Goal: Task Accomplishment & Management: Use online tool/utility

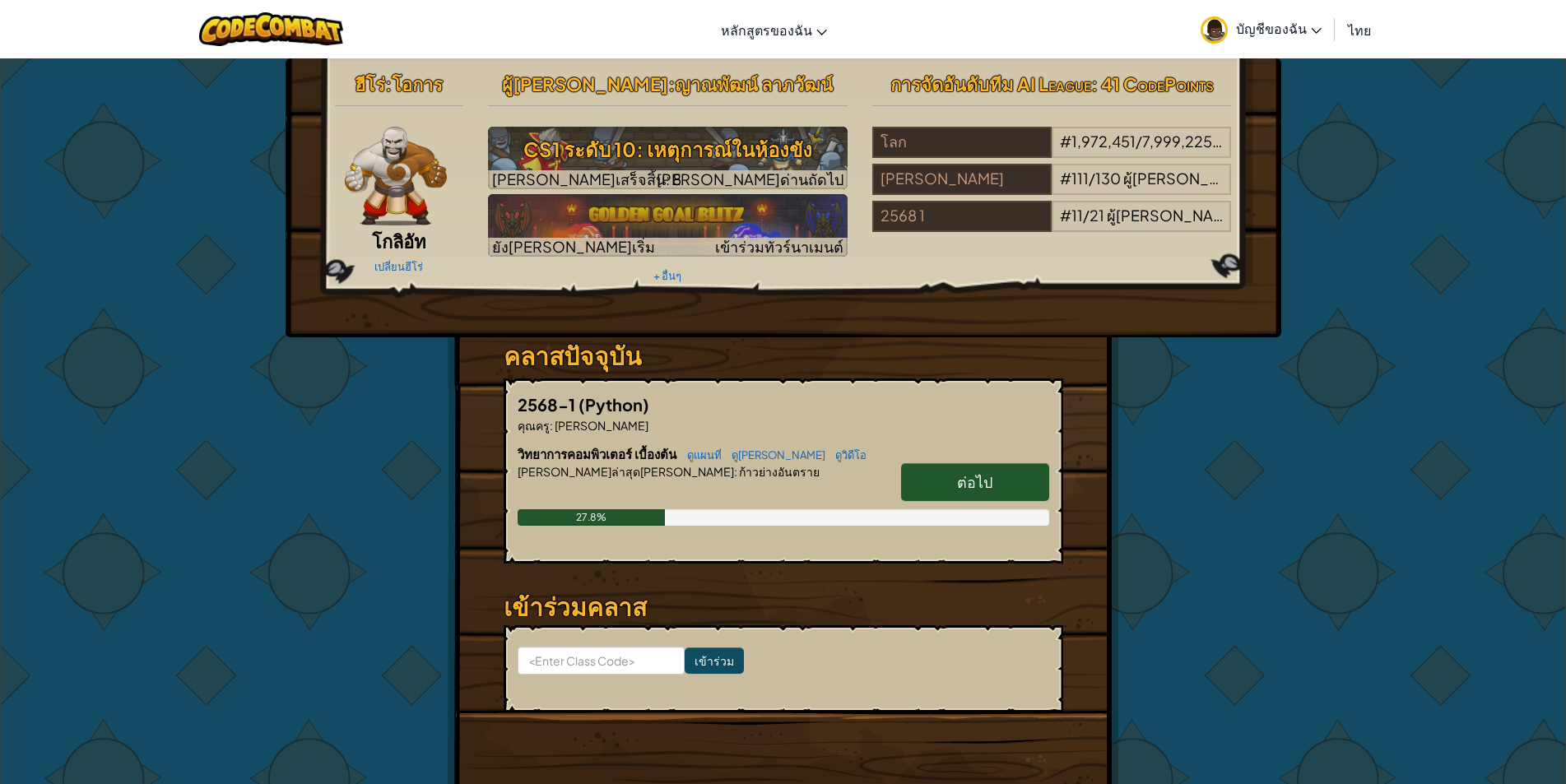
click at [990, 464] on link "ต่อไป" at bounding box center [975, 481] width 148 height 38
select select "th"
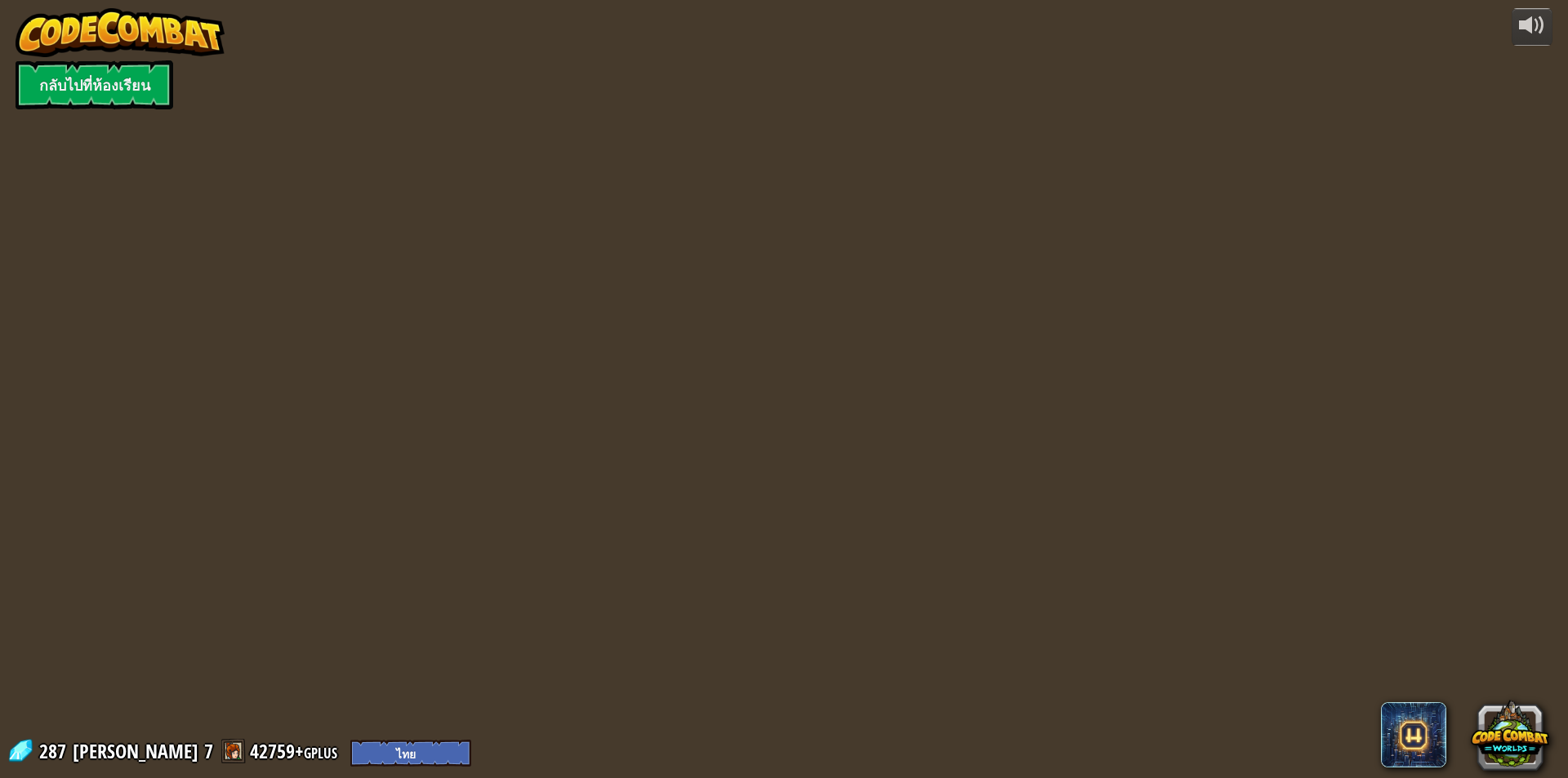
select select "th"
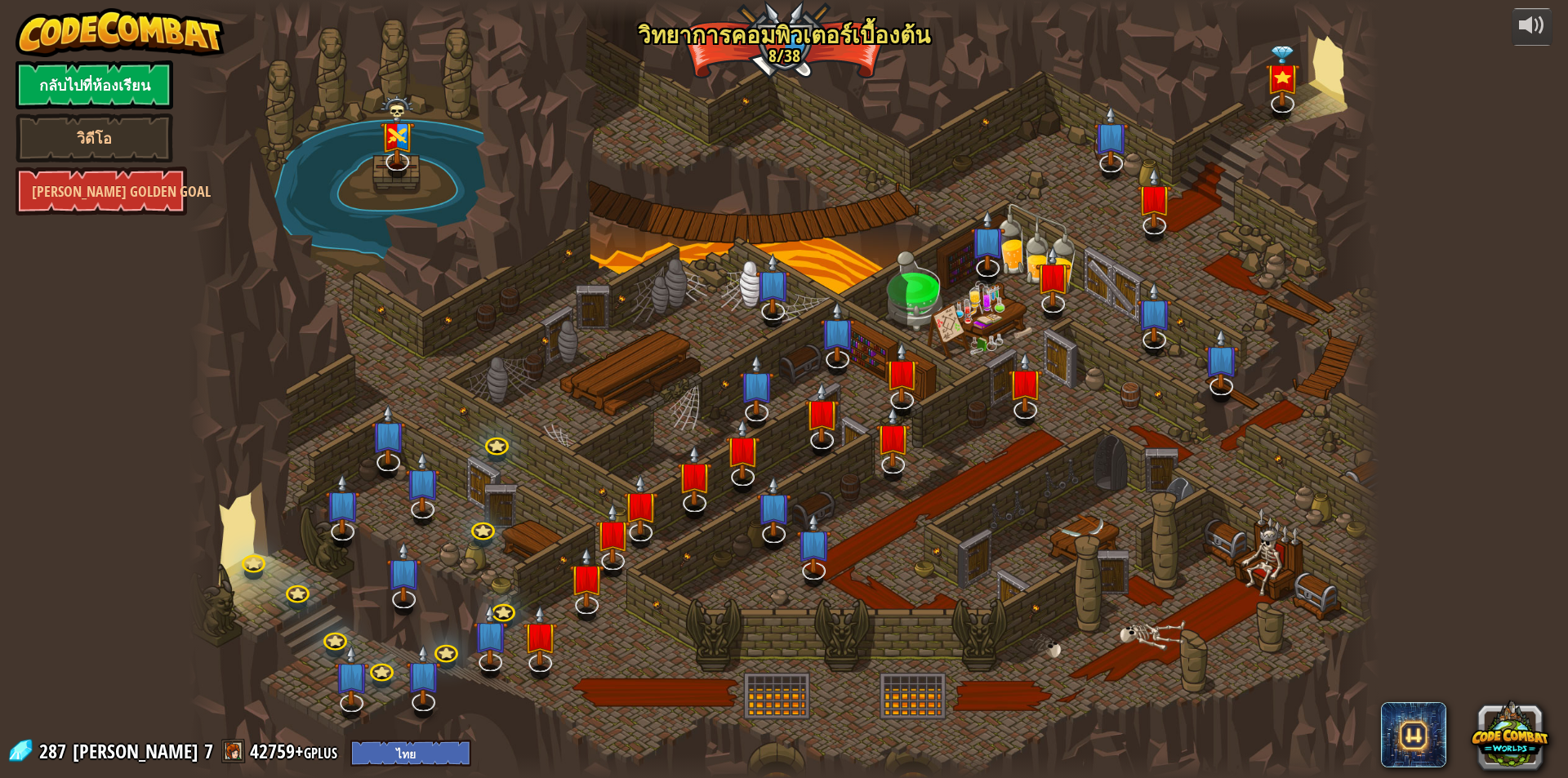
select select "th"
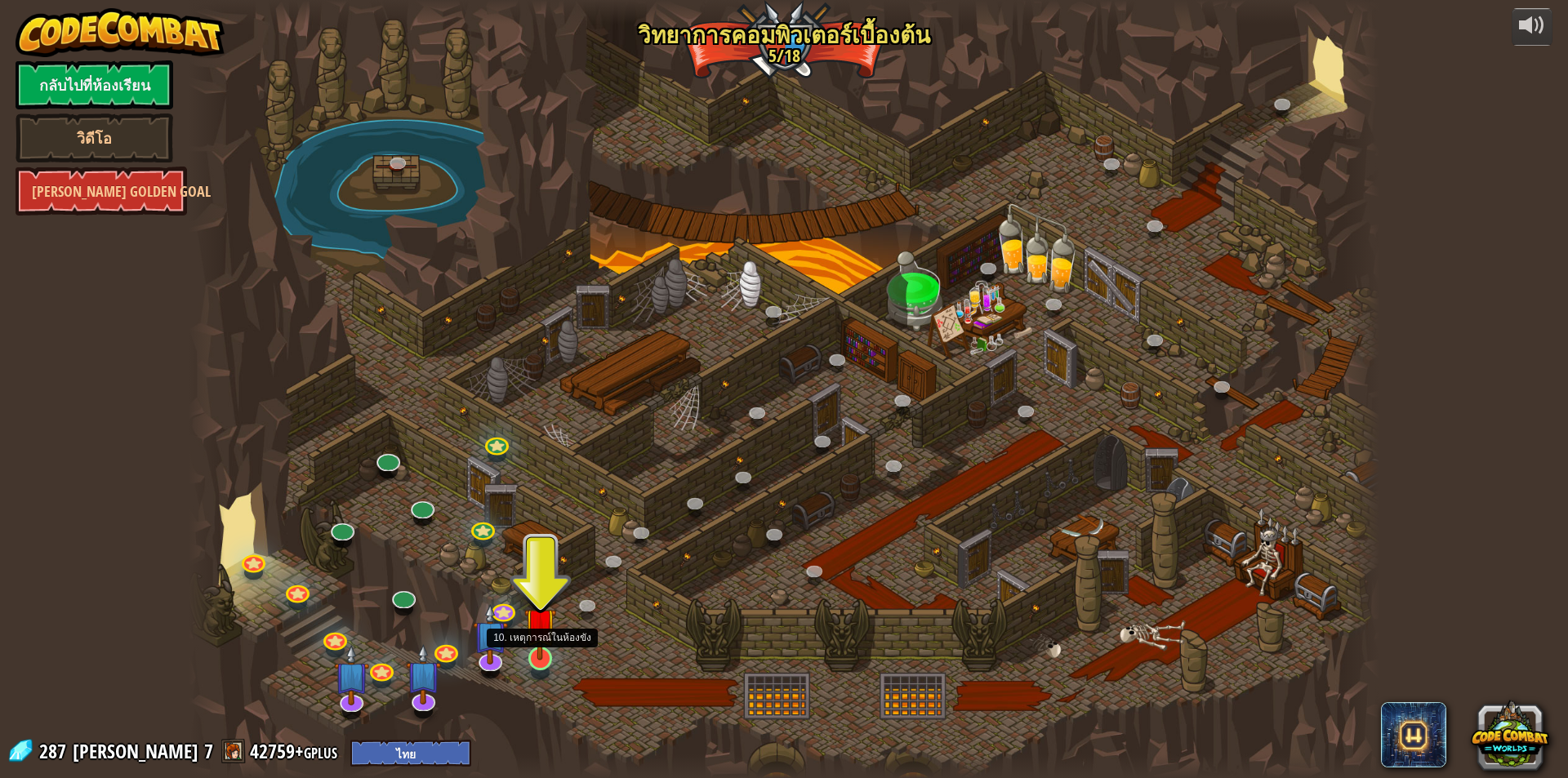
click at [524, 643] on img at bounding box center [540, 624] width 32 height 73
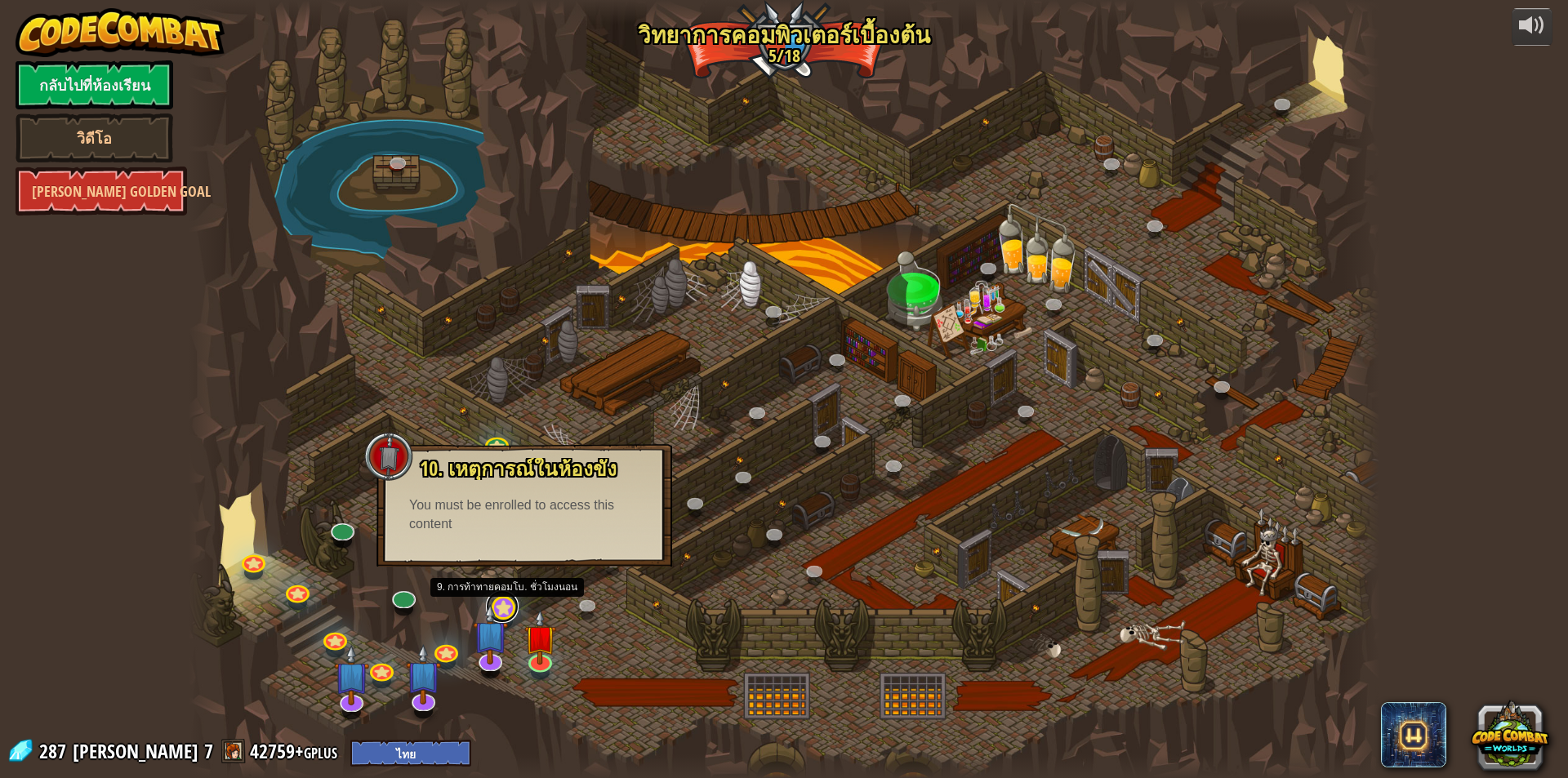
click at [500, 603] on link at bounding box center [501, 605] width 32 height 32
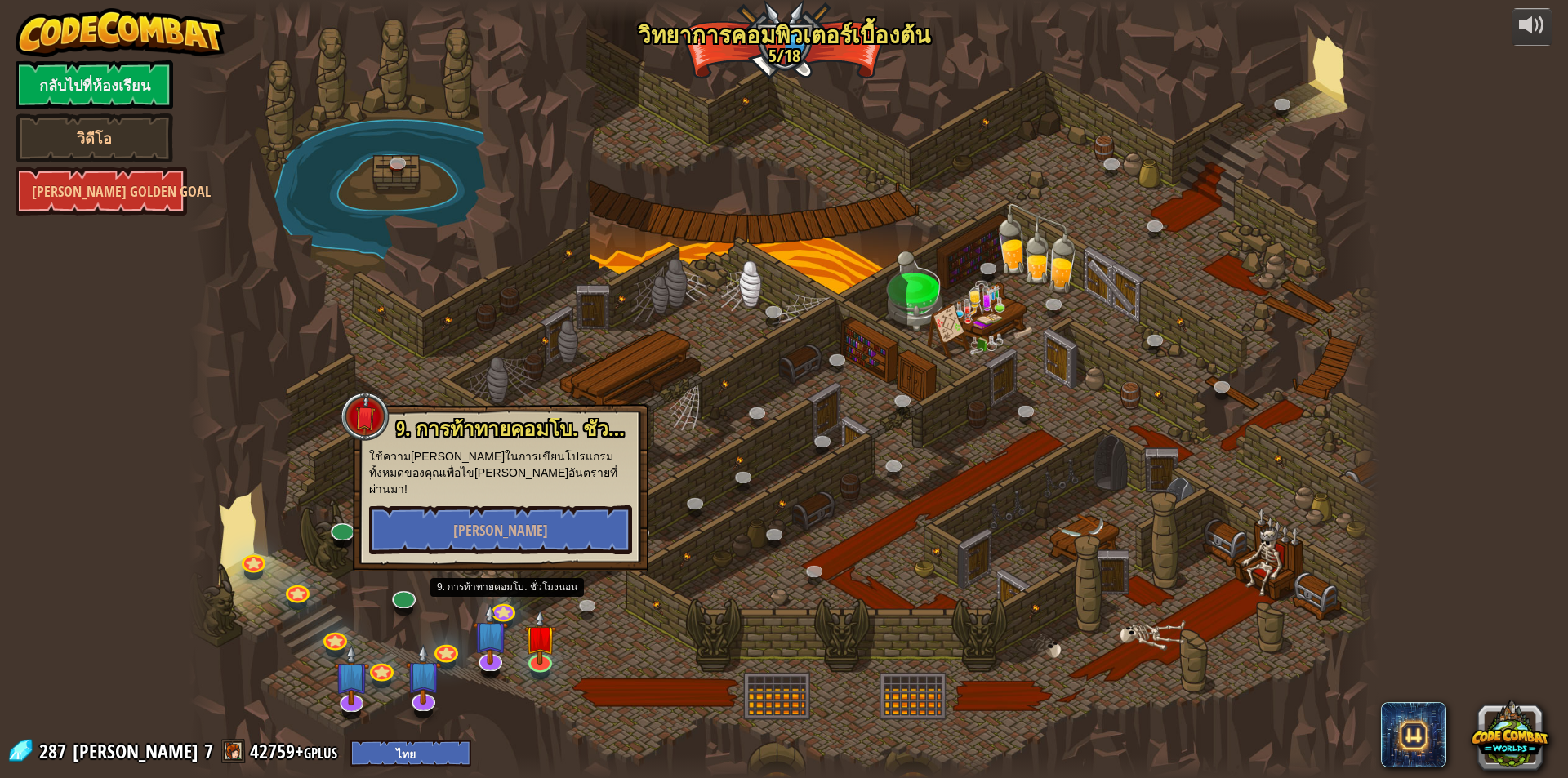
click at [726, 514] on div at bounding box center [784, 389] width 1191 height 778
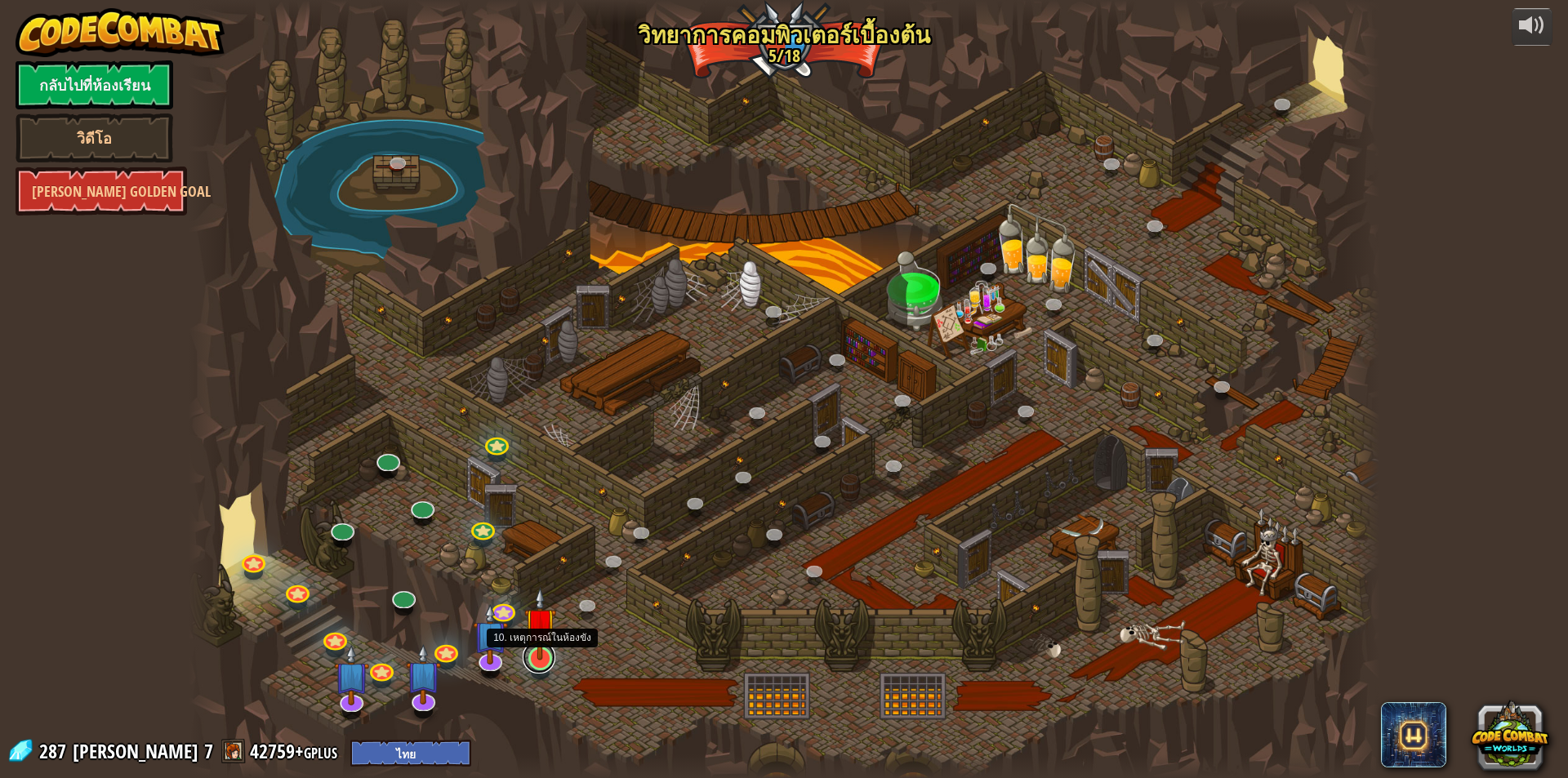
click at [543, 665] on link at bounding box center [539, 656] width 32 height 32
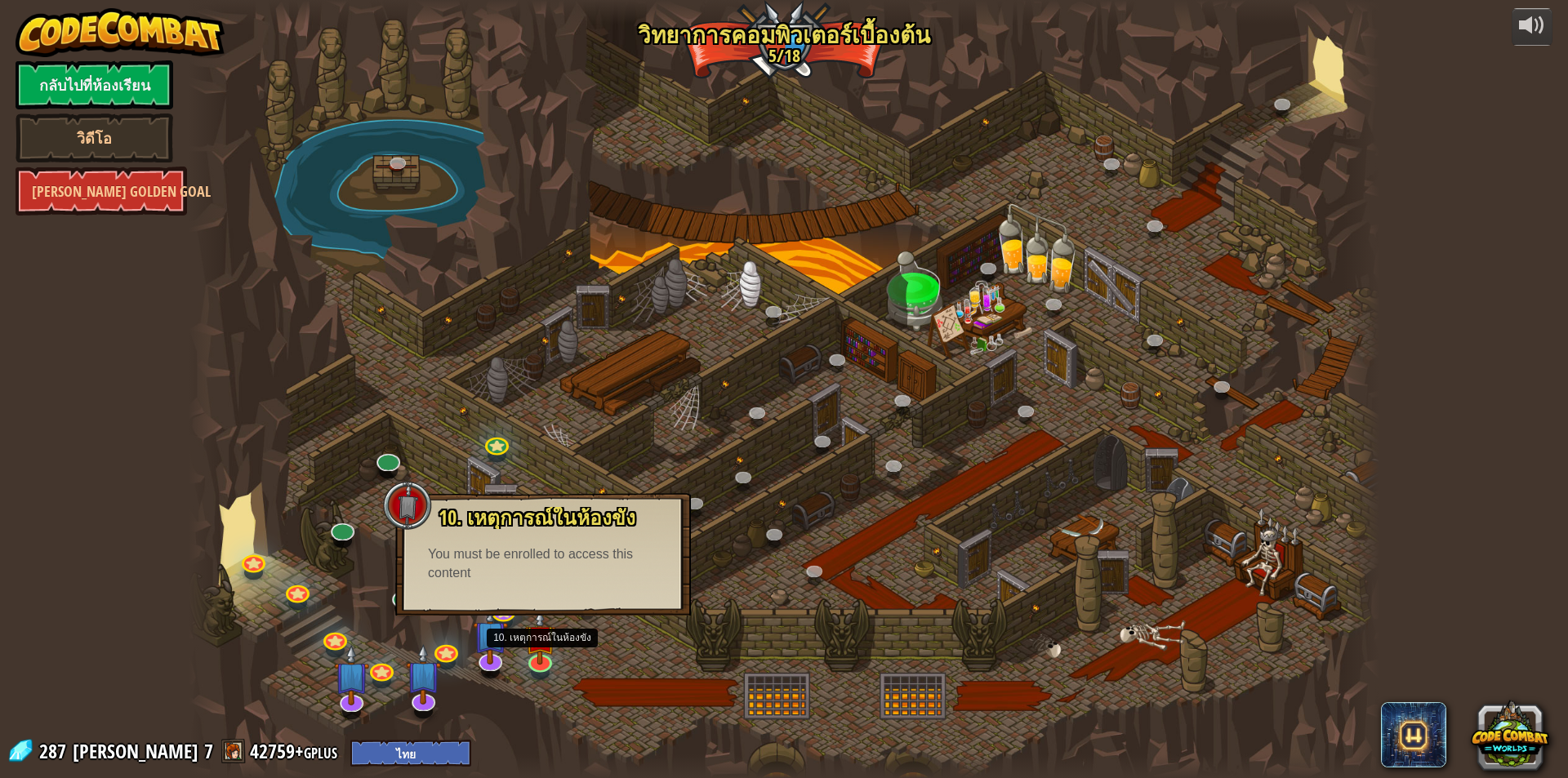
click at [798, 219] on div at bounding box center [784, 389] width 1191 height 778
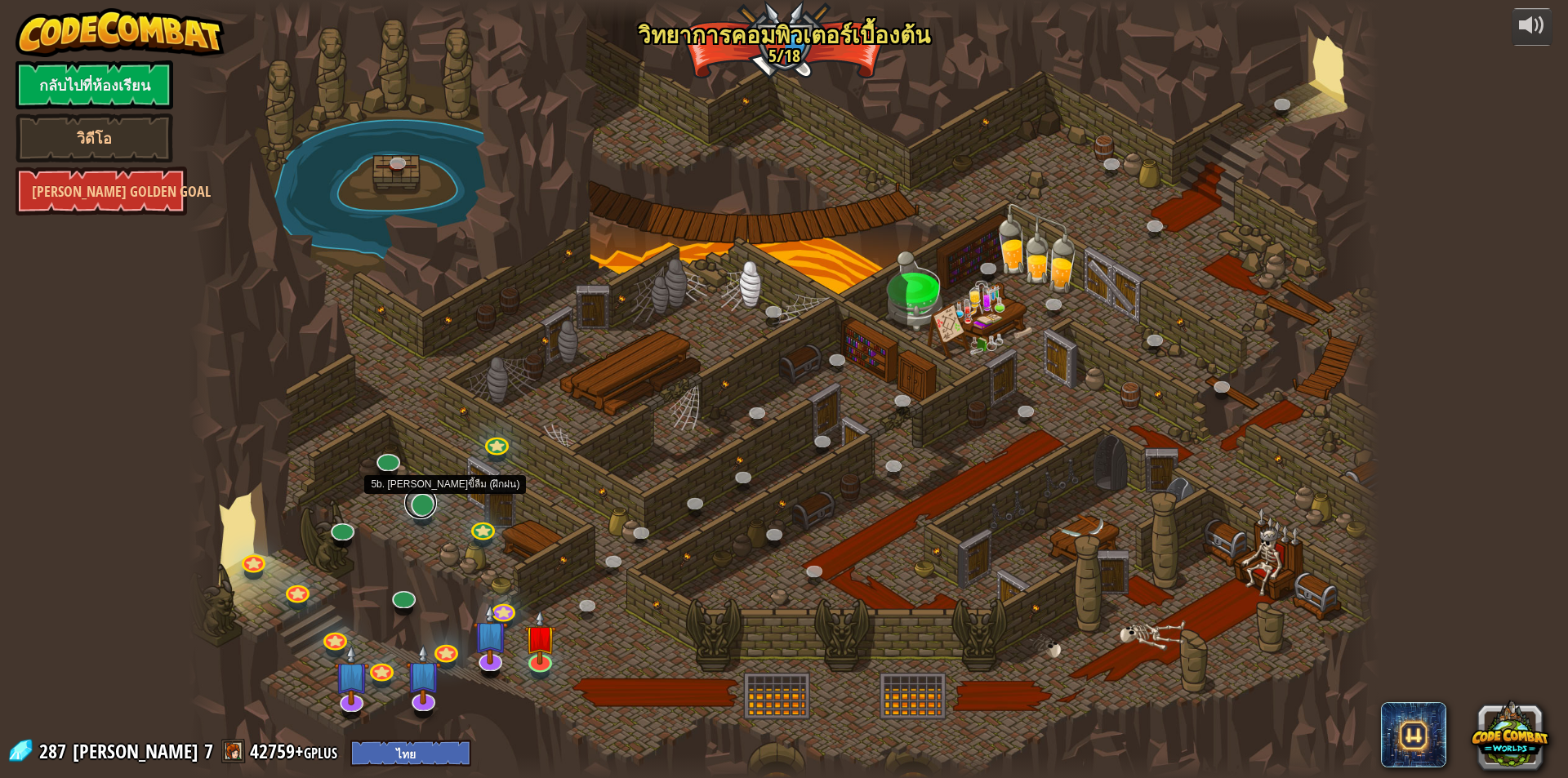
click at [416, 503] on link at bounding box center [420, 502] width 32 height 32
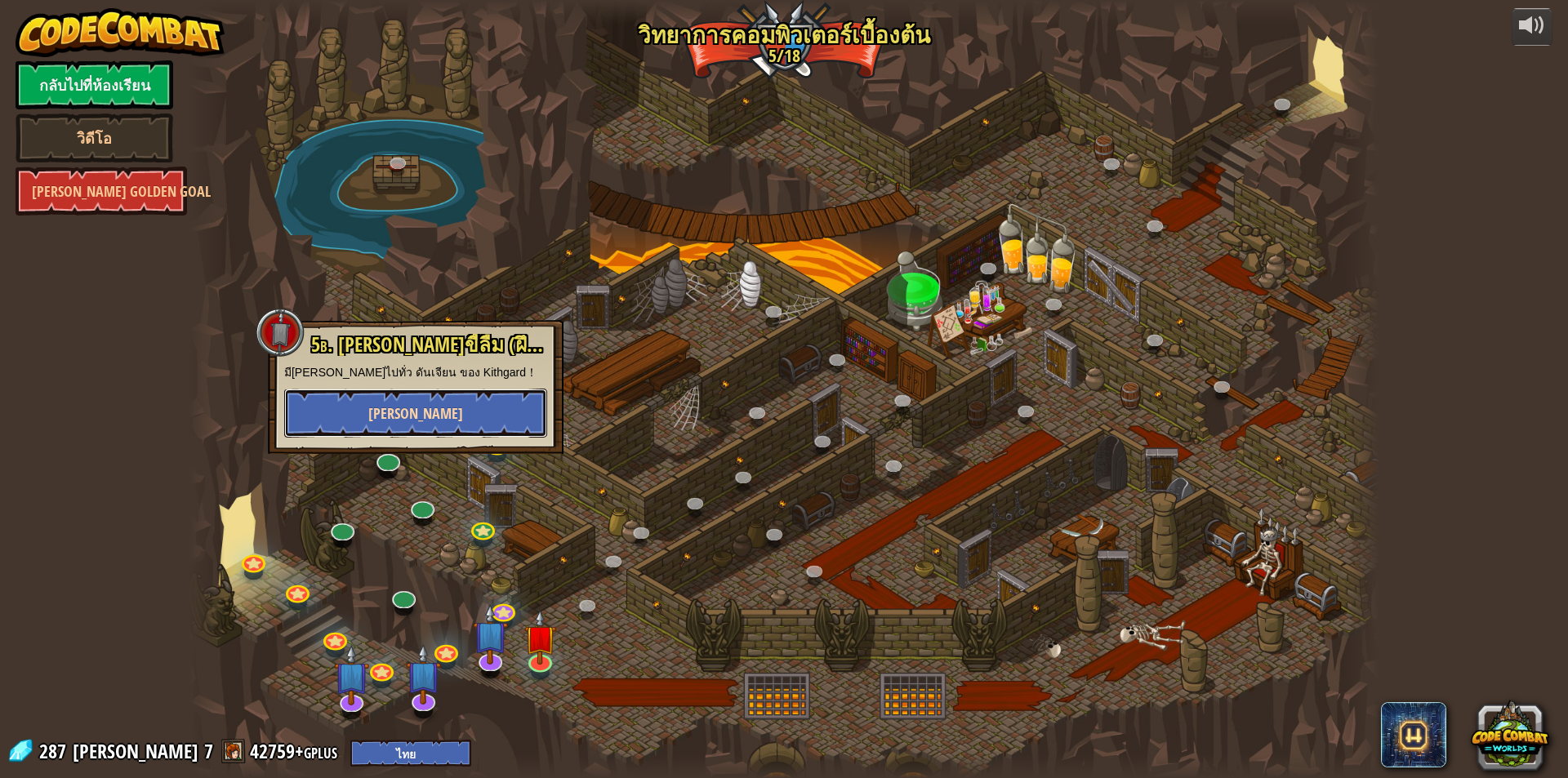
click at [470, 389] on button "[PERSON_NAME]" at bounding box center [416, 413] width 263 height 49
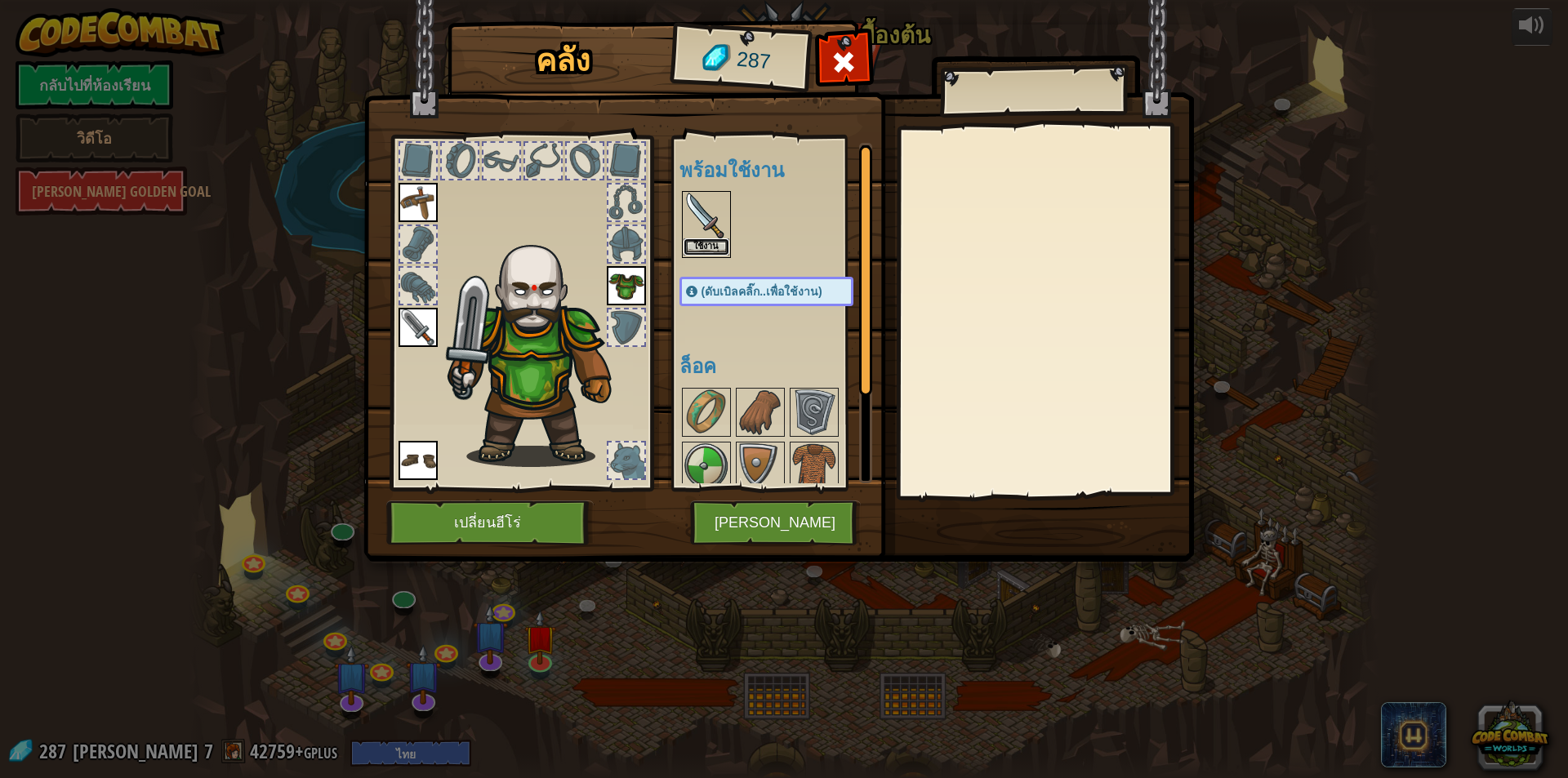
click at [708, 249] on button "ใช้งาน" at bounding box center [706, 247] width 45 height 17
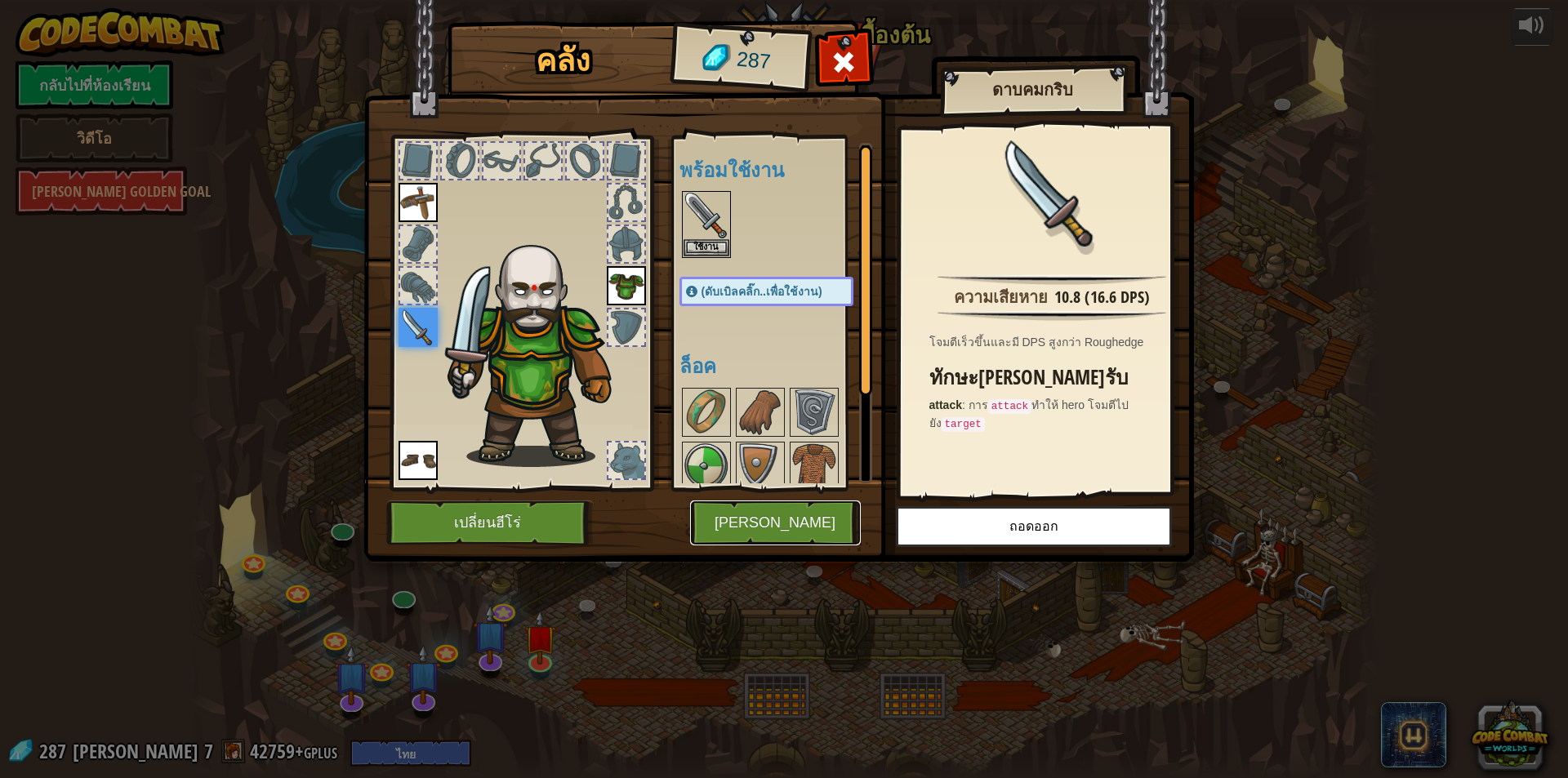
click at [743, 522] on button "[PERSON_NAME]" at bounding box center [776, 523] width 171 height 45
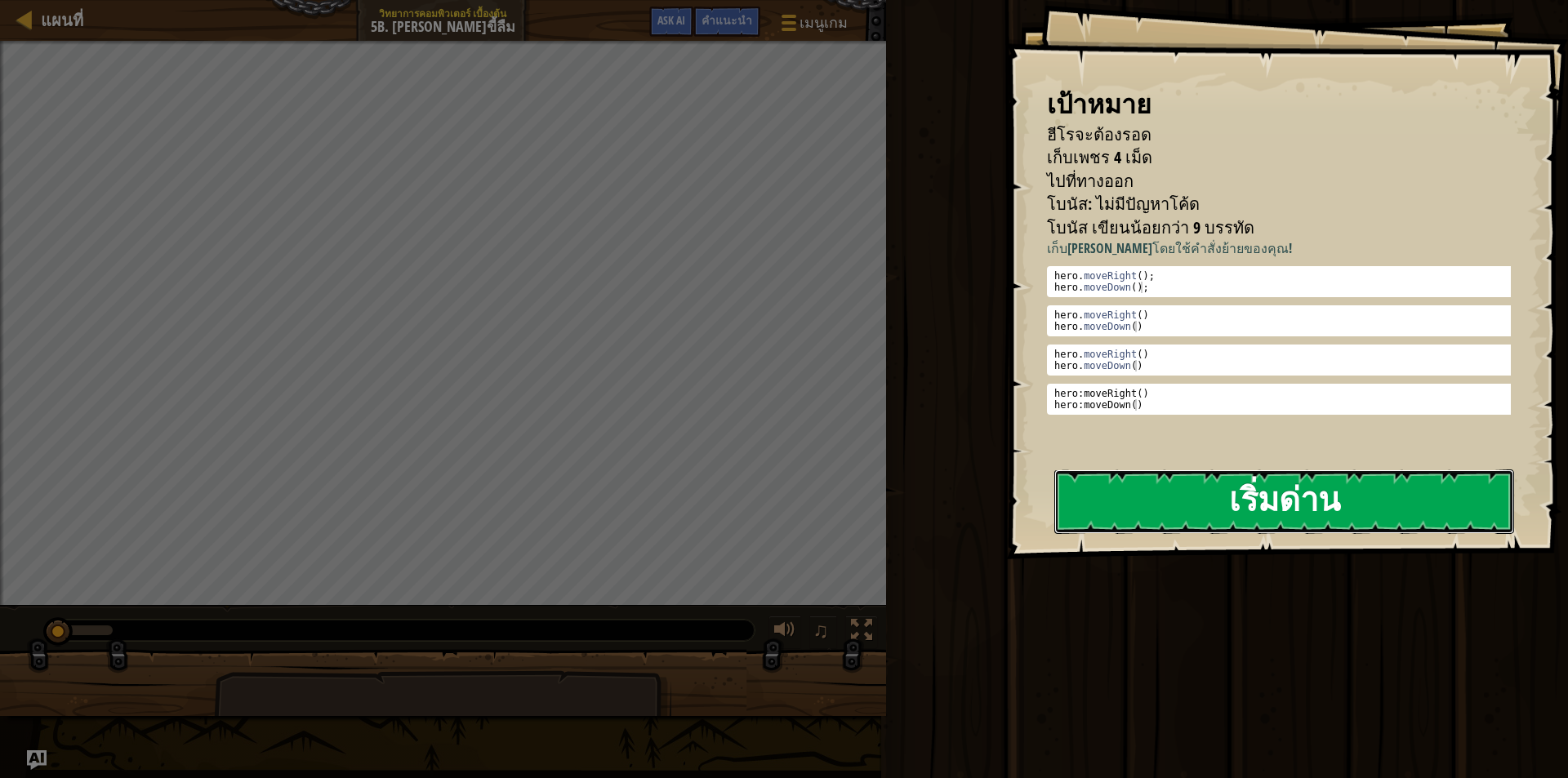
click at [1127, 493] on button "เริ่มด่าน" at bounding box center [1284, 502] width 459 height 64
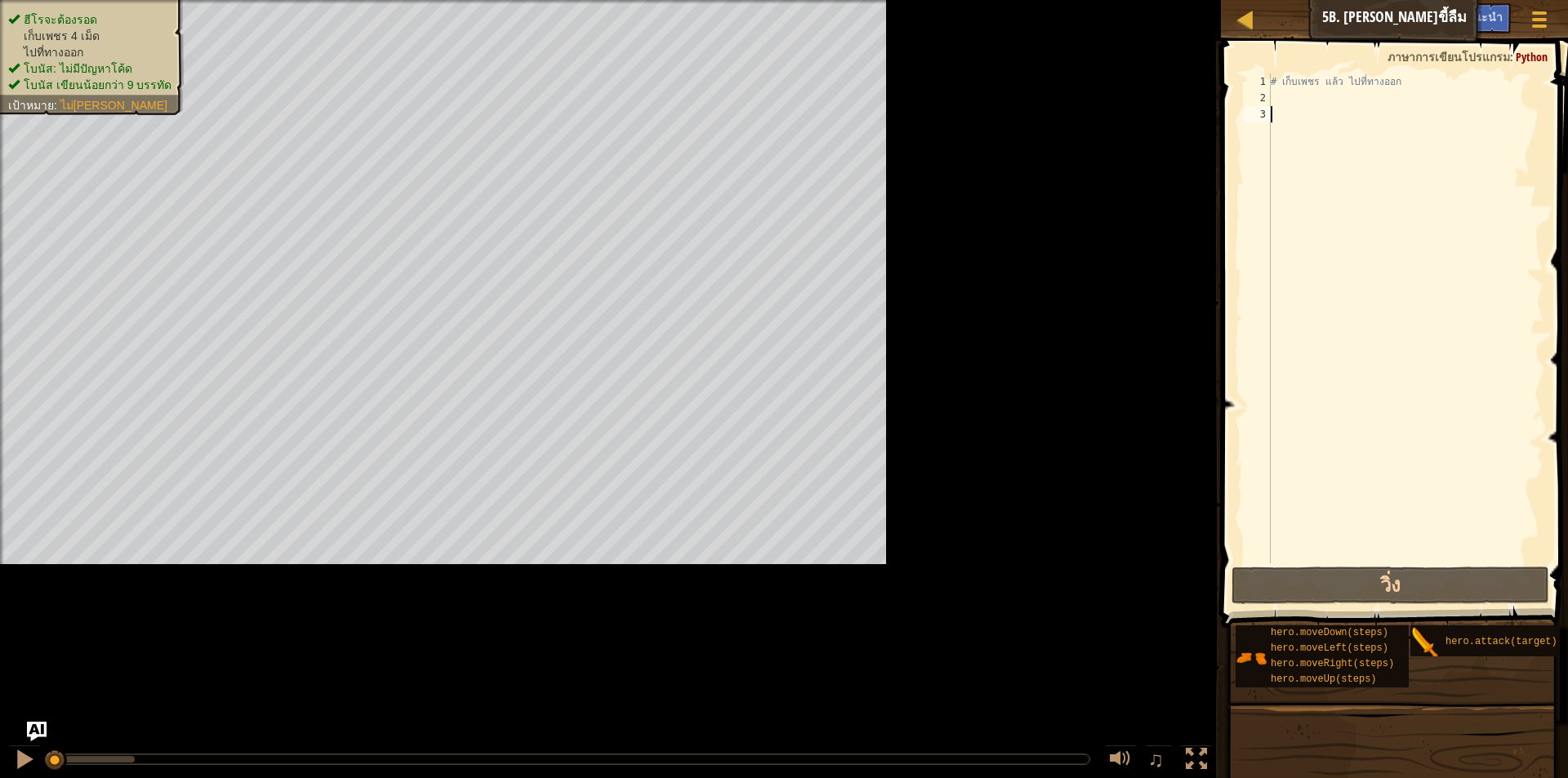
type textarea "d"
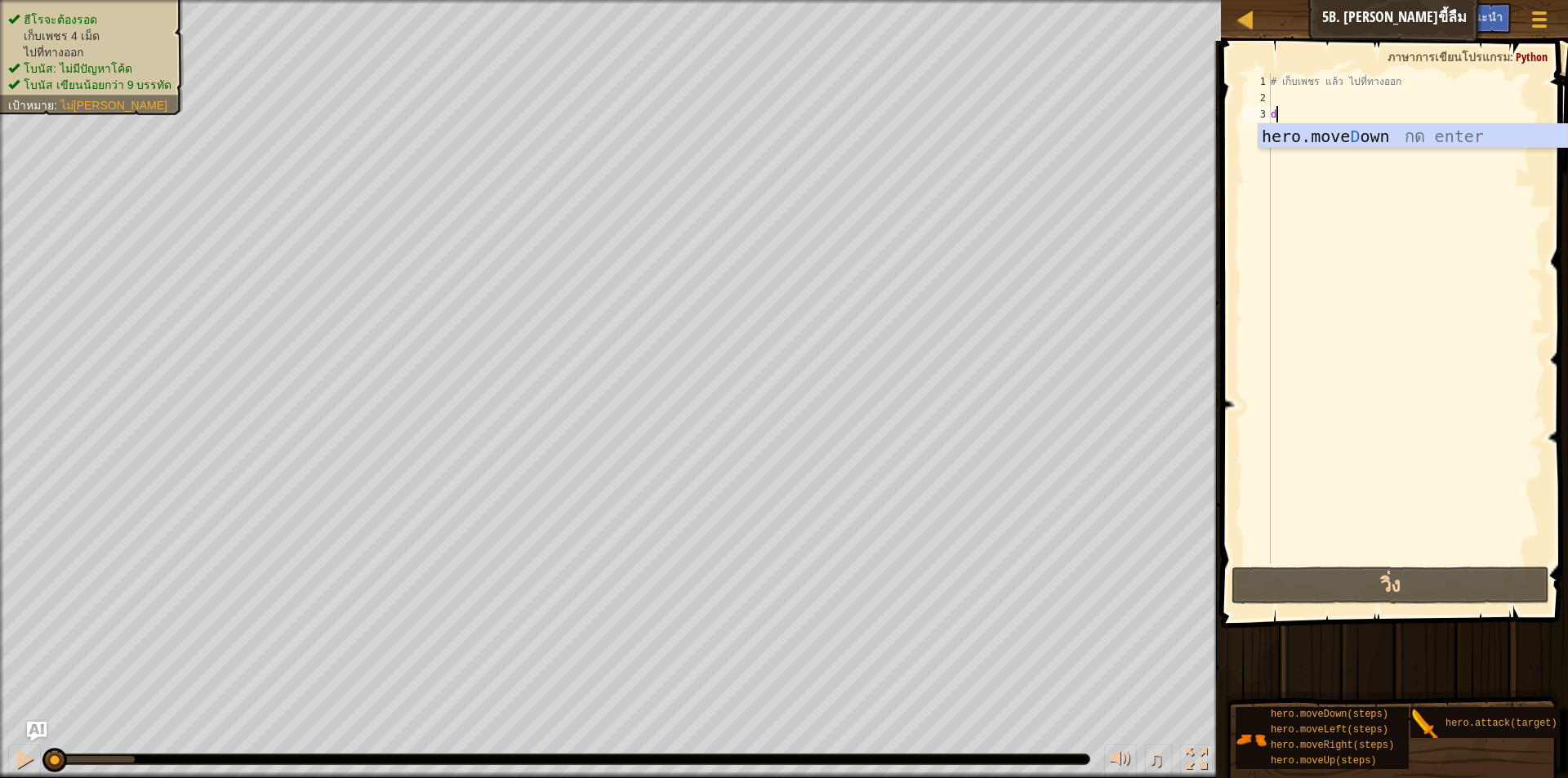
scroll to position [7, 0]
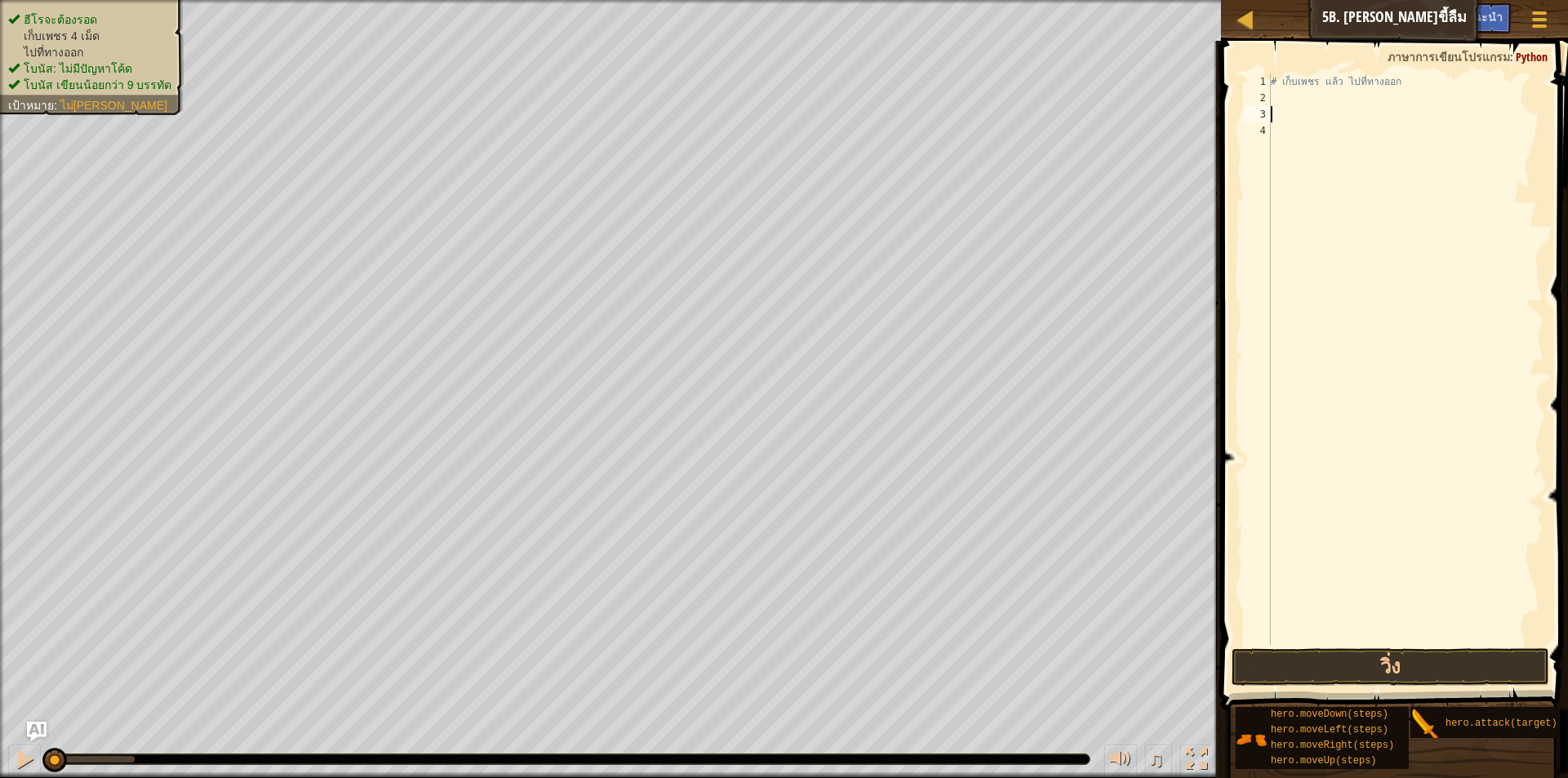
type textarea "r"
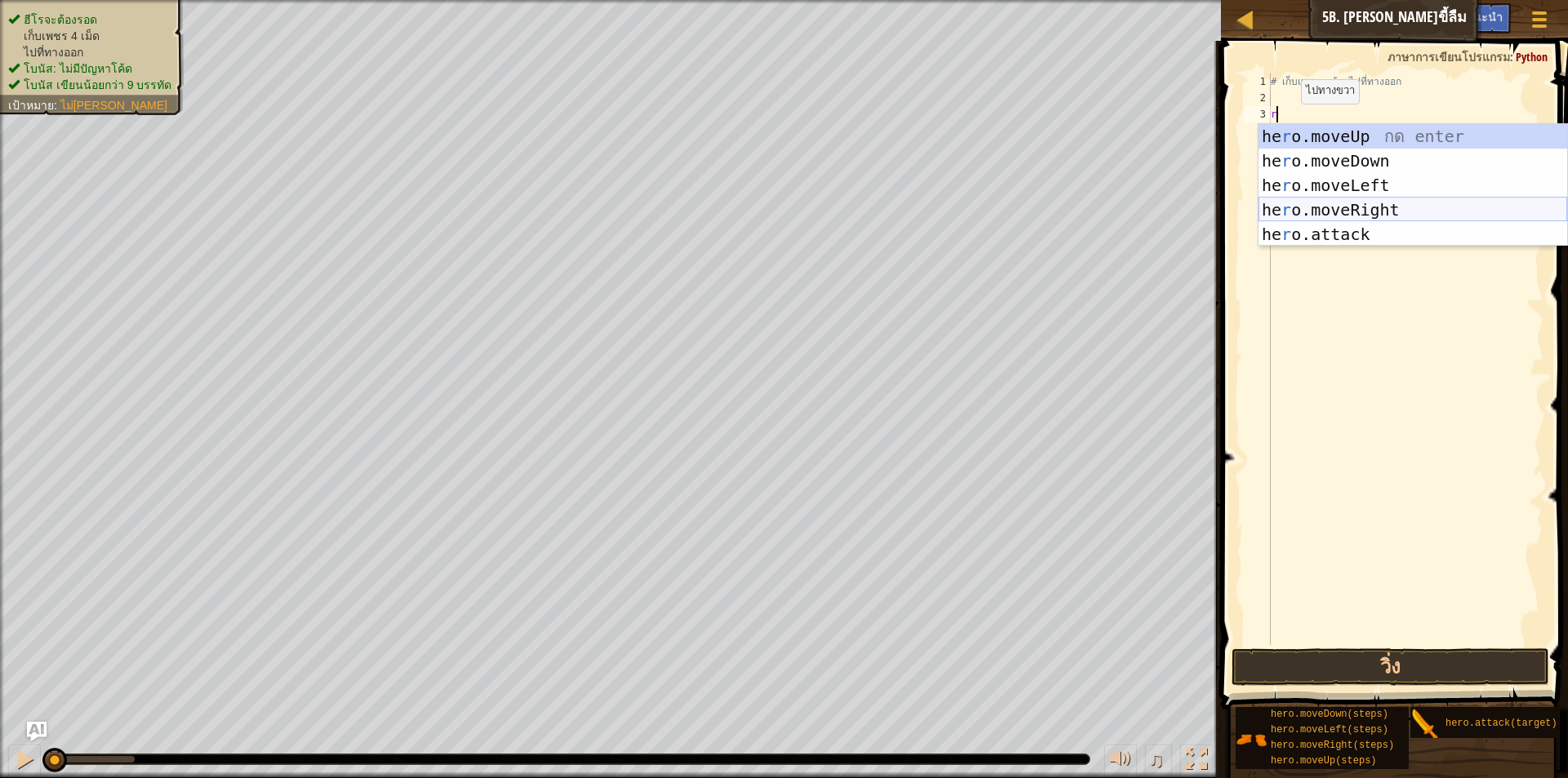
click at [1286, 208] on div "he r o.moveUp กด enter he r o.moveDown กด enter he r o.moveLeft กด enter he r o…" at bounding box center [1413, 209] width 309 height 172
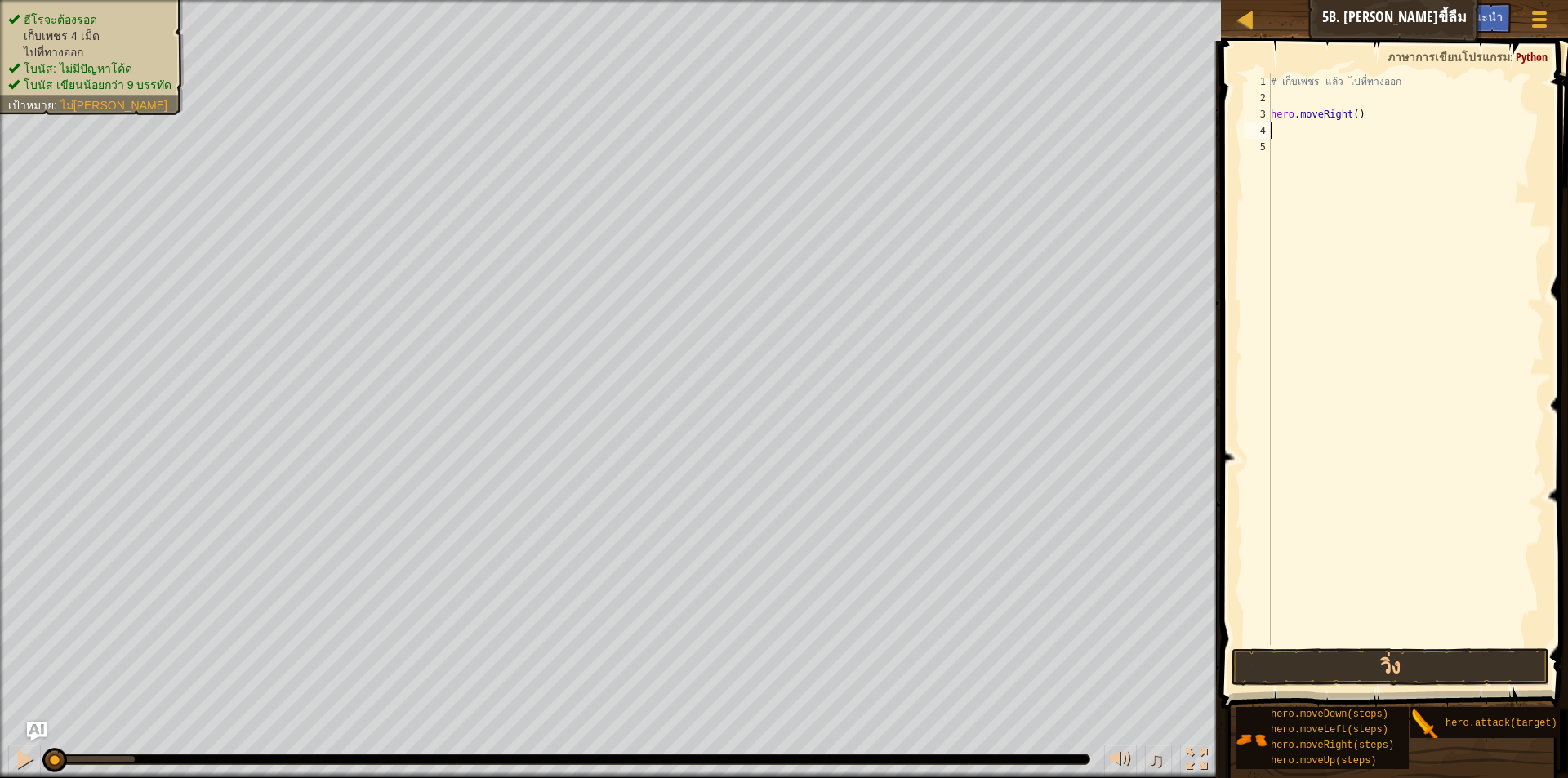
type textarea "d"
type textarea "r"
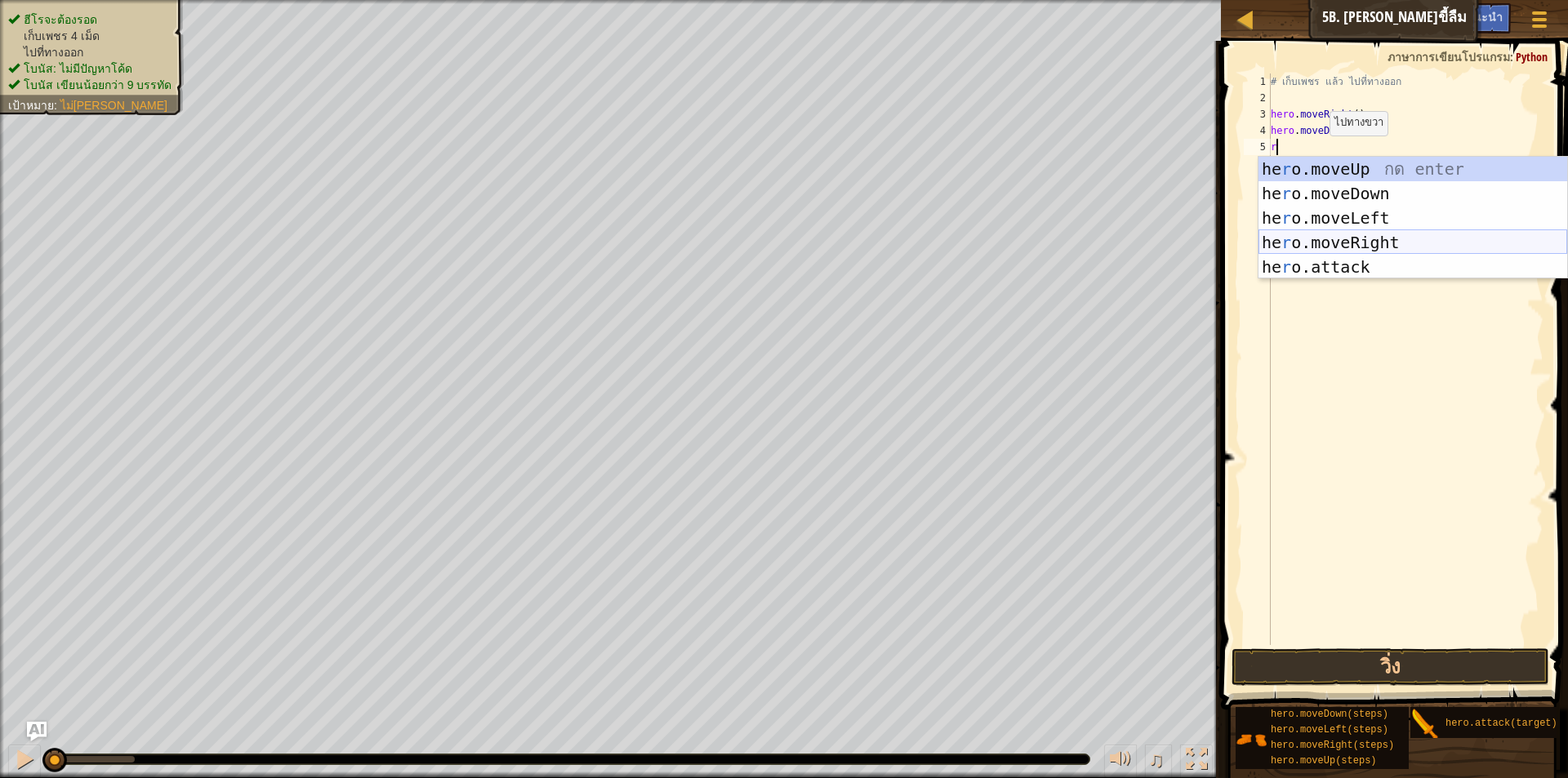
click at [1314, 248] on div "he r o.moveUp กด enter he r o.moveDown กด enter he r o.moveLeft กด enter he r o…" at bounding box center [1413, 242] width 309 height 172
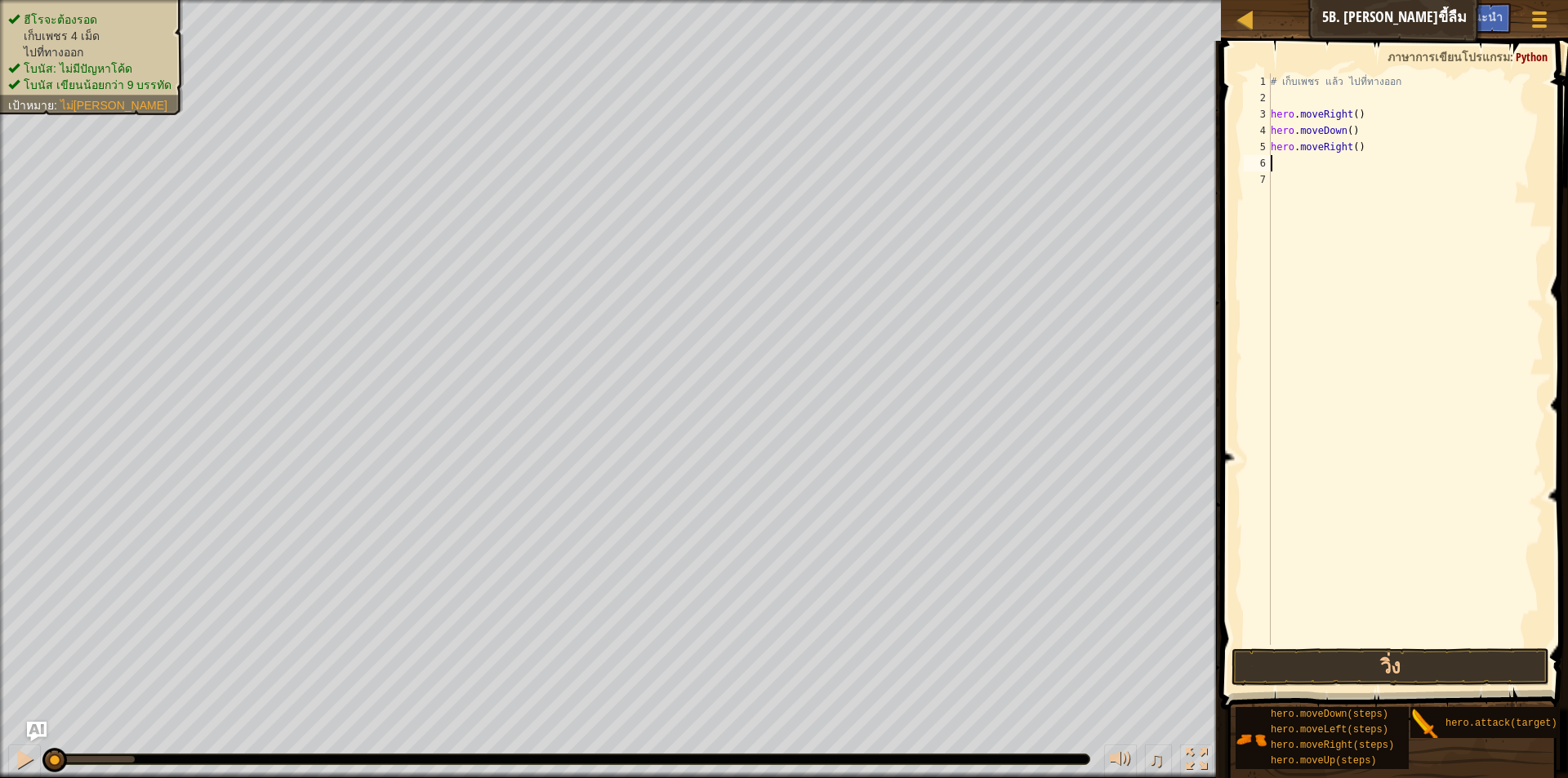
type textarea "r"
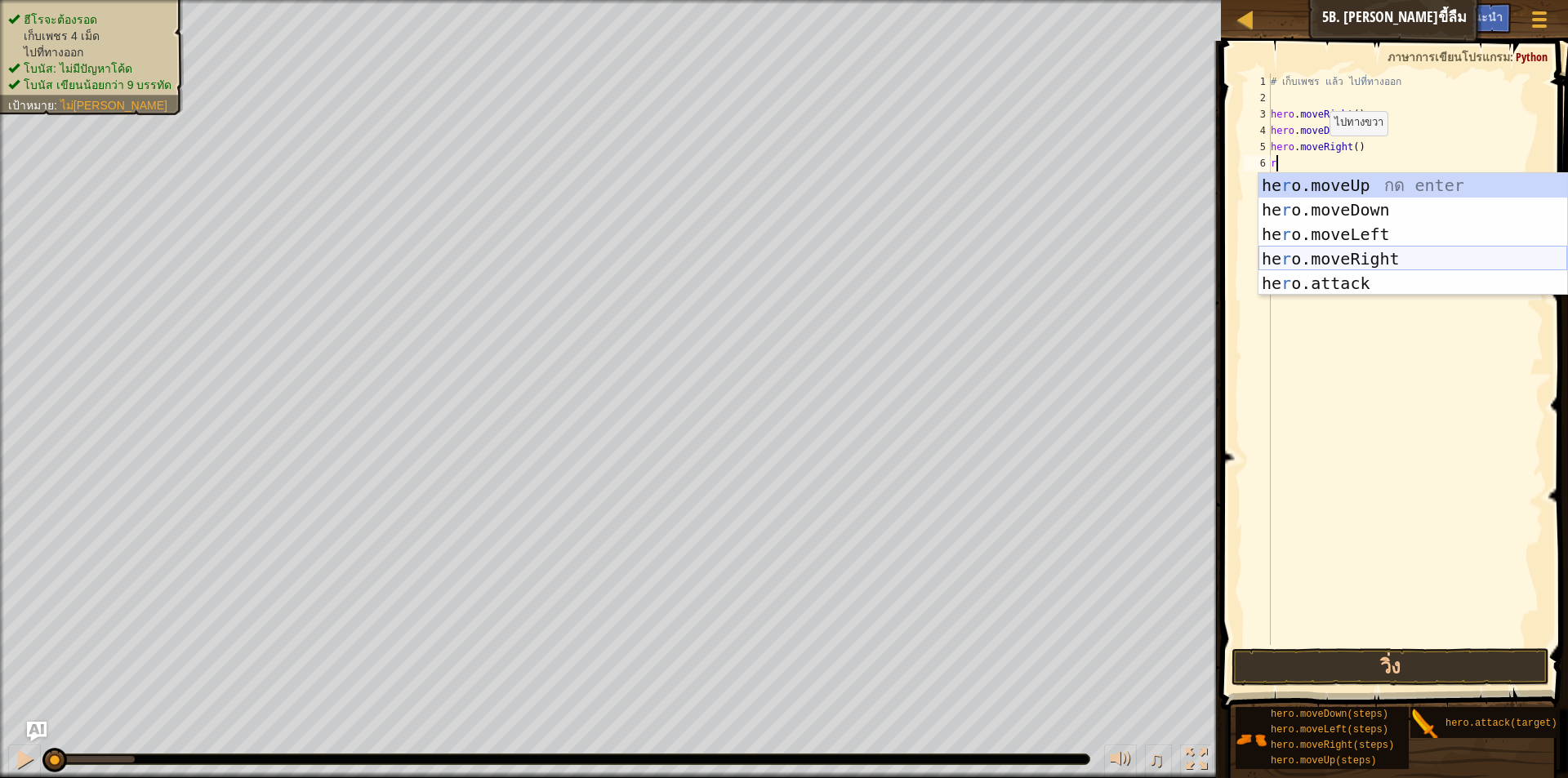
click at [1310, 254] on div "he r o.moveUp กด enter he r o.moveDown กด enter he r o.moveLeft กด enter he r o…" at bounding box center [1413, 259] width 309 height 172
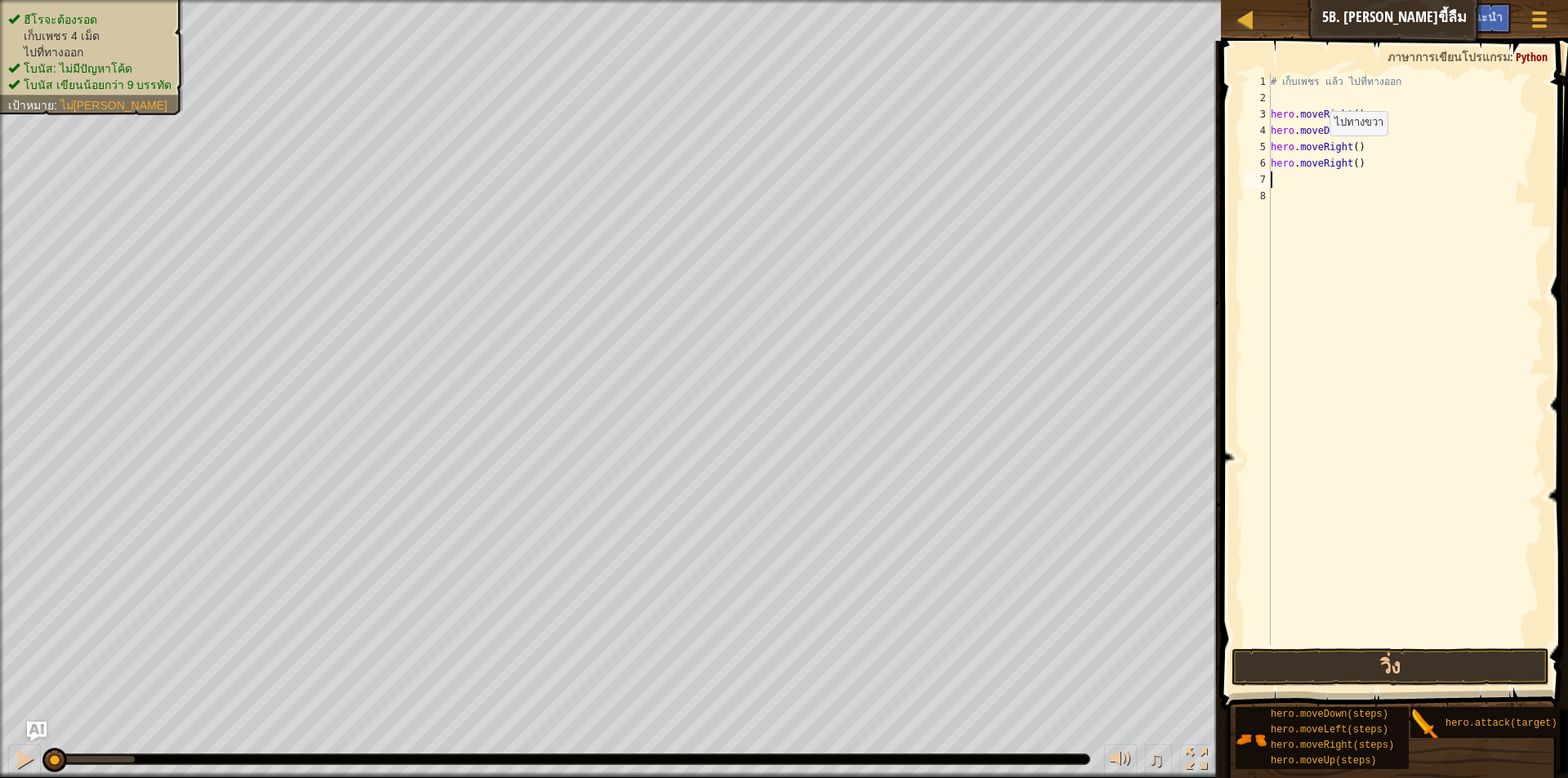
type textarea "w"
type textarea "u"
click at [1320, 211] on div "hero.move U p กด enter" at bounding box center [1413, 226] width 309 height 73
type textarea "r"
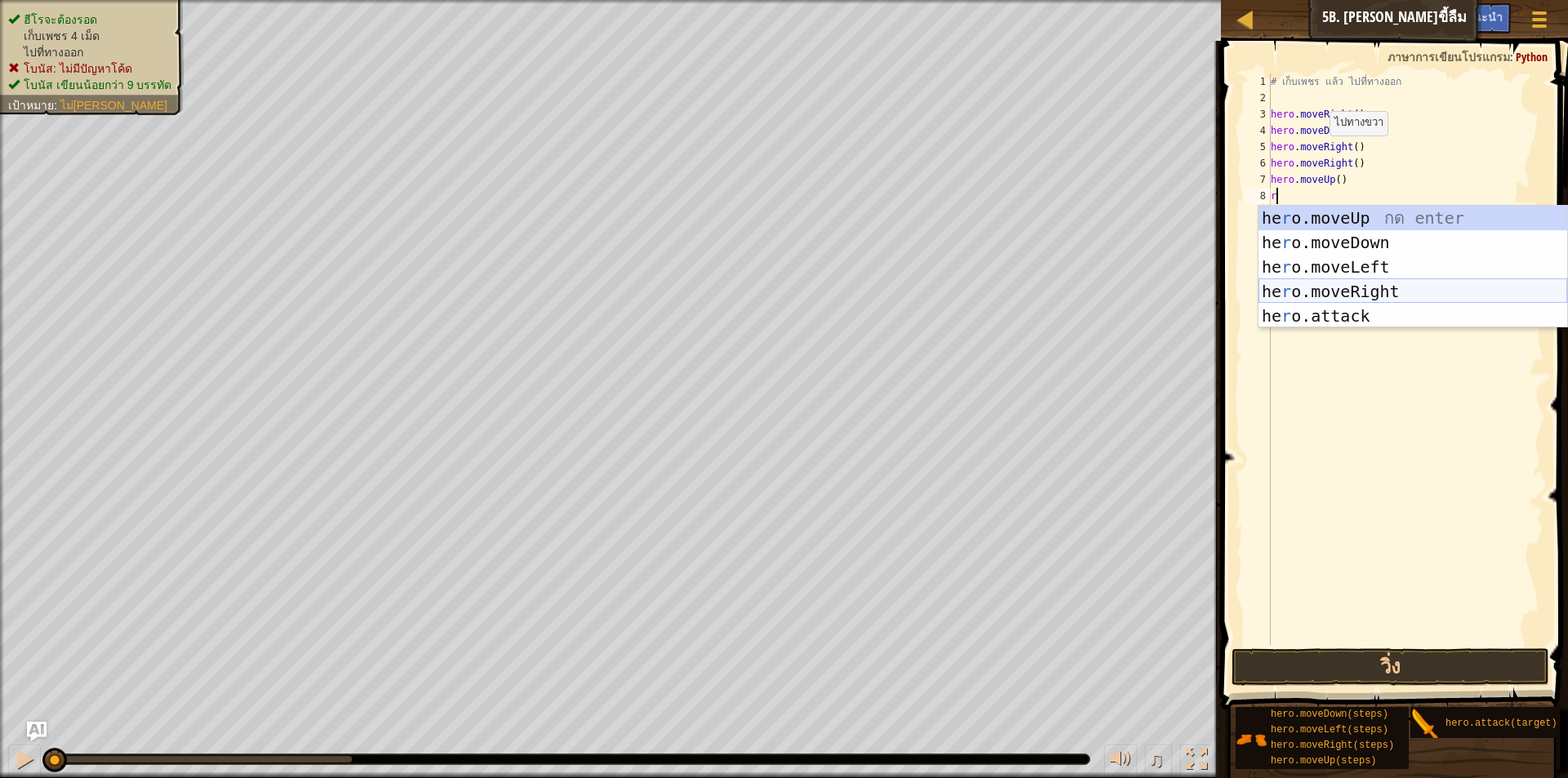
click at [1337, 288] on div "he r o.moveUp กด enter he r o.moveDown กด enter he r o.moveLeft กด enter he r o…" at bounding box center [1413, 291] width 309 height 172
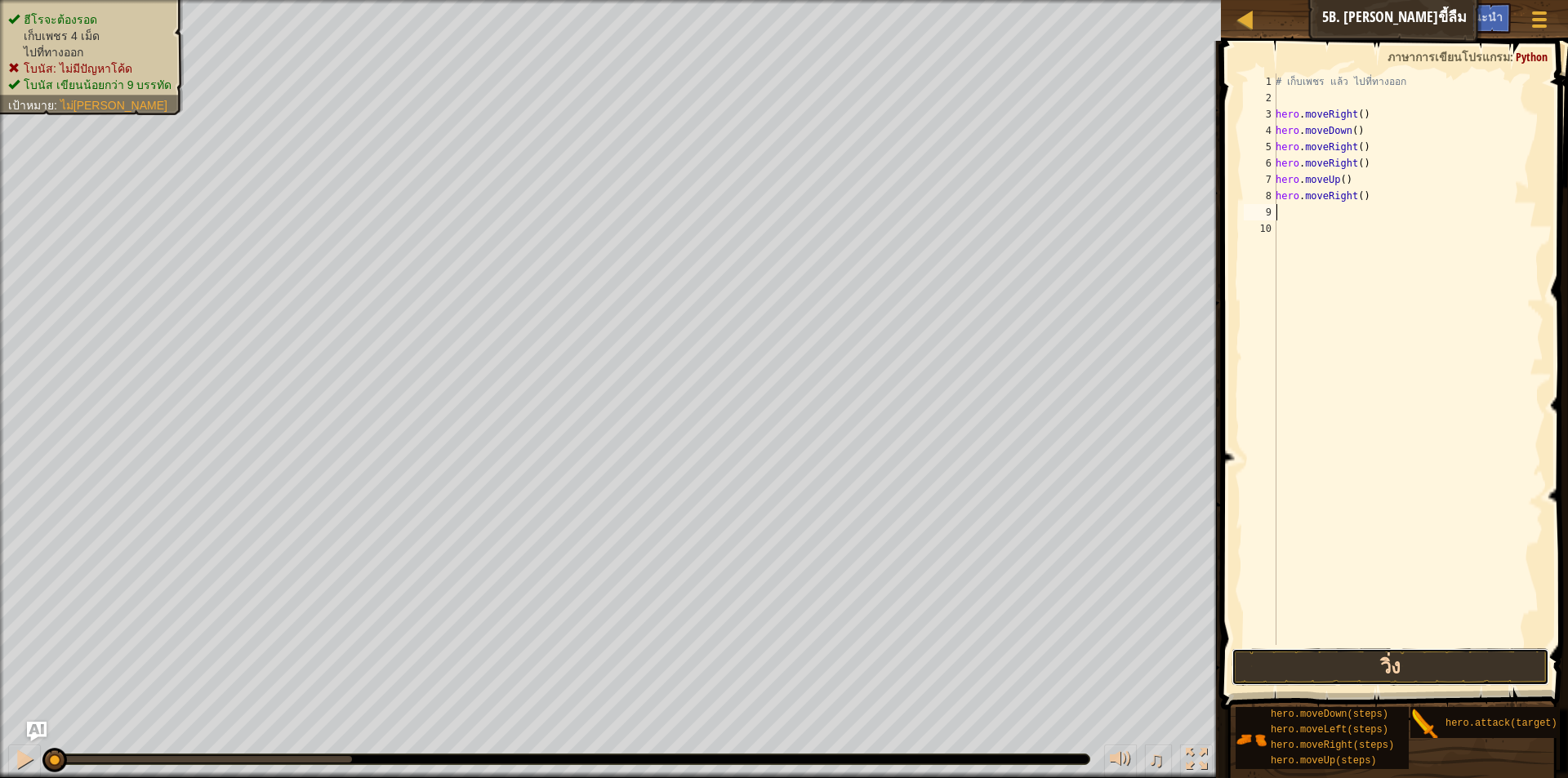
click at [1395, 671] on button "วิ่ง" at bounding box center [1390, 666] width 317 height 37
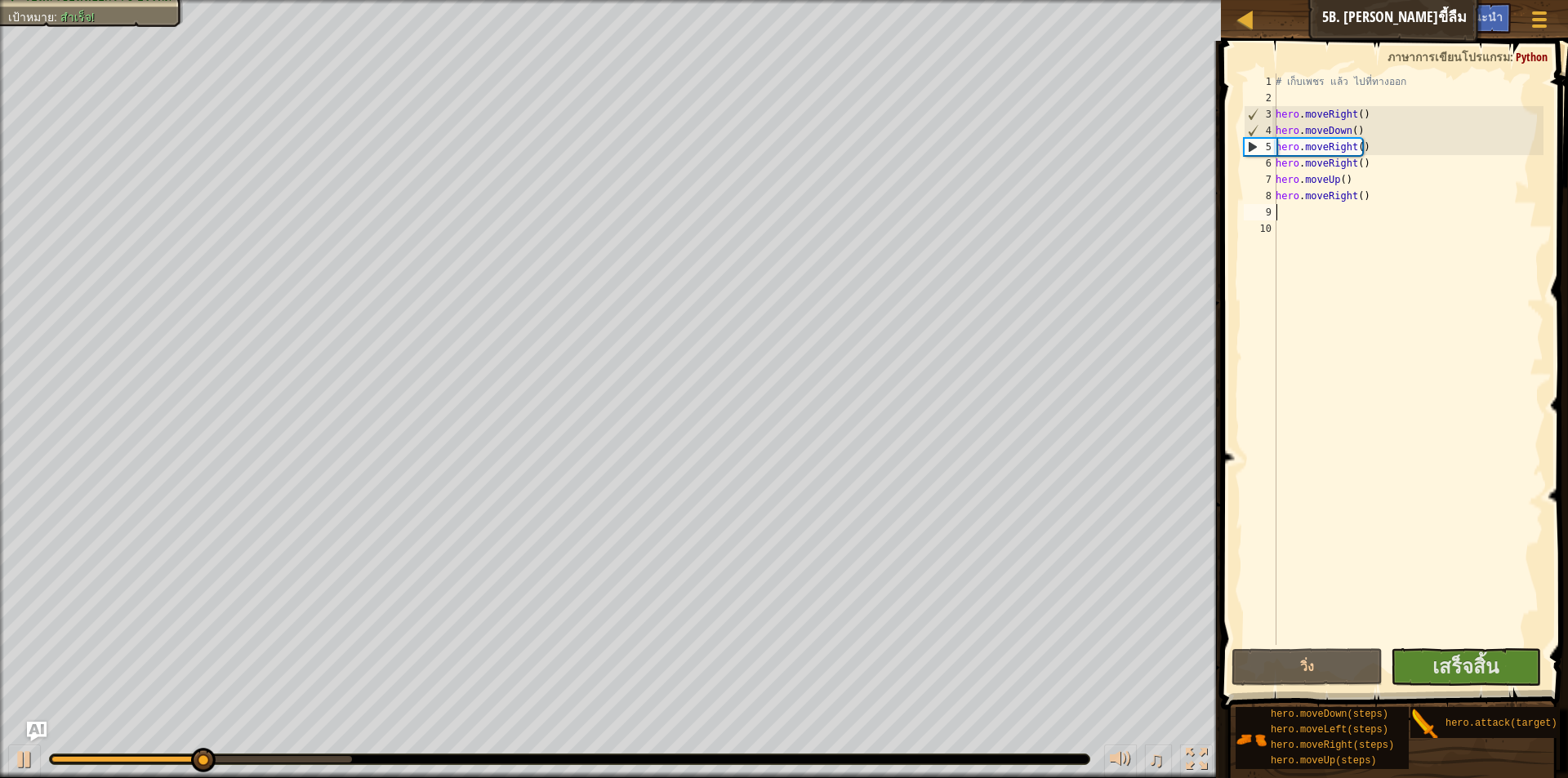
click at [1372, 152] on div "# เก็บเพชร แล้ว ไปที่ทางออก hero . moveRight ( ) hero . moveDown ( ) hero . mov…" at bounding box center [1408, 375] width 271 height 604
type textarea "hero.moveRight()"
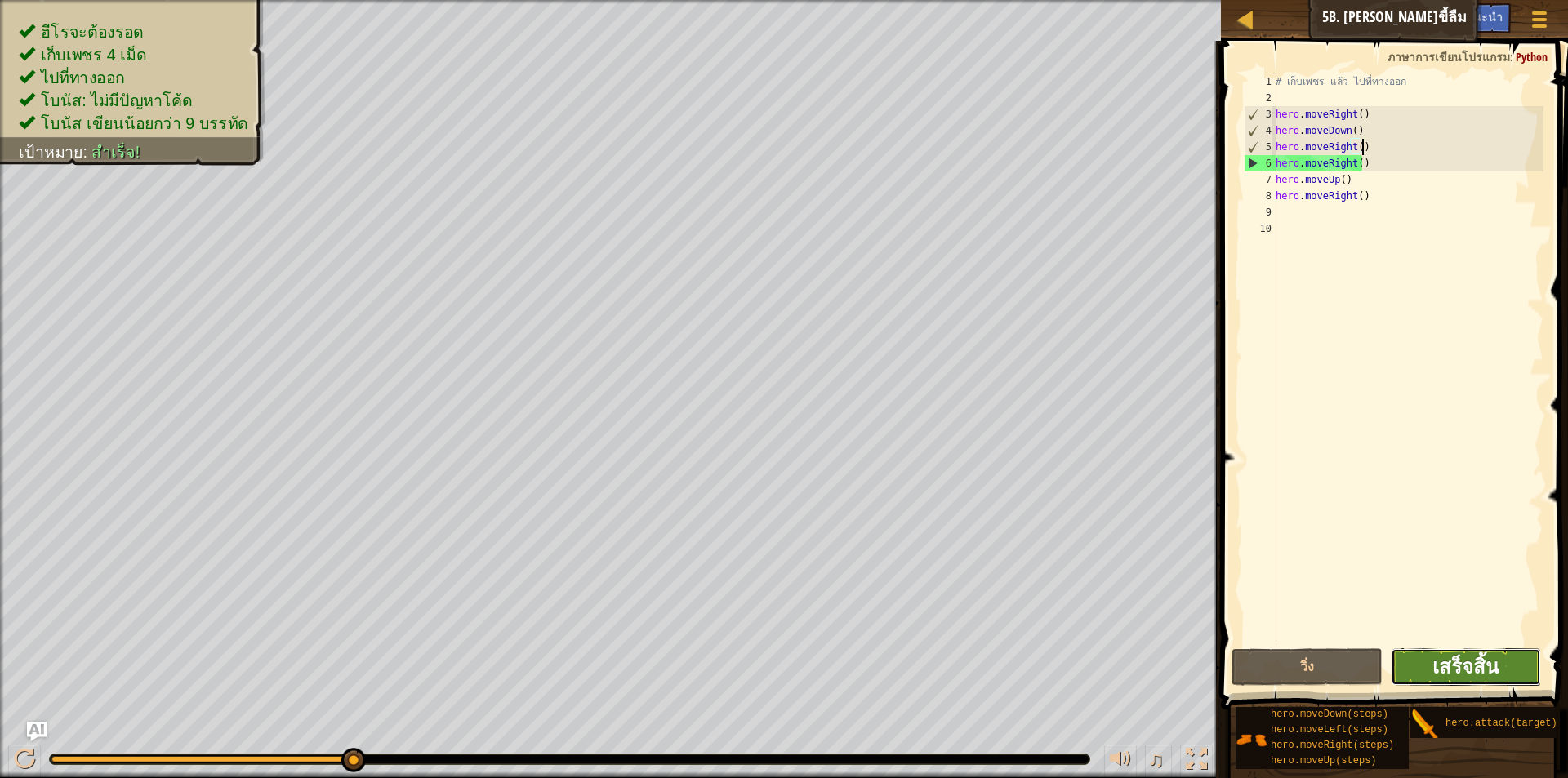
click at [1434, 674] on span "เสร็จสิ้น" at bounding box center [1465, 666] width 66 height 26
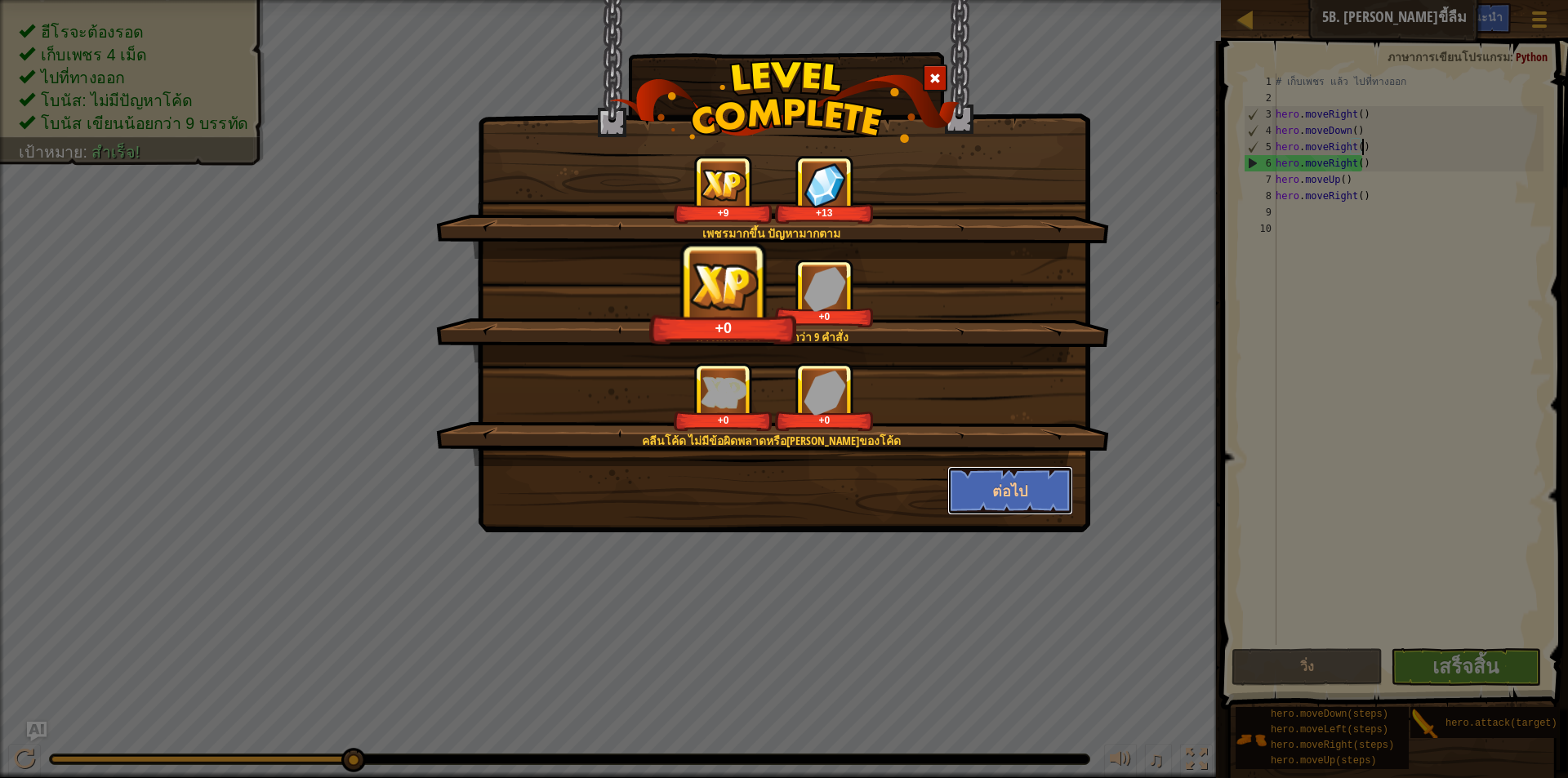
drag, startPoint x: 1025, startPoint y: 472, endPoint x: 1037, endPoint y: 496, distance: 26.8
click at [1027, 475] on button "ต่อไป" at bounding box center [1010, 490] width 126 height 49
click at [1036, 496] on div "เพชรมากขึ้น ปัญหามากตาม +9 +13 ทำในคำสั่งโค้ดน้อยกว่า 9 คำสั่ง +0 +0 คลีนโค้ด ไ…" at bounding box center [784, 389] width 1568 height 778
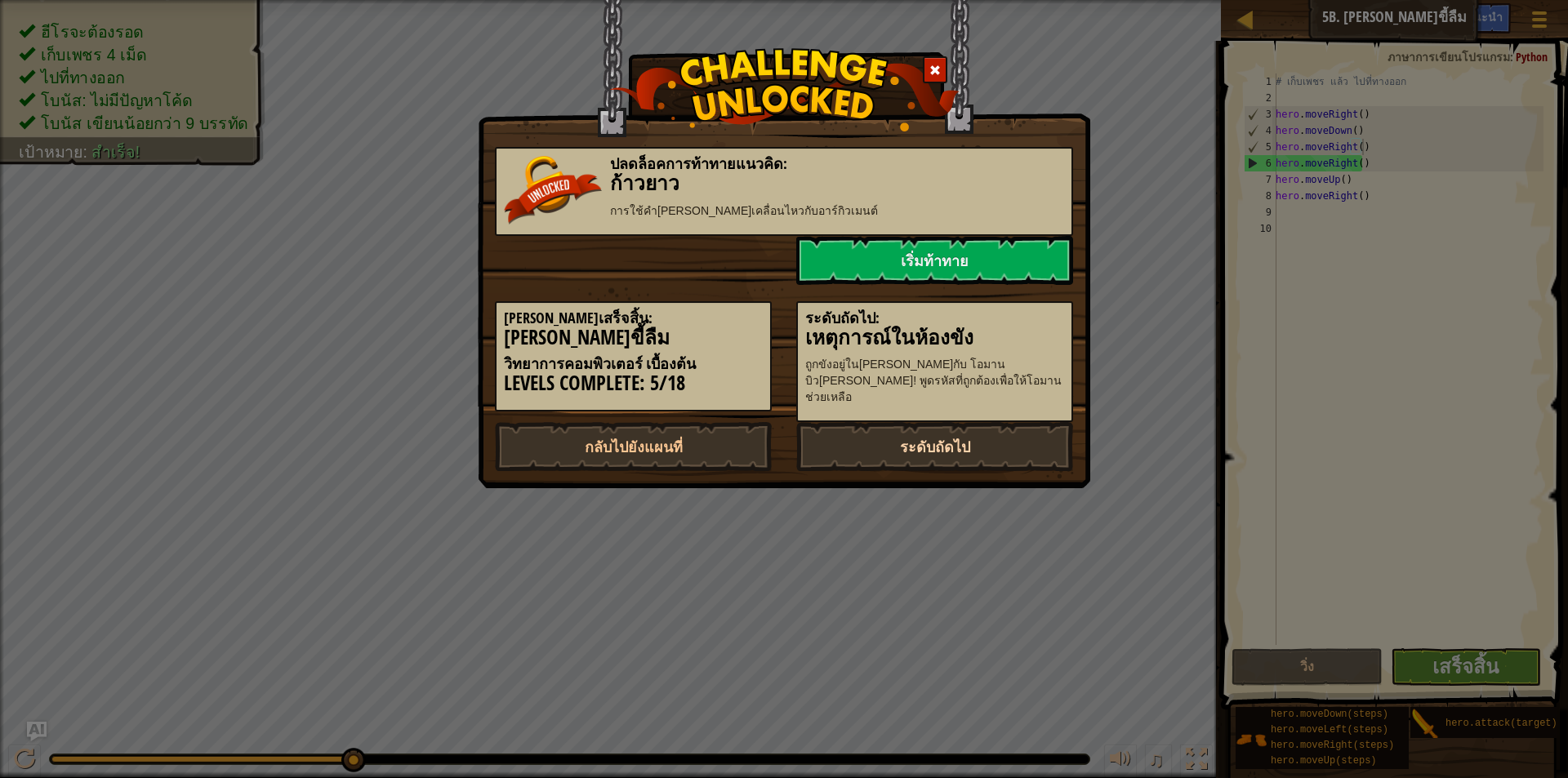
click at [911, 445] on link "ระดับถัดไป" at bounding box center [934, 446] width 277 height 49
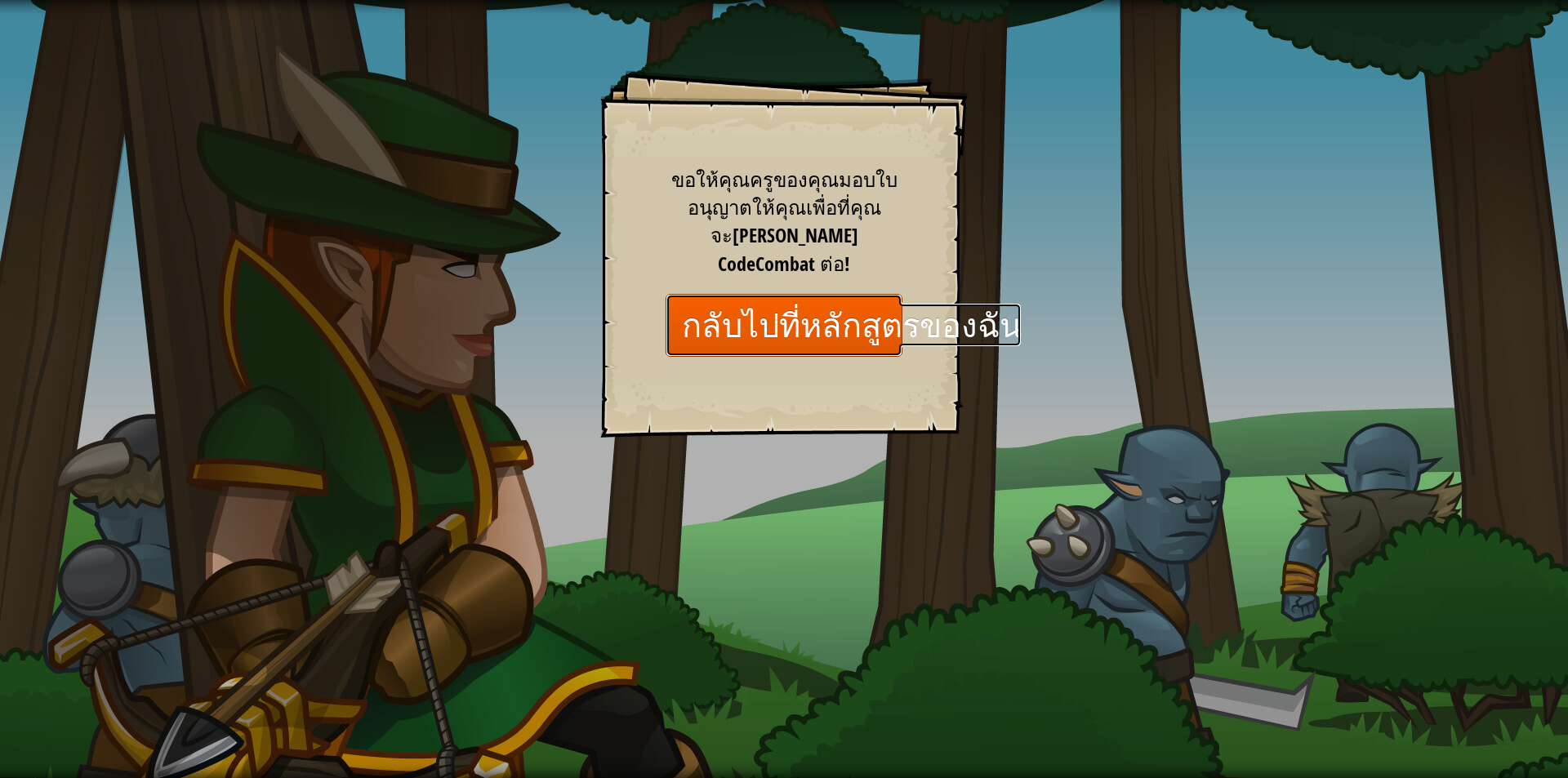
click at [838, 294] on link "กลับไปที่หลักสูตรของฉัน" at bounding box center [784, 325] width 237 height 63
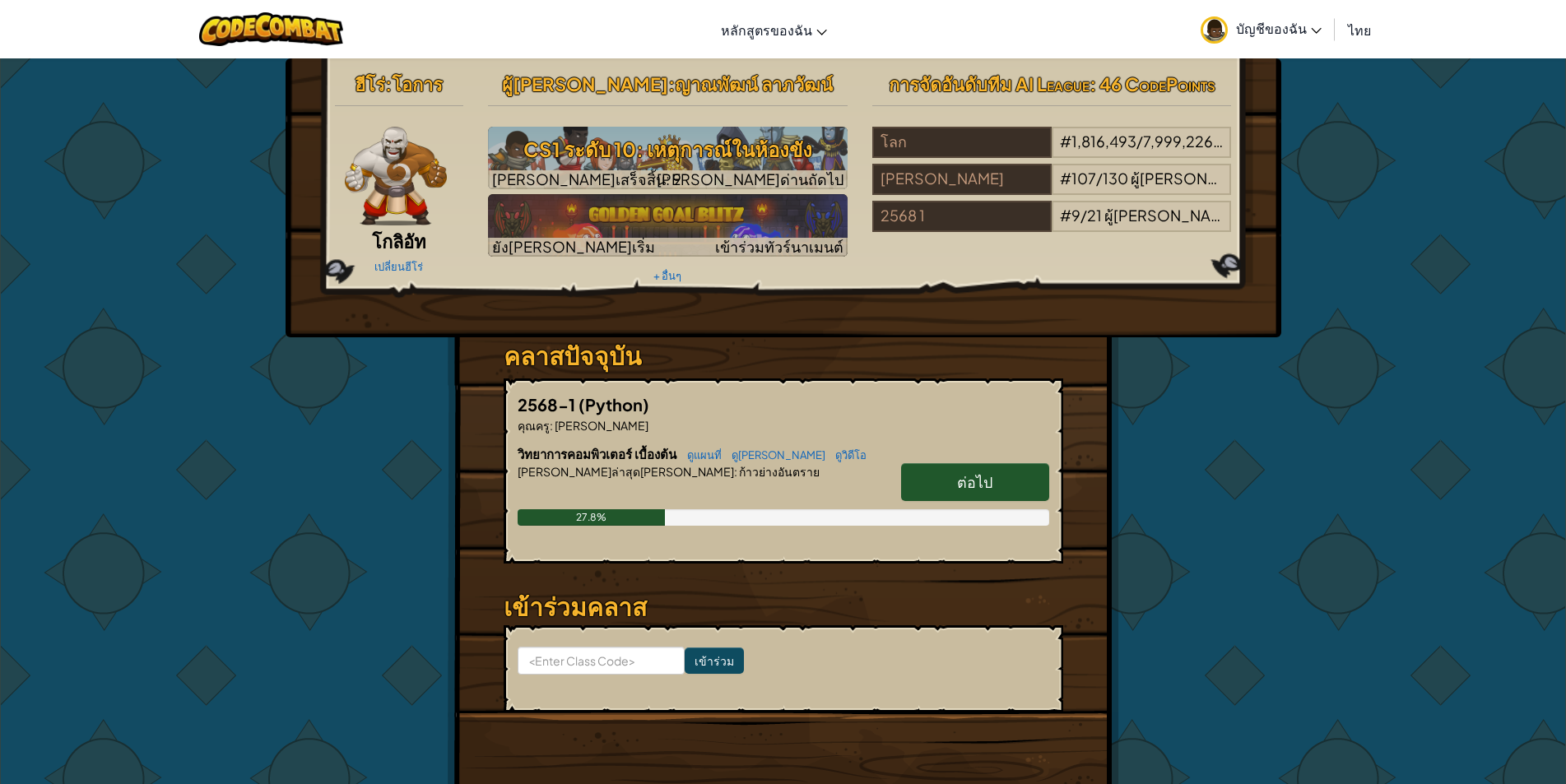
click at [928, 478] on link "ต่อไป" at bounding box center [975, 481] width 148 height 38
select select "th"
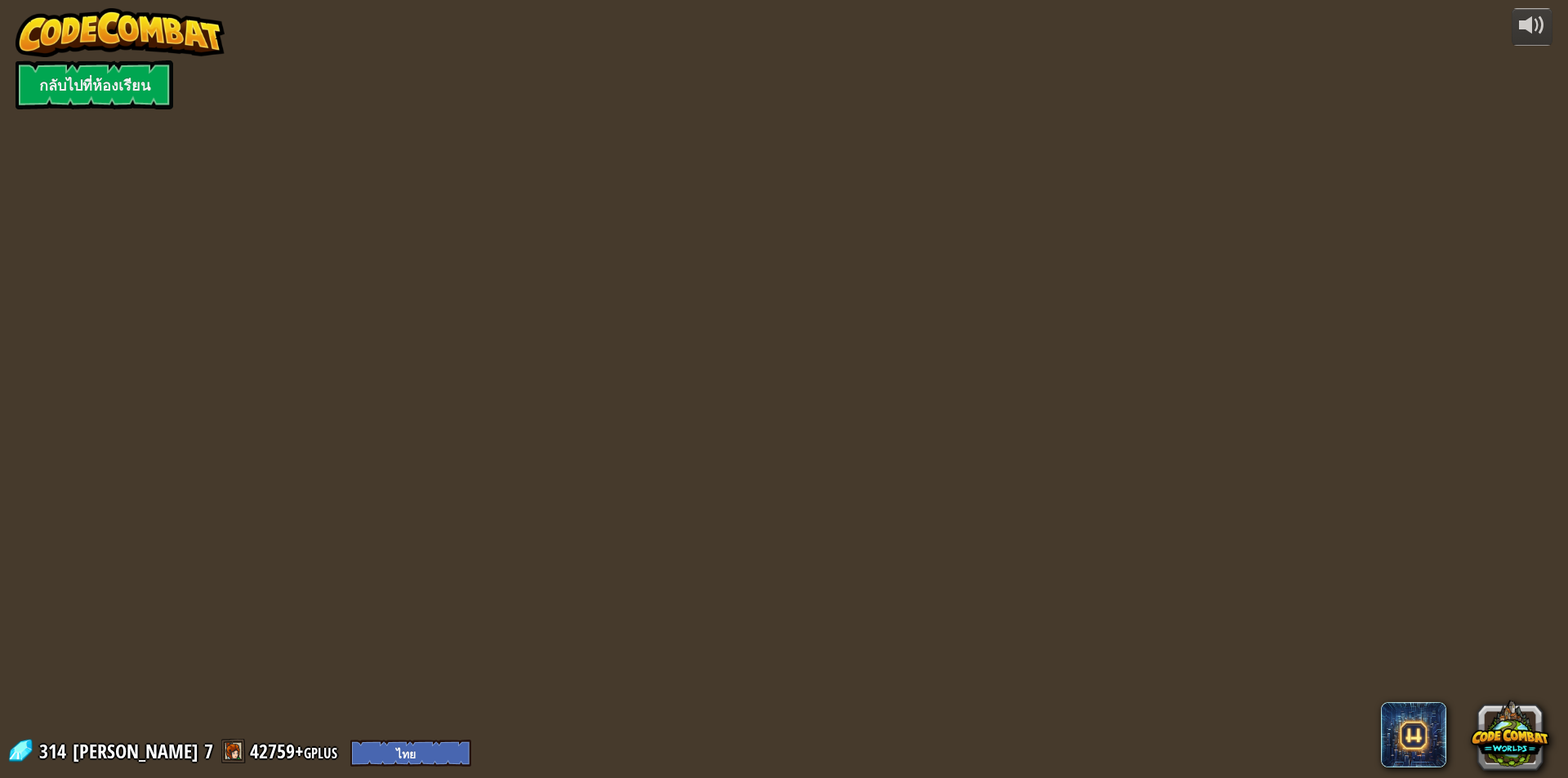
select select "th"
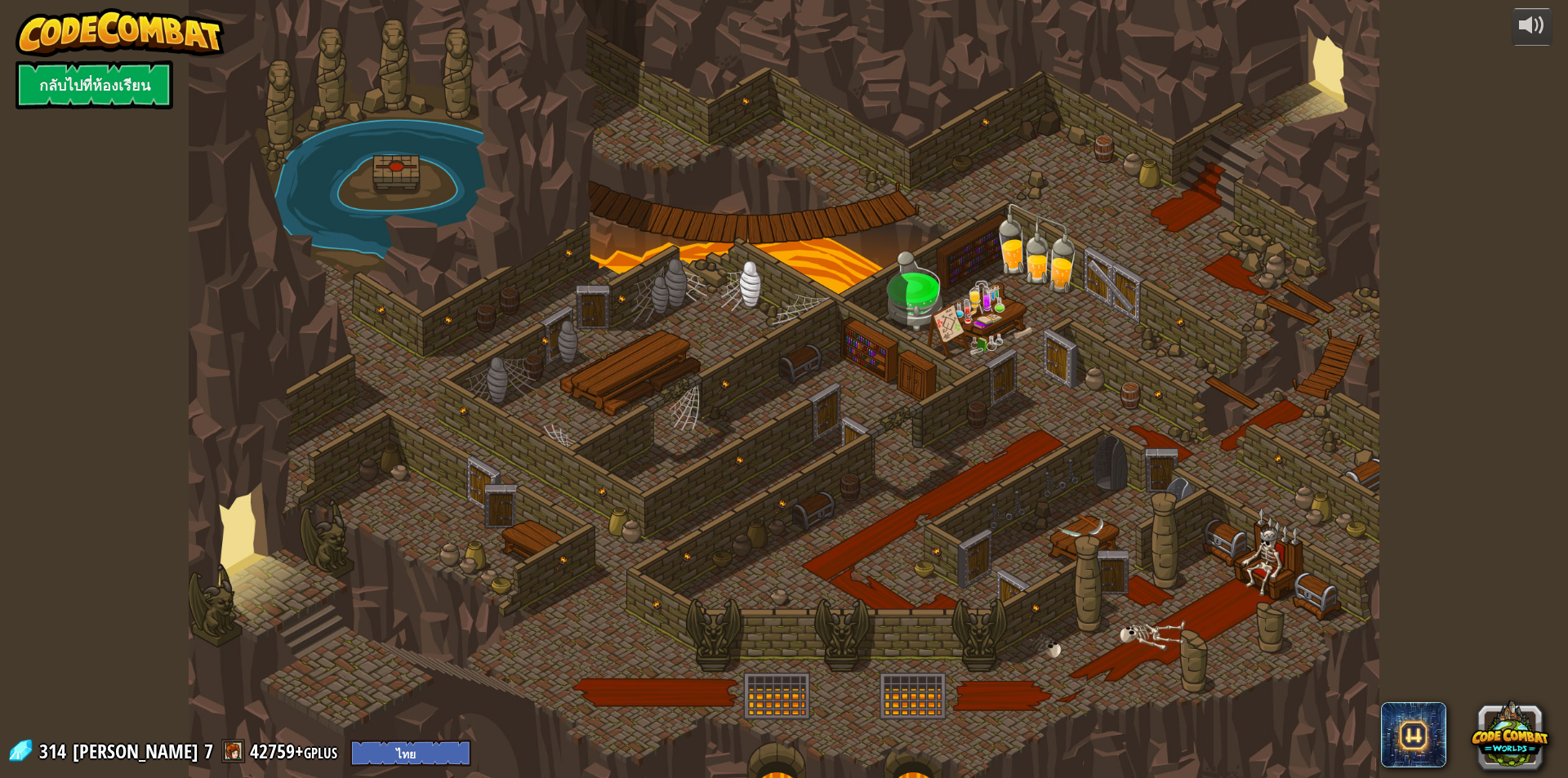
select select "th"
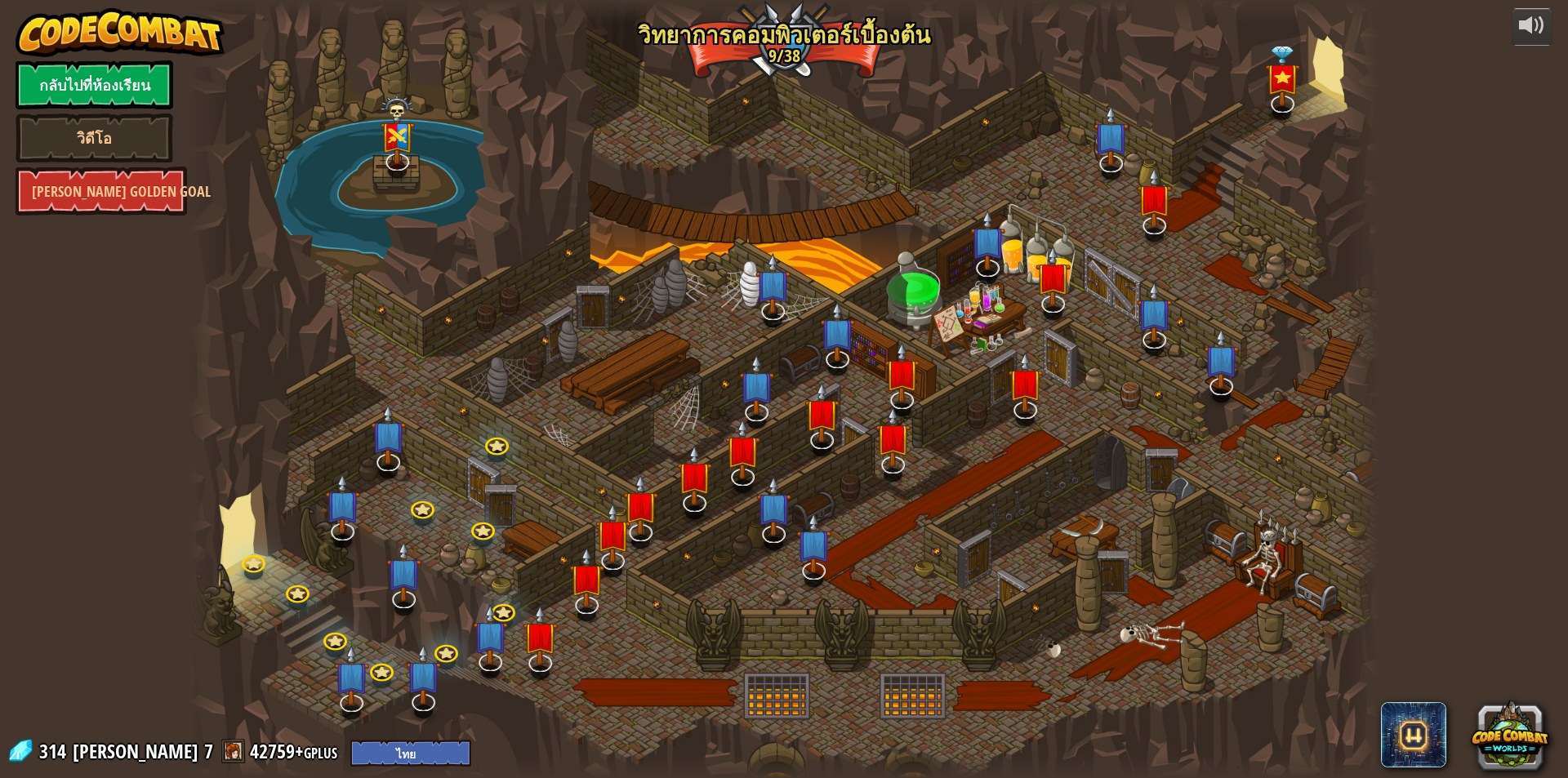
select select "th"
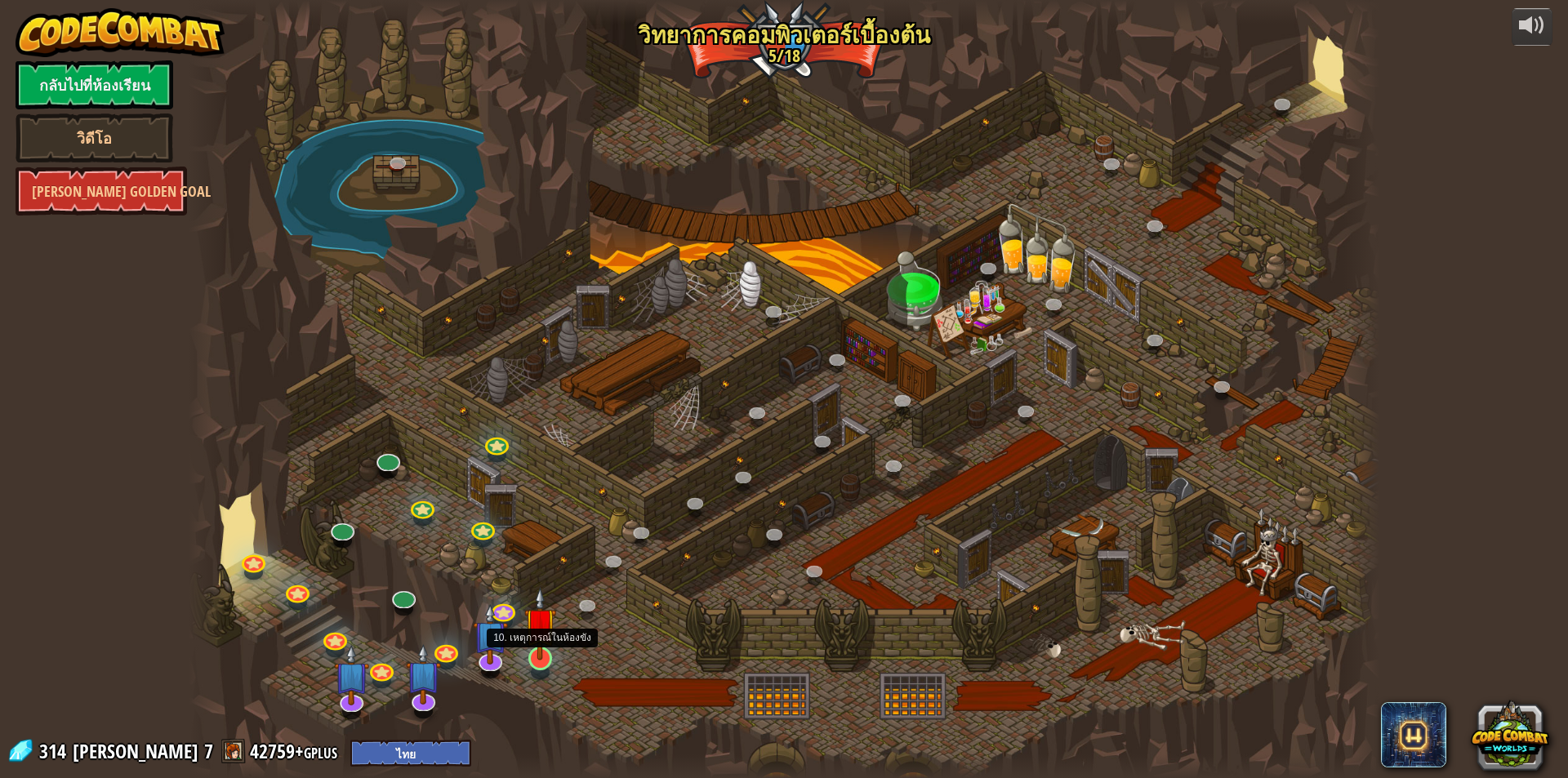
click at [540, 655] on img at bounding box center [540, 624] width 32 height 73
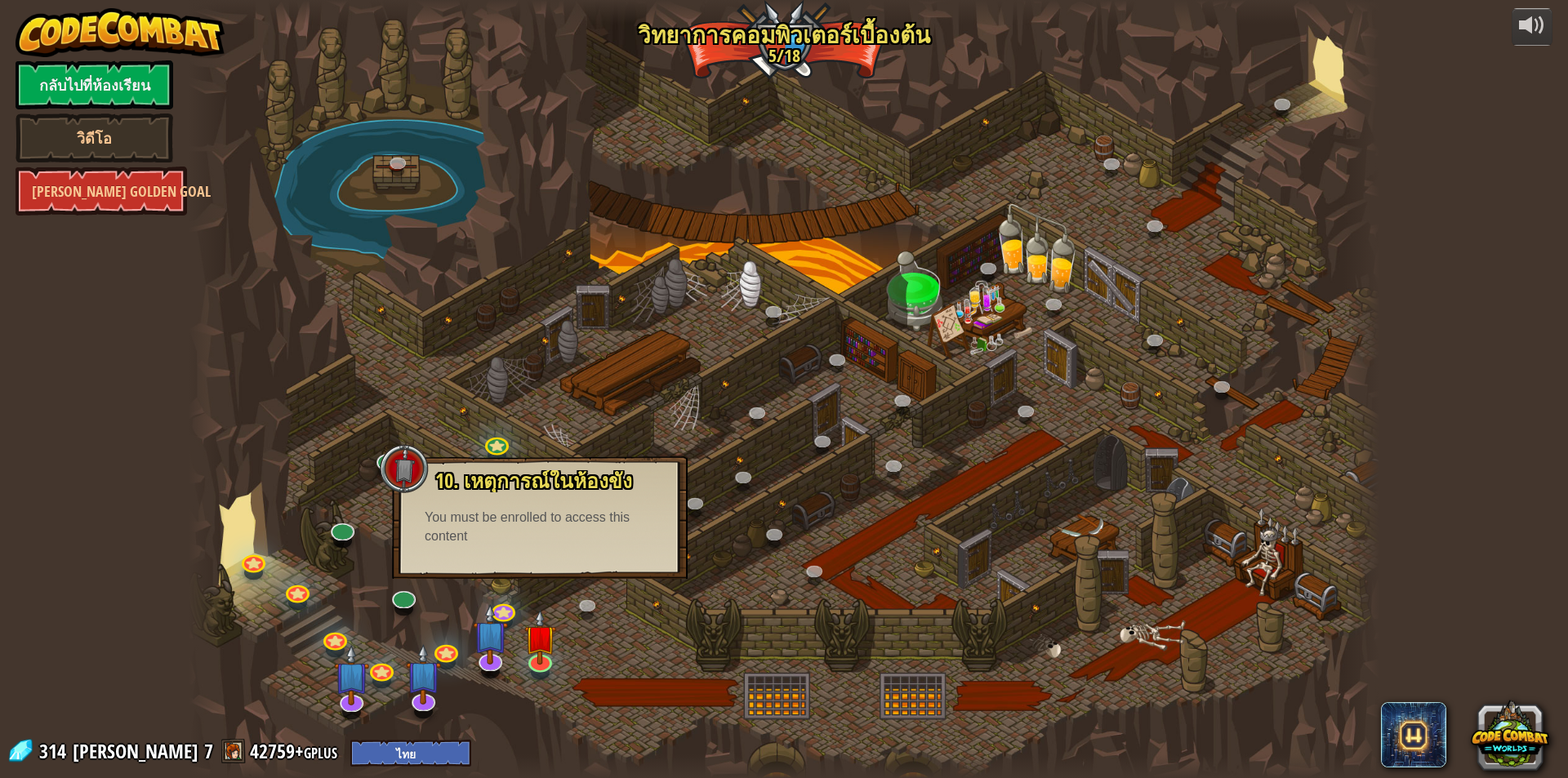
click at [562, 571] on div "10. เหตุการณ์ในห้องขัง ถูกขังอยู่ใน[PERSON_NAME]กับ โอมาน บิว[PERSON_NAME]! พูด…" at bounding box center [540, 518] width 295 height 123
click at [357, 394] on div at bounding box center [784, 389] width 1191 height 778
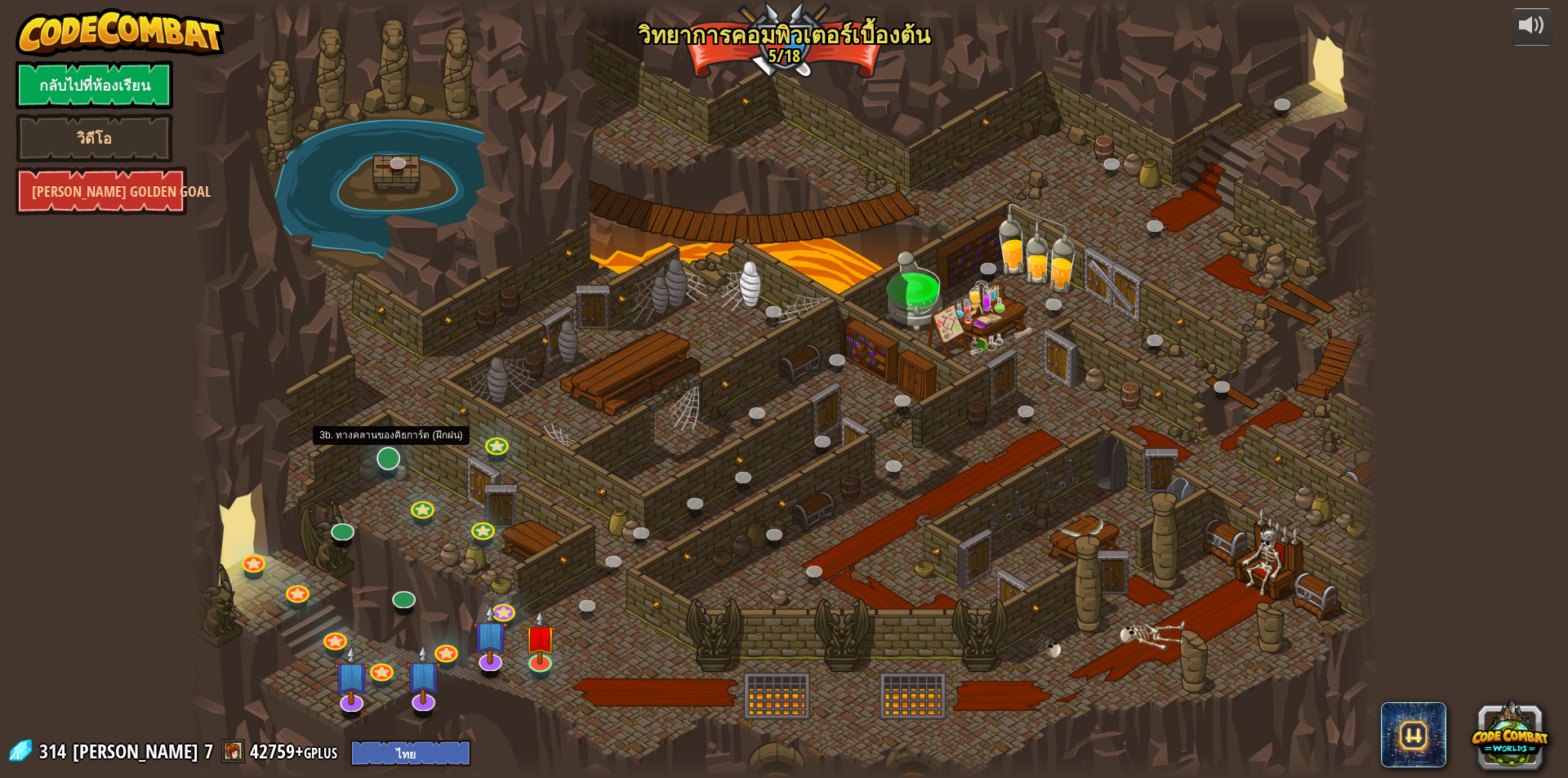
click at [388, 470] on div at bounding box center [389, 471] width 19 height 14
click at [390, 463] on link at bounding box center [385, 456] width 32 height 32
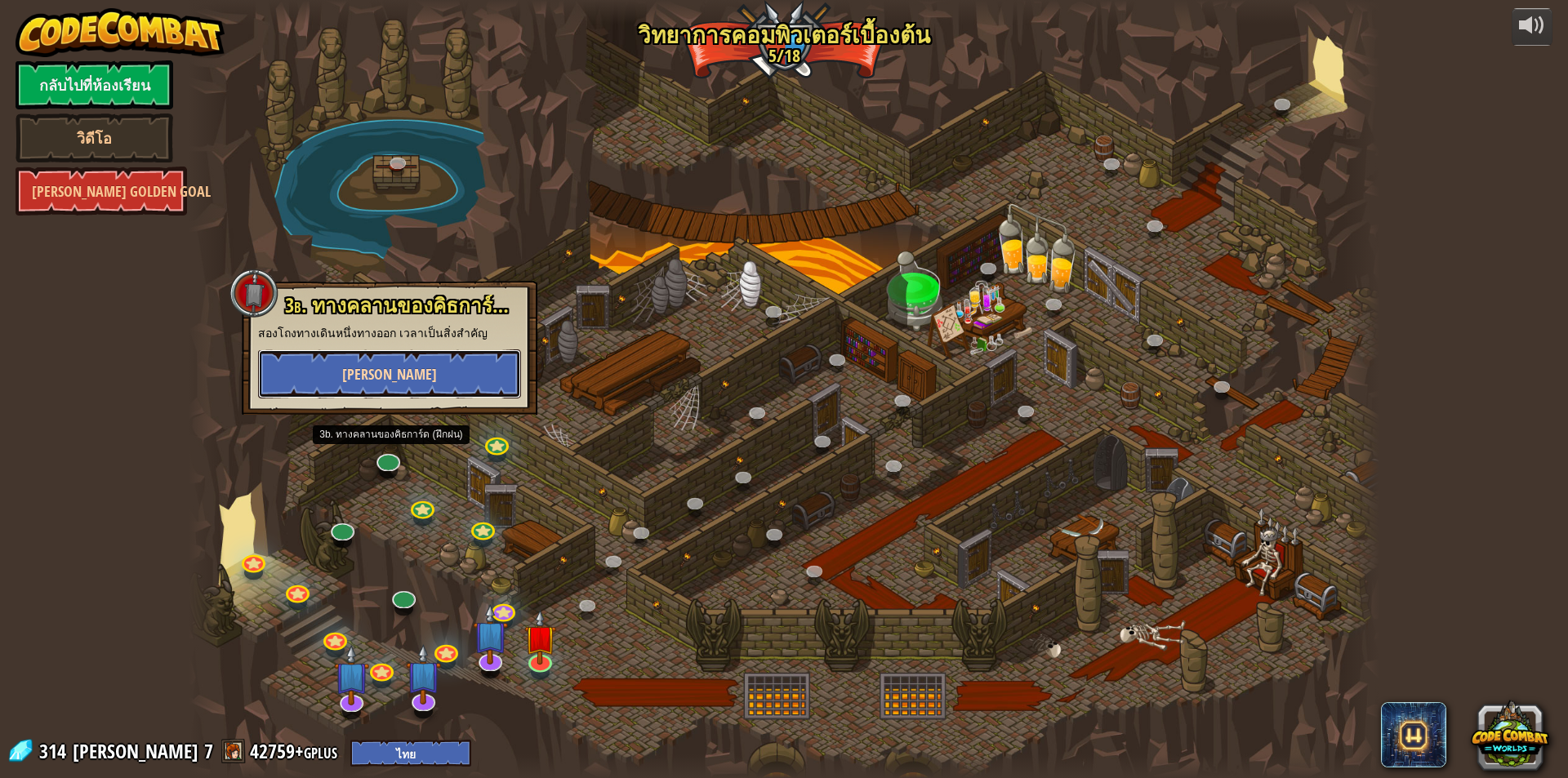
click at [433, 384] on button "[PERSON_NAME]" at bounding box center [390, 374] width 263 height 49
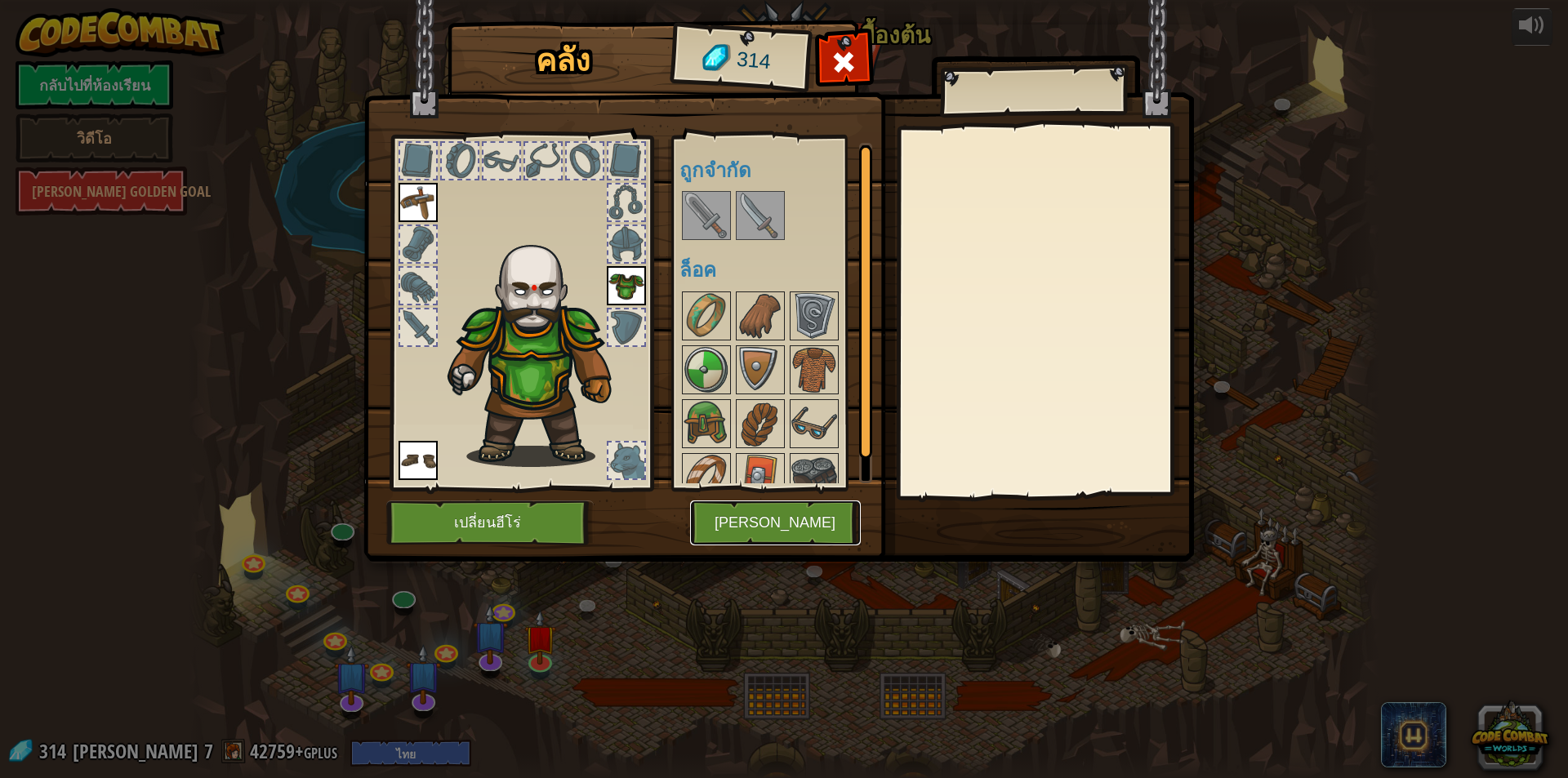
click at [806, 537] on button "[PERSON_NAME]" at bounding box center [776, 523] width 171 height 45
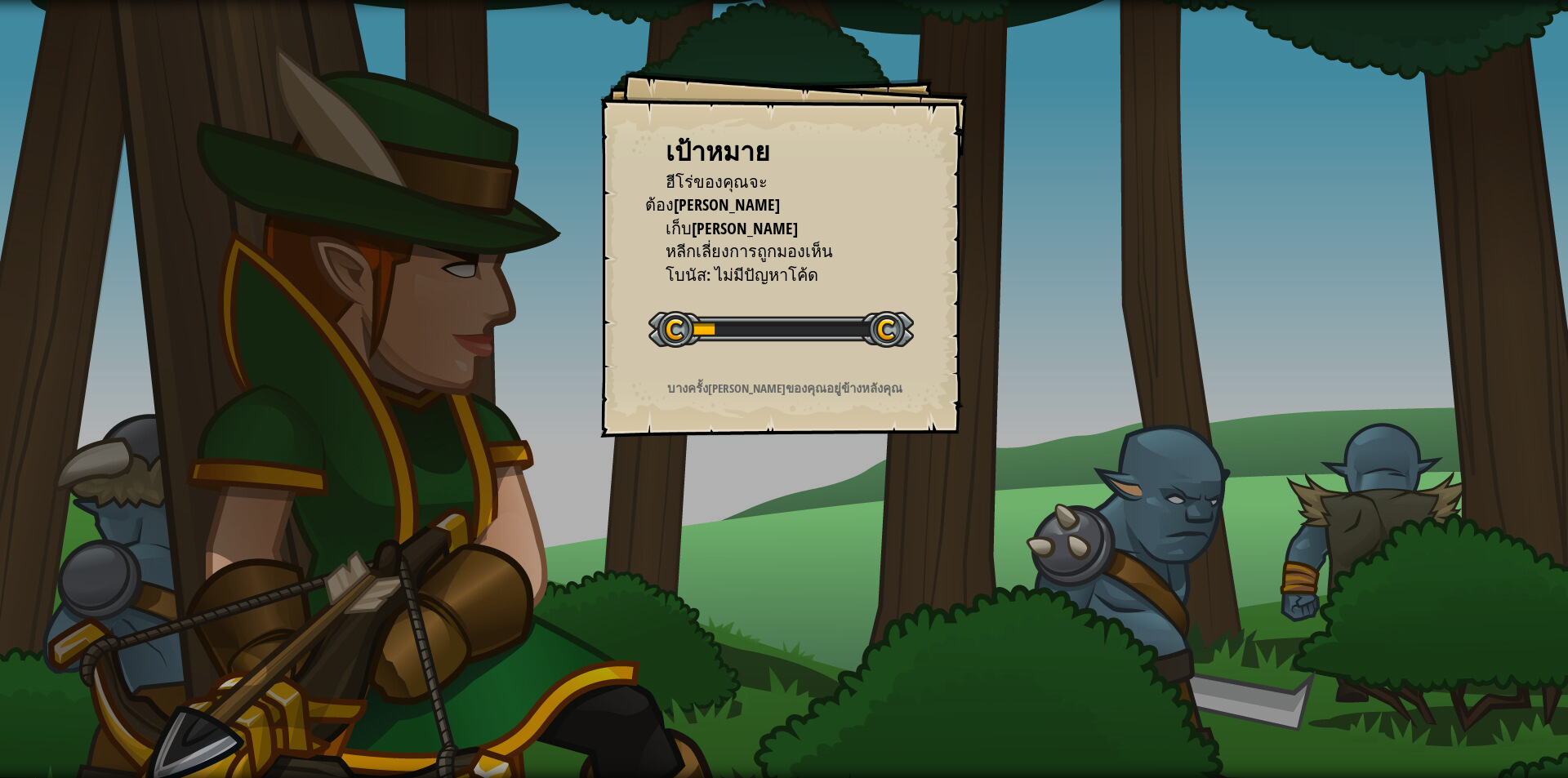
click at [835, 373] on div "เป้าหมาย ฮีโร่ของคุณจะต้อง[PERSON_NAME] เก็บ[PERSON_NAME] หลีกเลี่ยงการถูกมองเห…" at bounding box center [784, 254] width 368 height 368
click at [836, 373] on div "เป้าหมาย ฮีโร่ของคุณจะต้อง[PERSON_NAME] เก็บ[PERSON_NAME] หลีกเลี่ยงการถูกมองเห…" at bounding box center [784, 254] width 368 height 368
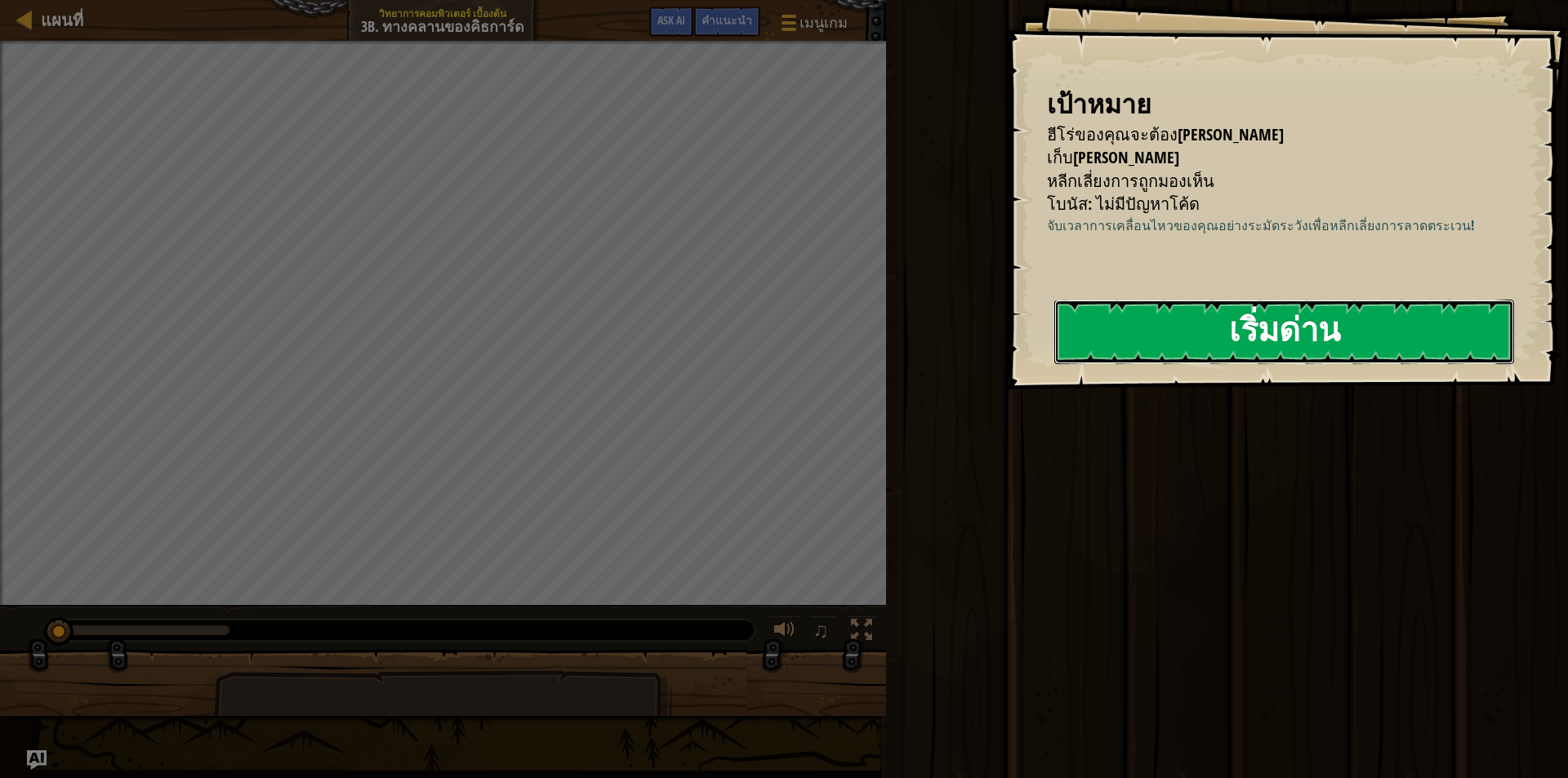
click at [1151, 365] on div "เริ่มด่าน" at bounding box center [1284, 332] width 459 height 65
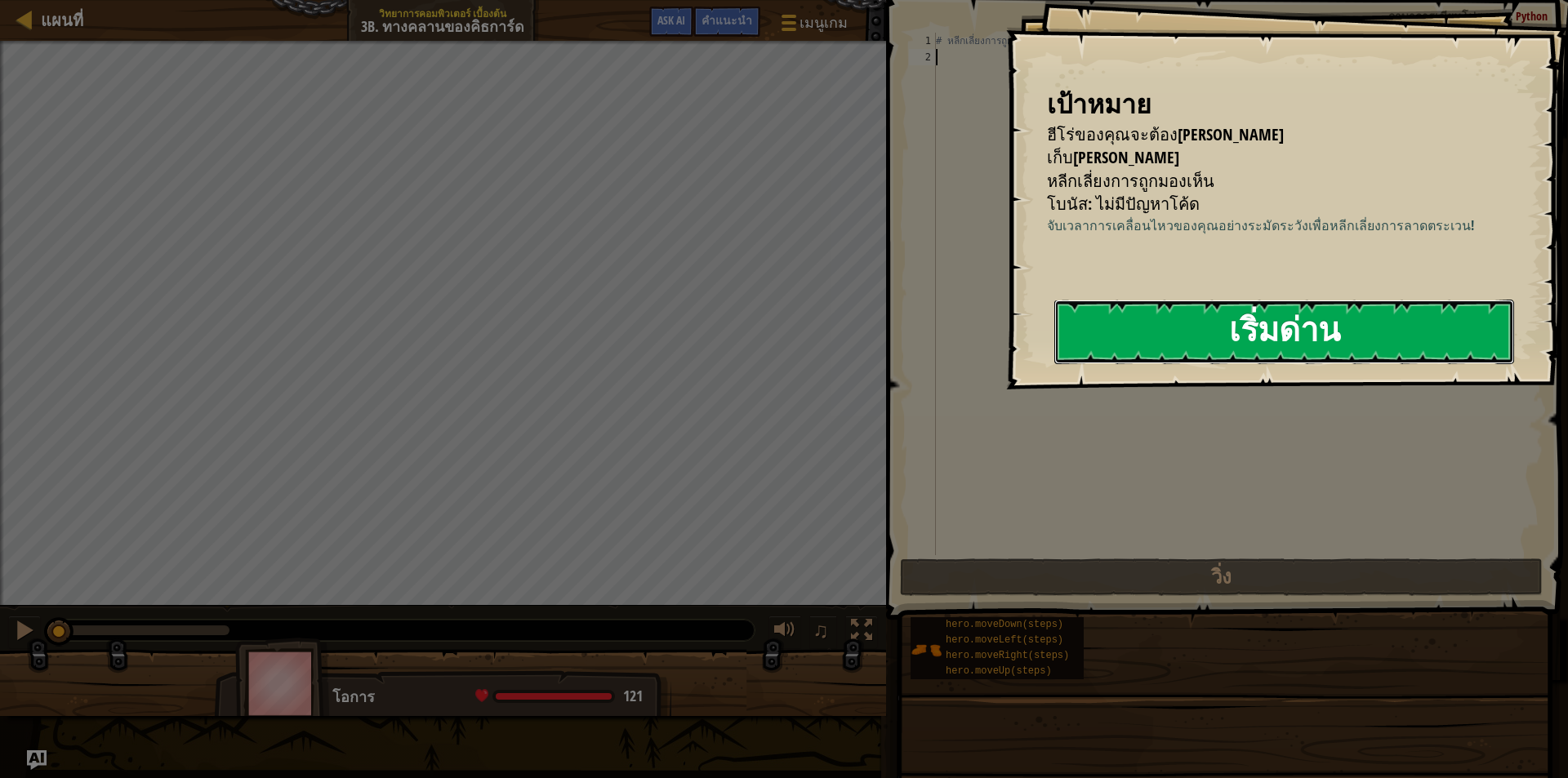
click at [1155, 339] on button "เริ่มด่าน" at bounding box center [1284, 332] width 459 height 64
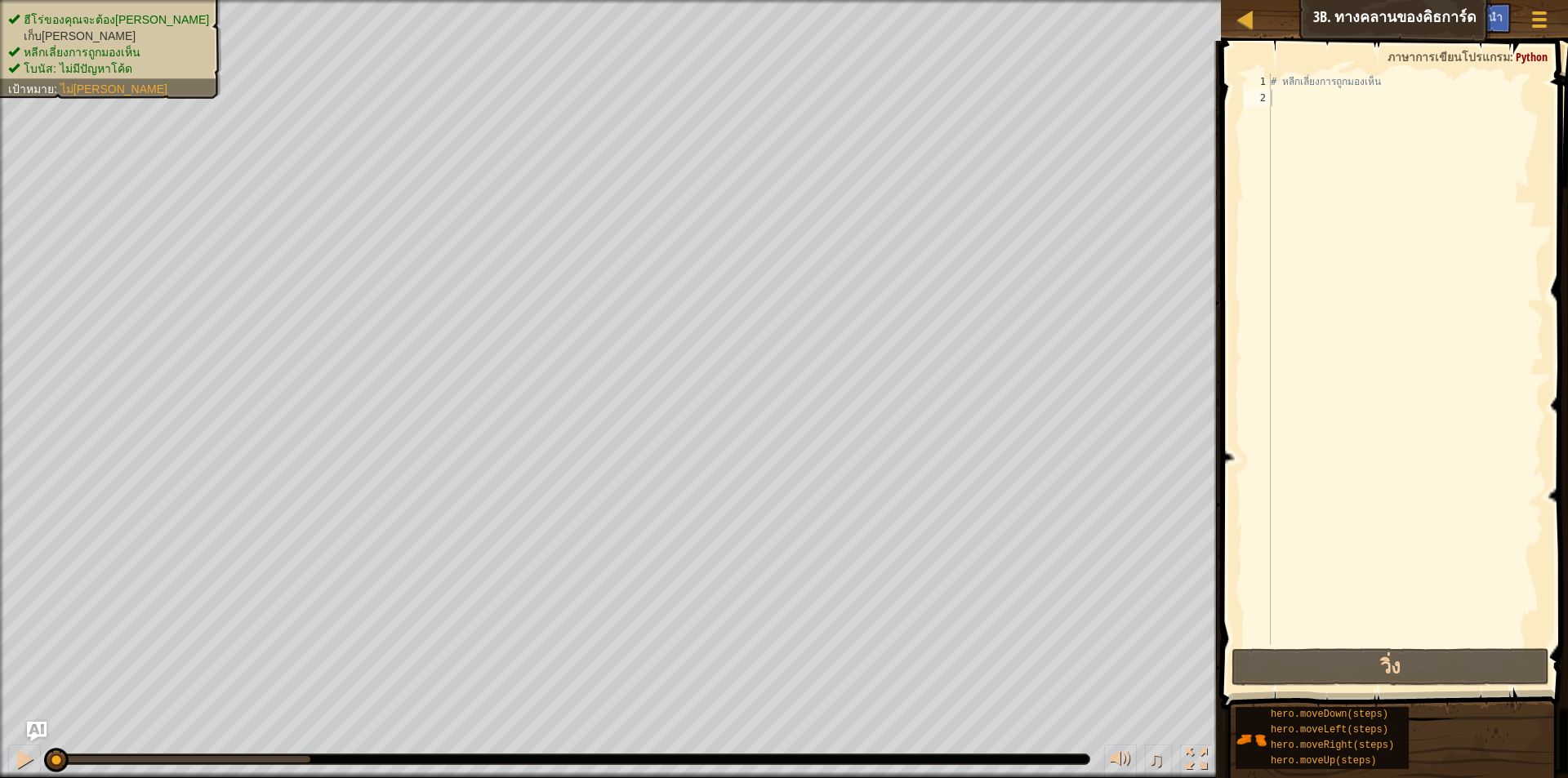
click at [1295, 102] on div "# หลีกเลี่ยงการถูกมองเห็น" at bounding box center [1405, 375] width 276 height 604
type textarea "r"
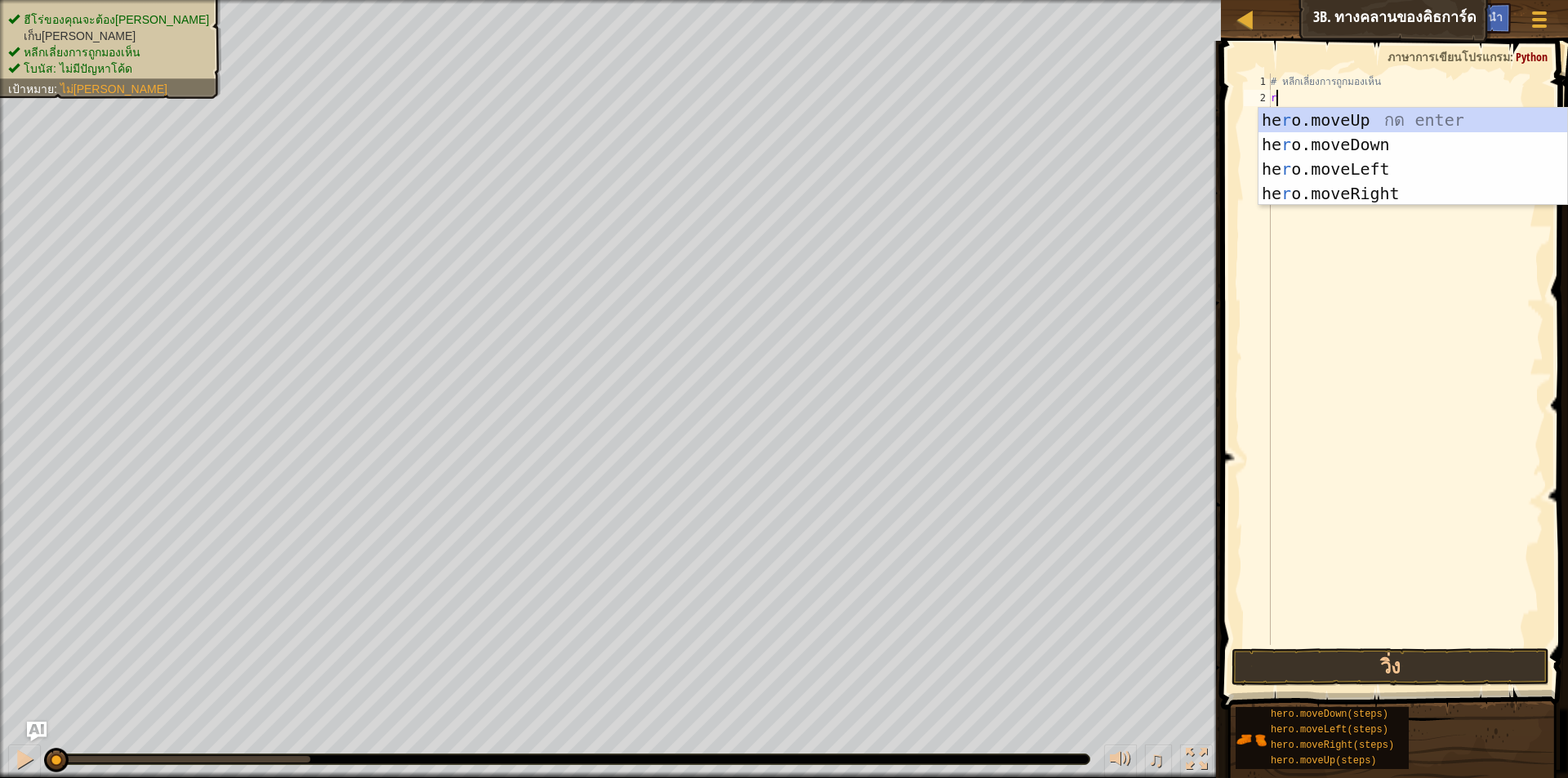
scroll to position [7, 0]
click at [1318, 198] on div "he r o.moveUp กด enter he r o.moveDown กด enter he r o.moveLeft กด enter he r o…" at bounding box center [1413, 181] width 309 height 147
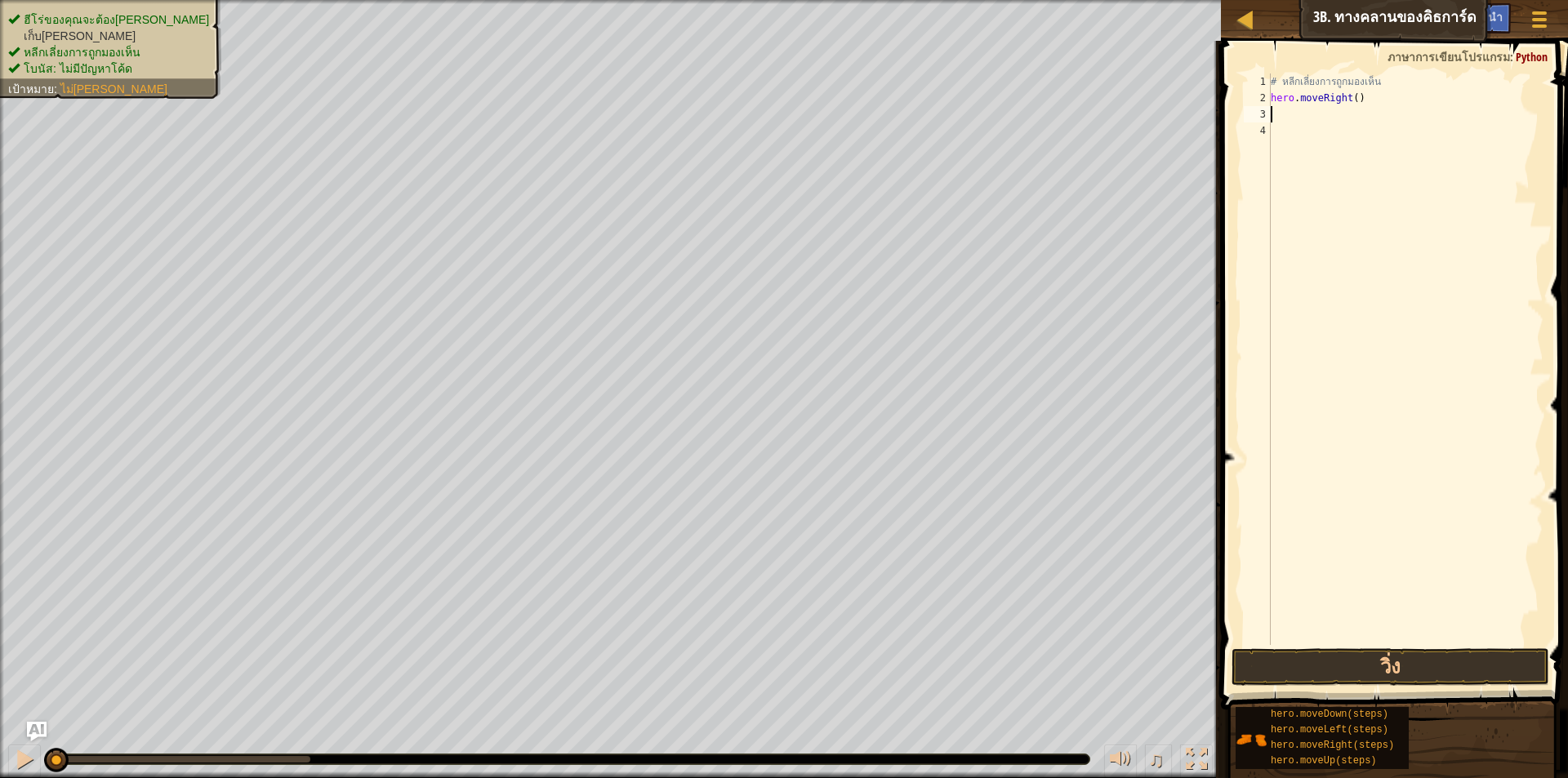
type textarea "s"
type textarea "d"
type textarea "a"
click at [1348, 654] on button "วิ่ง" at bounding box center [1390, 666] width 317 height 37
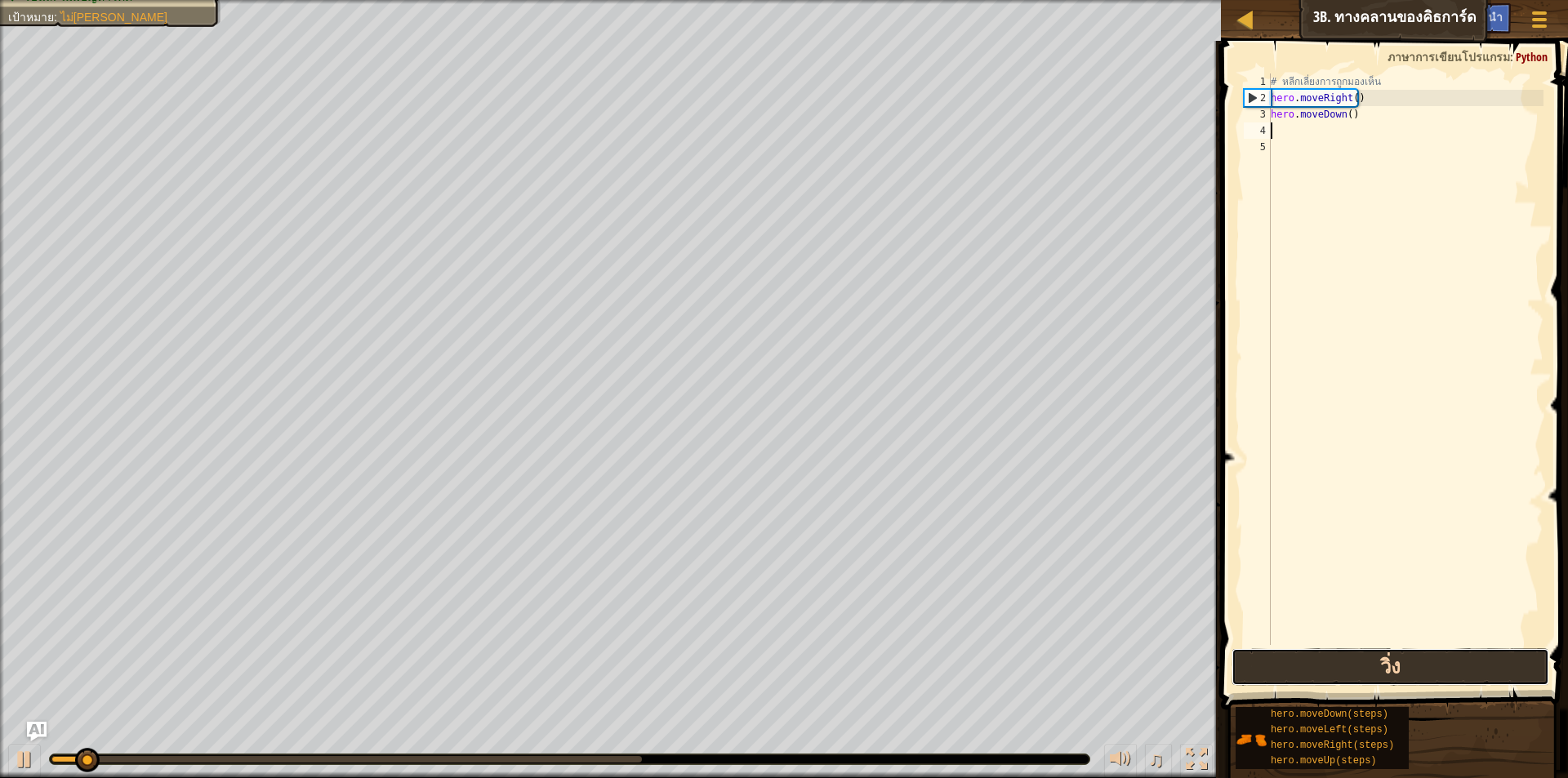
click at [1348, 654] on button "วิ่ง" at bounding box center [1390, 666] width 317 height 37
click at [1380, 97] on div "# หลีกเลี่ยงการถูกมองเห็น hero . moveRight ( ) hero . moveDown ( )" at bounding box center [1405, 375] width 276 height 604
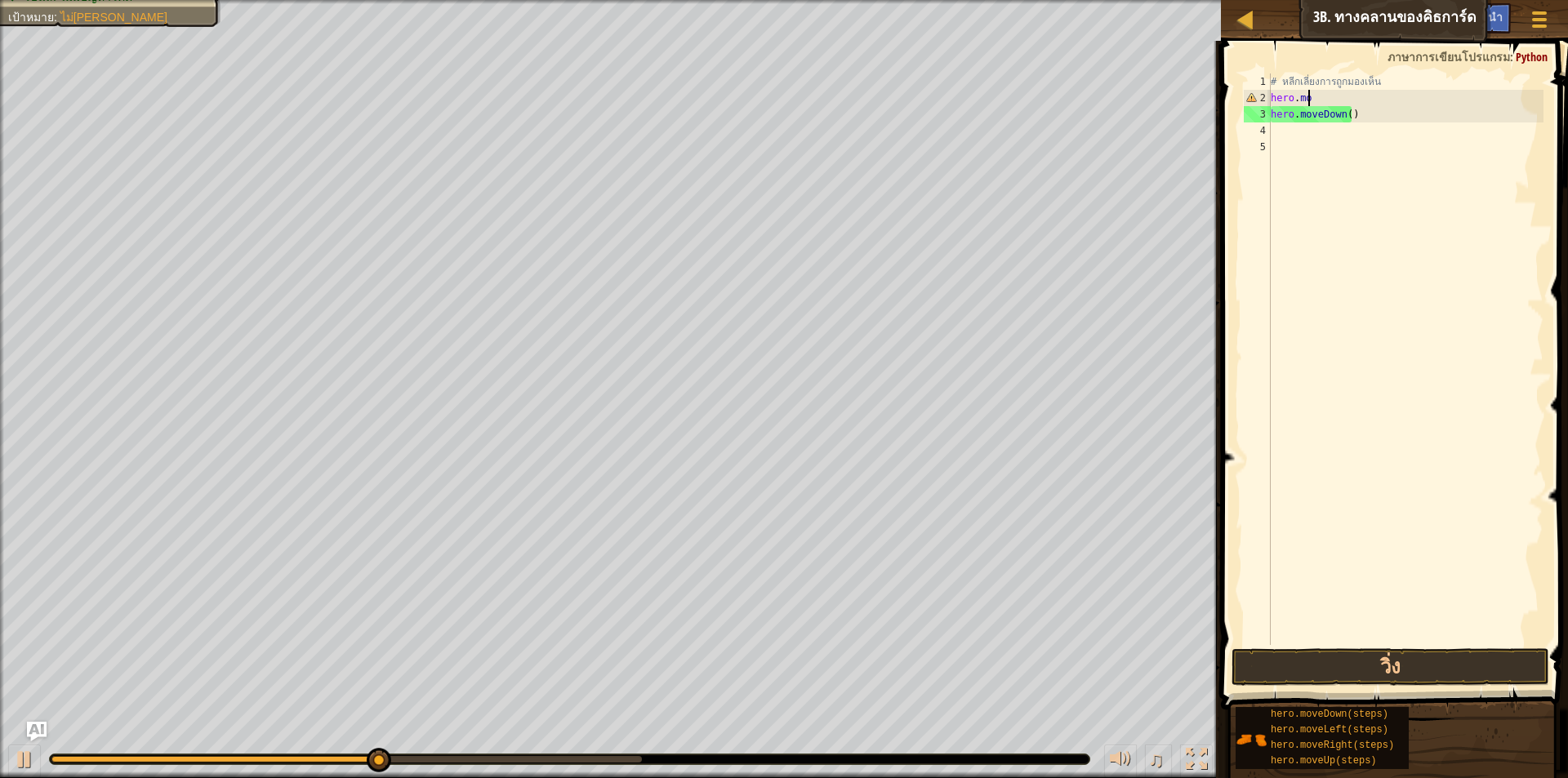
type textarea "h"
type textarea "r"
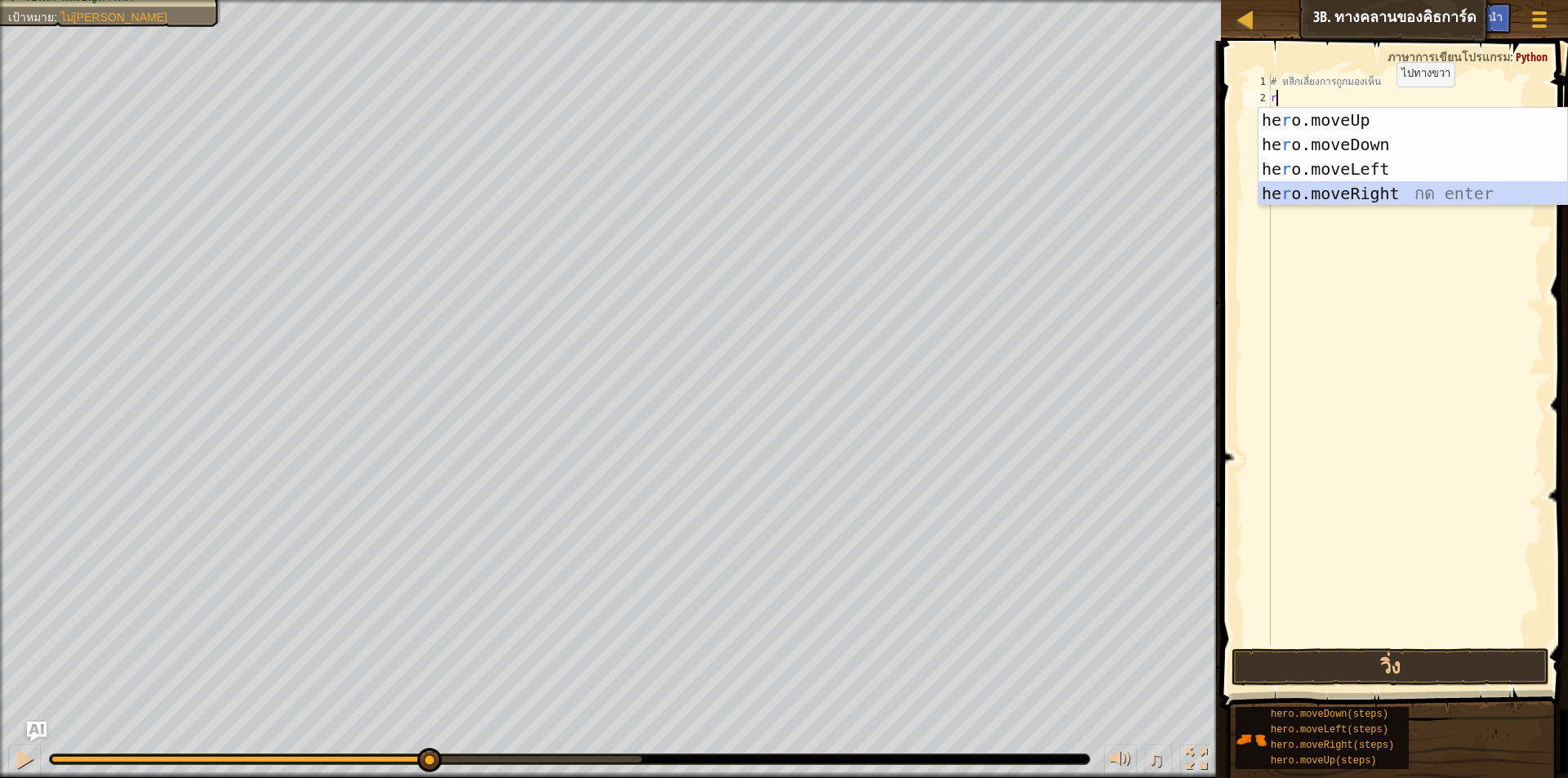
click at [1364, 199] on div "he r o.moveUp กด enter he r o.moveDown กด enter he r o.moveLeft กด enter he r o…" at bounding box center [1413, 181] width 309 height 147
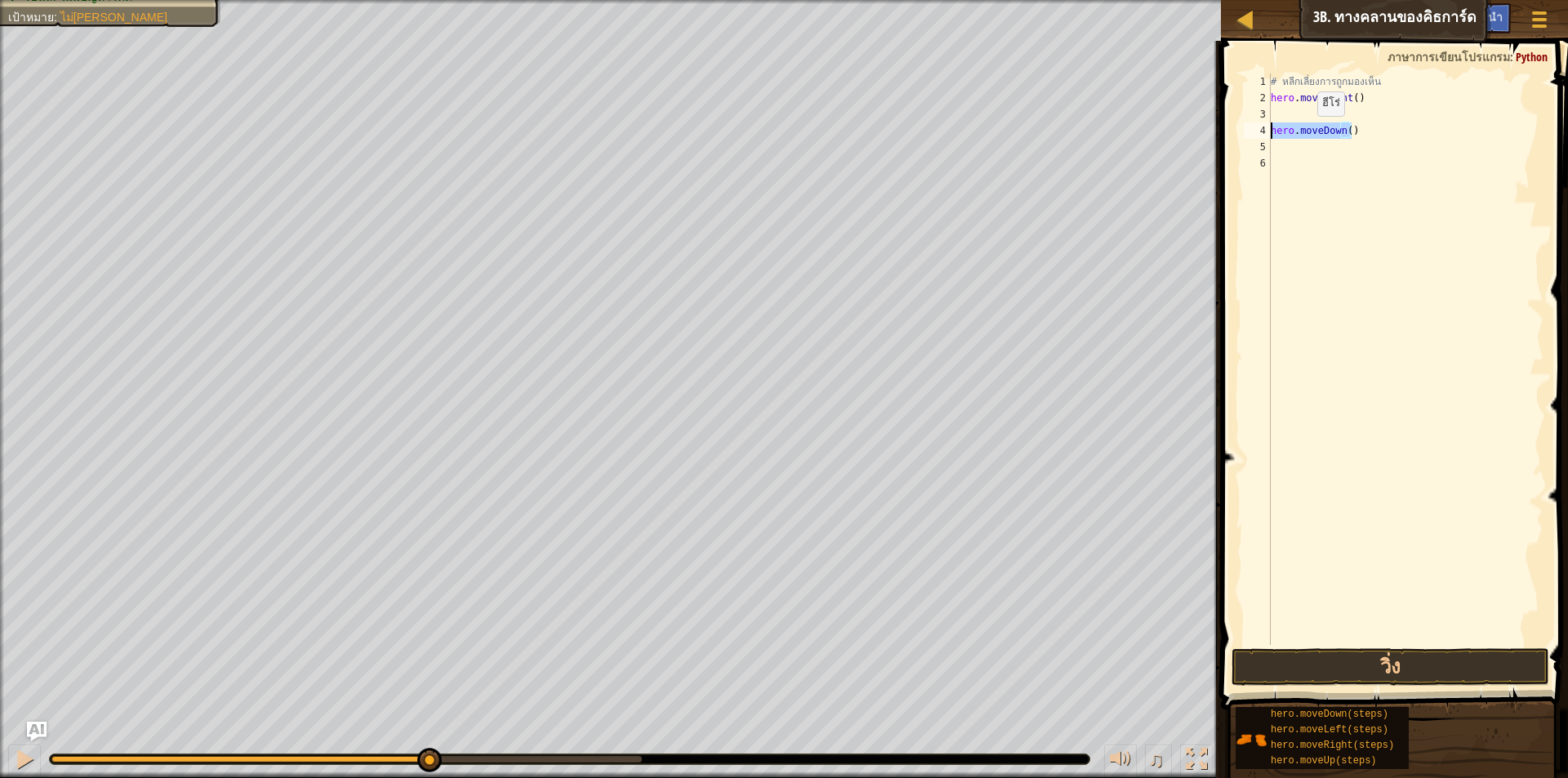
click at [1204, 132] on div "แผนที่ วิทยาการคอมพิวเตอร์ เบื้องต้น 3b. ทางคลานของคิธการ์ด เมนูเกม เสร็จ[PERSO…" at bounding box center [784, 389] width 1568 height 778
type textarea "hero.moveDown()"
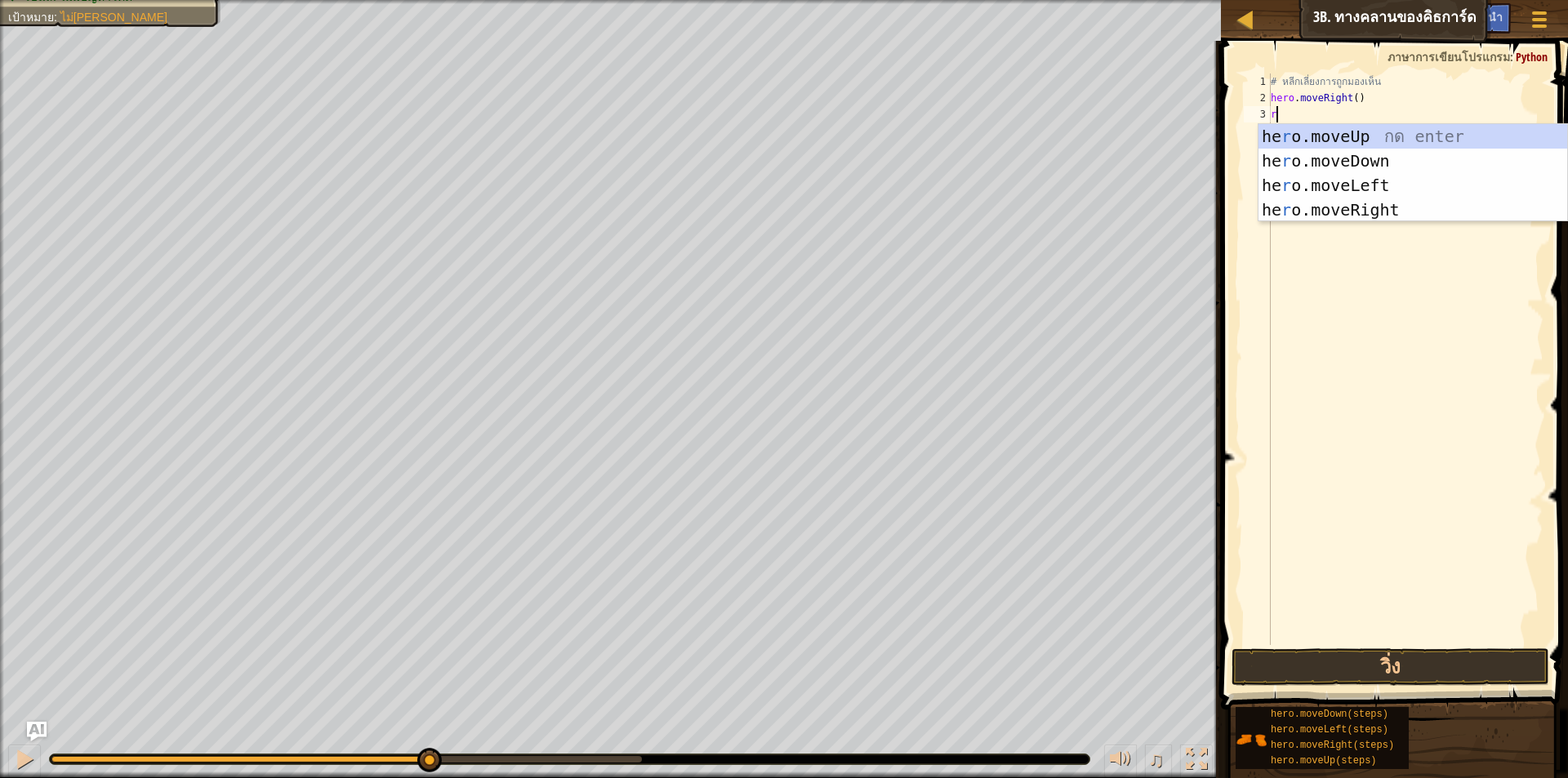
type textarea "re"
click at [1356, 212] on div "he r o.mov e Up กด enter he r o.mov e Down กด enter he r o.mov e Left กด enter …" at bounding box center [1413, 197] width 309 height 147
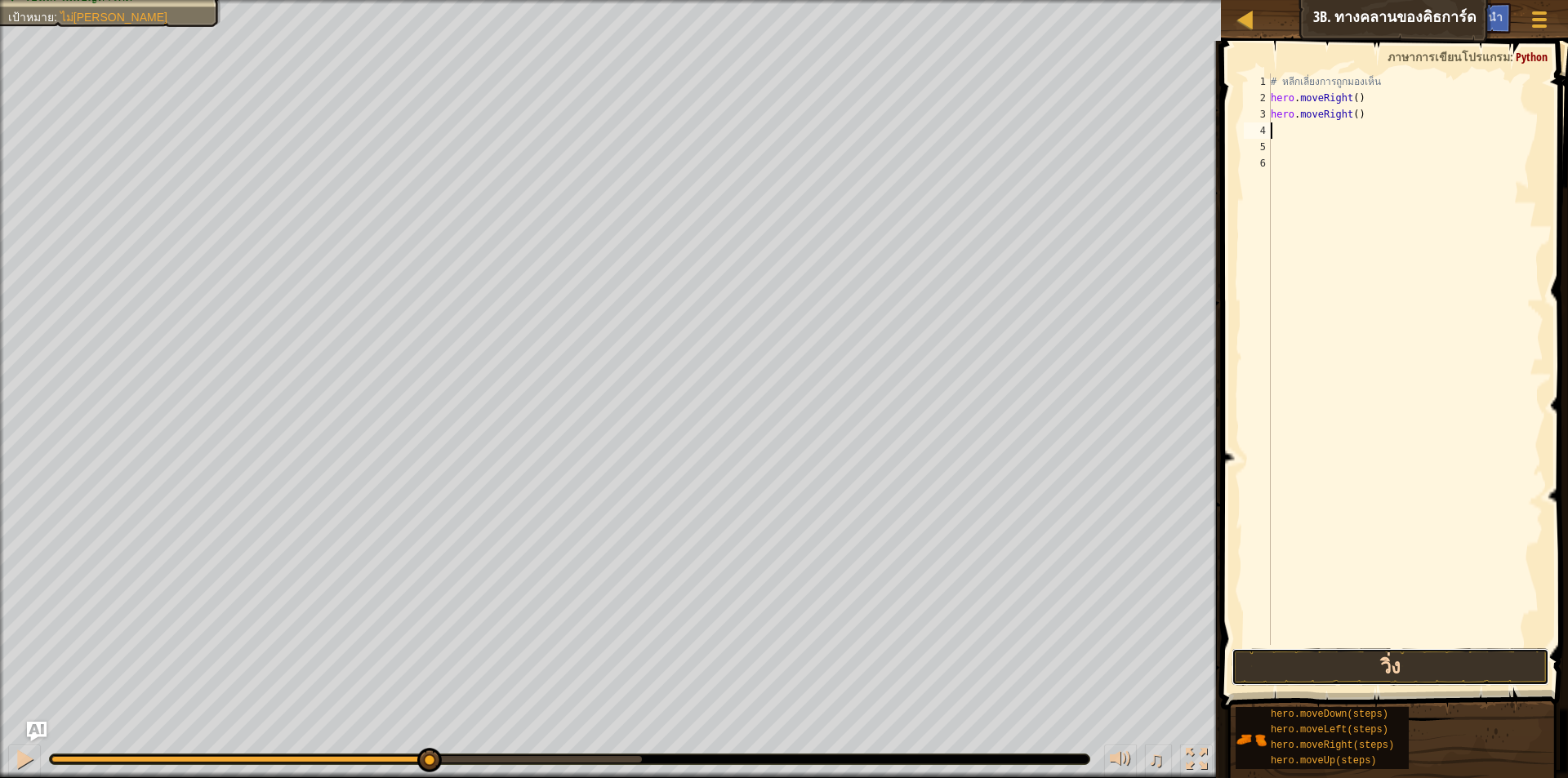
click at [1265, 666] on button "วิ่ง" at bounding box center [1390, 666] width 317 height 37
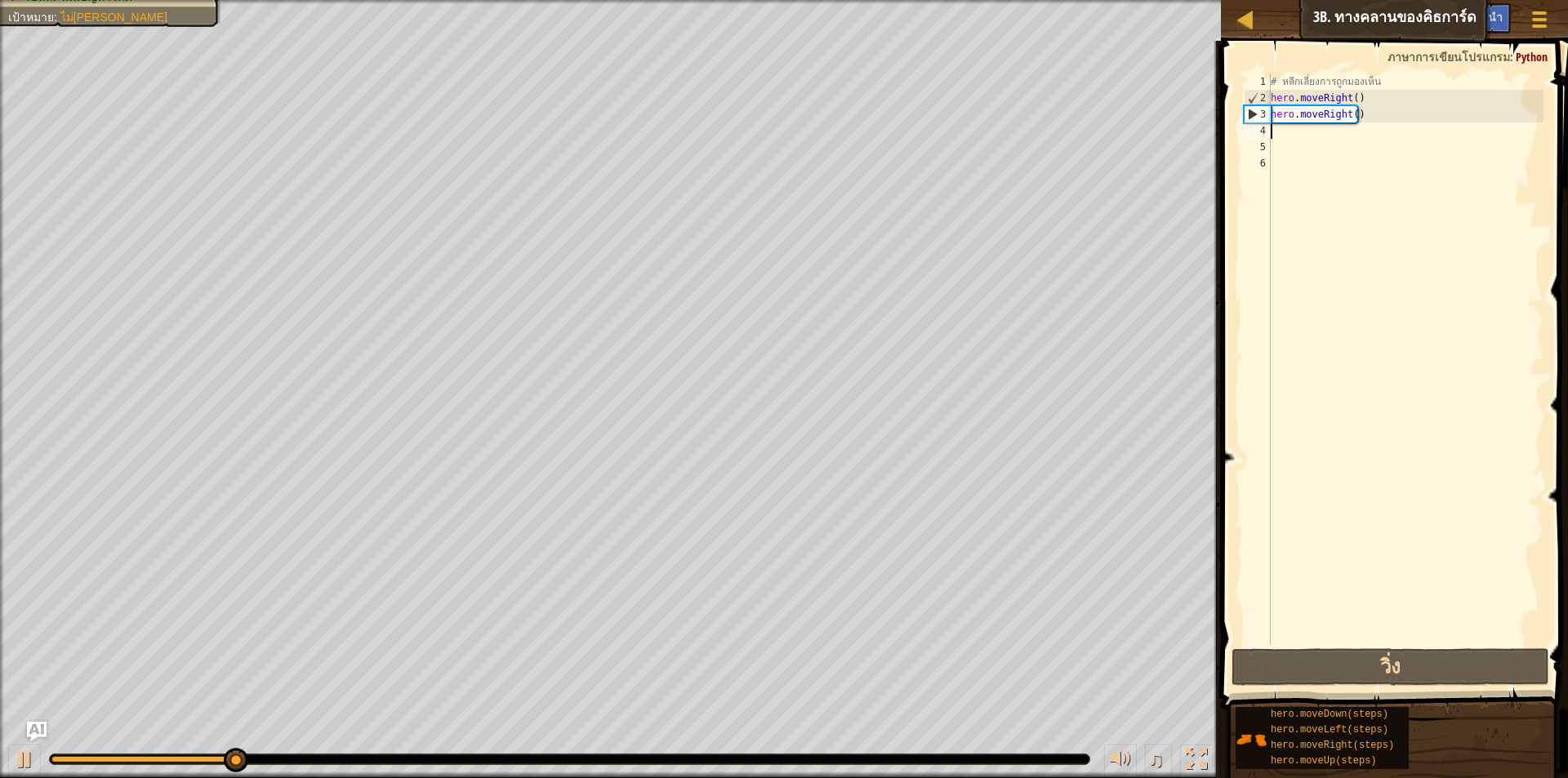
click at [1329, 132] on div "# หลีกเลี่ยงการถูกมองเห็น hero . moveRight ( ) hero . moveRight ( )" at bounding box center [1405, 375] width 276 height 604
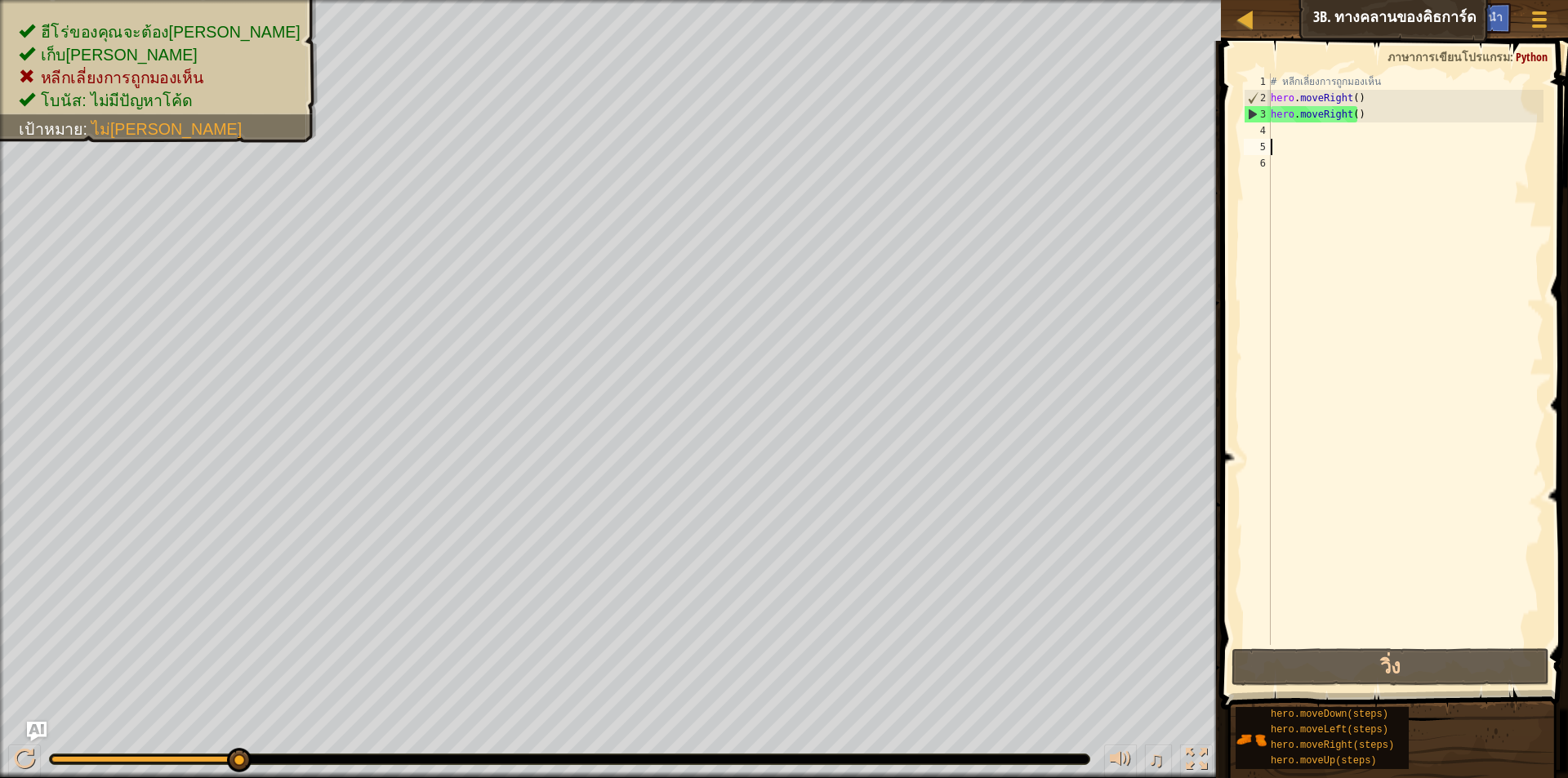
click at [1334, 140] on div "# หลีกเลี่ยงการถูกมองเห็น hero . moveRight ( ) hero . moveRight ( )" at bounding box center [1405, 375] width 276 height 604
click at [1364, 128] on div "# หลีกเลี่ยงการถูกมองเห็น hero . moveRight ( ) hero . moveRight ( )" at bounding box center [1405, 375] width 276 height 604
type textarea "a"
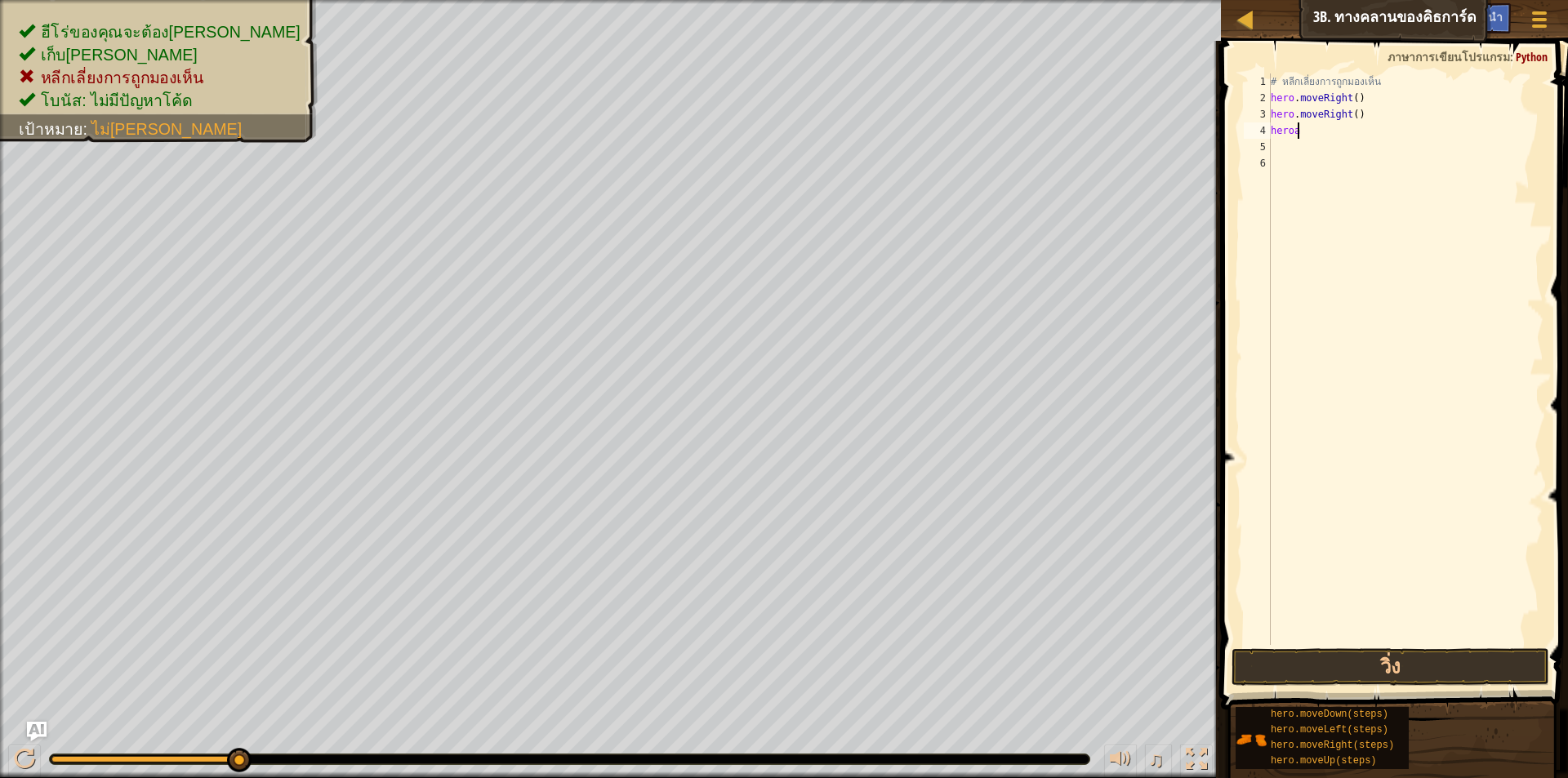
scroll to position [7, 1]
type textarea "h"
type textarea "atk"
click at [1358, 674] on button "วิ่ง" at bounding box center [1390, 666] width 317 height 37
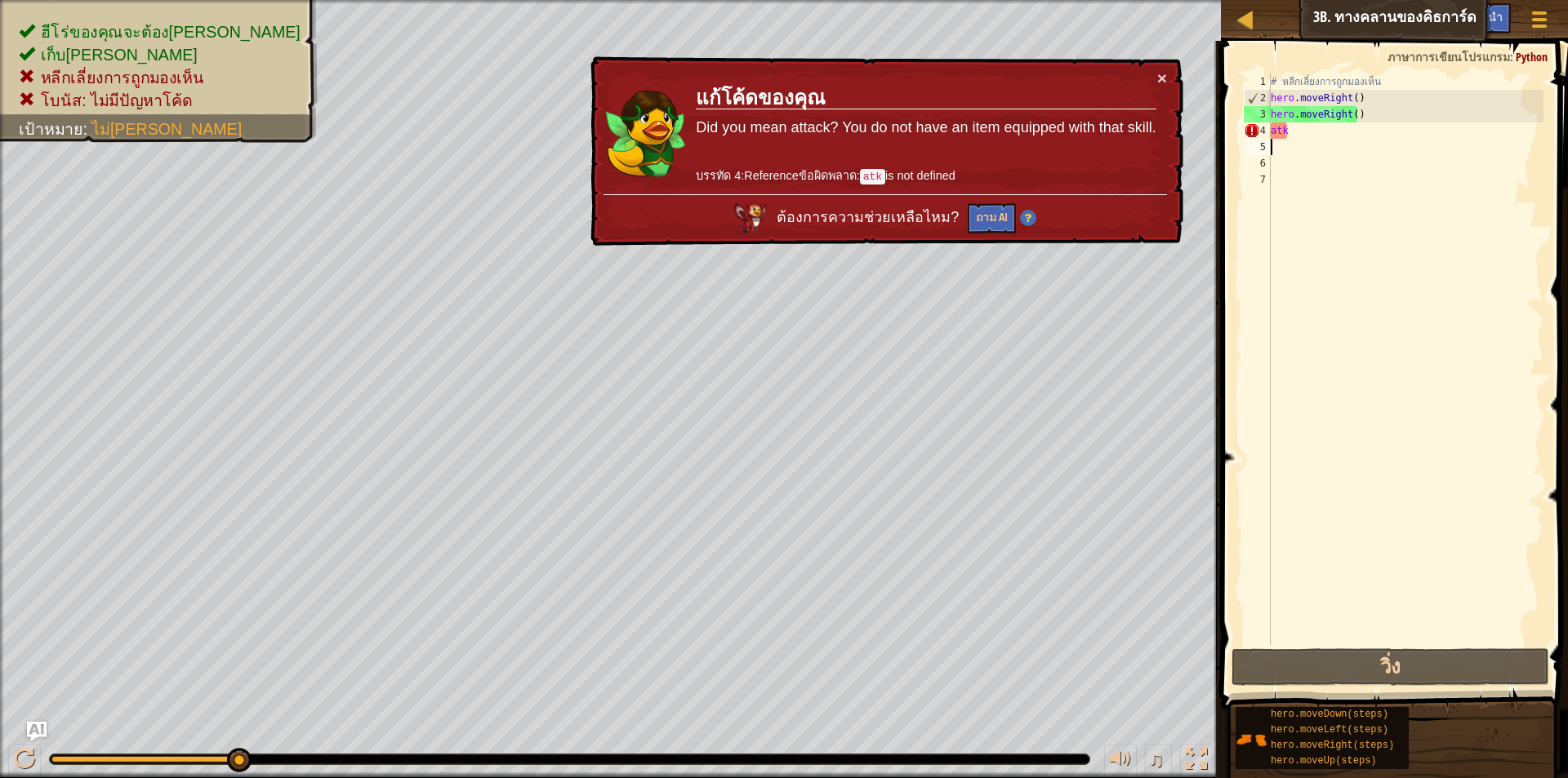
click at [1317, 140] on div "# หลีกเลี่ยงการถูกมองเห็น hero . moveRight ( ) hero . moveRight ( ) atk" at bounding box center [1405, 375] width 276 height 604
click at [1334, 136] on div "# หลีกเลี่ยงการถูกมองเห็น hero . moveRight ( ) hero . moveRight ( ) atk" at bounding box center [1405, 375] width 276 height 604
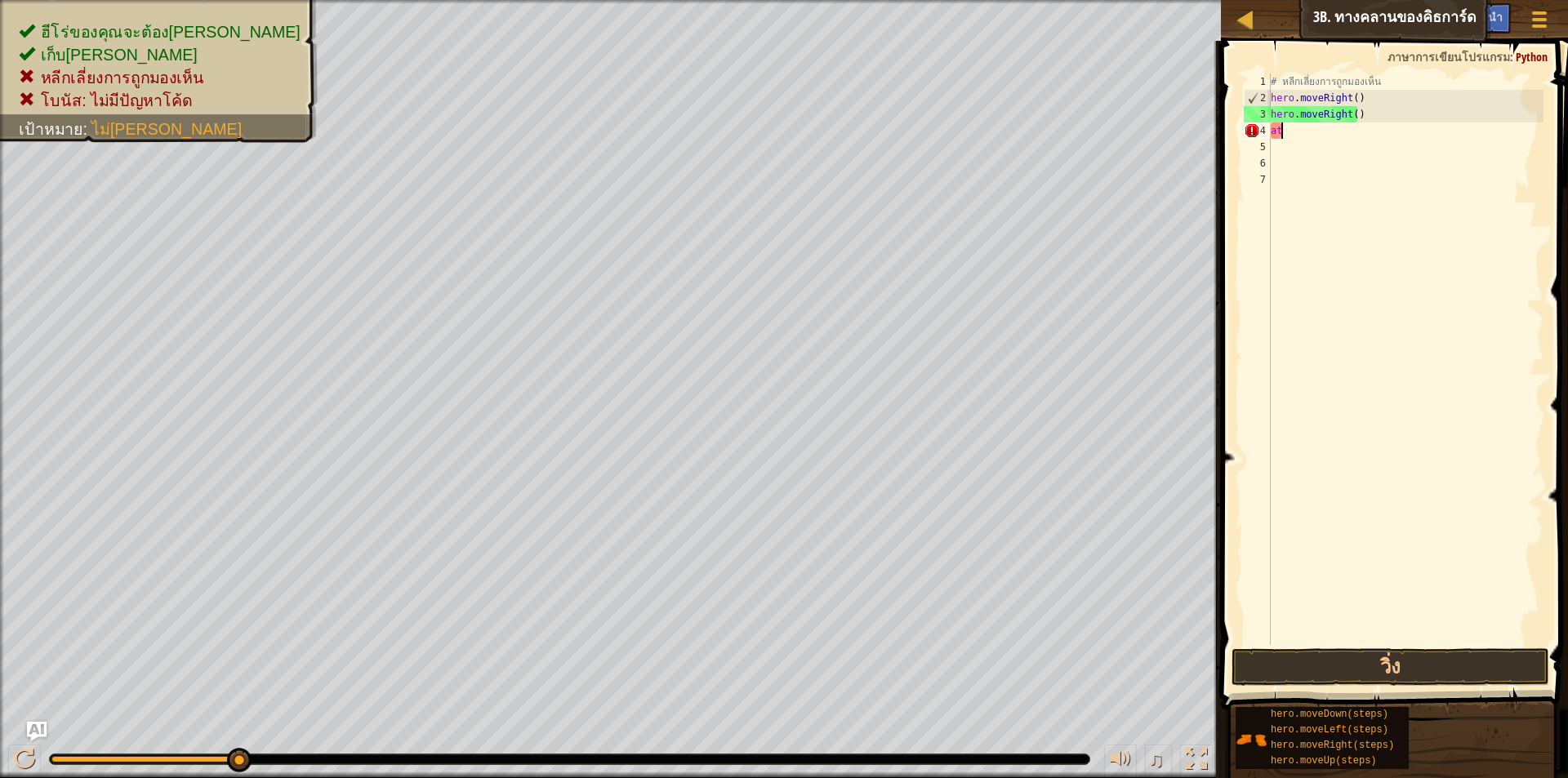
type textarea "a"
click at [1427, 667] on button "วิ่ง" at bounding box center [1390, 666] width 317 height 37
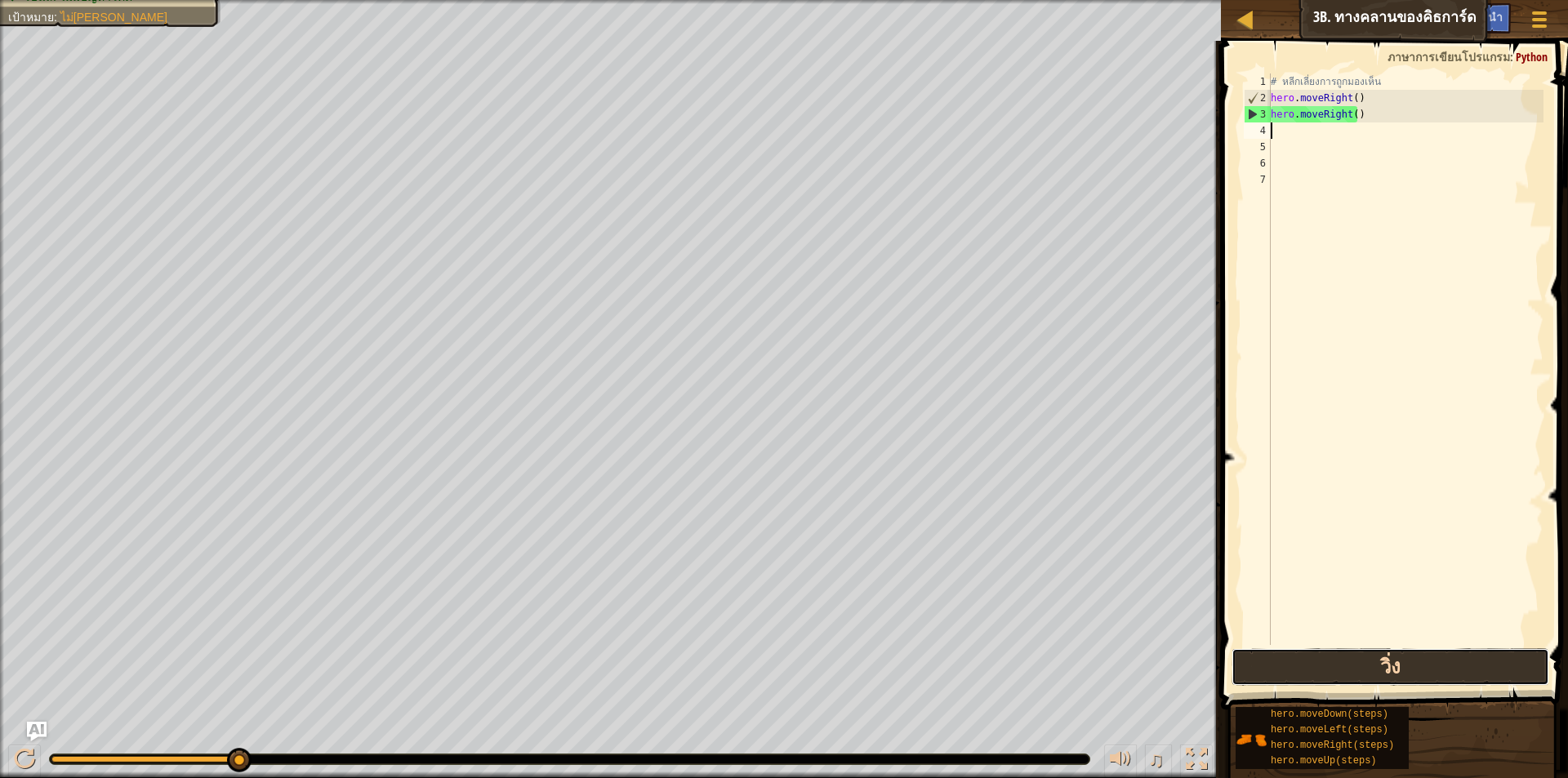
click at [1297, 676] on button "วิ่ง" at bounding box center [1390, 666] width 317 height 37
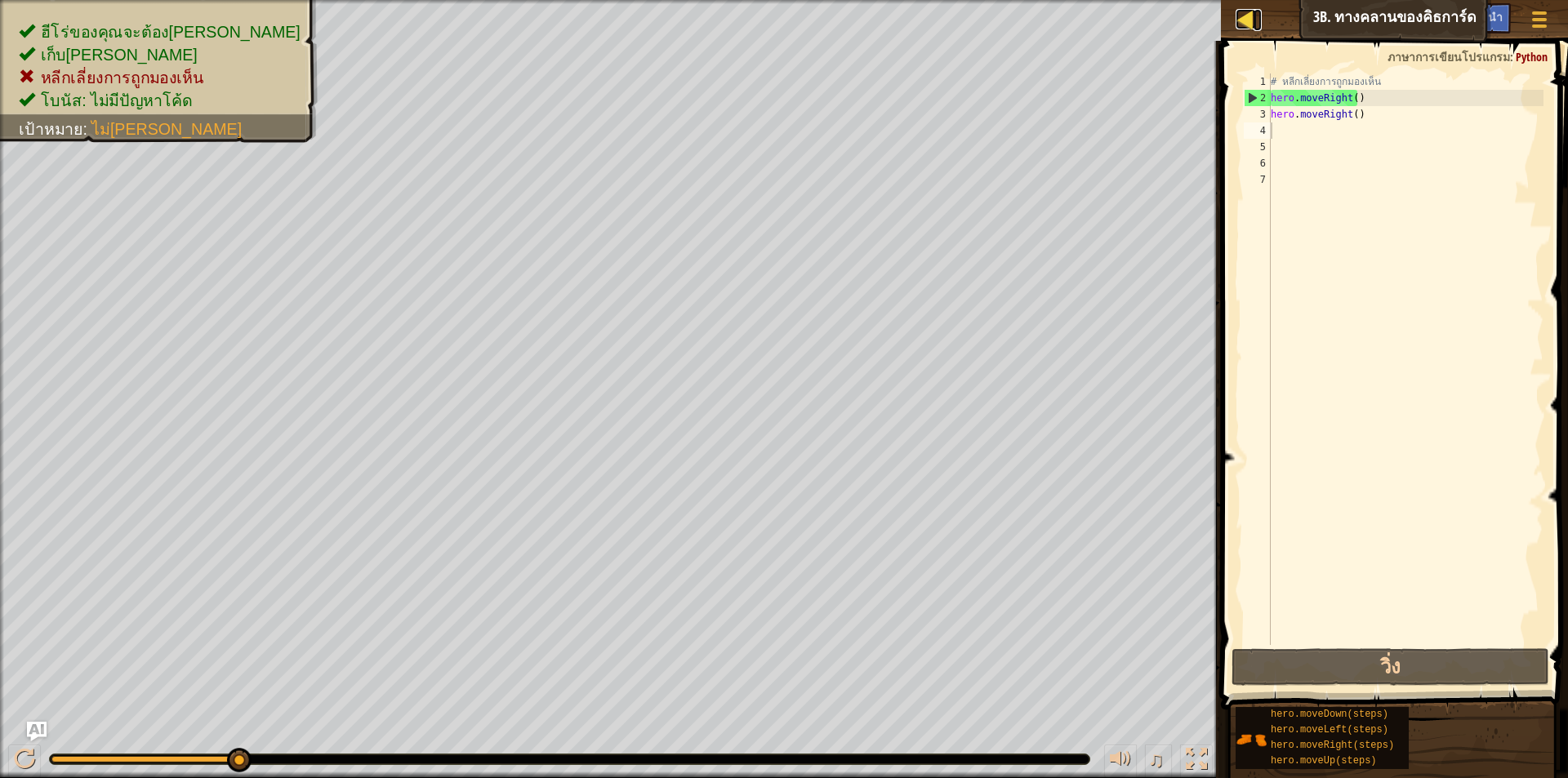
click at [1243, 11] on div at bounding box center [1246, 18] width 20 height 20
select select "th"
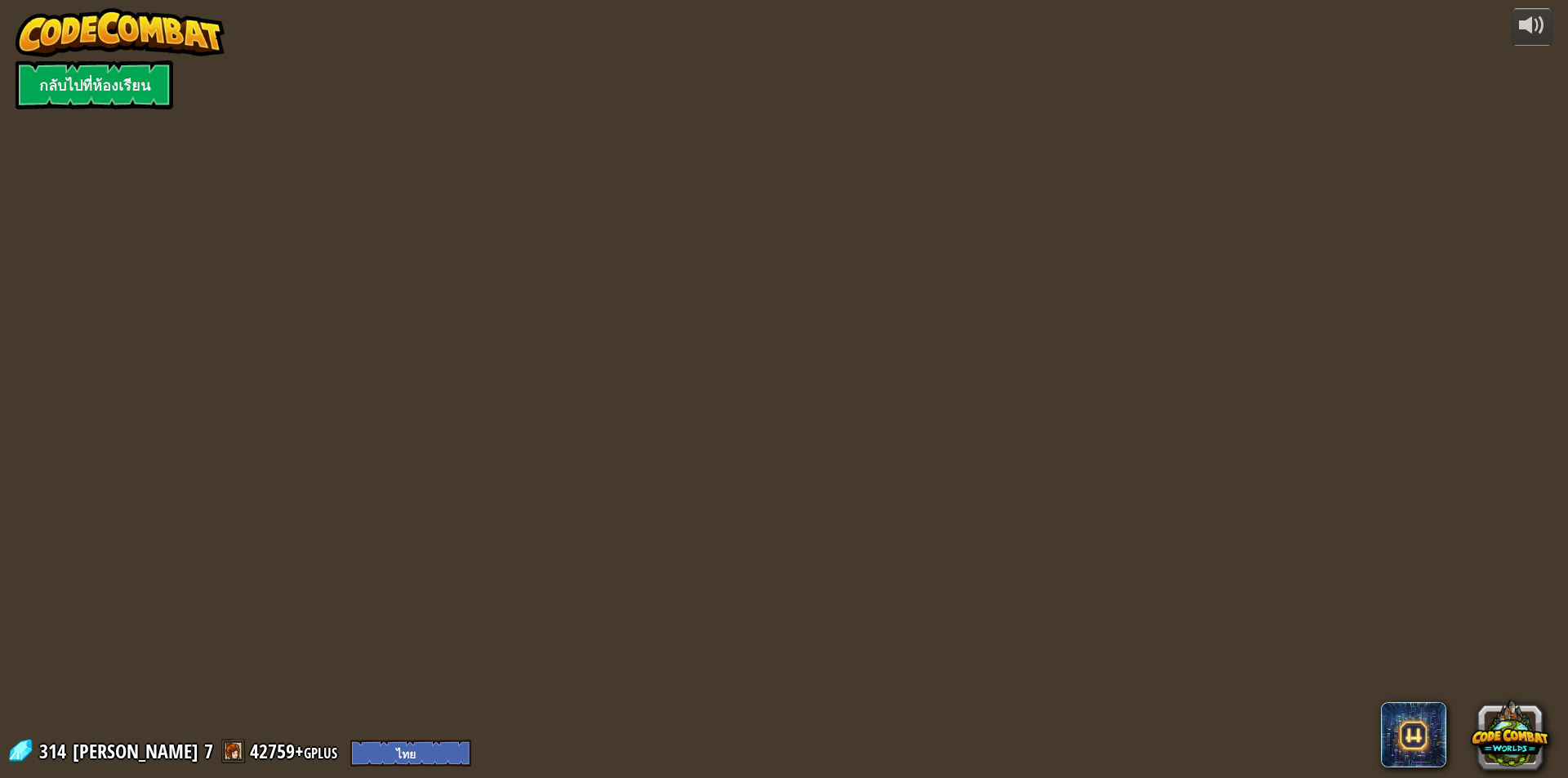
select select "th"
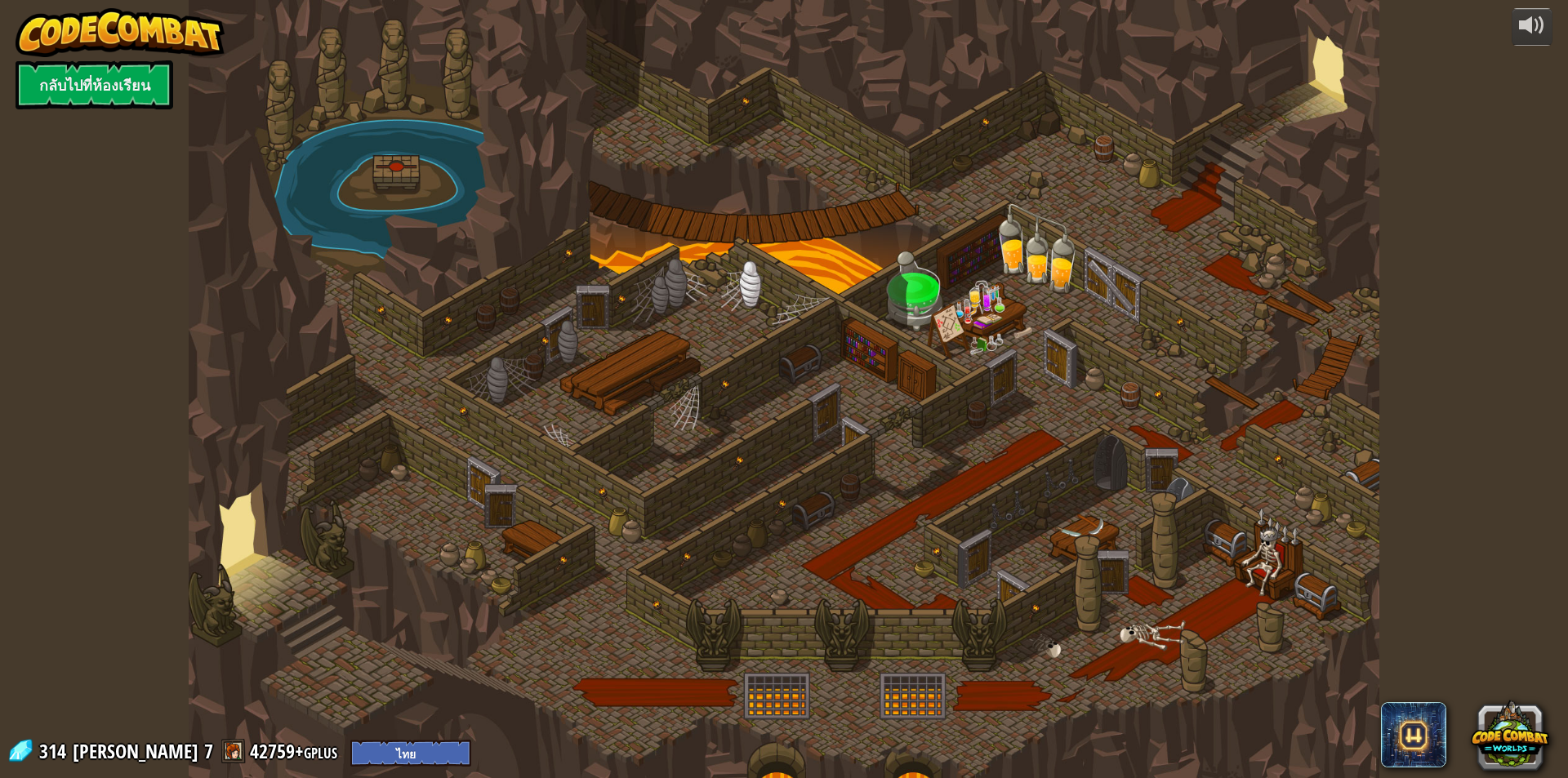
select select "th"
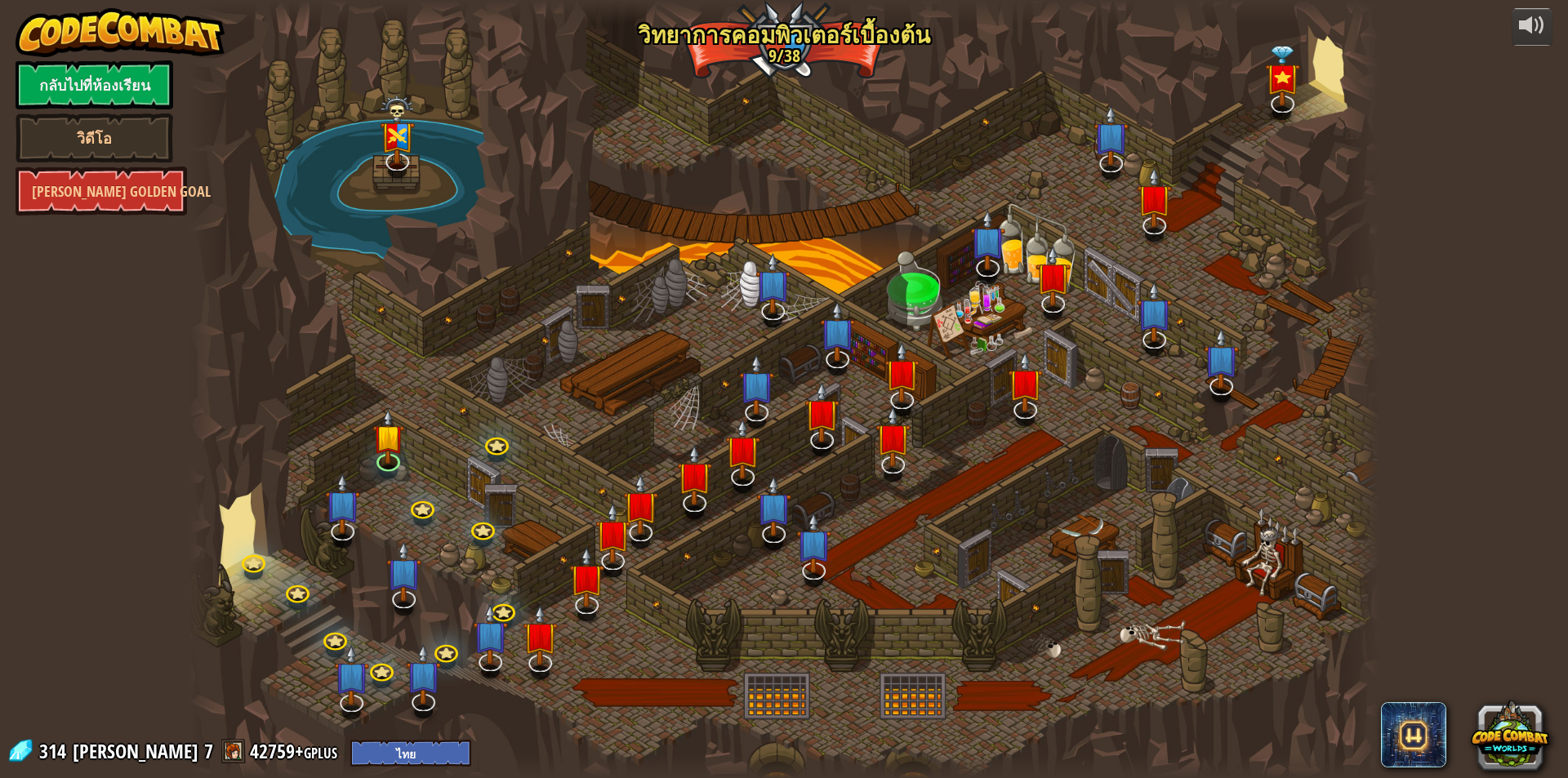
select select "th"
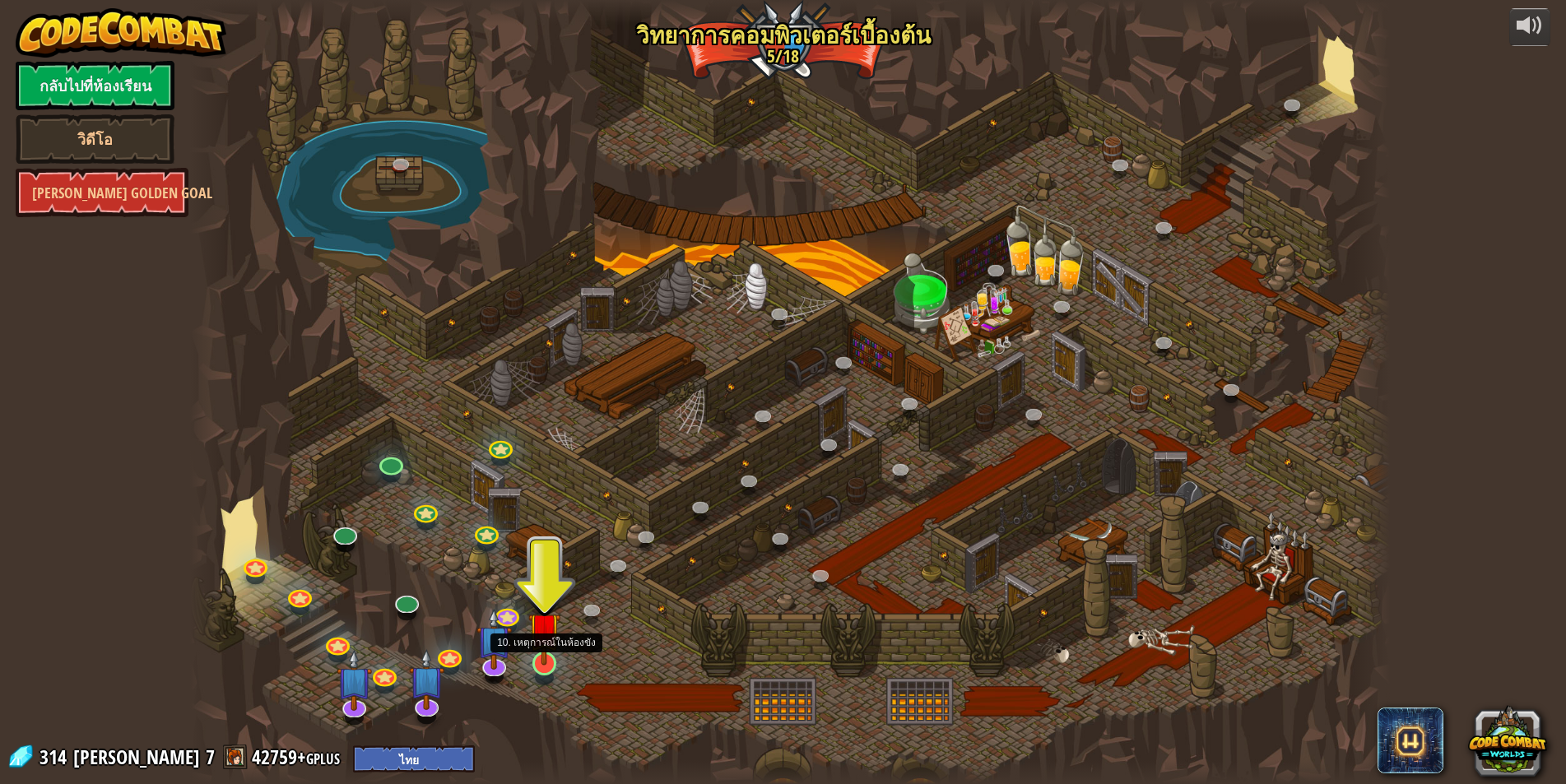
click at [538, 662] on img at bounding box center [544, 629] width 32 height 74
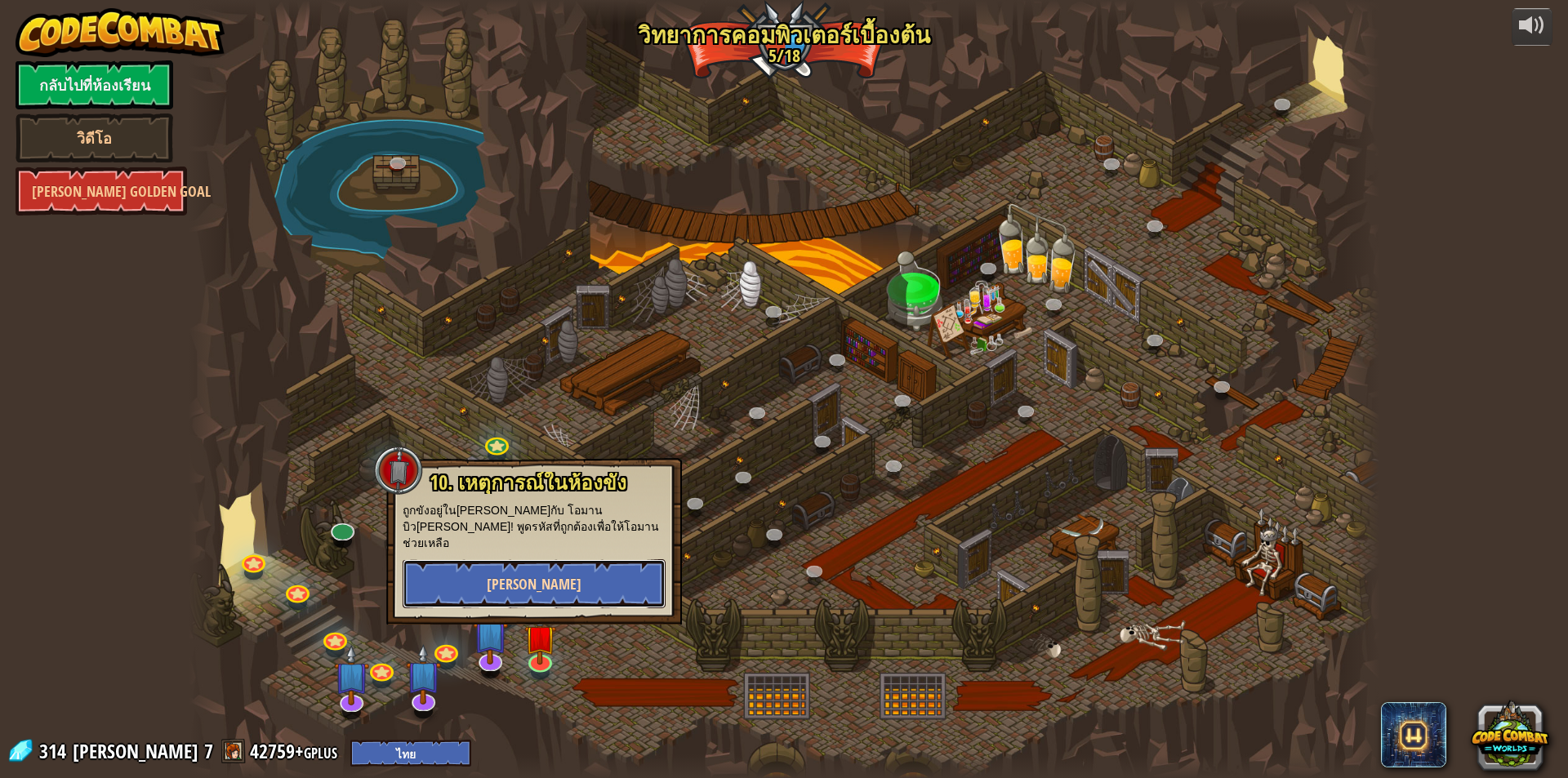
click at [526, 559] on button "[PERSON_NAME]" at bounding box center [534, 584] width 263 height 49
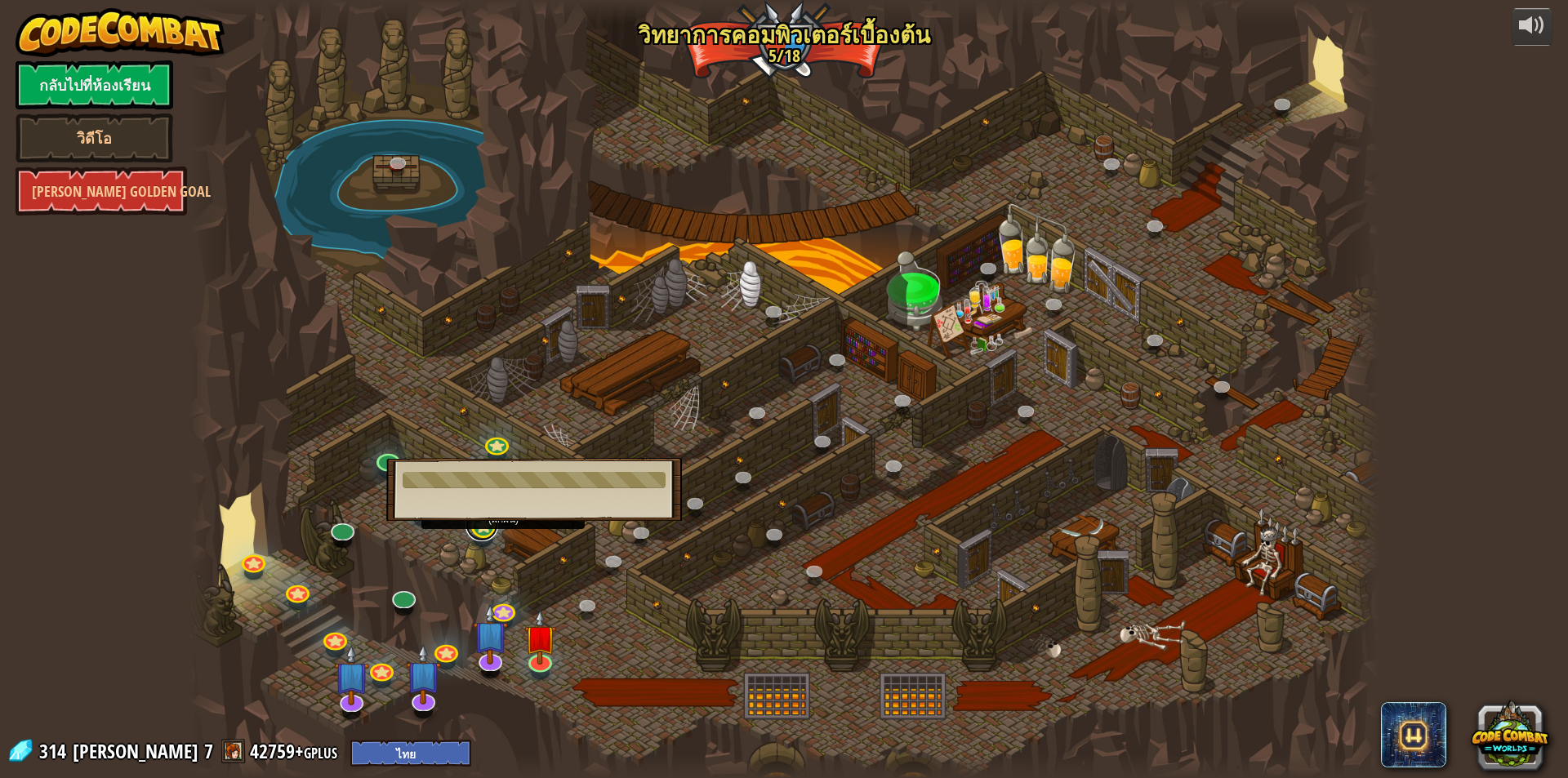
click at [492, 524] on link at bounding box center [481, 524] width 32 height 32
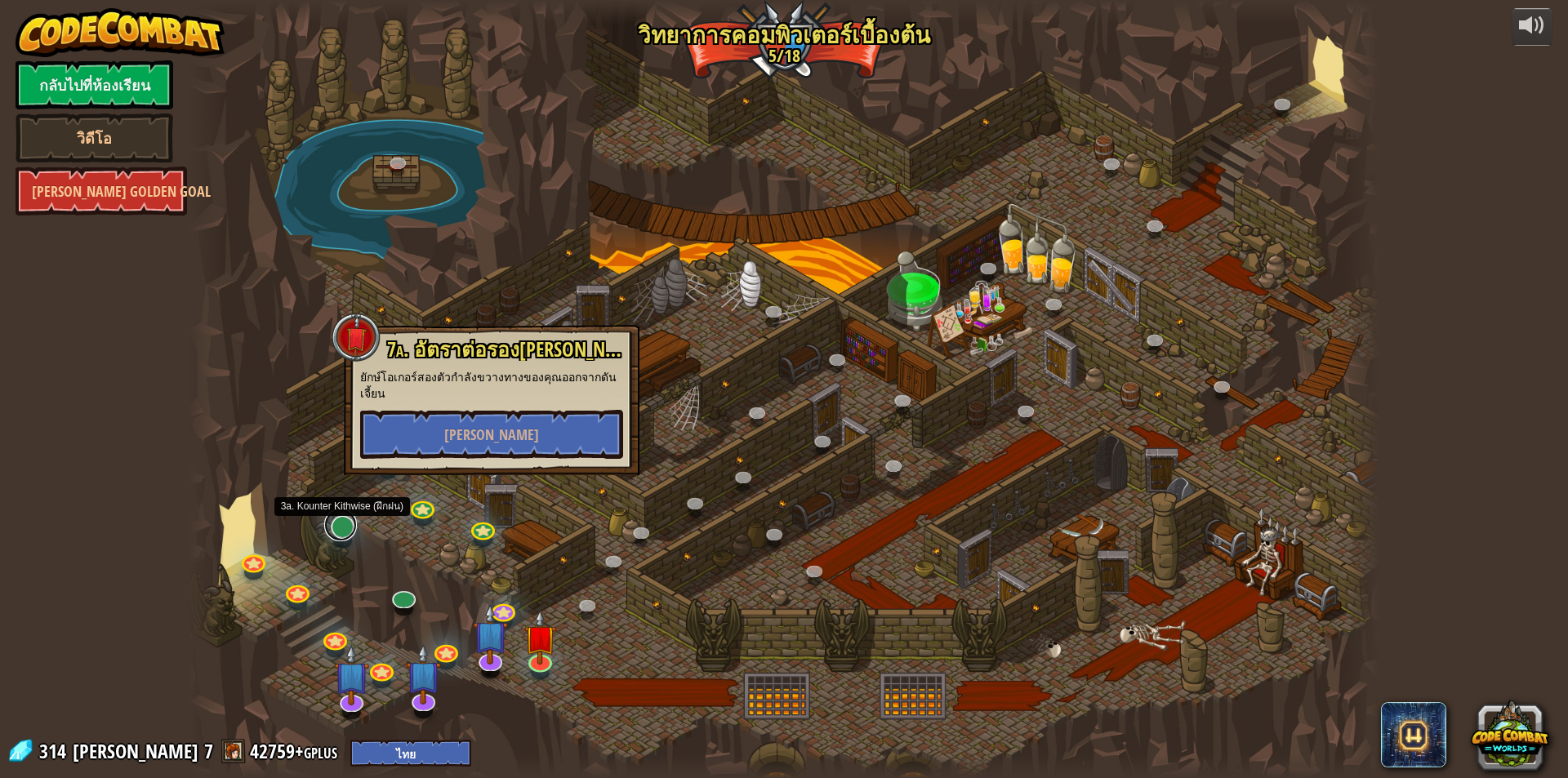
click at [340, 537] on link at bounding box center [340, 524] width 32 height 32
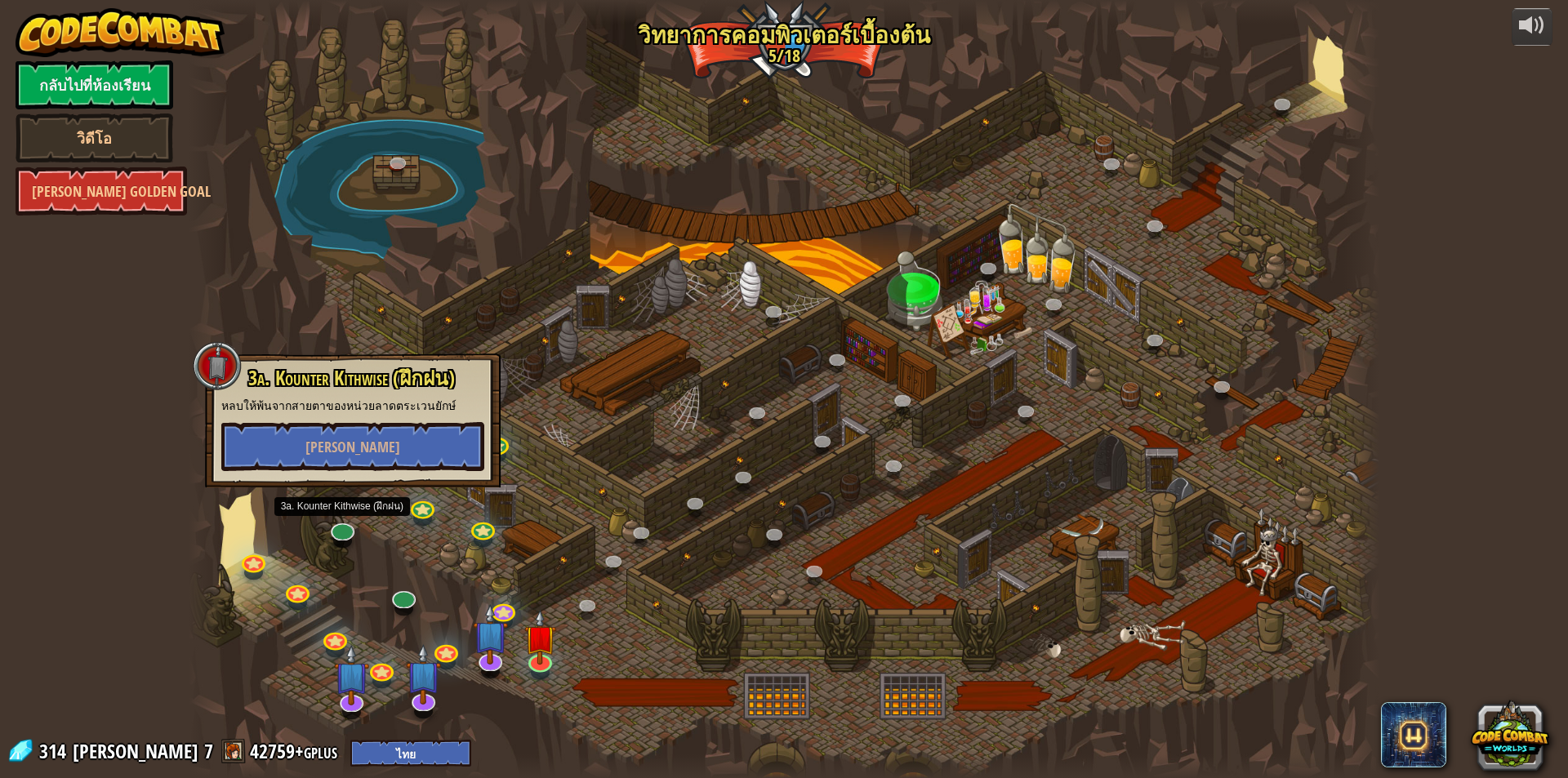
click at [508, 495] on div at bounding box center [784, 389] width 1191 height 778
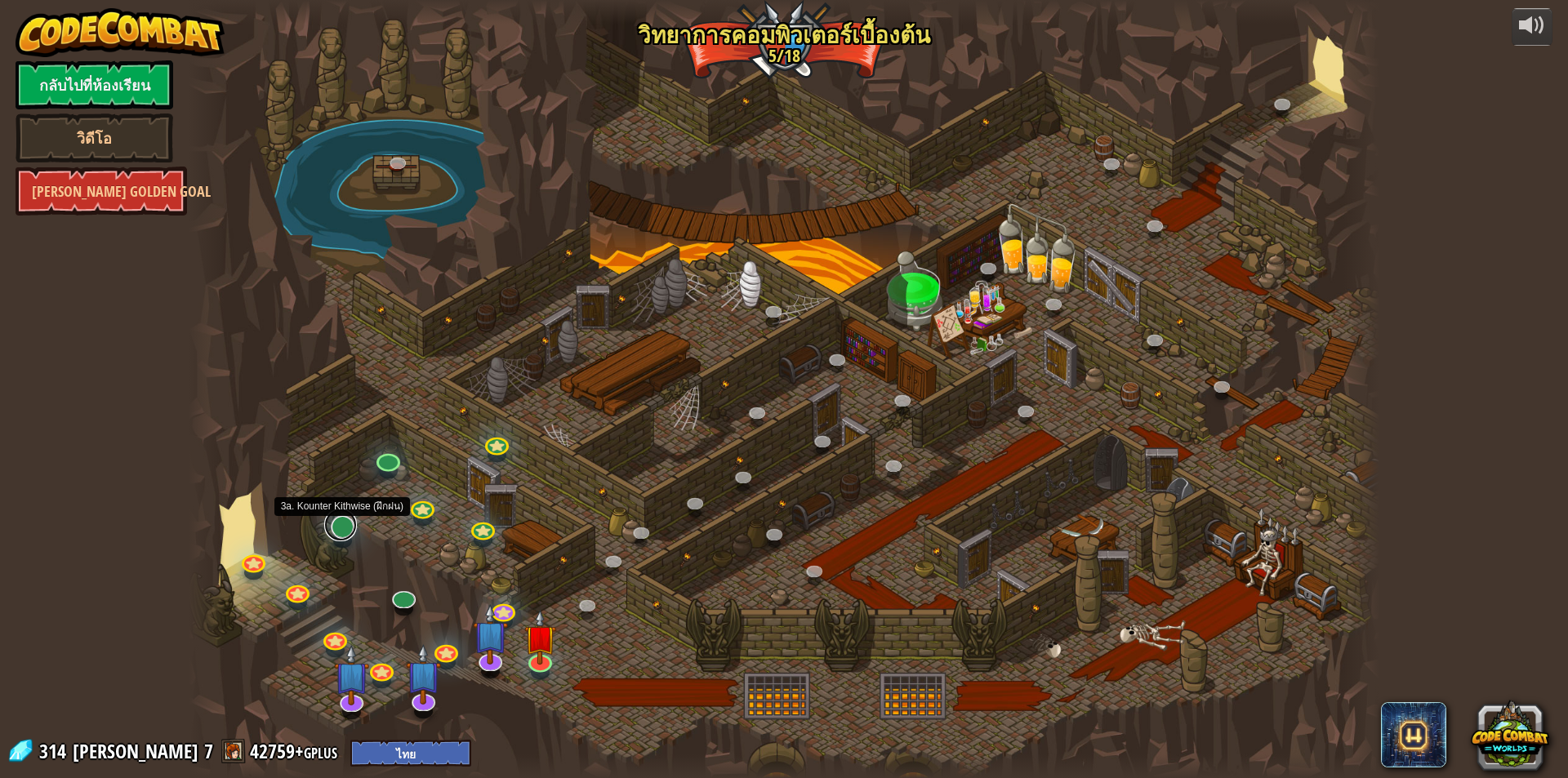
click at [344, 530] on link at bounding box center [340, 524] width 32 height 32
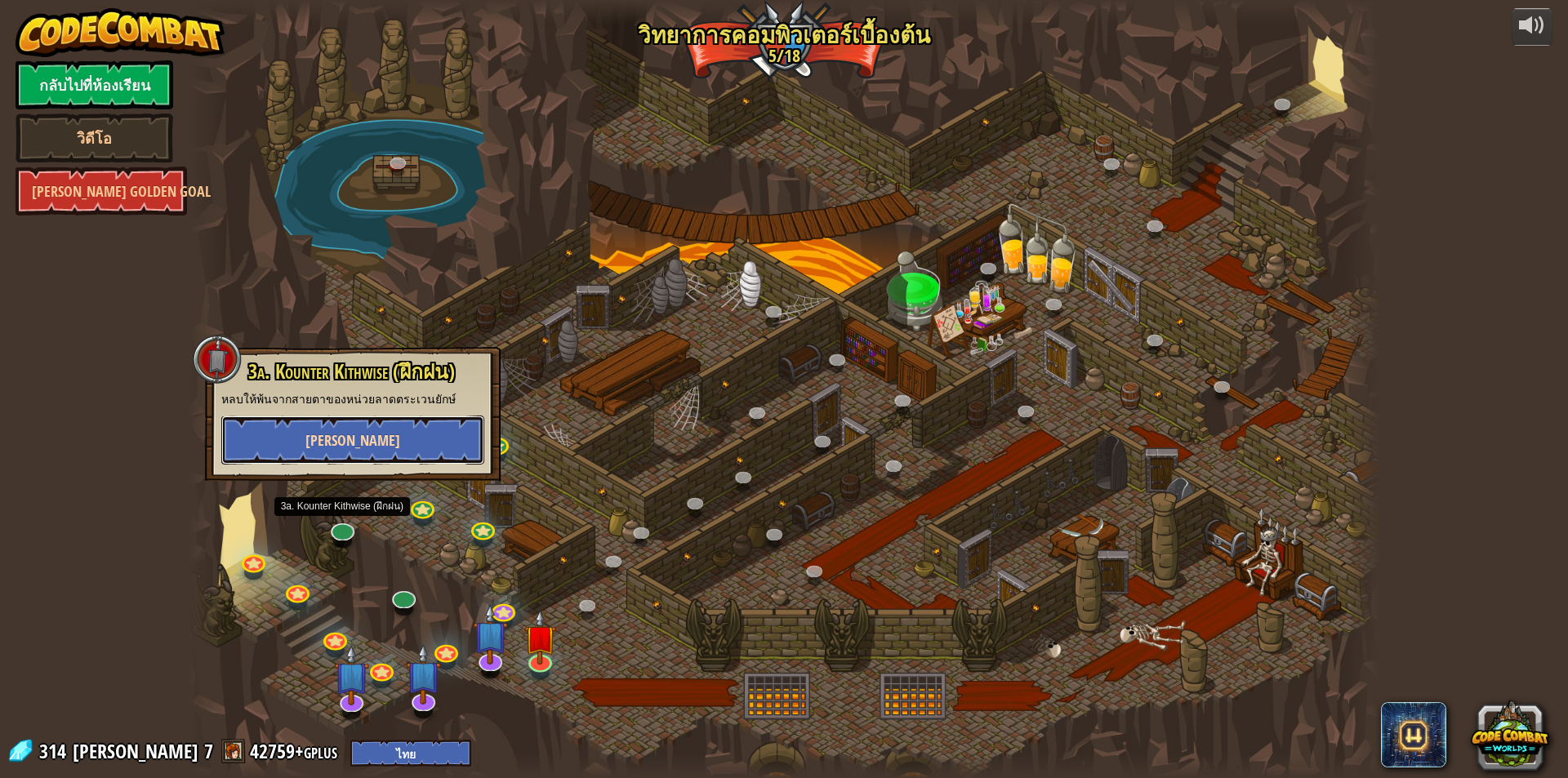
click at [359, 449] on span "[PERSON_NAME]" at bounding box center [352, 440] width 95 height 20
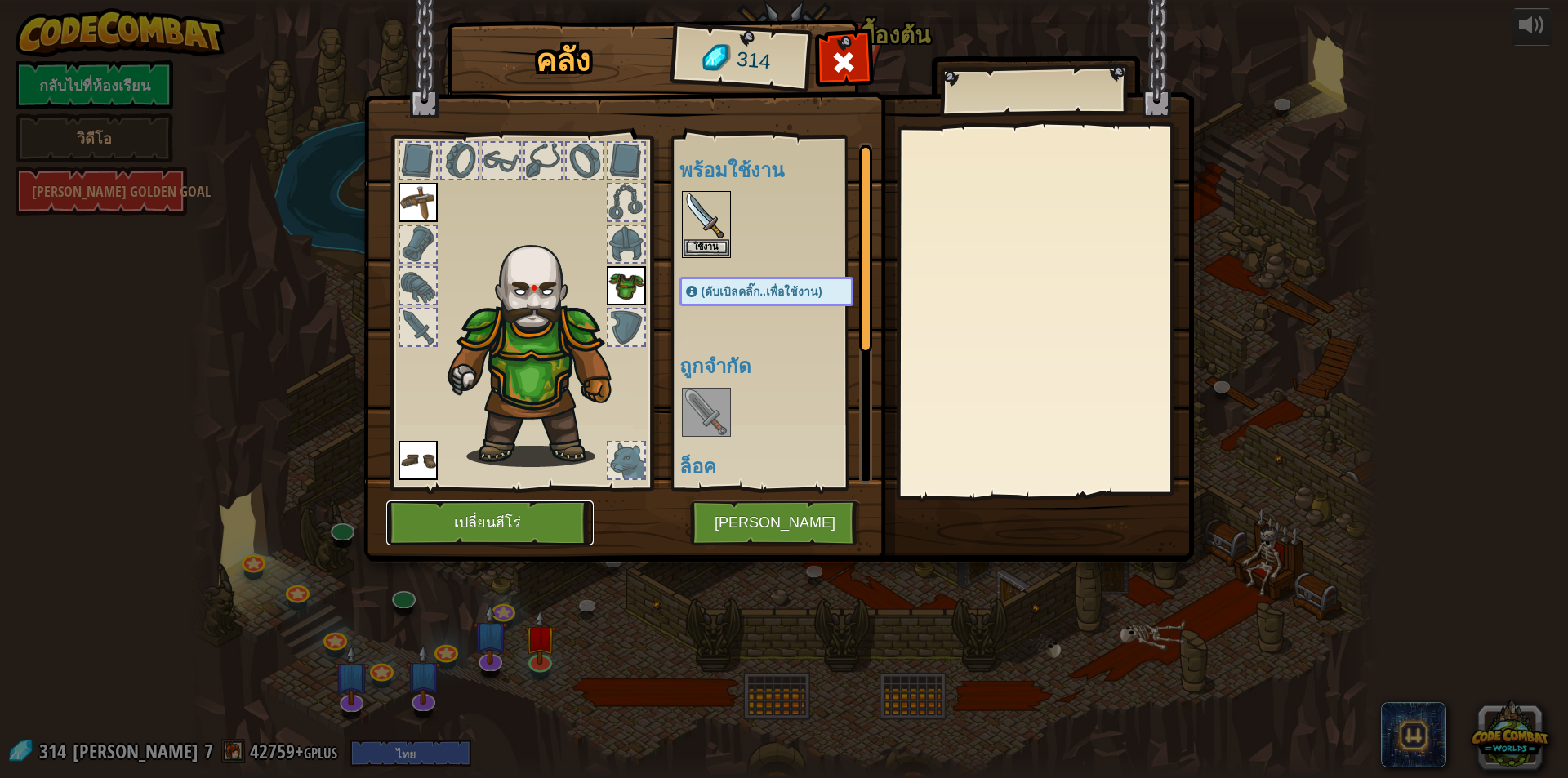
click at [435, 523] on button "เปลี่ยนฮีโร่" at bounding box center [490, 523] width 207 height 45
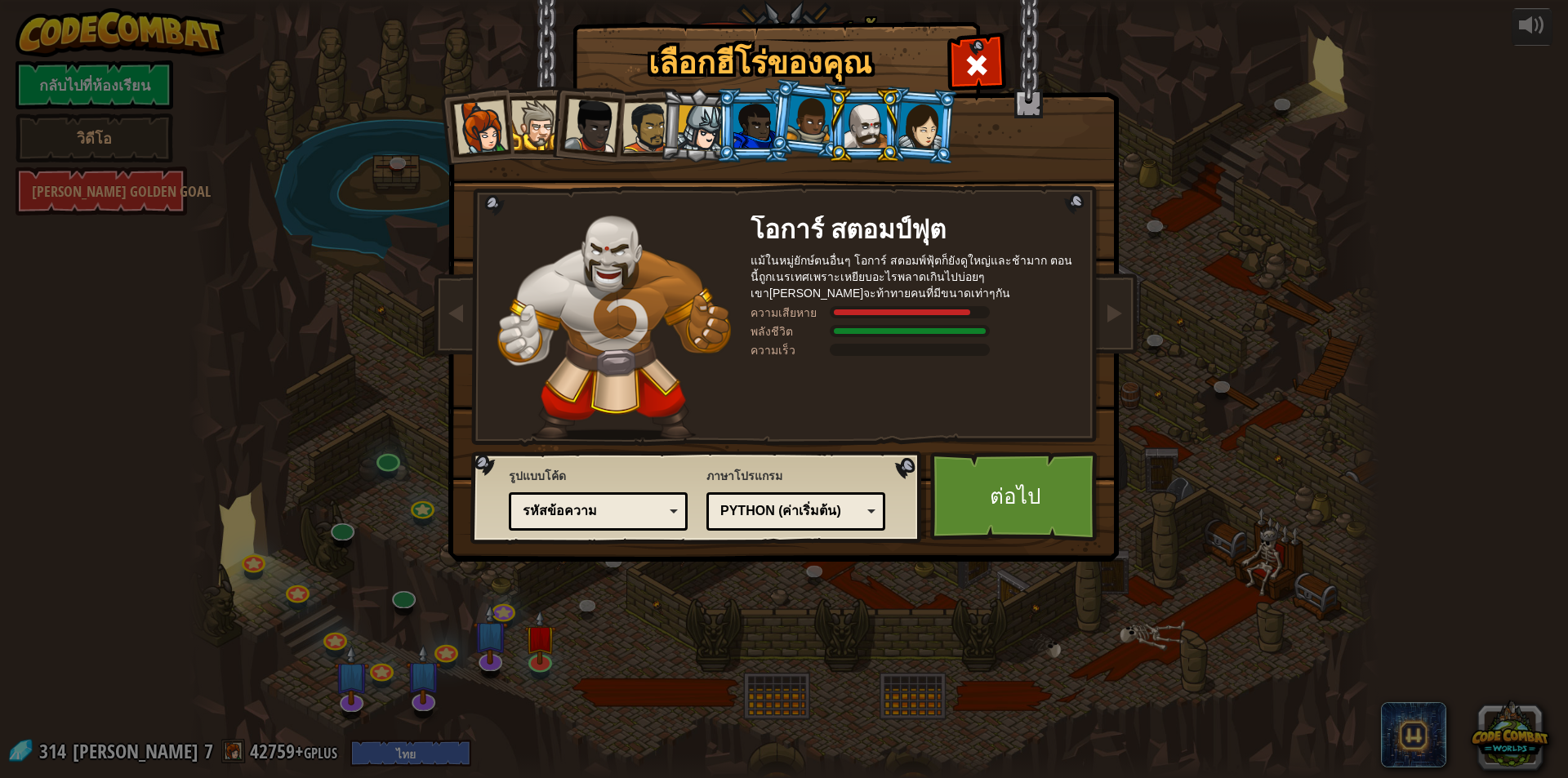
click at [642, 141] on div at bounding box center [648, 127] width 51 height 51
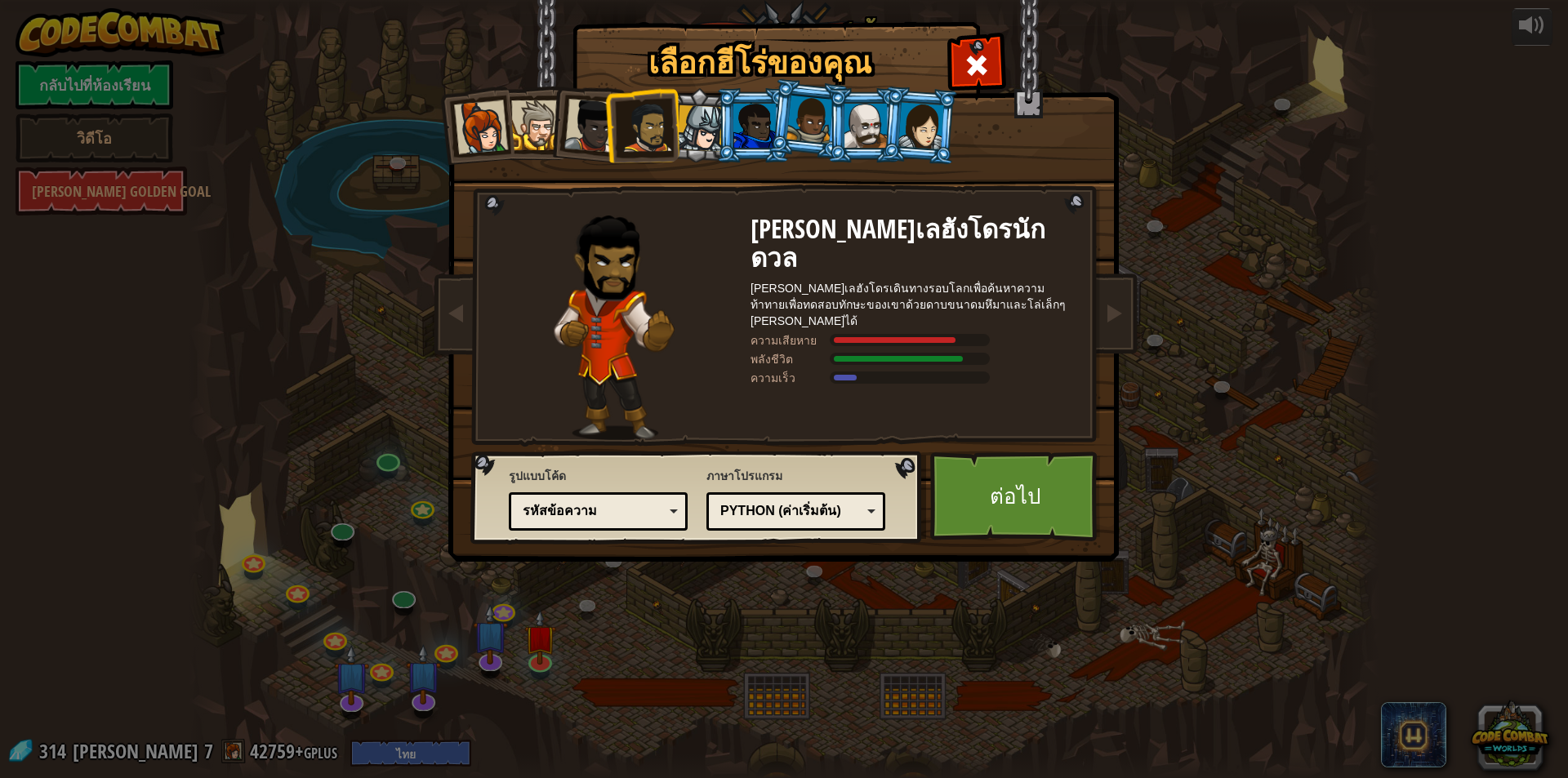
click at [758, 102] on li at bounding box center [753, 125] width 73 height 74
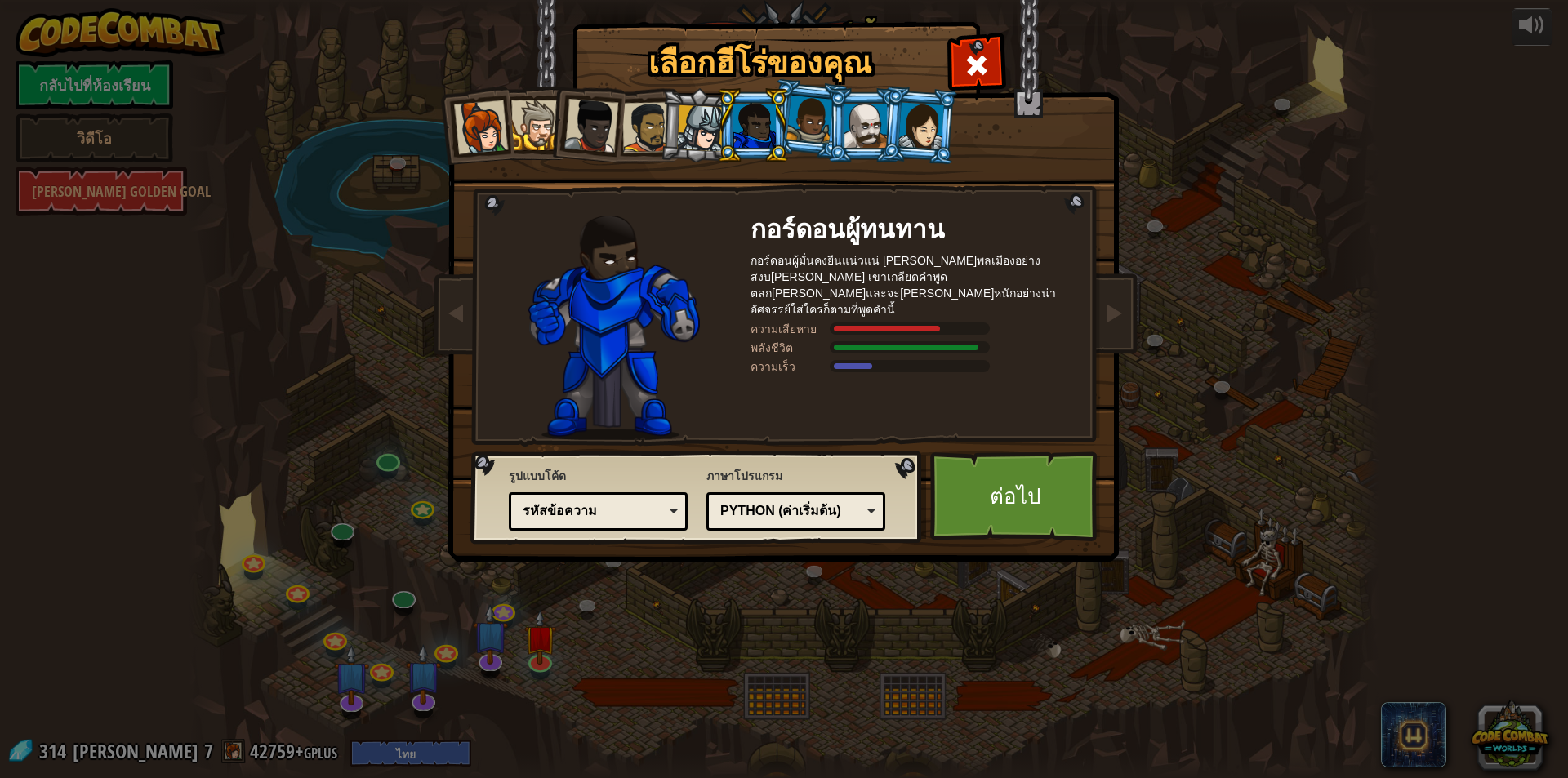
click at [898, 115] on li at bounding box center [920, 125] width 78 height 79
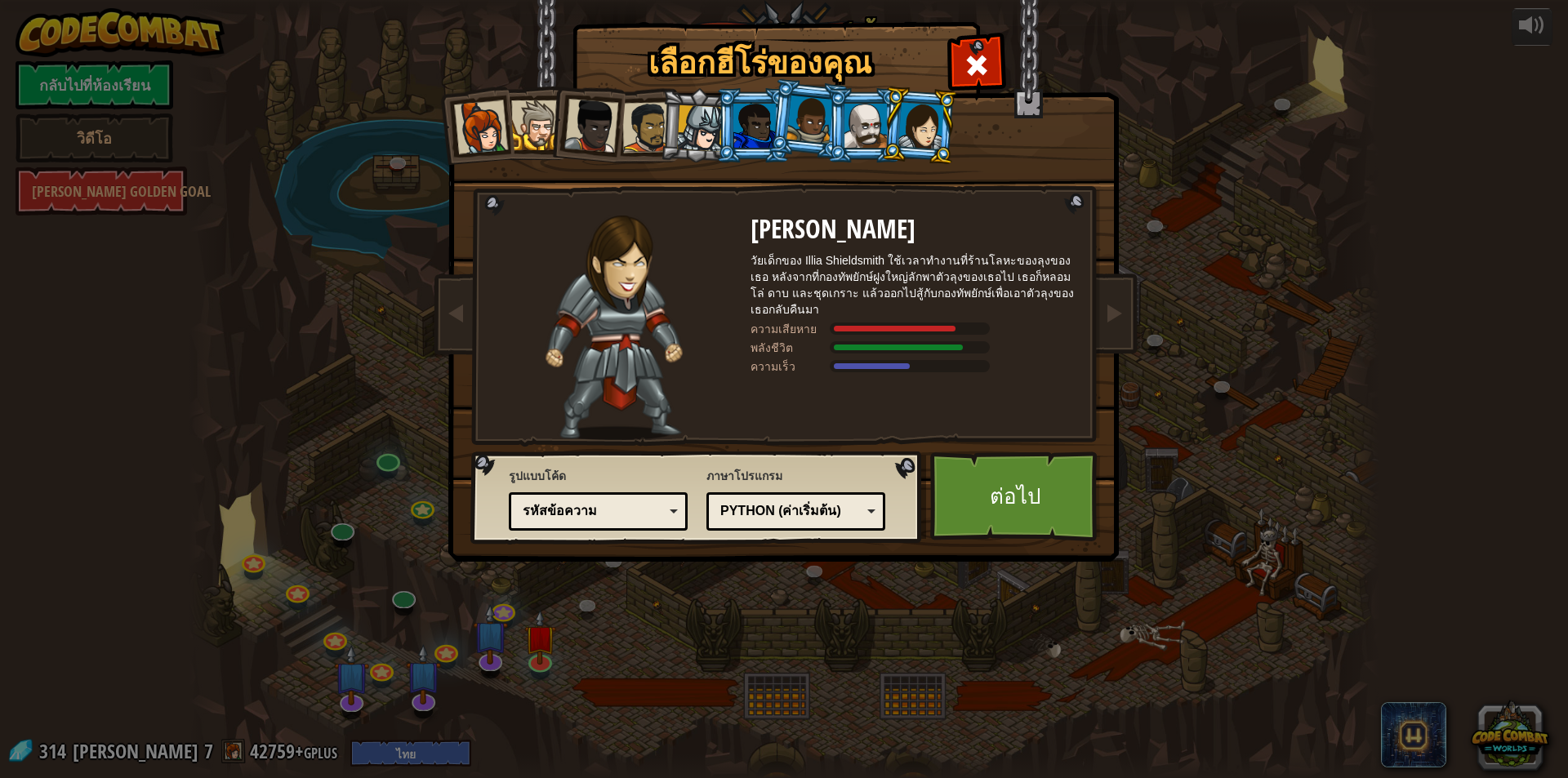
click at [852, 126] on div at bounding box center [865, 125] width 43 height 44
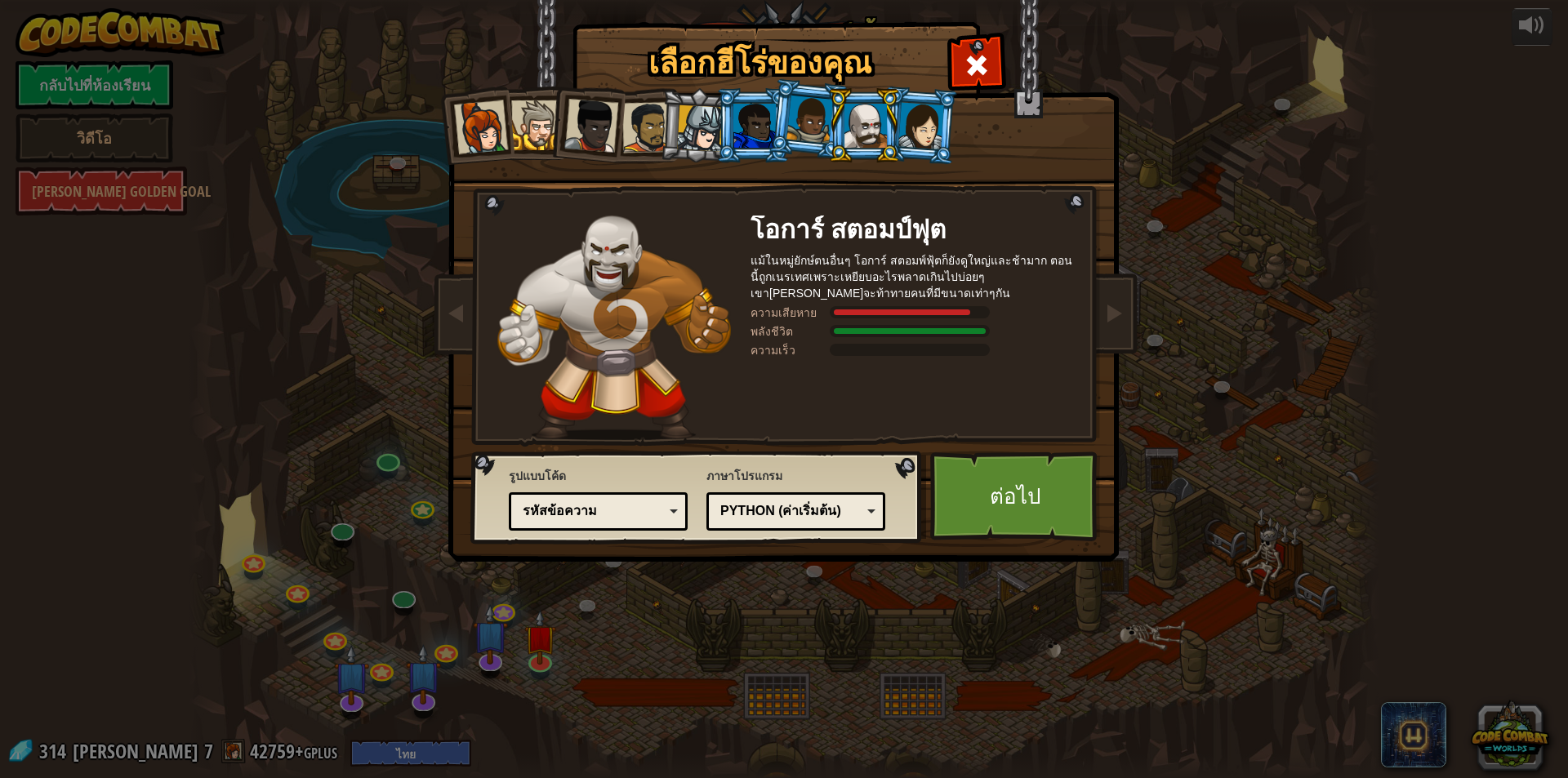
click at [810, 119] on div at bounding box center [809, 119] width 46 height 48
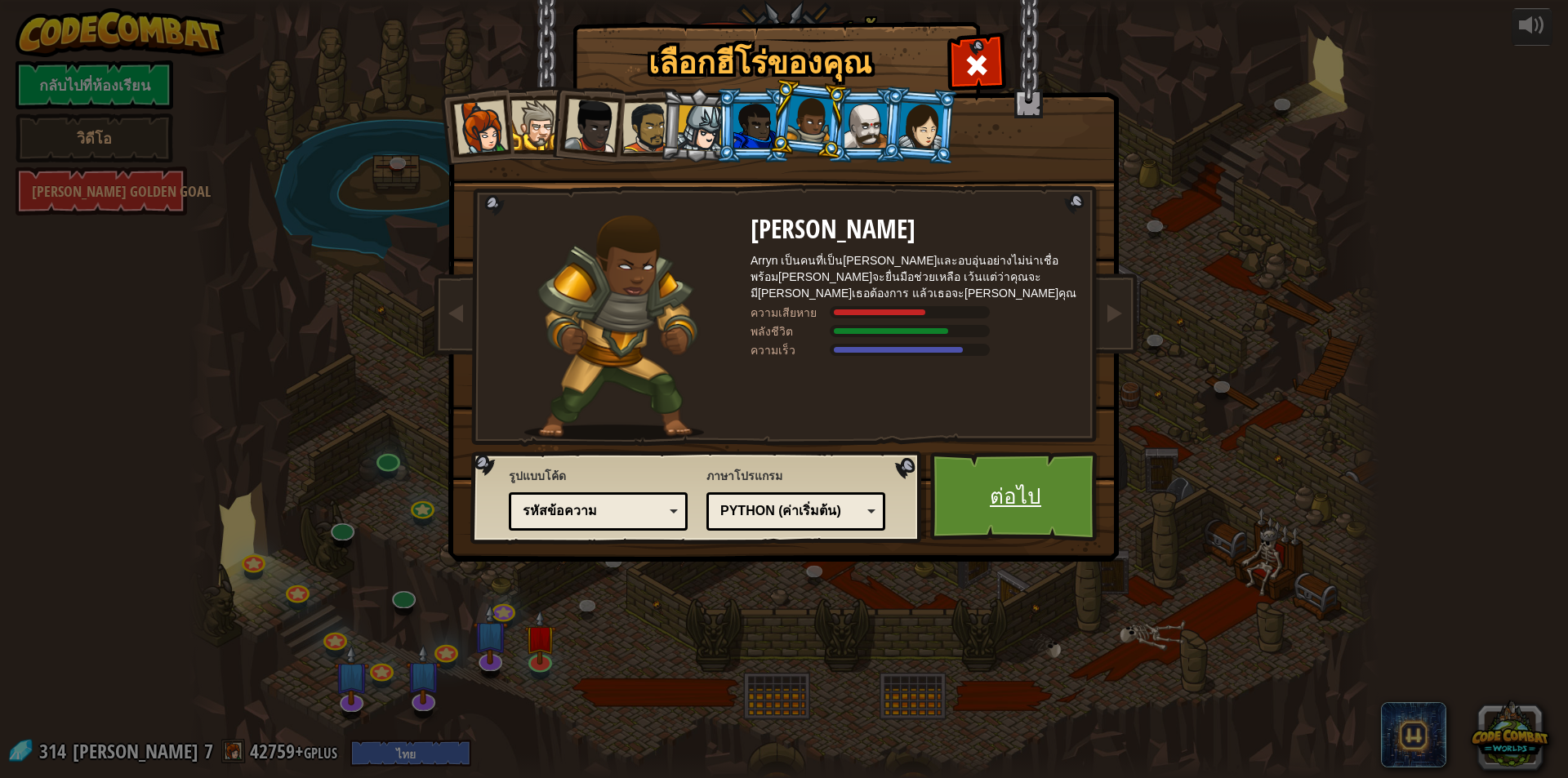
click at [1044, 503] on link "ต่อไป" at bounding box center [1015, 496] width 171 height 90
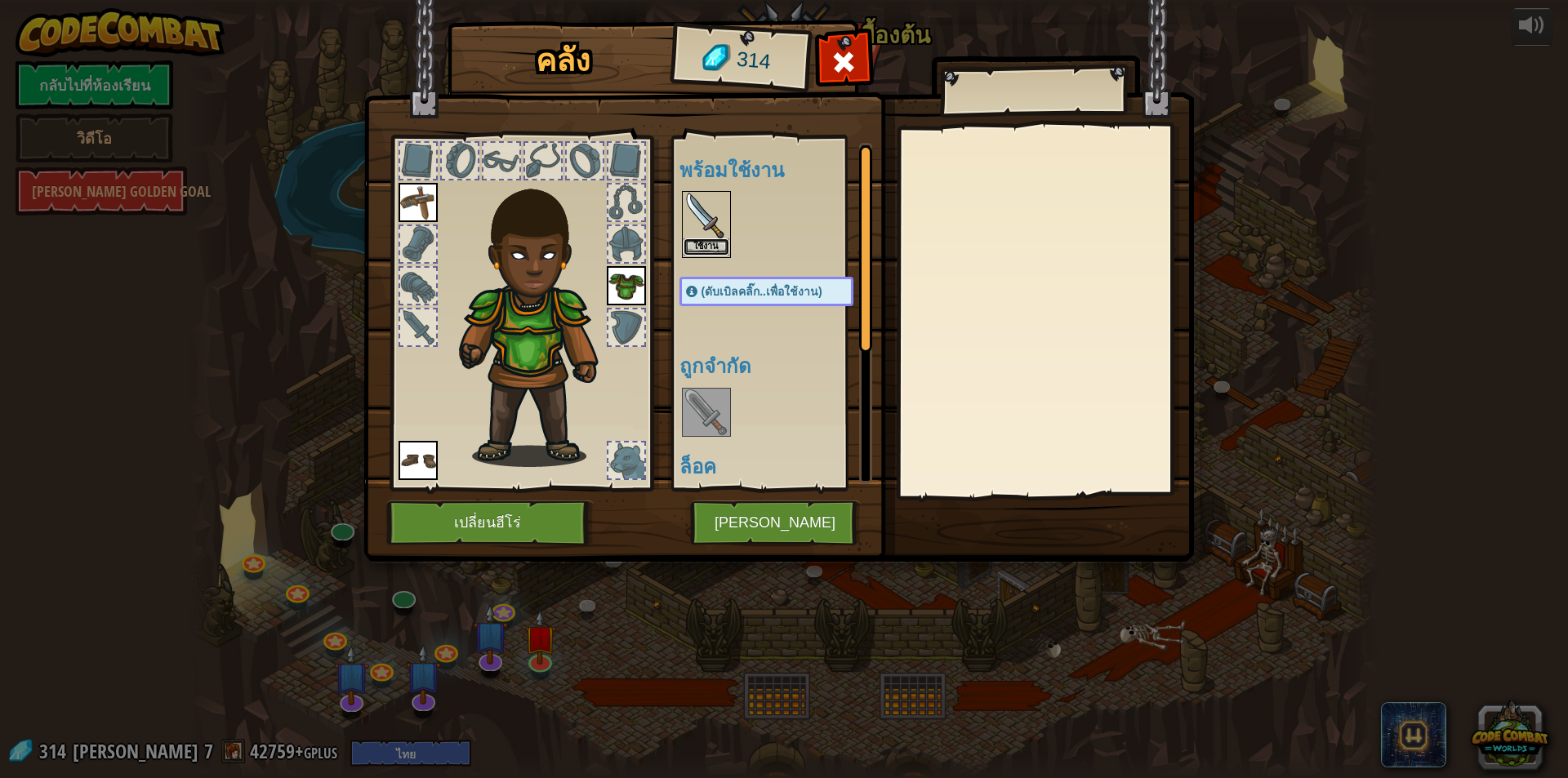
click at [718, 244] on button "ใช้งาน" at bounding box center [706, 247] width 45 height 17
click at [718, 244] on div "พร้อมใช้งาน ใช้งาน ใช้งาน ใช้งาน (ดับเบิลคลิ๊ก..เพื่อใช้งาน) ถูกจำกัด ล็อค" at bounding box center [782, 313] width 207 height 341
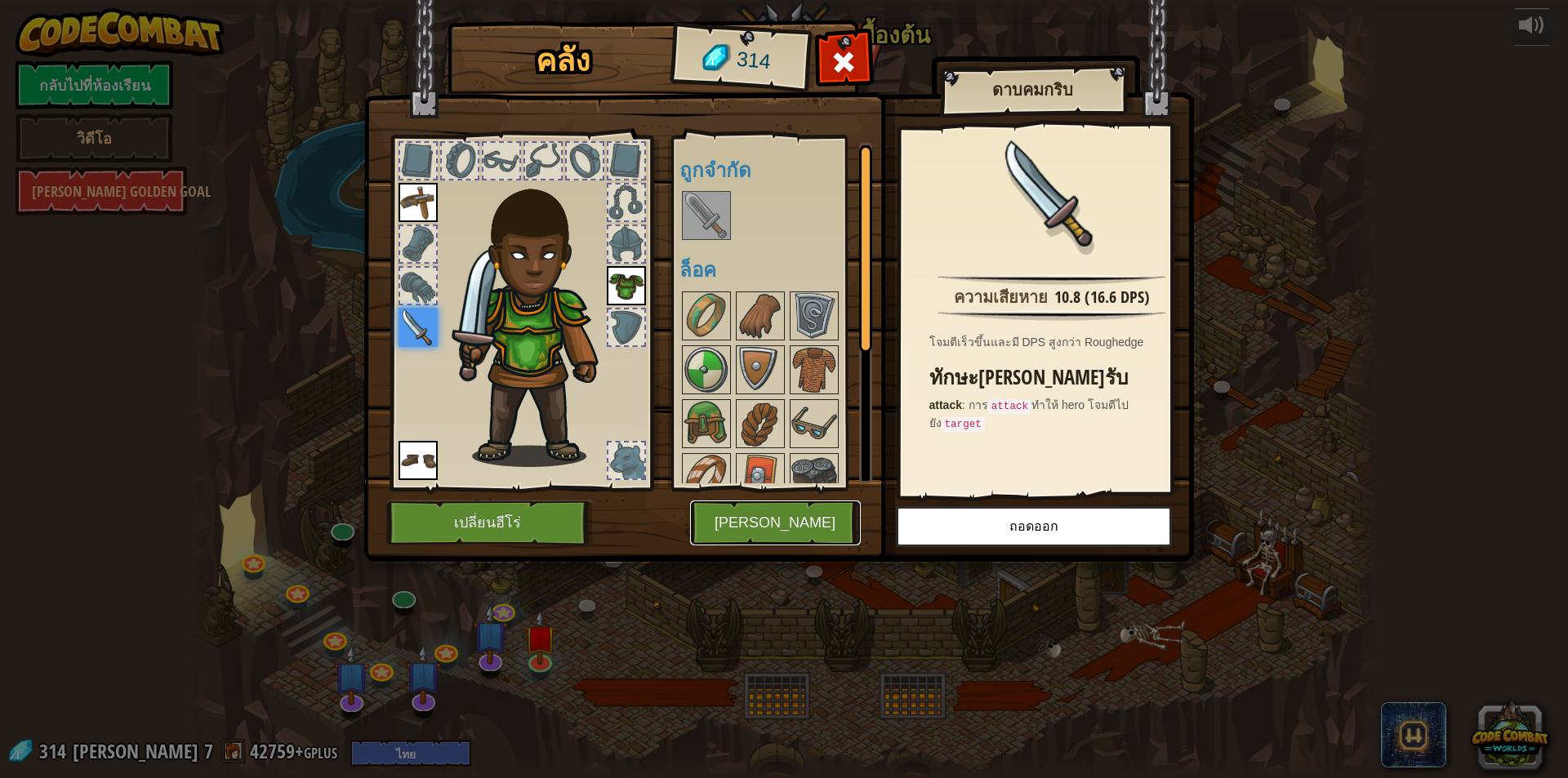
click at [718, 543] on button "[PERSON_NAME]" at bounding box center [776, 523] width 171 height 45
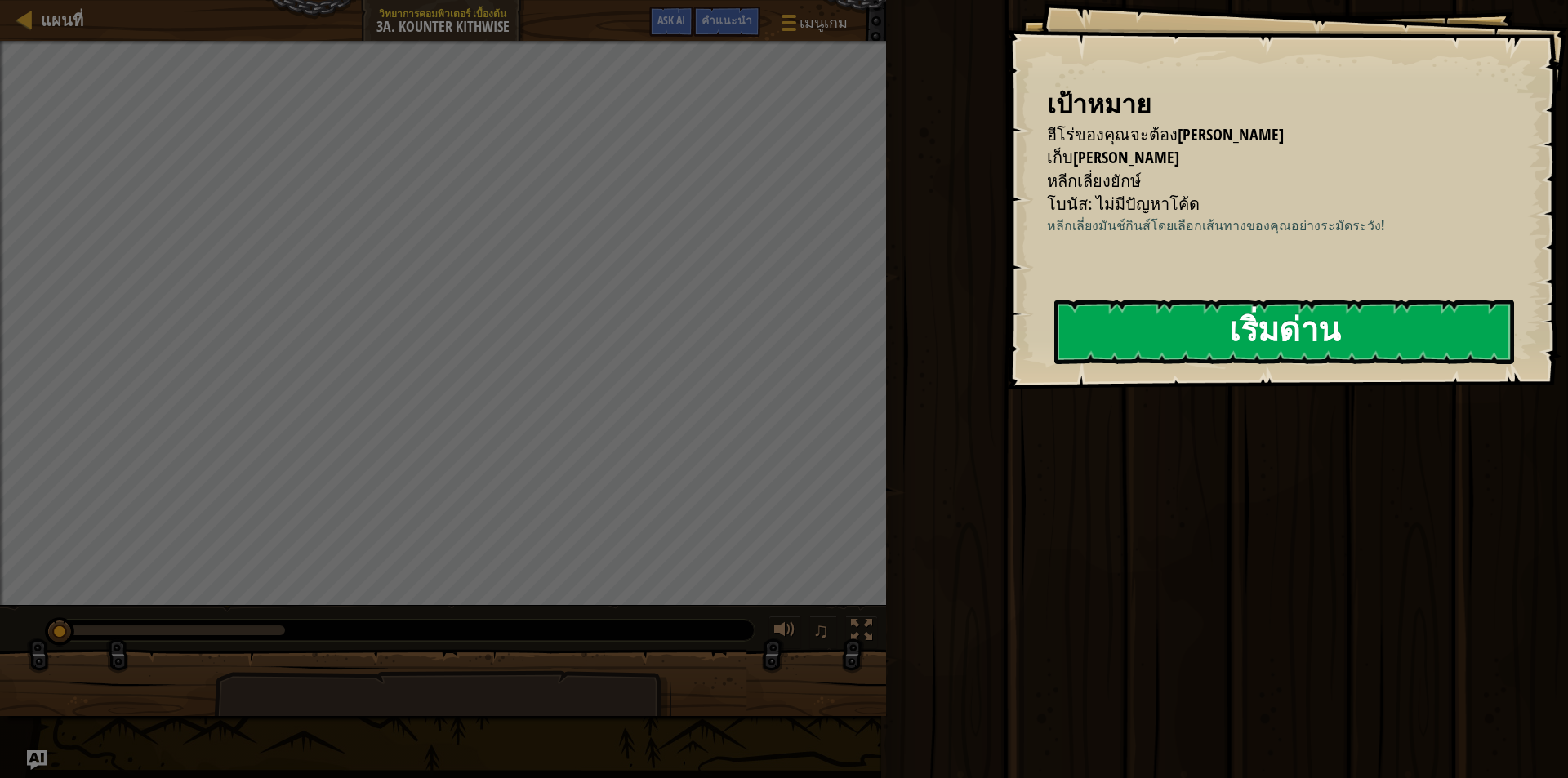
click at [1225, 327] on button "เริ่มด่าน" at bounding box center [1284, 332] width 459 height 64
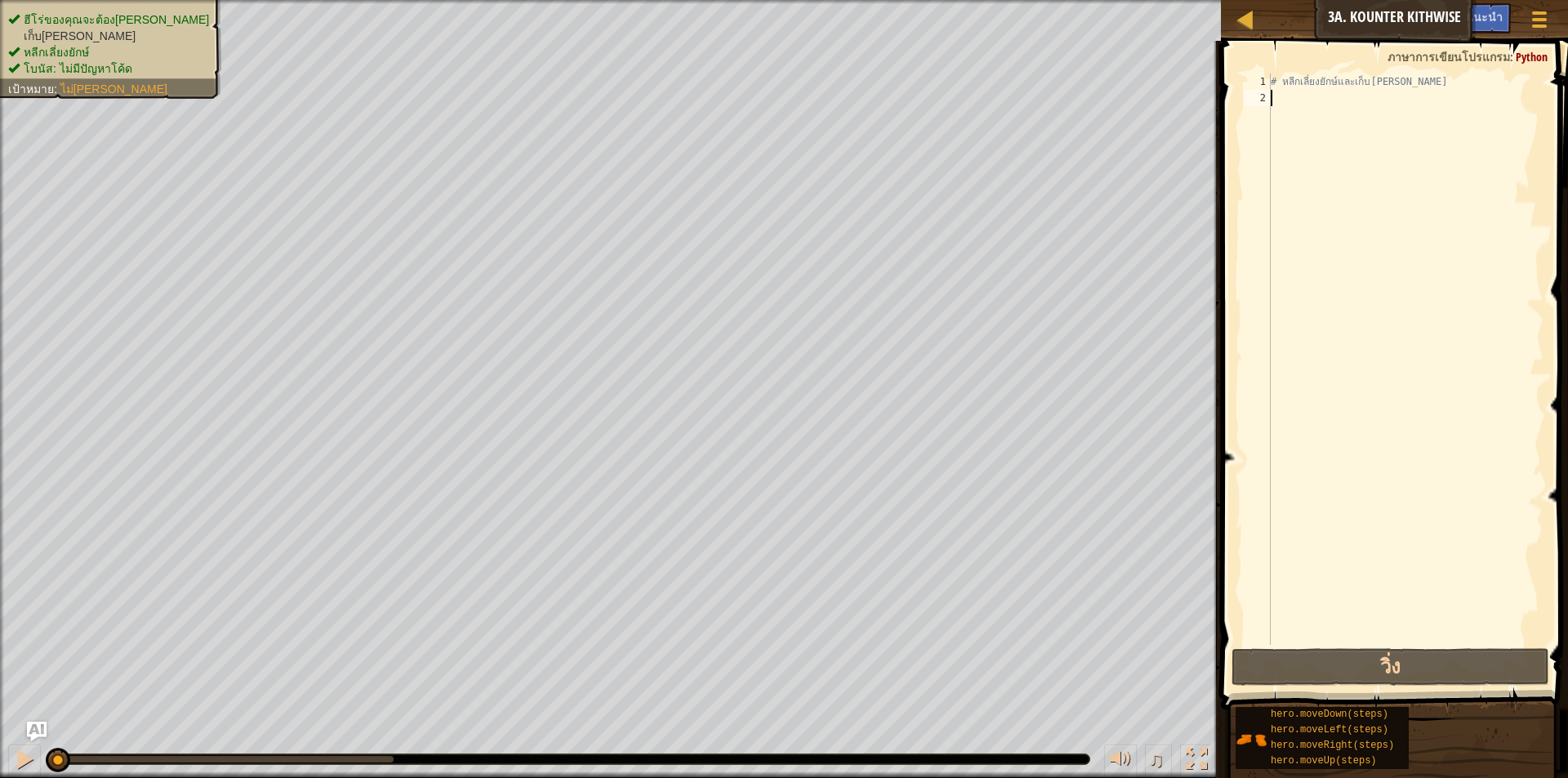
type textarea "d"
type textarea "s"
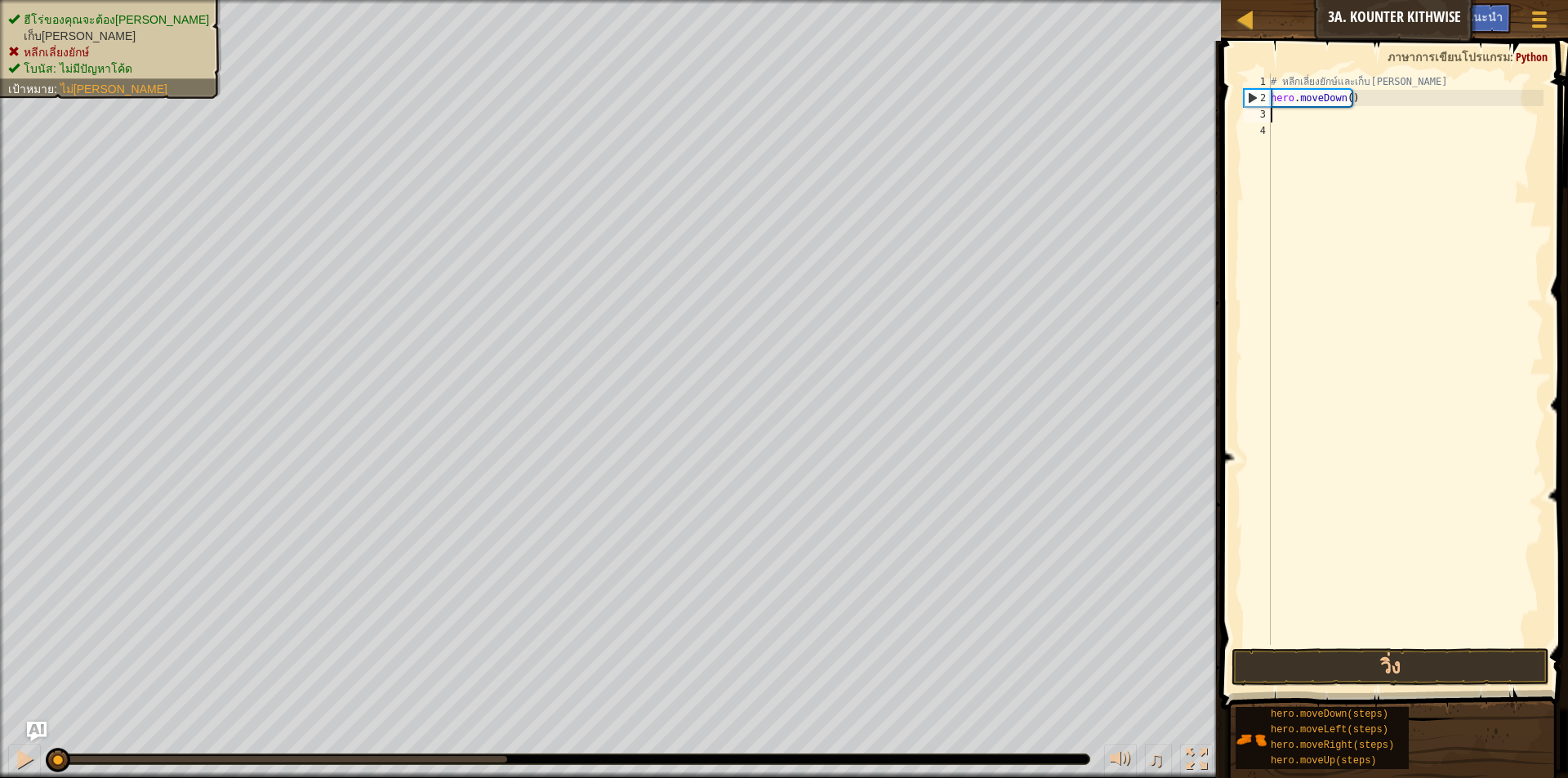
type textarea "d"
click at [1436, 670] on button "วิ่ง" at bounding box center [1390, 666] width 317 height 37
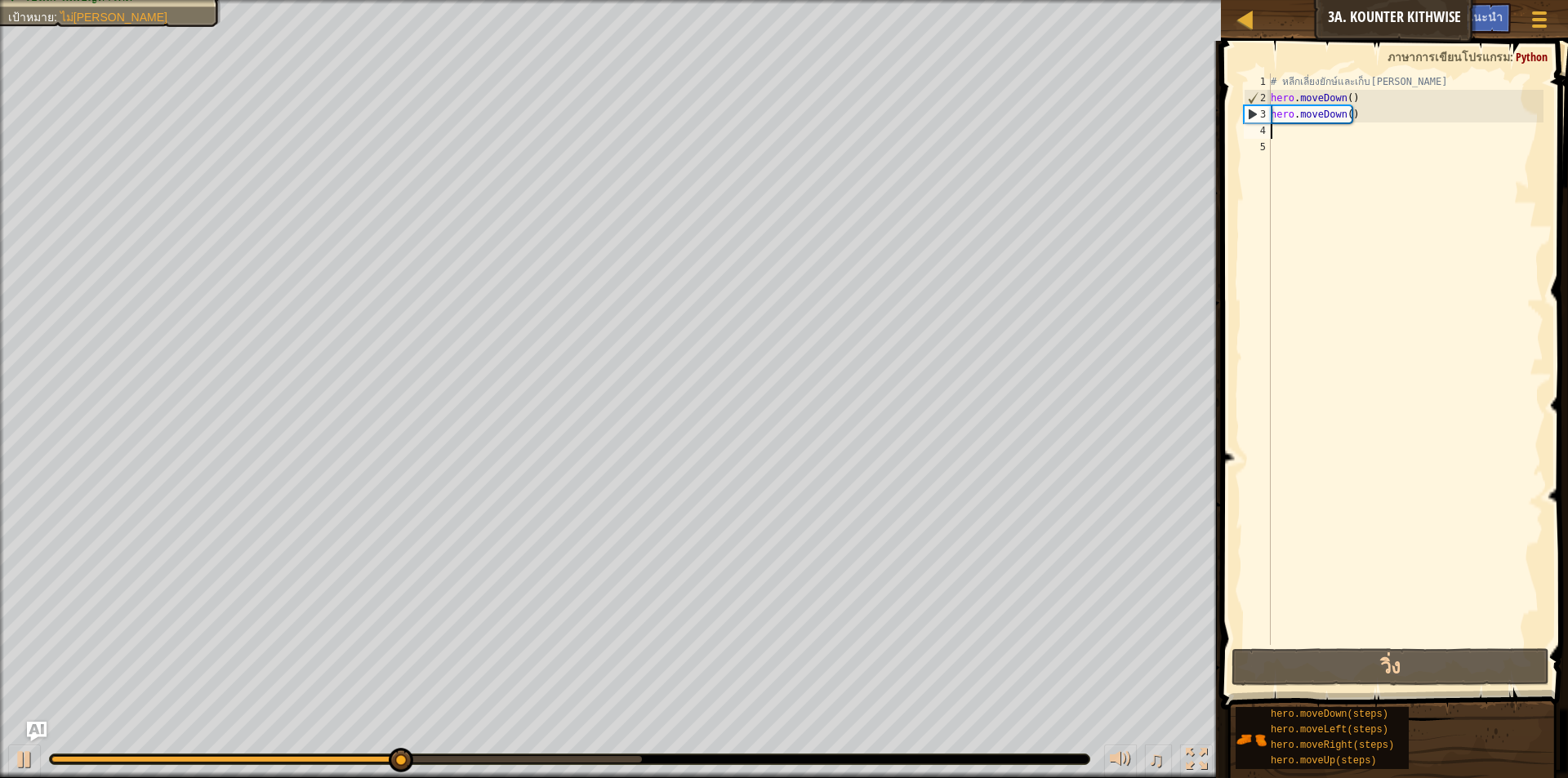
type textarea "d"
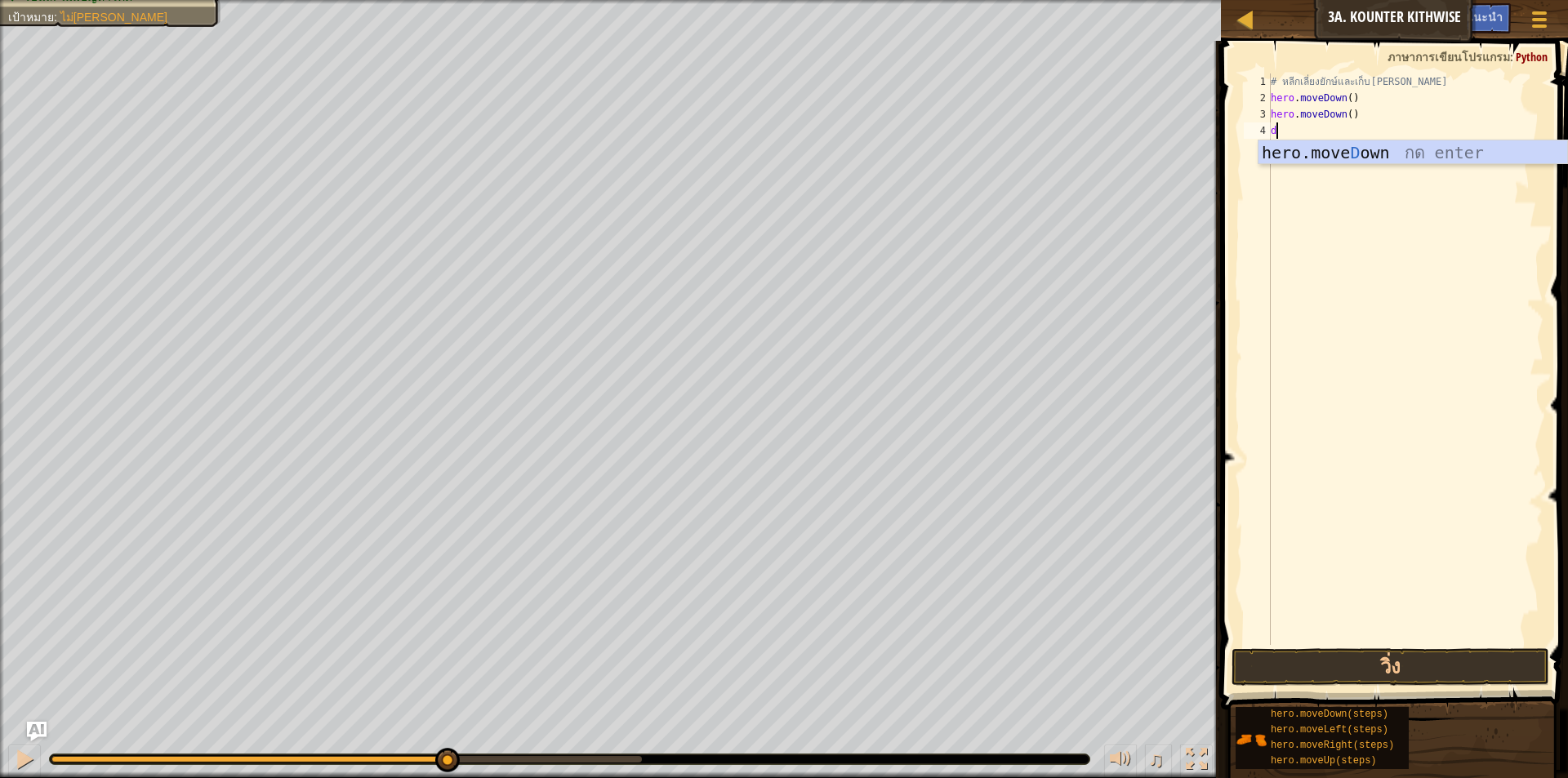
type textarea "r"
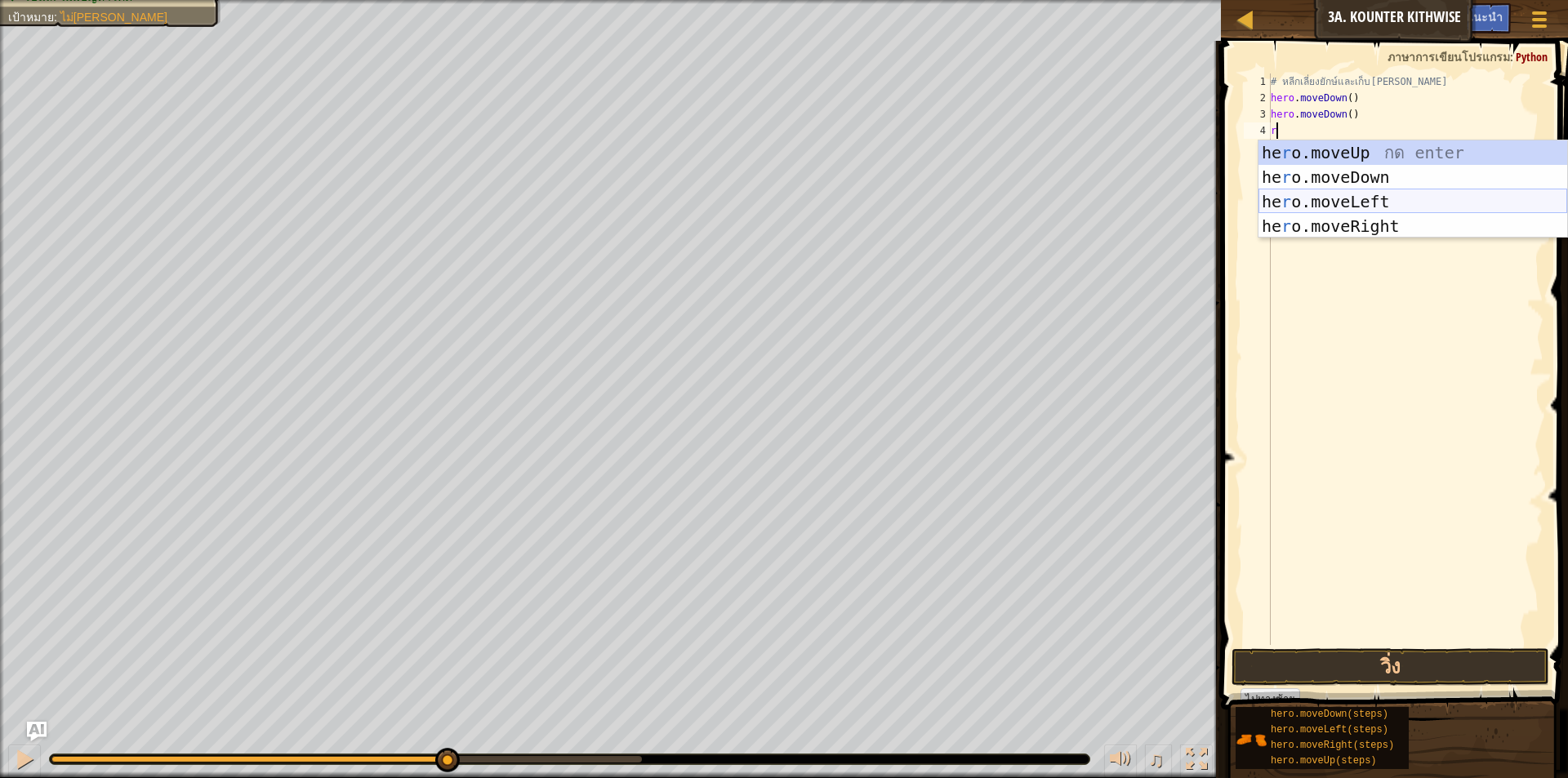
click at [1327, 225] on div "he r o.moveUp กด enter he r o.moveDown กด enter he r o.moveLeft กด enter he r o…" at bounding box center [1413, 213] width 309 height 147
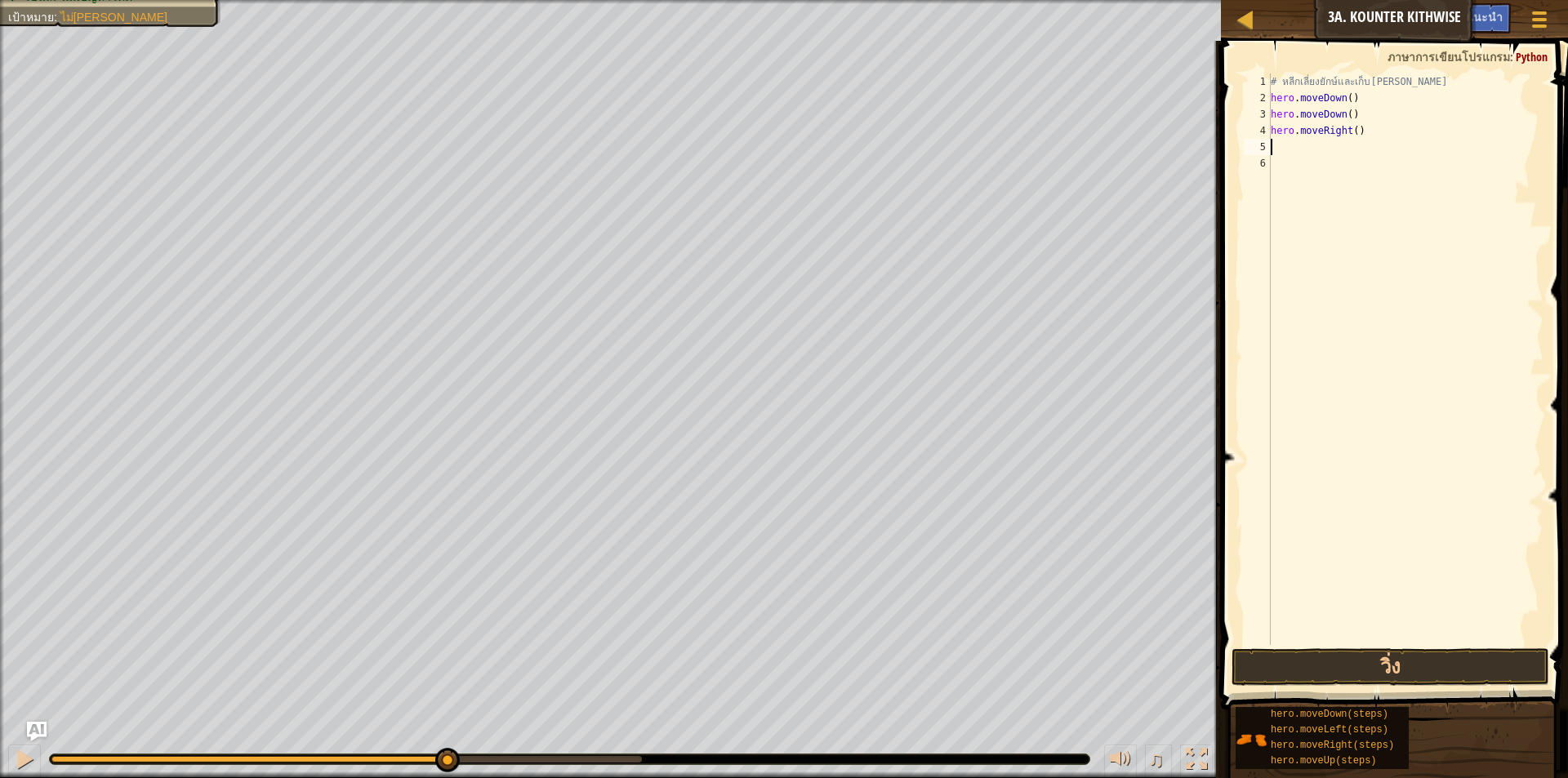
type textarea "w"
drag, startPoint x: 1327, startPoint y: 173, endPoint x: 1313, endPoint y: 233, distance: 61.6
click at [1313, 0] on body "แผนที่ วิทยาการคอมพิวเตอร์ เบื้องต้น 3a. Kounter Kithwise เมนูเกม เสร็จ[PERSON_…" at bounding box center [784, 0] width 1568 height 0
type textarea "u"
click at [1354, 163] on div "hero.move U p กด enter" at bounding box center [1413, 193] width 309 height 73
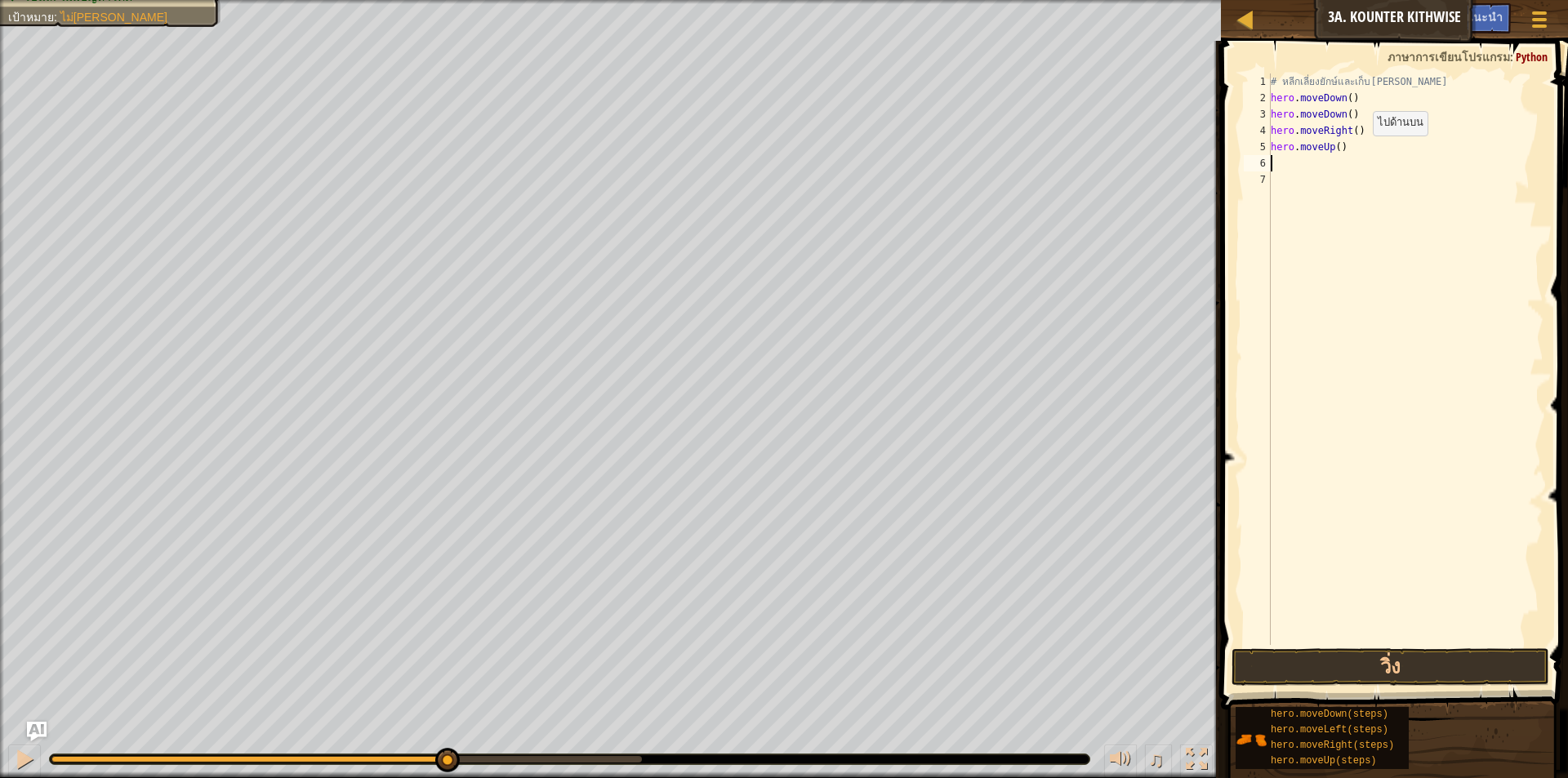
type textarea "r"
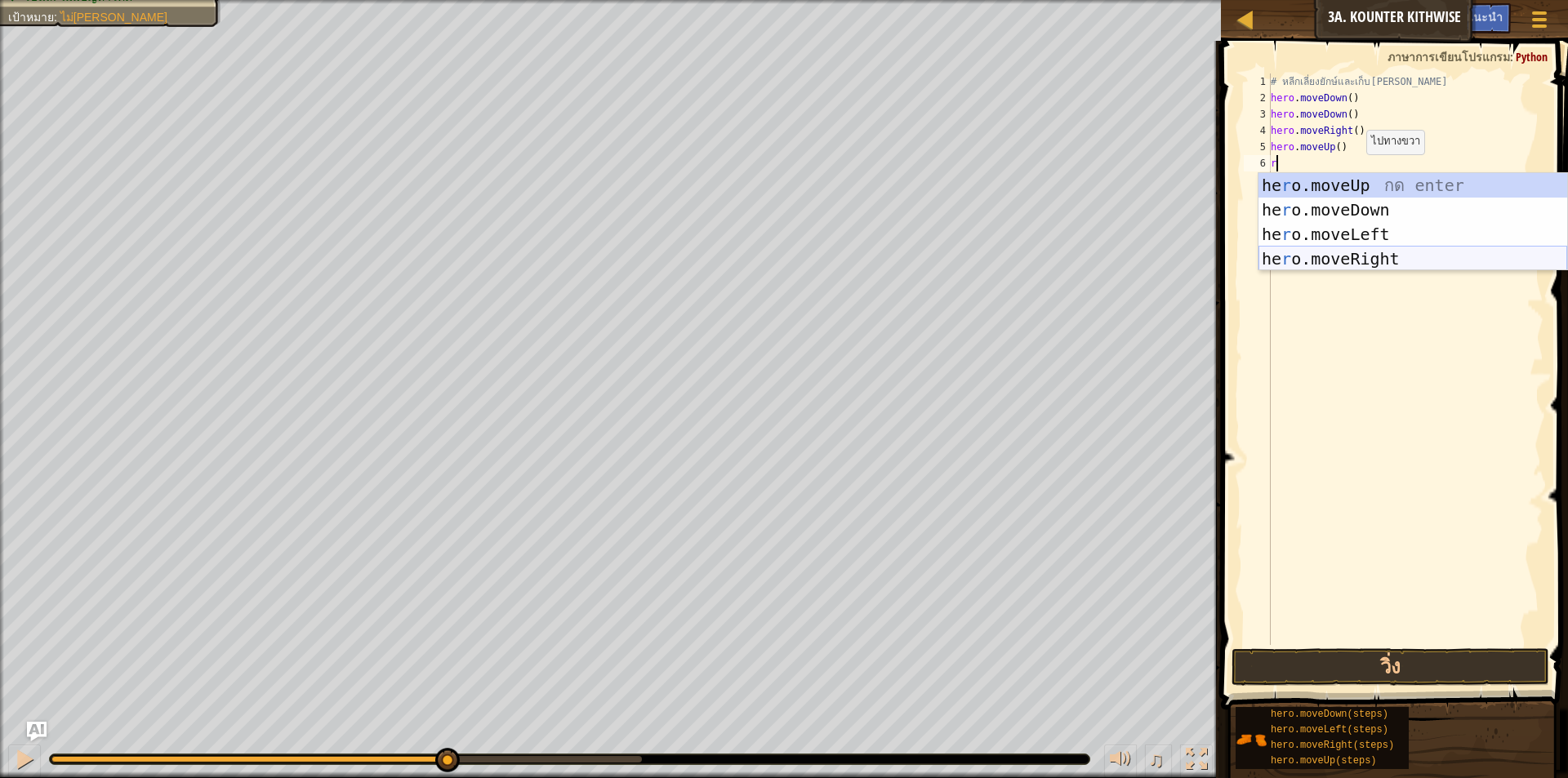
click at [1361, 253] on div "he r o.moveUp กด enter he r o.moveDown กด enter he r o.moveLeft กด enter he r o…" at bounding box center [1413, 247] width 309 height 147
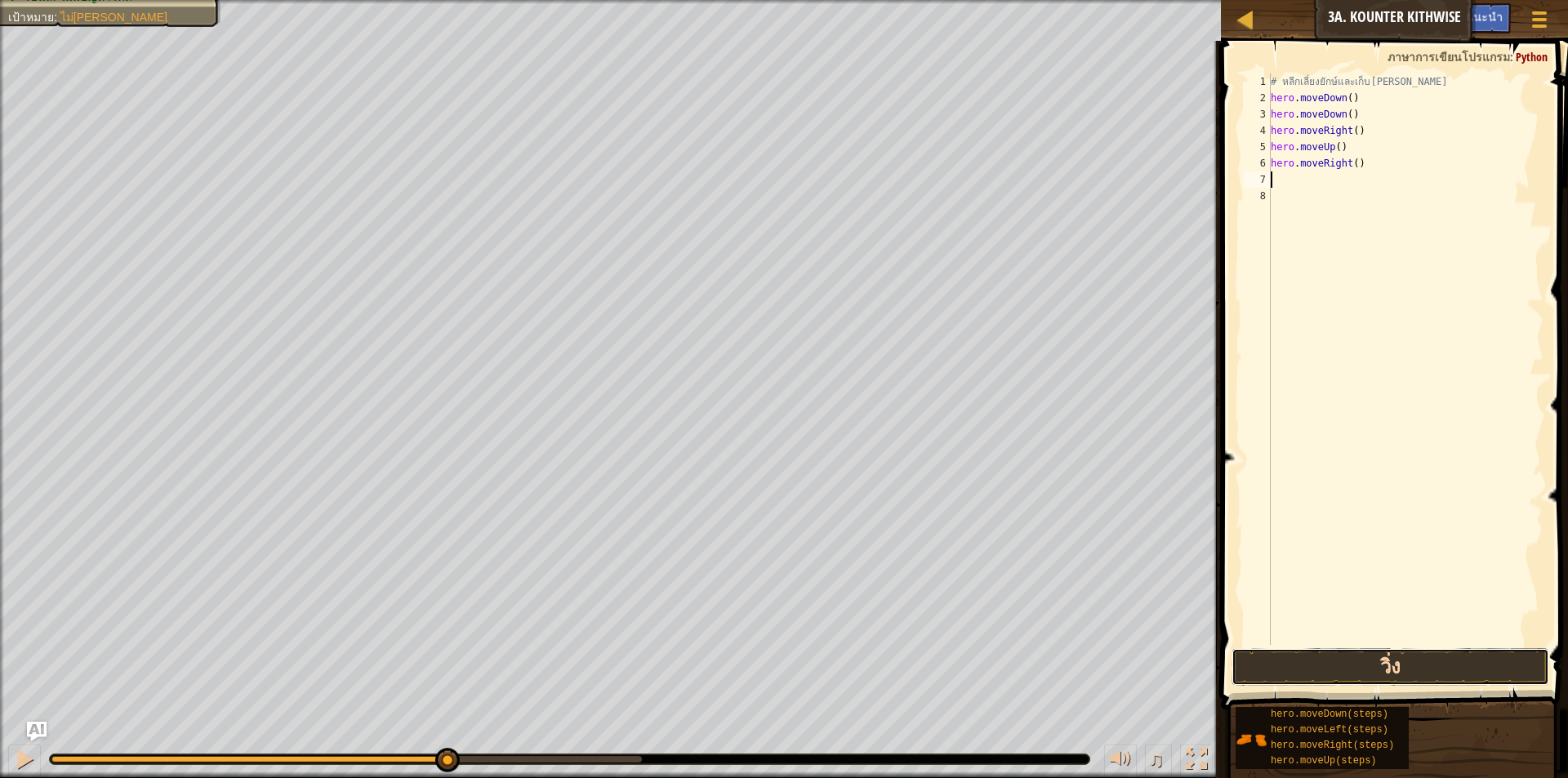
click at [1339, 673] on button "วิ่ง" at bounding box center [1390, 666] width 317 height 37
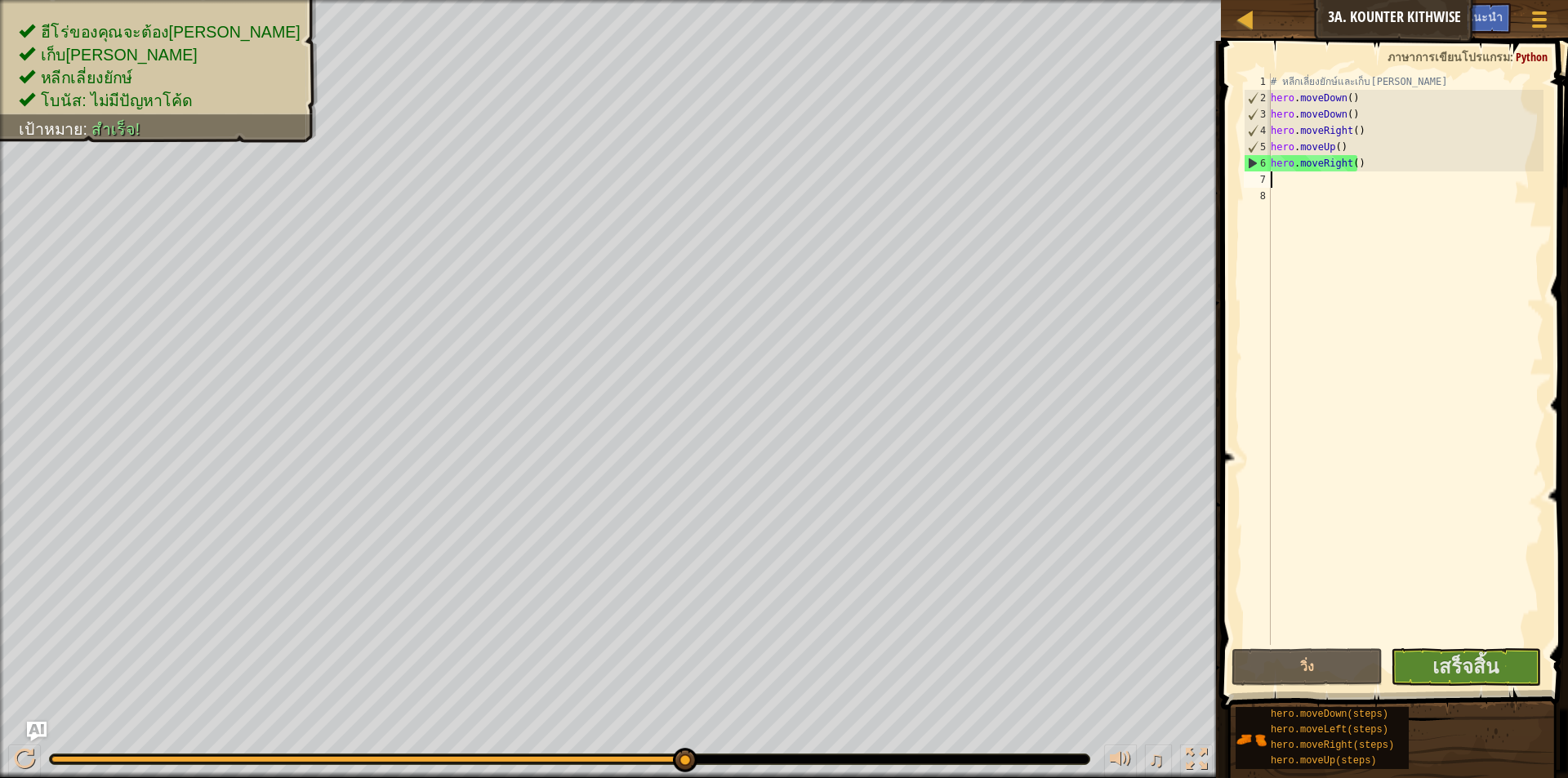
click at [1439, 642] on div "# หลีกเลี่ยงยักษ์และเก็บ[PERSON_NAME] hero . moveDown ( ) hero . moveDown ( ) h…" at bounding box center [1405, 375] width 276 height 604
click at [1430, 657] on button "เสร็จสิ้น" at bounding box center [1466, 666] width 150 height 37
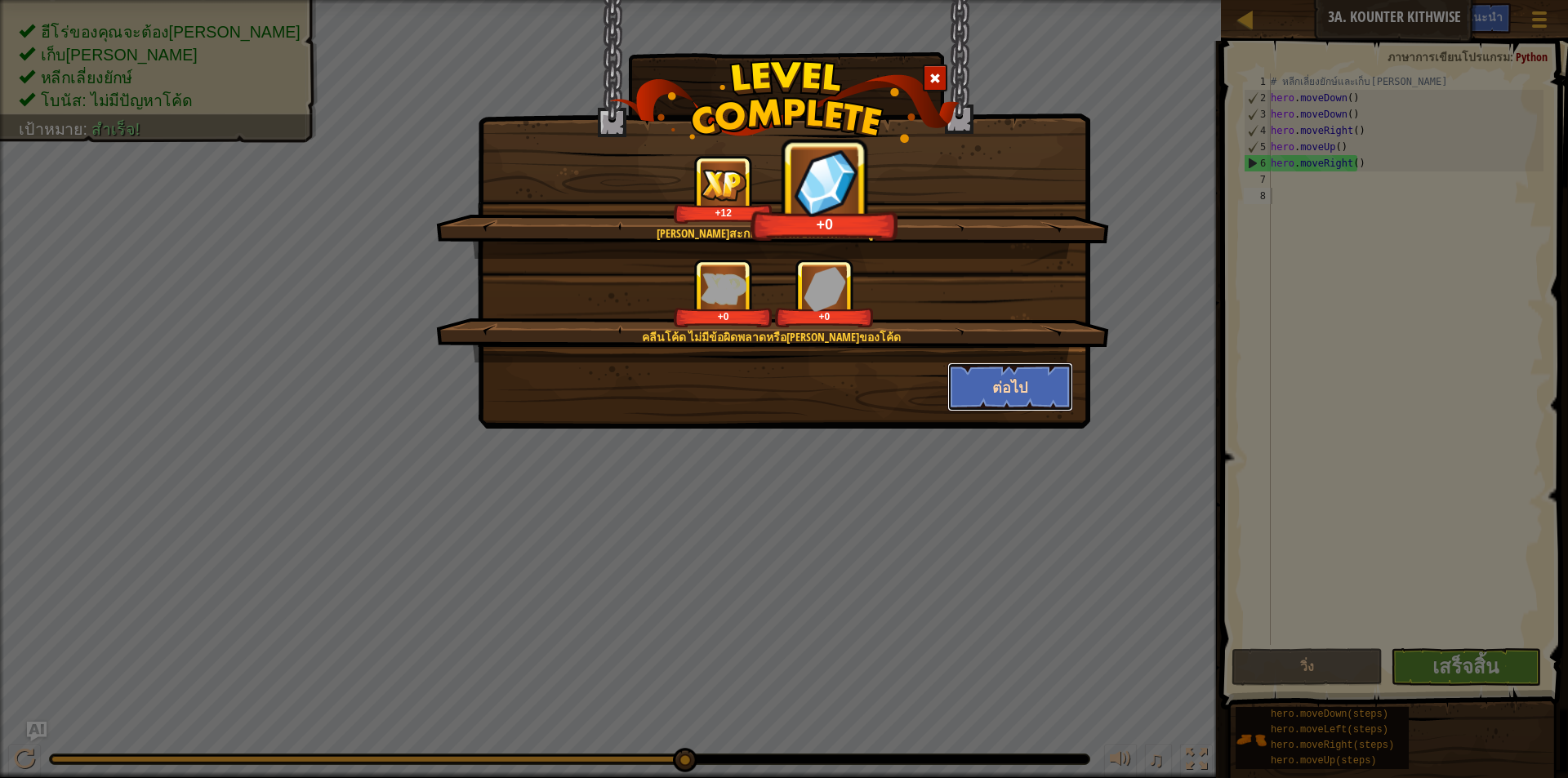
click at [975, 388] on button "ต่อไป" at bounding box center [1010, 387] width 126 height 49
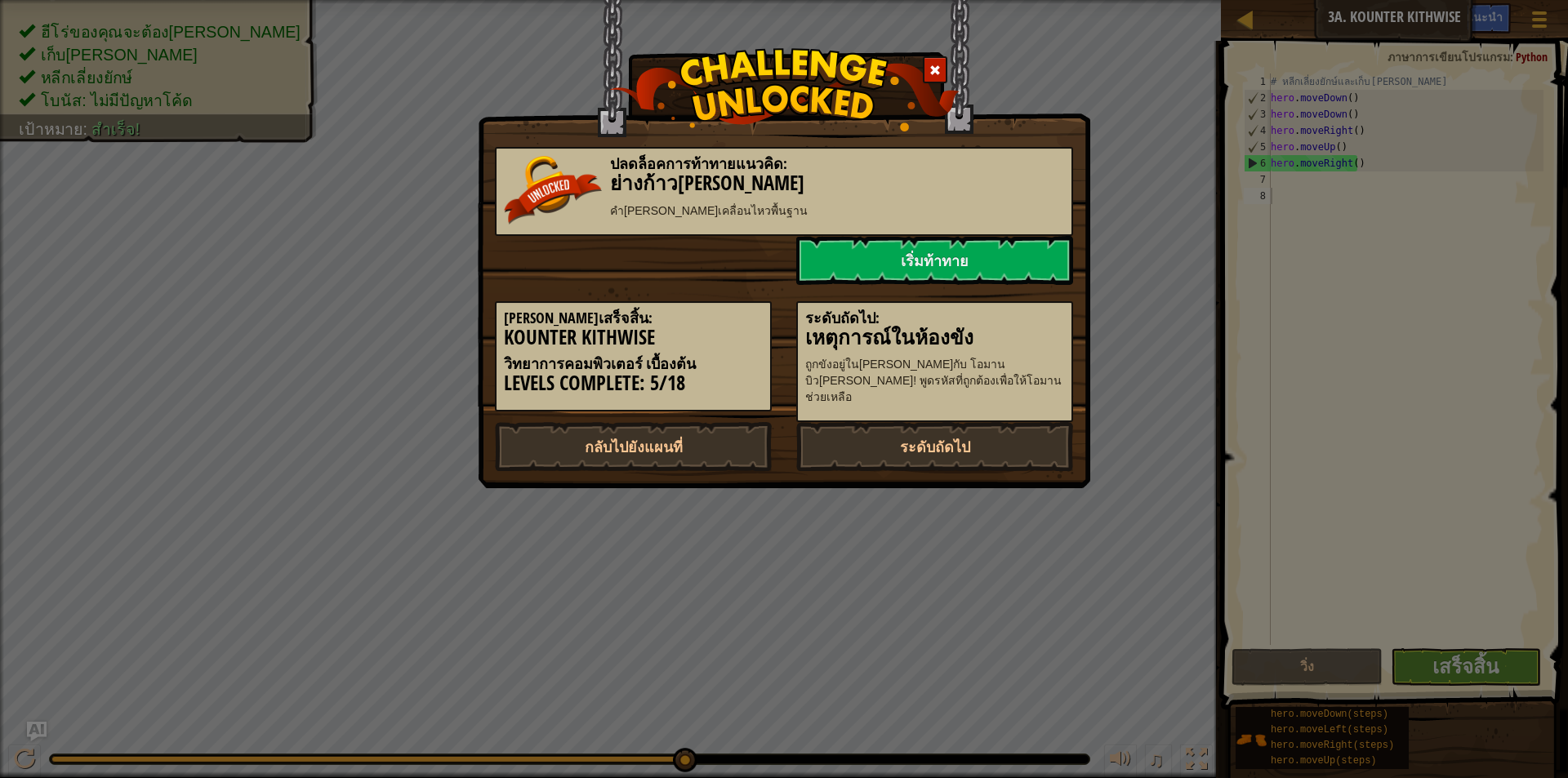
click at [1020, 380] on p "ถูกขังอยู่ใน[PERSON_NAME]กับ โอมาน บิว[PERSON_NAME]! พูดรหัสที่ถูกต้องเพื่อให้โ…" at bounding box center [934, 380] width 259 height 49
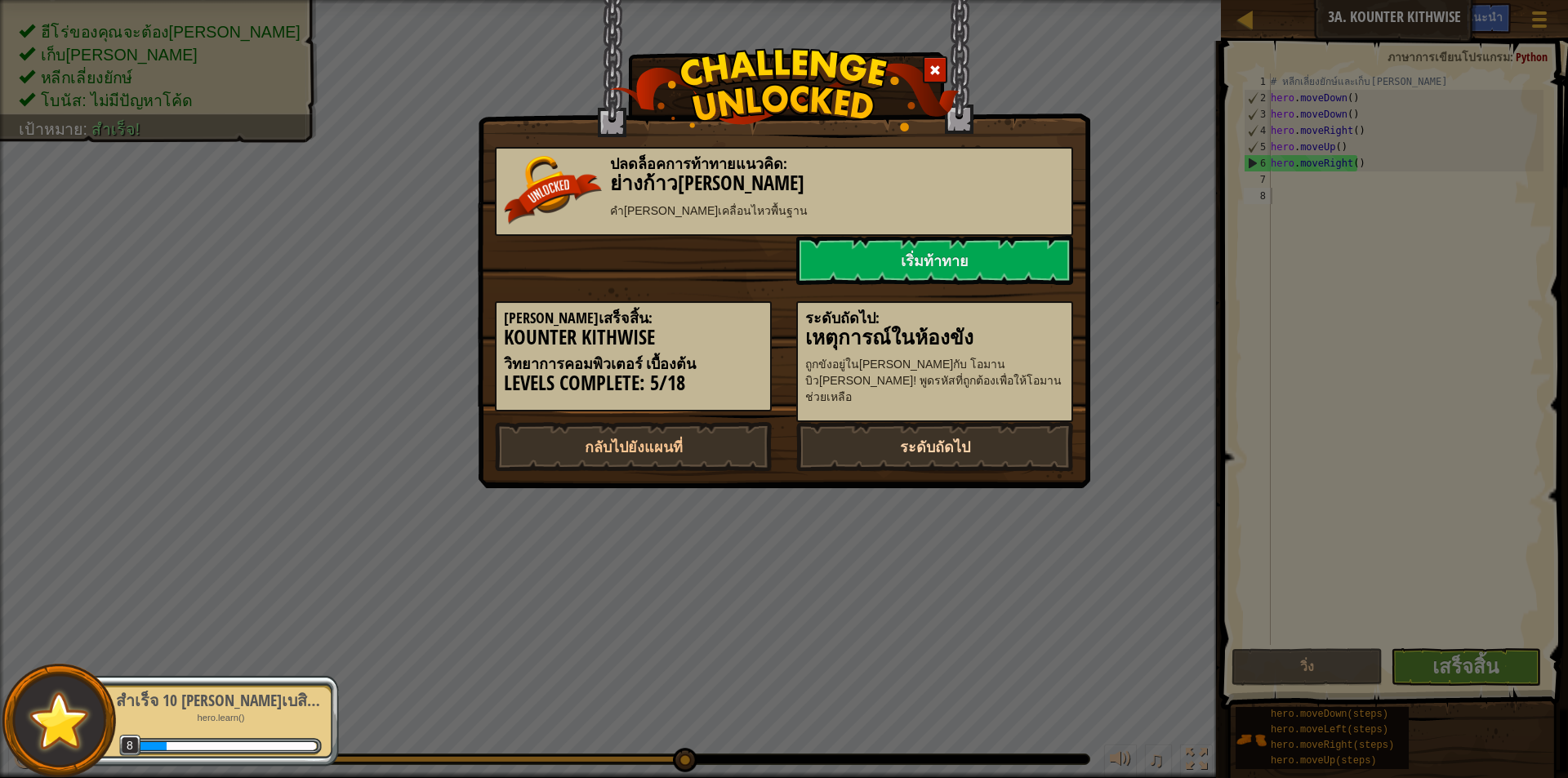
click at [921, 433] on link "ระดับถัดไป" at bounding box center [934, 446] width 277 height 49
click at [1007, 438] on link "ระดับถัดไป" at bounding box center [934, 446] width 277 height 49
click at [877, 441] on link "ระดับถัดไป" at bounding box center [934, 446] width 277 height 49
click at [925, 379] on p "ถูกขังอยู่ใน[PERSON_NAME]กับ โอมาน บิว[PERSON_NAME]! พูดรหัสที่ถูกต้องเพื่อให้โ…" at bounding box center [934, 380] width 259 height 49
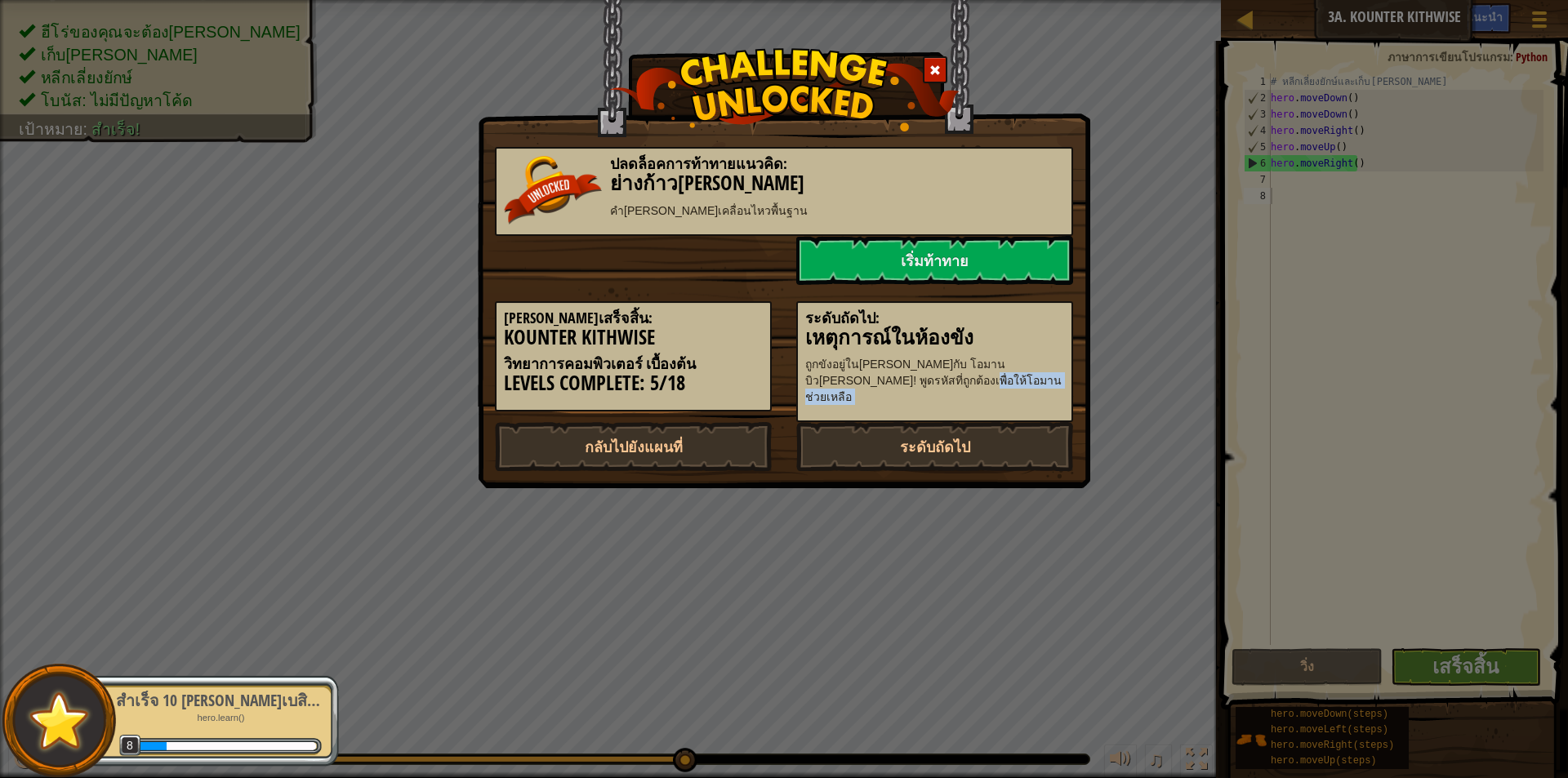
click at [920, 380] on p "ถูกขังอยู่ใน[PERSON_NAME]กับ โอมาน บิว[PERSON_NAME]! พูดรหัสที่ถูกต้องเพื่อให้โ…" at bounding box center [934, 380] width 259 height 49
drag, startPoint x: 920, startPoint y: 380, endPoint x: 950, endPoint y: 369, distance: 32.0
click at [940, 369] on p "ถูกขังอยู่ใน[PERSON_NAME]กับ โอมาน บิว[PERSON_NAME]! พูดรหัสที่ถูกต้องเพื่อให้โ…" at bounding box center [934, 380] width 259 height 49
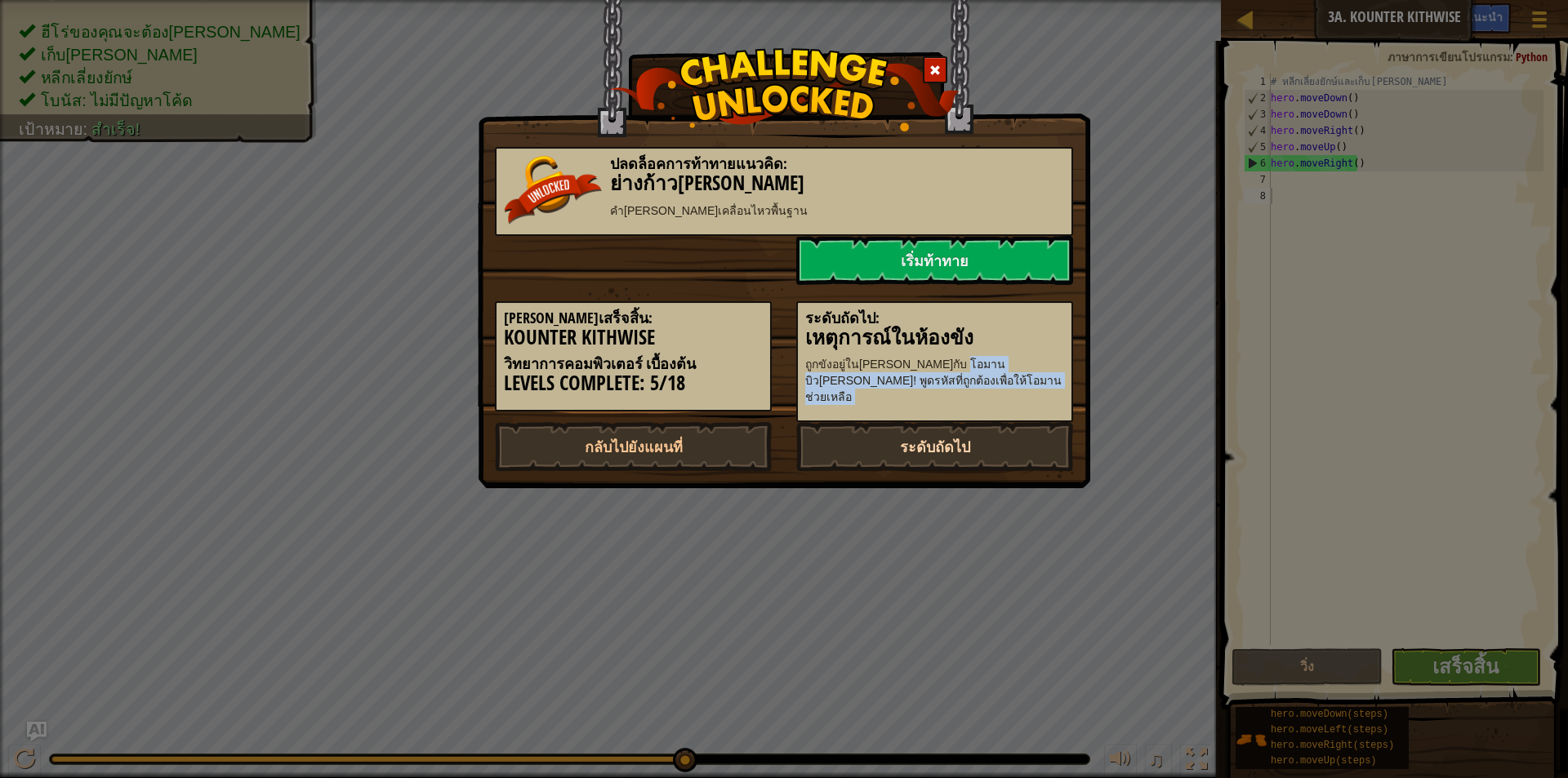
click at [920, 452] on link "ระดับถัดไป" at bounding box center [934, 446] width 277 height 49
click at [921, 449] on link "ระดับถัดไป" at bounding box center [934, 446] width 277 height 49
click at [922, 446] on link "ระดับถัดไป" at bounding box center [934, 446] width 277 height 49
click at [922, 443] on link "ระดับถัดไป" at bounding box center [934, 446] width 277 height 49
click at [923, 443] on link "ระดับถัดไป" at bounding box center [934, 446] width 277 height 49
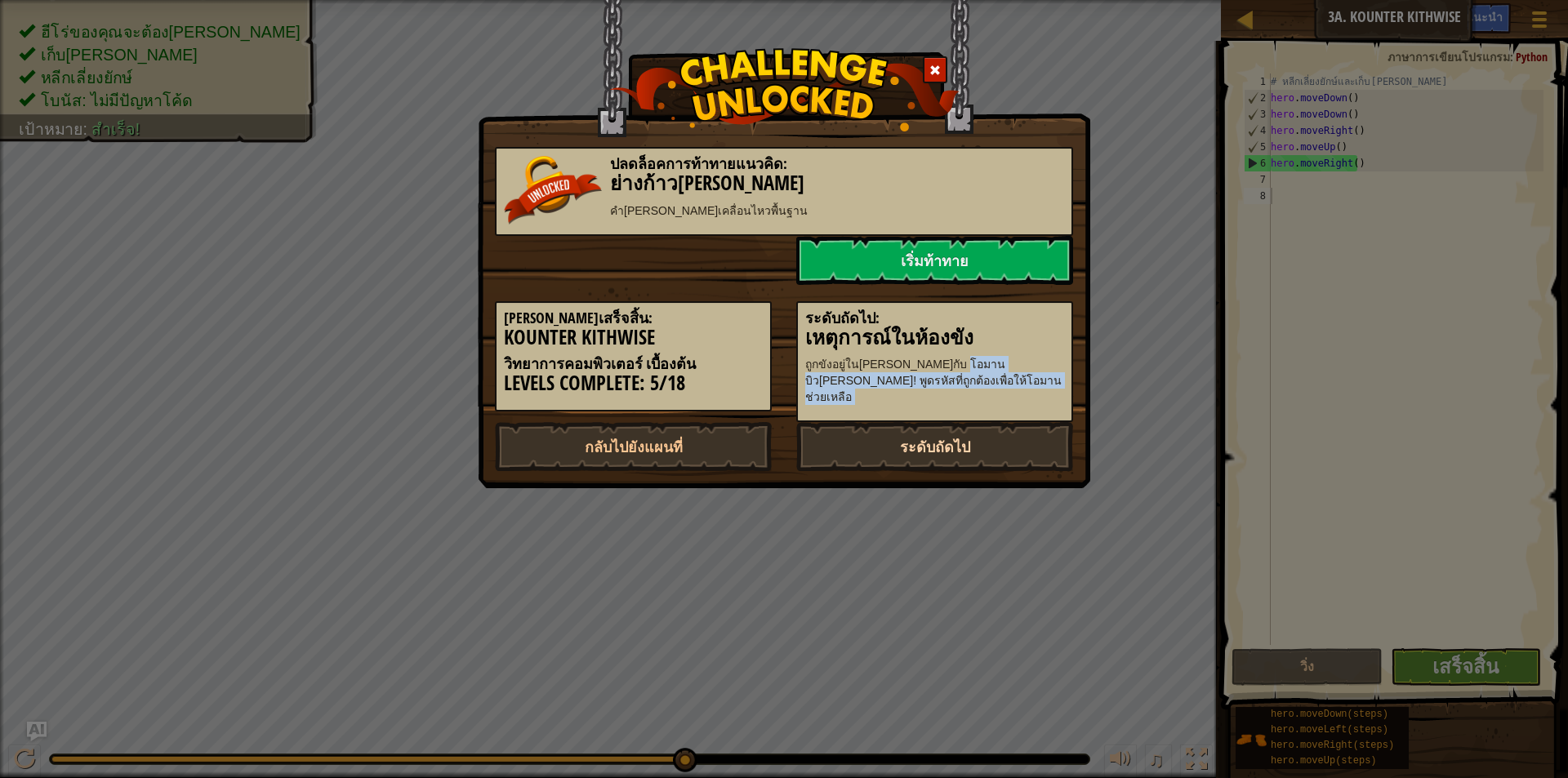
click at [926, 433] on link "ระดับถัดไป" at bounding box center [934, 446] width 277 height 49
click at [912, 429] on link "ระดับถัดไป" at bounding box center [934, 446] width 277 height 49
click at [909, 429] on link "ระดับถัดไป" at bounding box center [934, 446] width 277 height 49
click at [908, 428] on link "ระดับถัดไป" at bounding box center [934, 446] width 277 height 49
click at [902, 425] on link "ระดับถัดไป" at bounding box center [934, 446] width 277 height 49
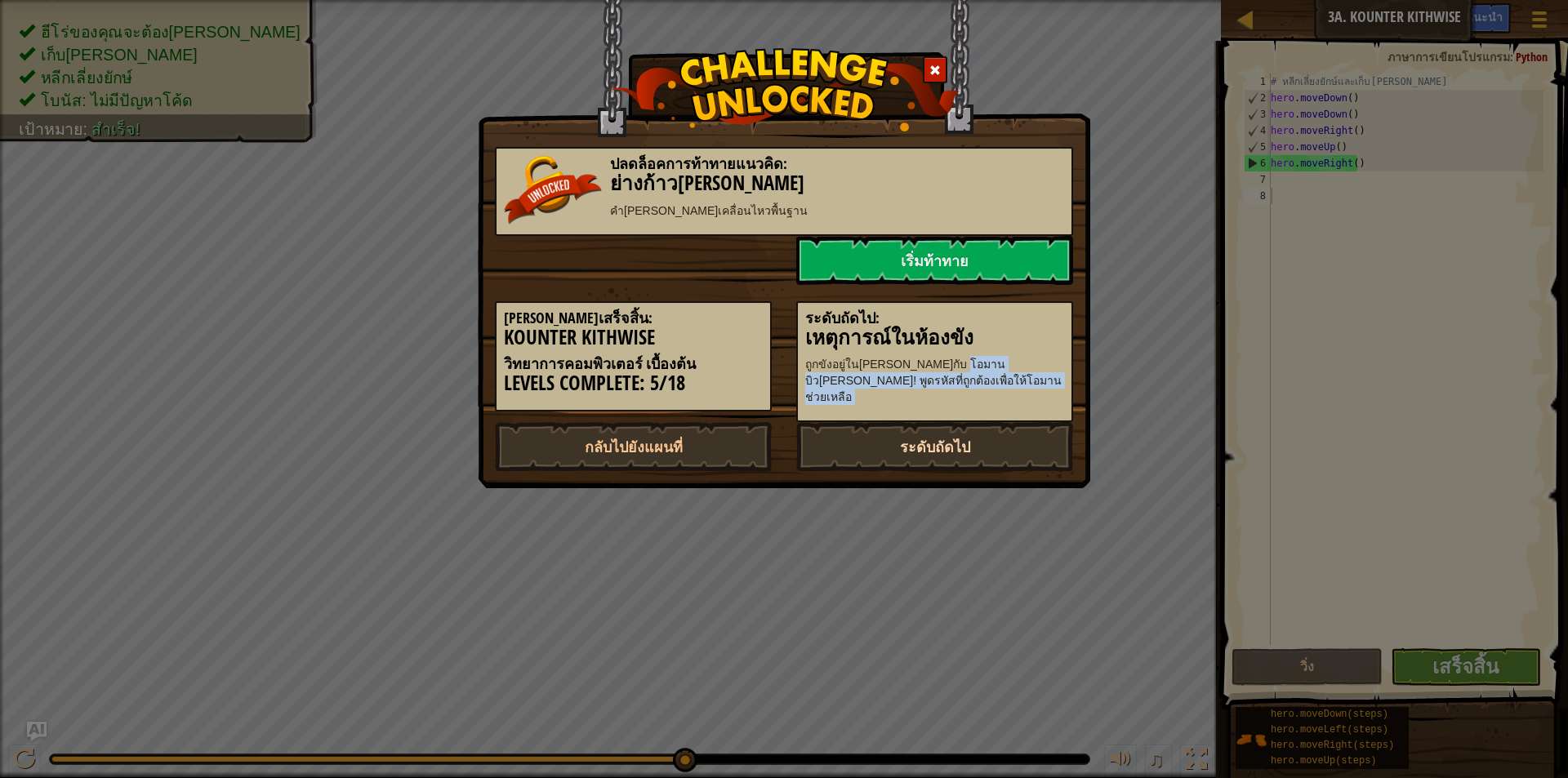
click at [911, 443] on link "ระดับถัดไป" at bounding box center [934, 446] width 277 height 49
click at [907, 439] on link "ระดับถัดไป" at bounding box center [934, 446] width 277 height 49
click at [938, 268] on link "เริ่มท้าทาย" at bounding box center [934, 260] width 277 height 49
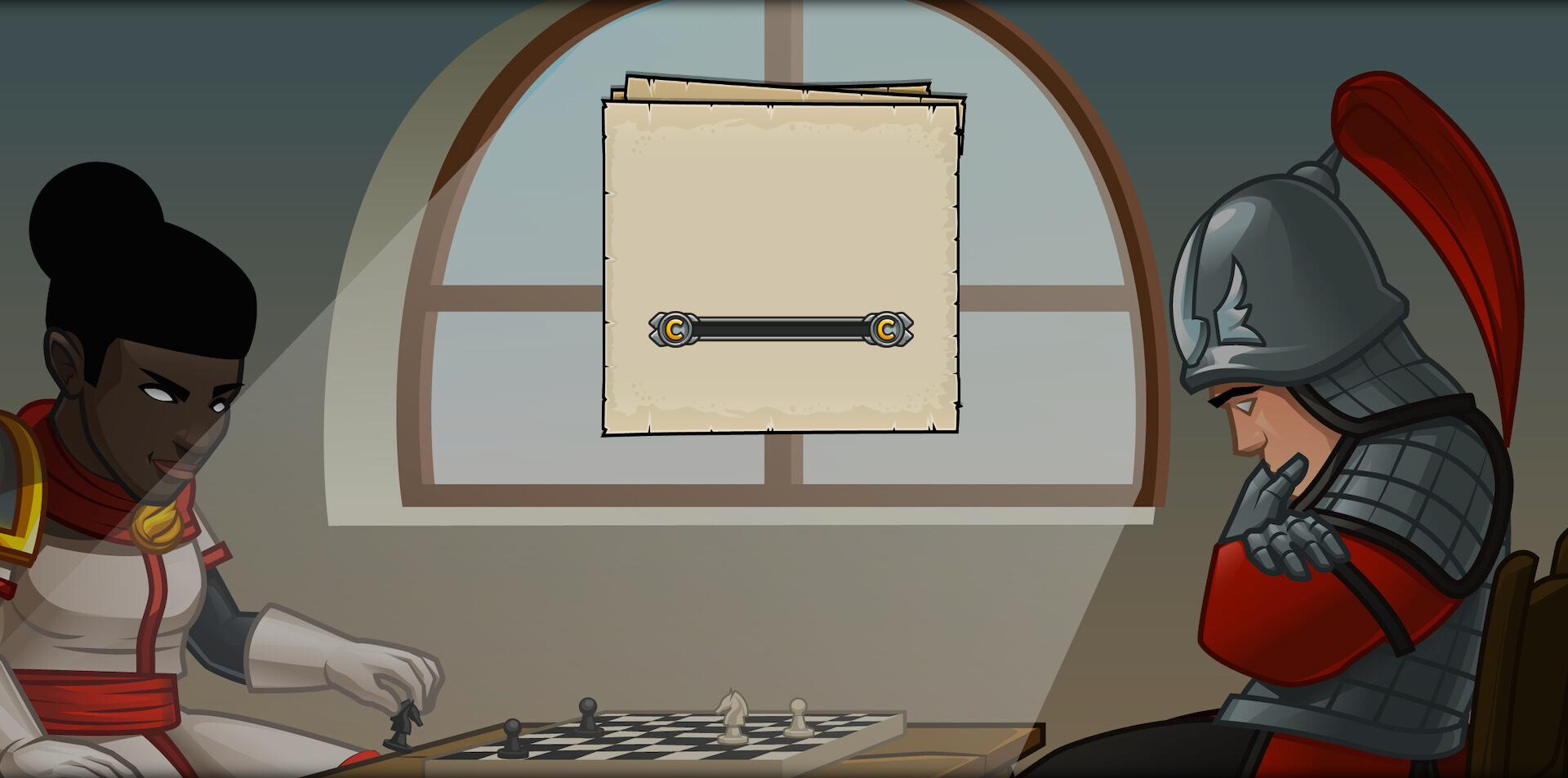
click at [938, 267] on div "Goals Start Level เกิดข้อผิดพลาดในการโหลดจากเซิร์ฟเวอร์ [PERSON_NAME]รีเฟรชหน้า…" at bounding box center [784, 254] width 368 height 368
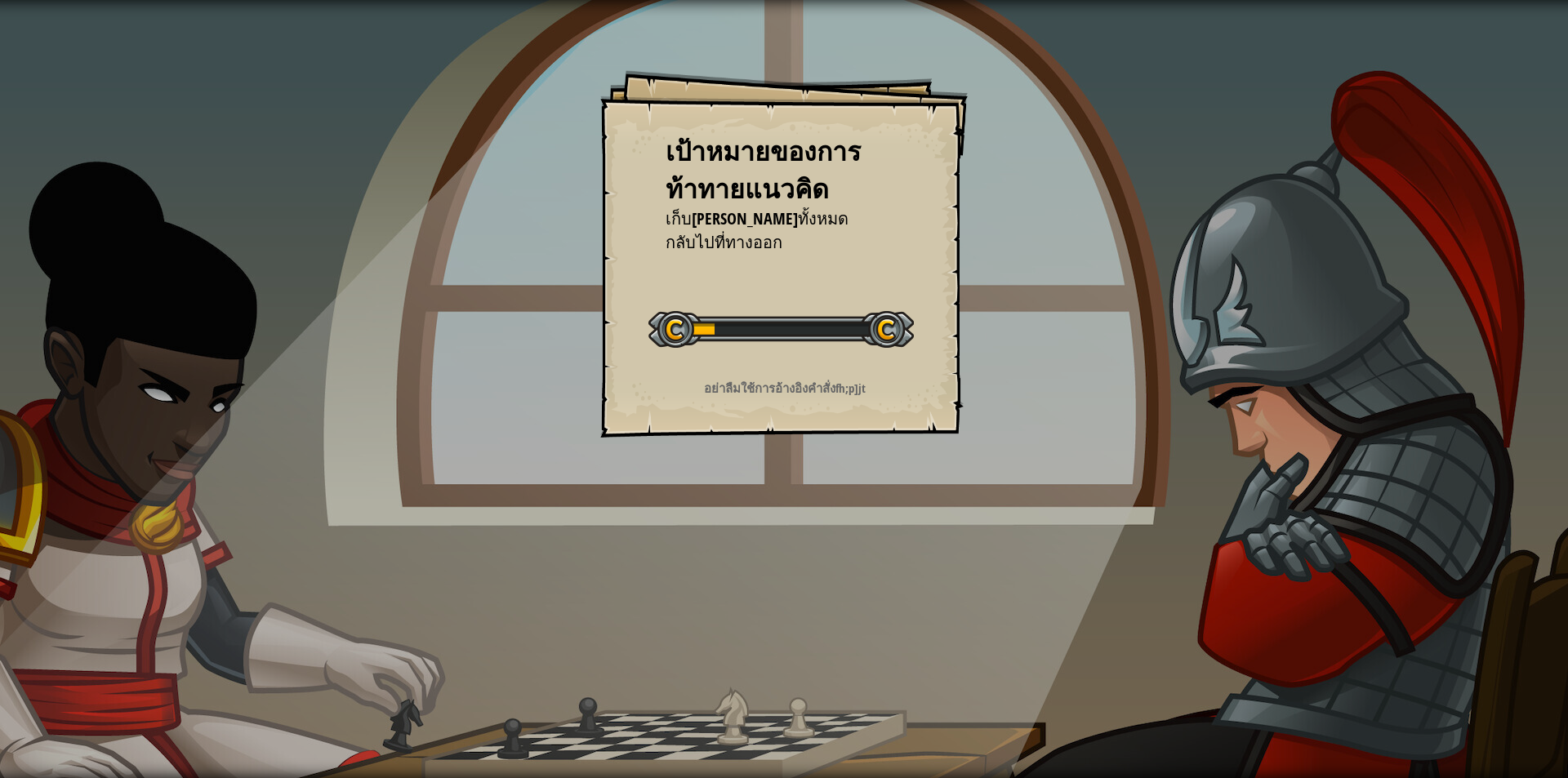
click at [745, 229] on span "เก็บ[PERSON_NAME]ทั้งหมด" at bounding box center [757, 218] width 183 height 22
click at [745, 231] on span "กลับไปที่ทางออก" at bounding box center [724, 241] width 117 height 22
click at [753, 228] on span "เก็บ[PERSON_NAME]ทั้งหมด" at bounding box center [757, 218] width 183 height 22
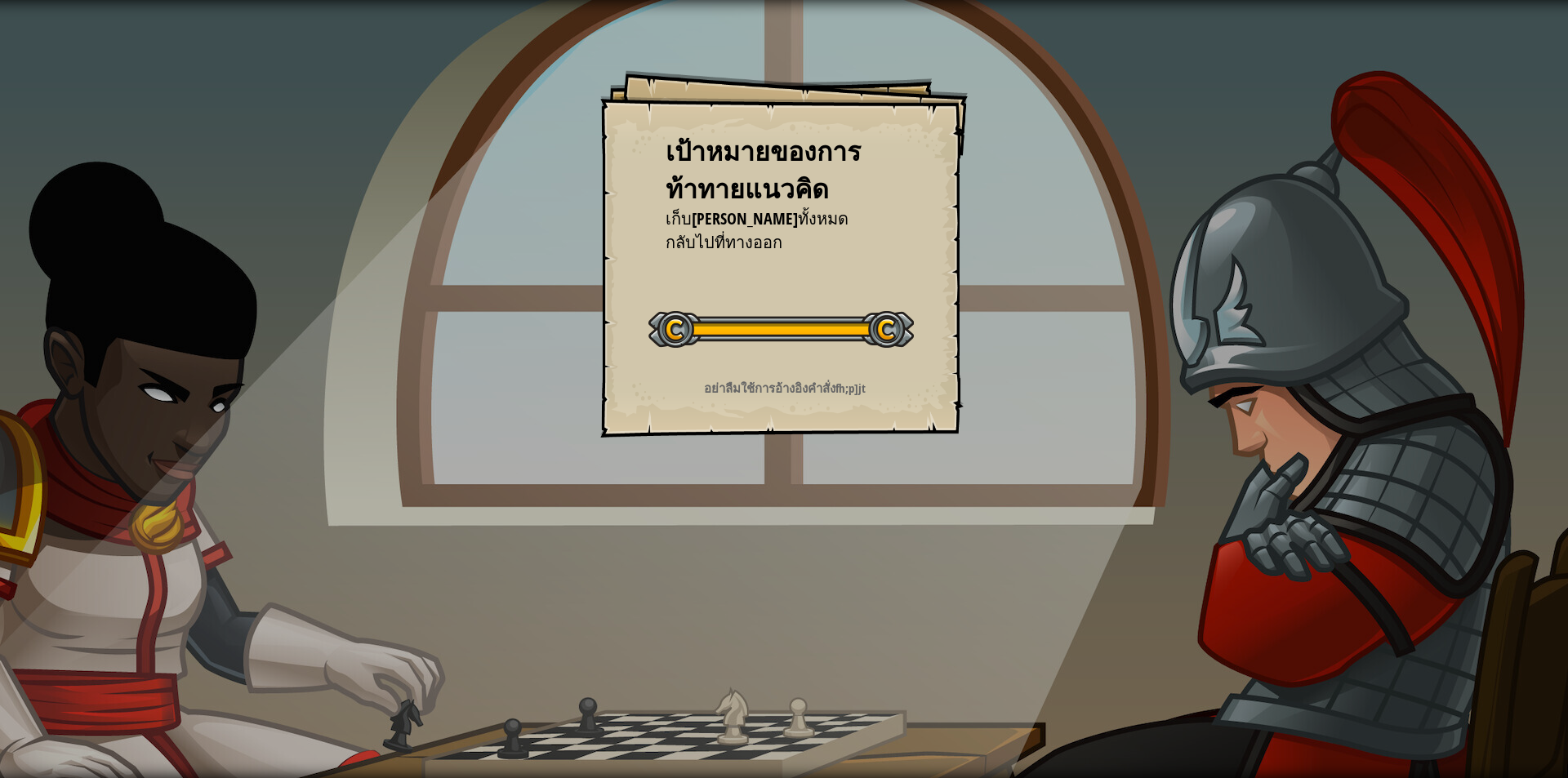
click at [753, 228] on span "เก็บ[PERSON_NAME]ทั้งหมด" at bounding box center [757, 218] width 183 height 22
click at [753, 227] on span "เก็บ[PERSON_NAME]ทั้งหมด" at bounding box center [757, 218] width 183 height 22
click at [809, 267] on div "เป้าหมายของการท้าทายแนวคิด เก็บ[PERSON_NAME]ทั้งหมด กลับไปที่ทางออก เริ่มต้นท้า…" at bounding box center [784, 254] width 368 height 368
drag, startPoint x: 814, startPoint y: 275, endPoint x: 841, endPoint y: 315, distance: 48.3
click at [814, 278] on div "เป้าหมายของการท้าทายแนวคิด เก็บ[PERSON_NAME]ทั้งหมด กลับไปที่ทางออก เริ่มต้นท้า…" at bounding box center [784, 254] width 368 height 368
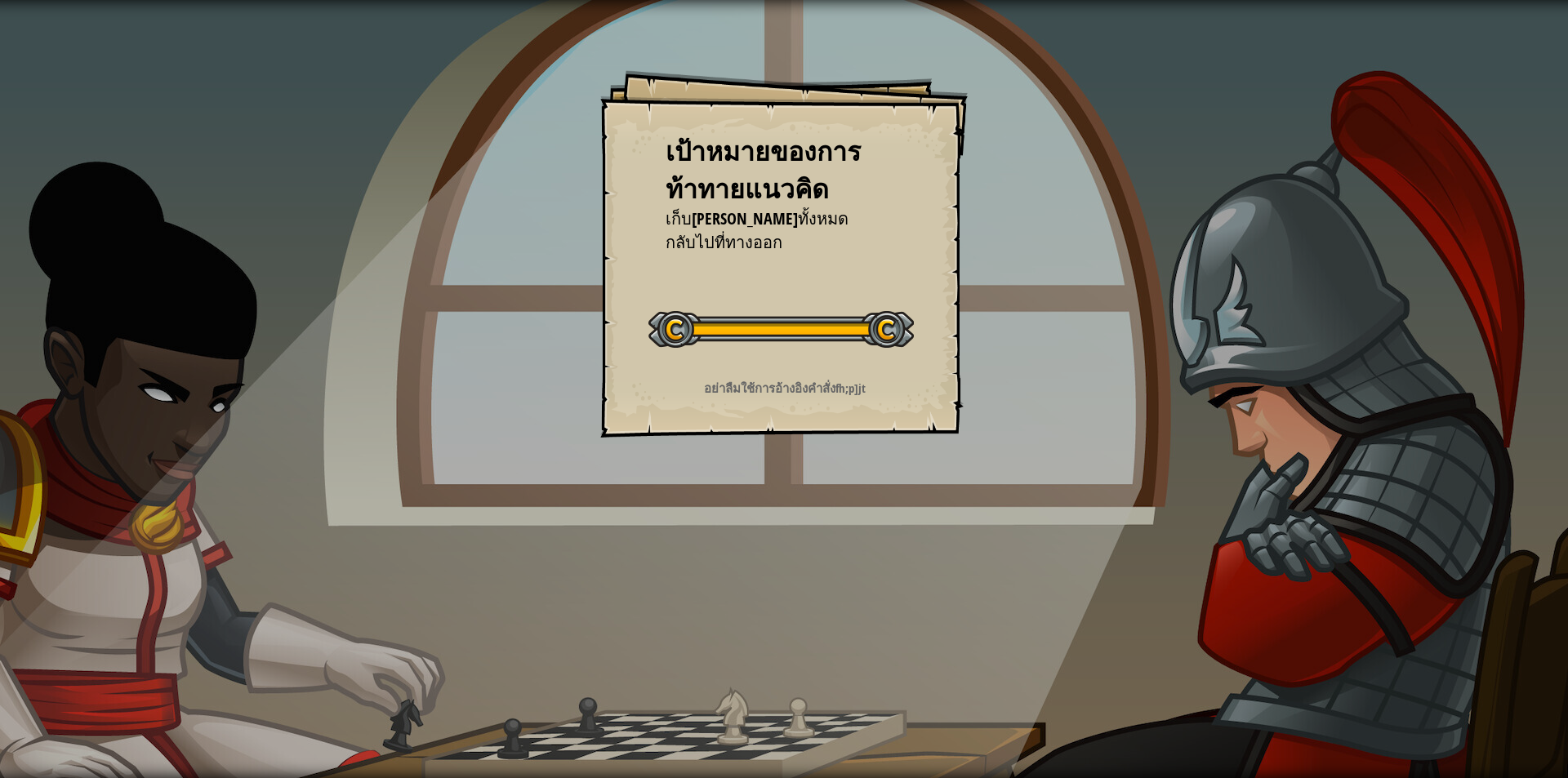
click at [1039, 517] on div "เป้าหมายของการท้าทายแนวคิด เก็บ[PERSON_NAME]ทั้งหมด กลับไปที่ทางออก เริ่มต้นท้า…" at bounding box center [784, 389] width 1568 height 778
click at [1012, 435] on div "เป้าหมายของการท้าทายแนวคิด เก็บ[PERSON_NAME]ทั้งหมด กลับไปที่ทางออก เริ่มต้นท้า…" at bounding box center [784, 389] width 1568 height 778
click at [1008, 423] on div "เป้าหมายของการท้าทายแนวคิด เก็บ[PERSON_NAME]ทั้งหมด กลับไปที่ทางออก เริ่มต้นท้า…" at bounding box center [784, 389] width 1568 height 778
click at [1001, 390] on div "เป้าหมายของการท้าทายแนวคิด เก็บ[PERSON_NAME]ทั้งหมด กลับไปที่ทางออก เริ่มต้นท้า…" at bounding box center [784, 389] width 1568 height 778
click at [1038, 326] on div "เป้าหมายของการท้าทายแนวคิด เก็บ[PERSON_NAME]ทั้งหมด กลับไปที่ทางออก เริ่มต้นท้า…" at bounding box center [784, 389] width 1568 height 778
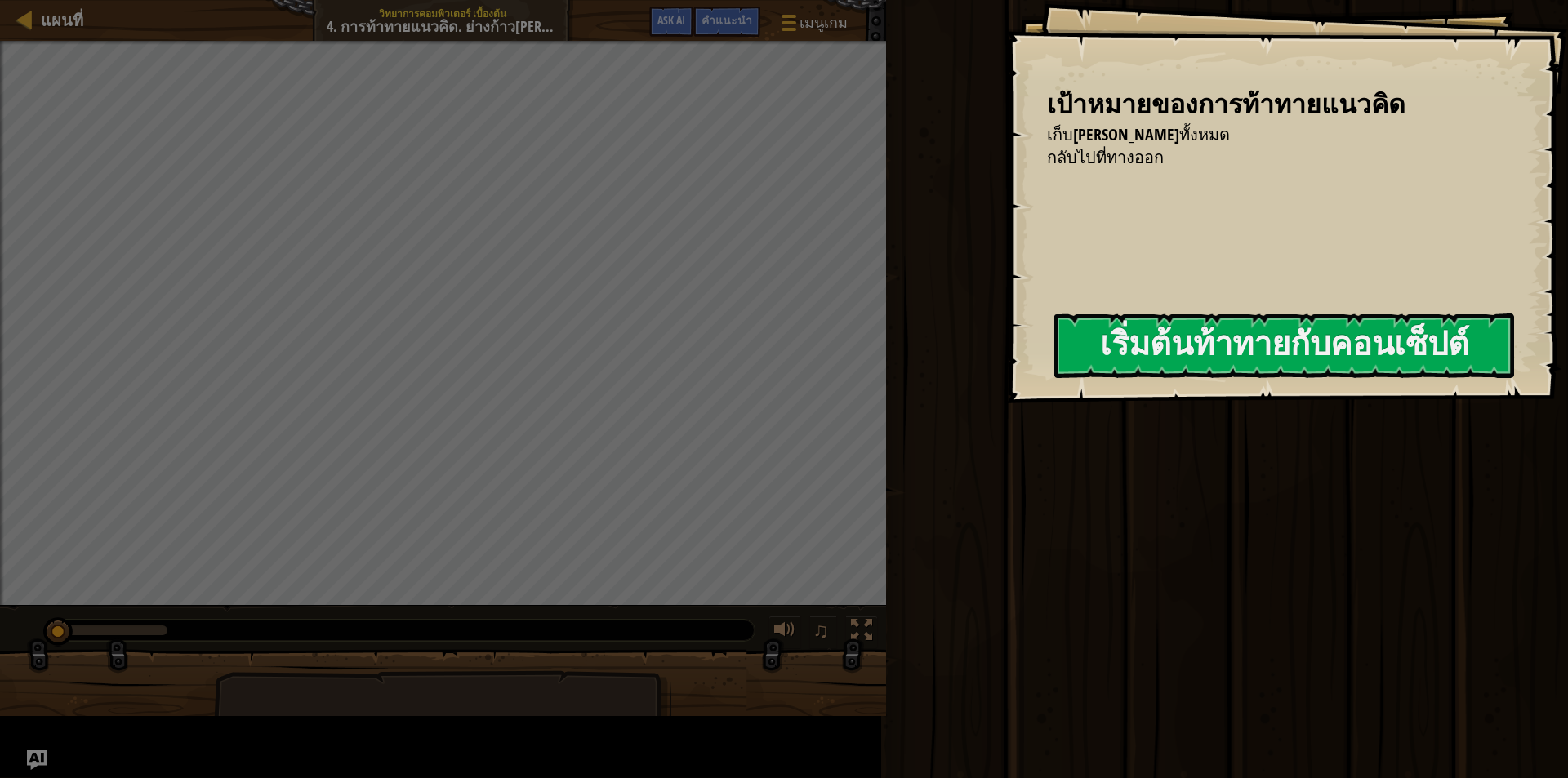
click at [1044, 271] on div "เป้าหมายของการท้าทายแนวคิด เก็บ[PERSON_NAME]ทั้งหมด กลับไปที่ทางออก เริ่มต้นท้า…" at bounding box center [784, 389] width 1568 height 778
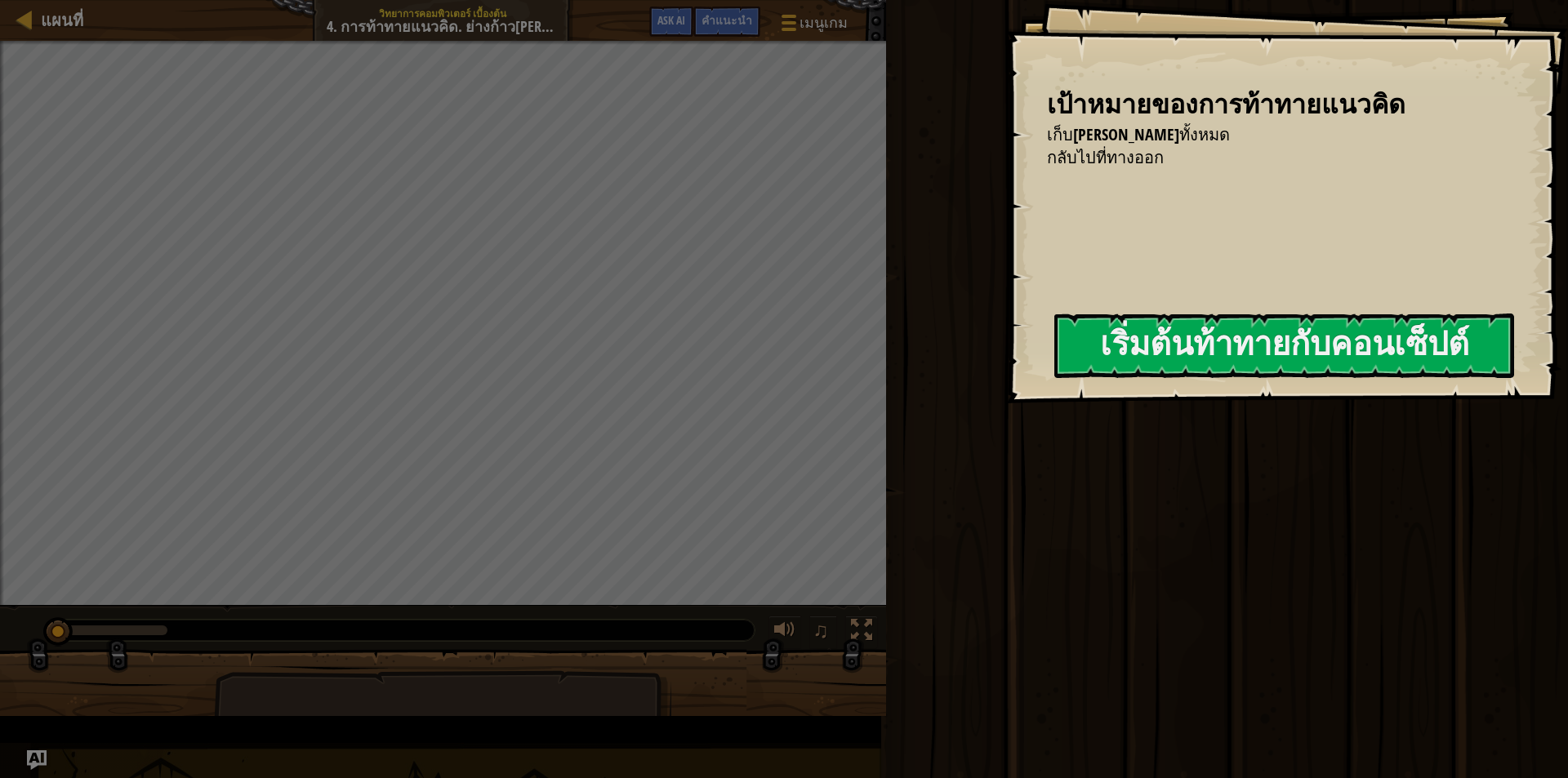
click at [1049, 248] on div "วิ่ง ส่ง เสร็จสิ้น" at bounding box center [1225, 384] width 687 height 769
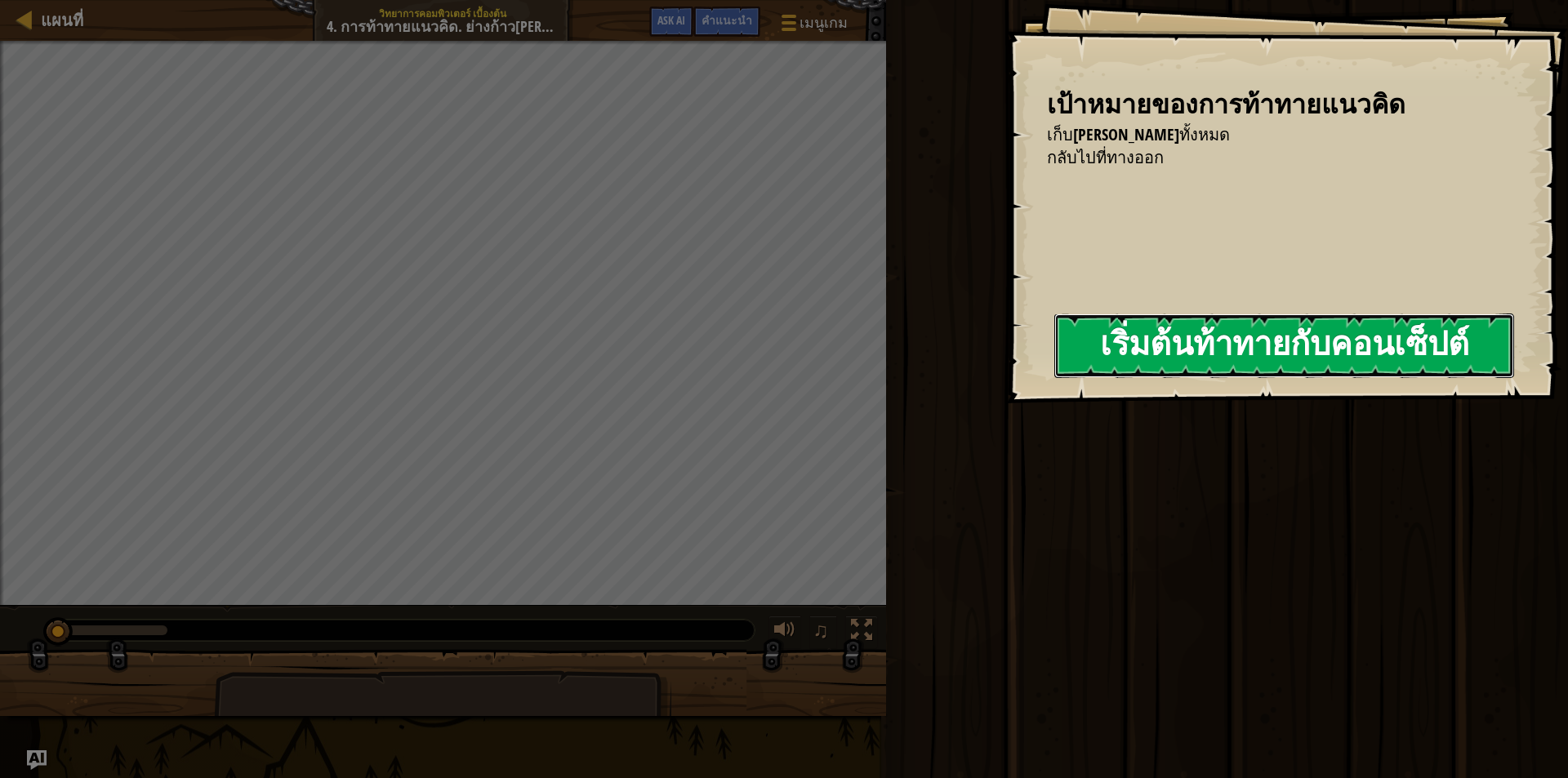
click at [1083, 343] on button "เริ่มต้นท้าทายกับคอนเซ็ปต์" at bounding box center [1284, 346] width 459 height 64
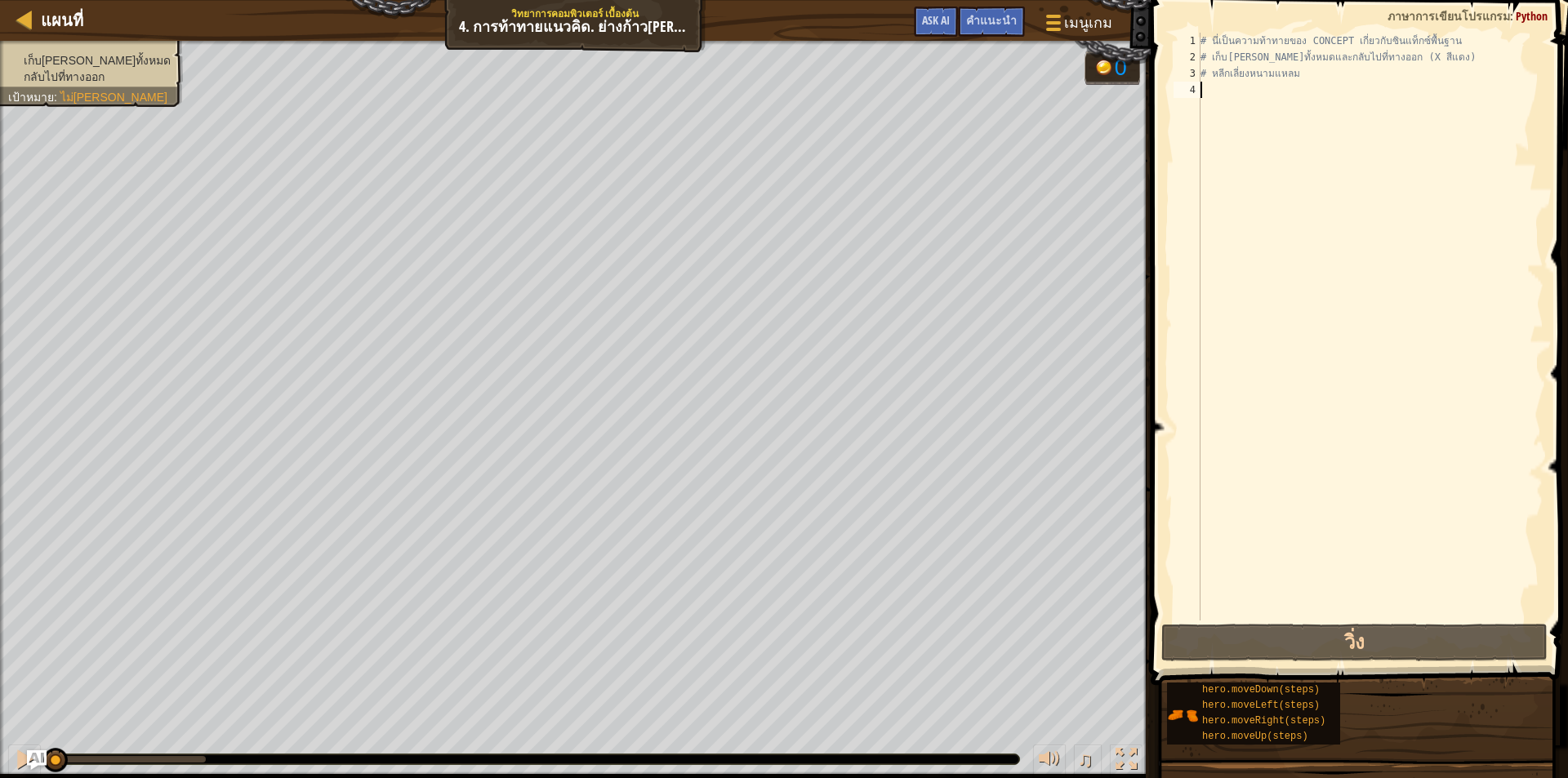
type textarea "w"
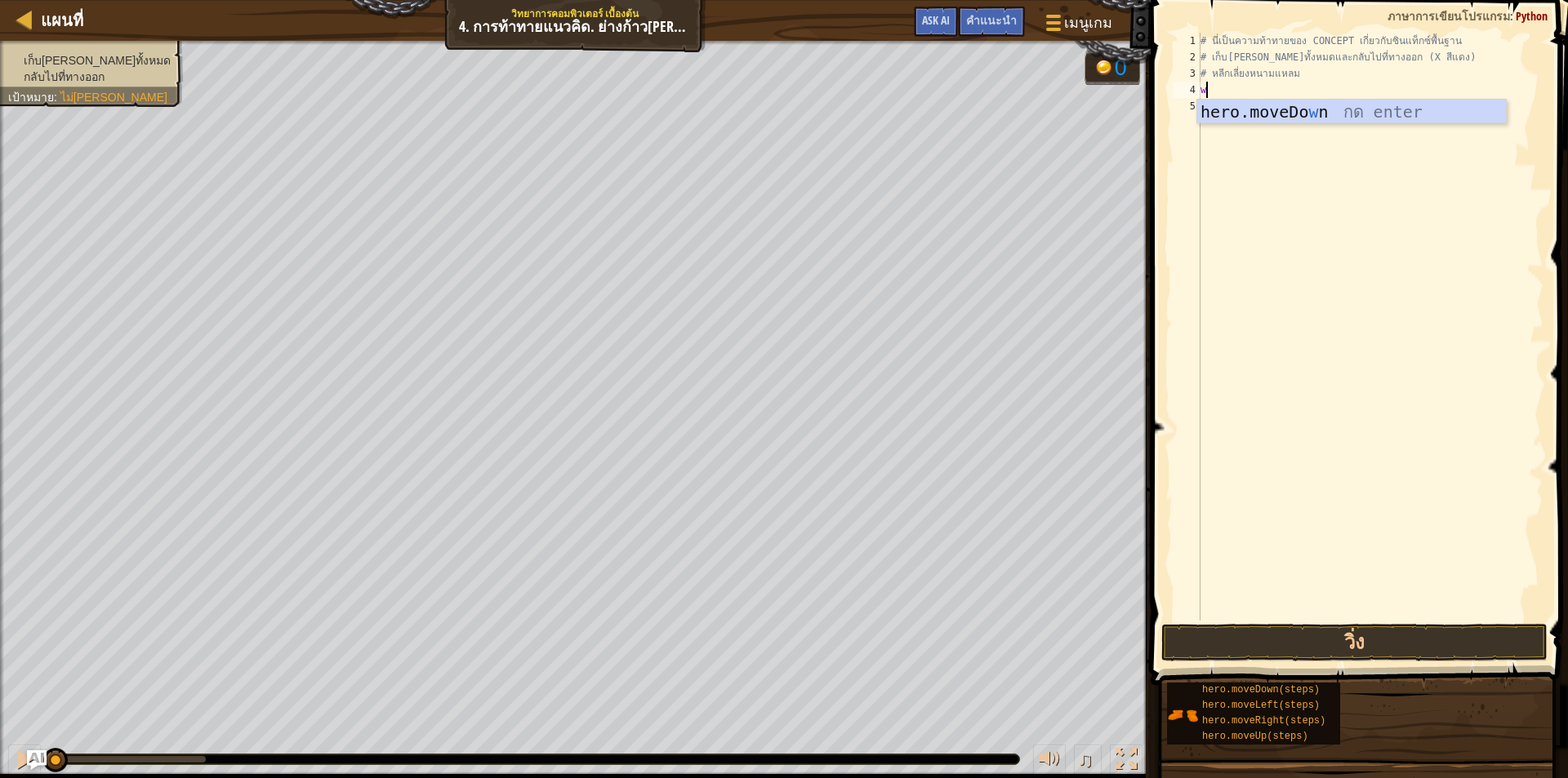
scroll to position [7, 0]
type textarea "u"
type textarea "r"
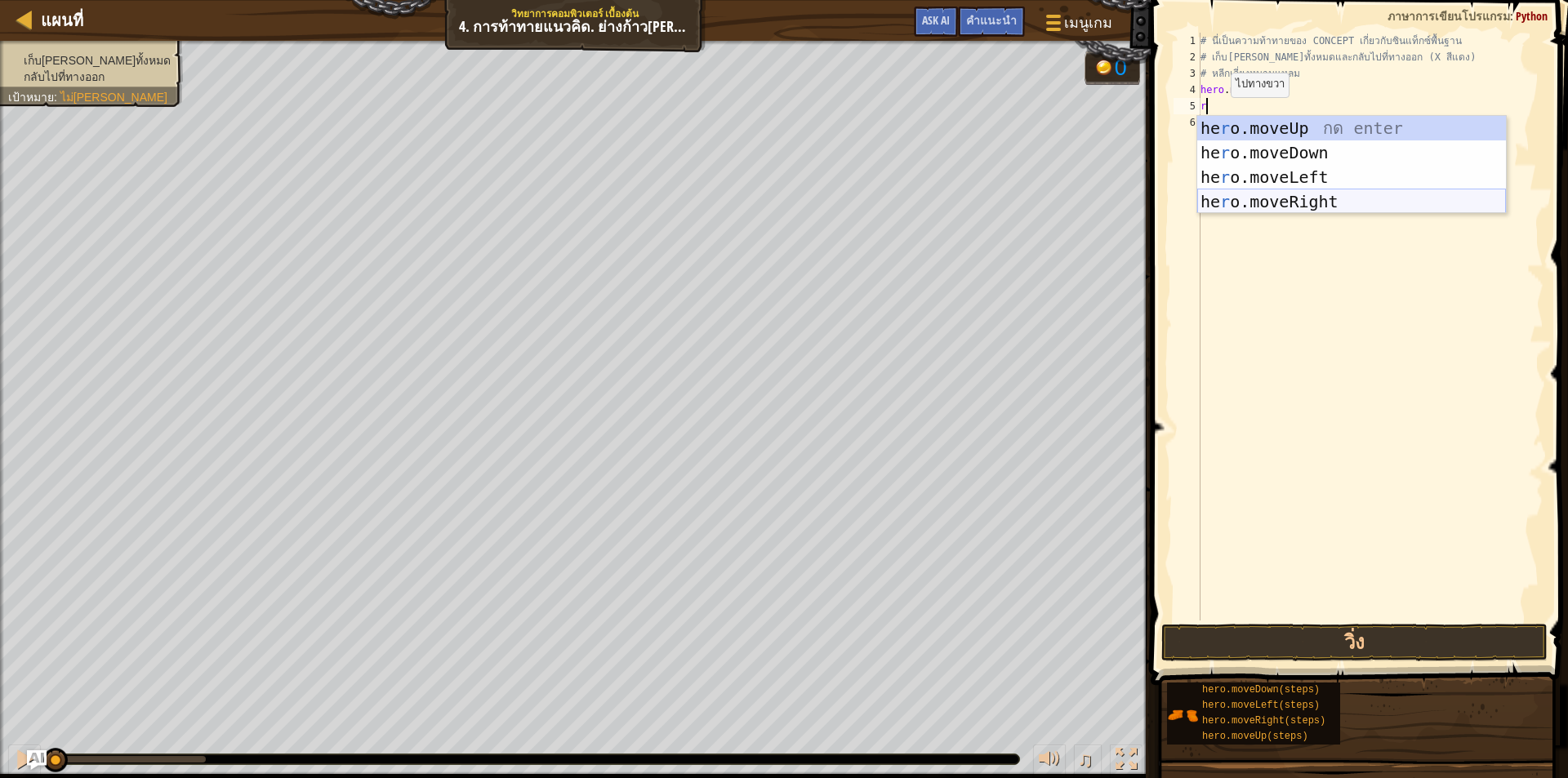
click at [1218, 200] on div "he r o.moveUp กด enter he r o.moveDown กด enter he r o.moveLeft กด enter he r o…" at bounding box center [1351, 189] width 309 height 147
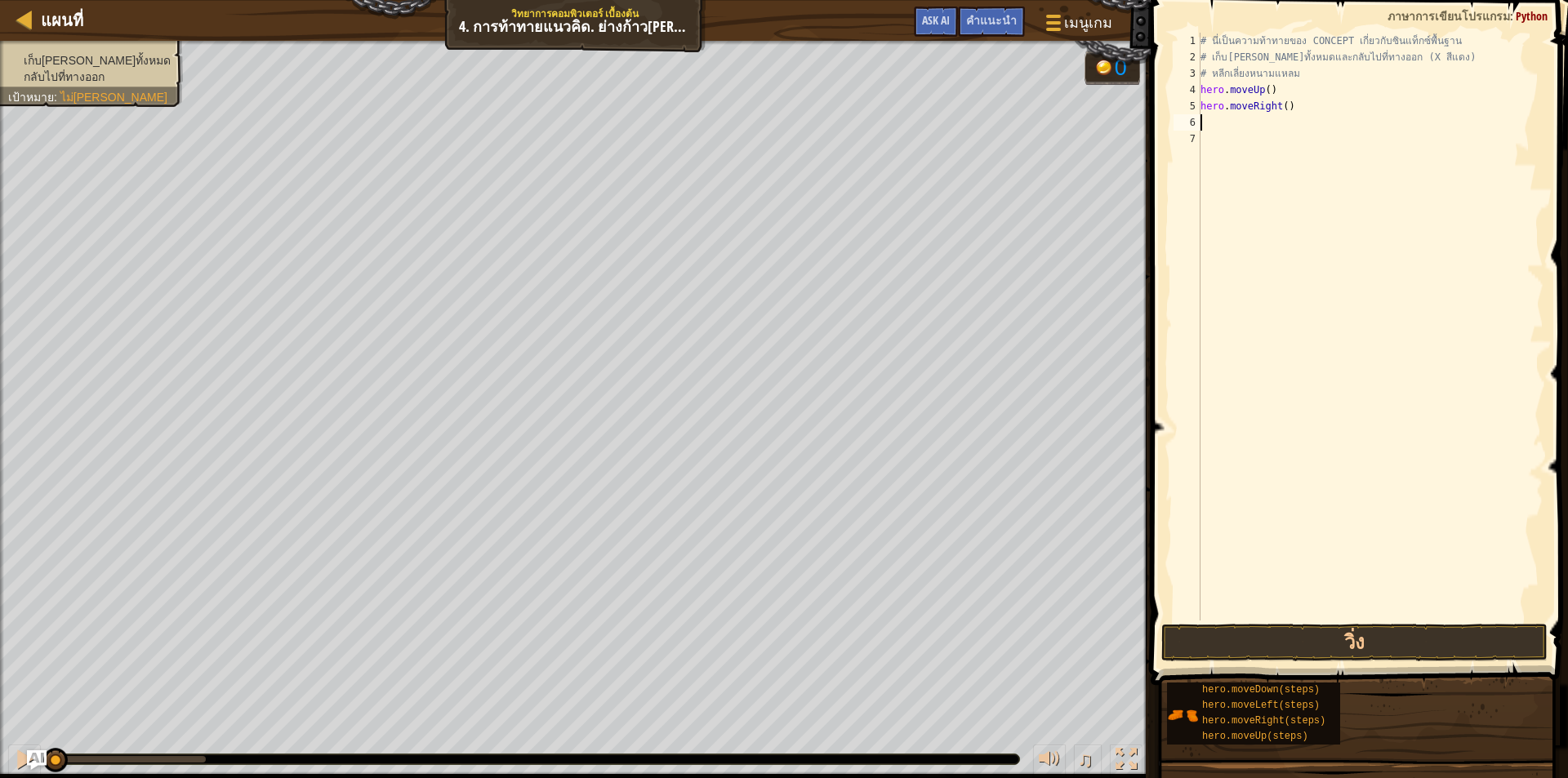
type textarea "s"
type textarea "d"
click at [1221, 139] on div "hero.move D own กด enter" at bounding box center [1351, 169] width 309 height 73
type textarea "r"
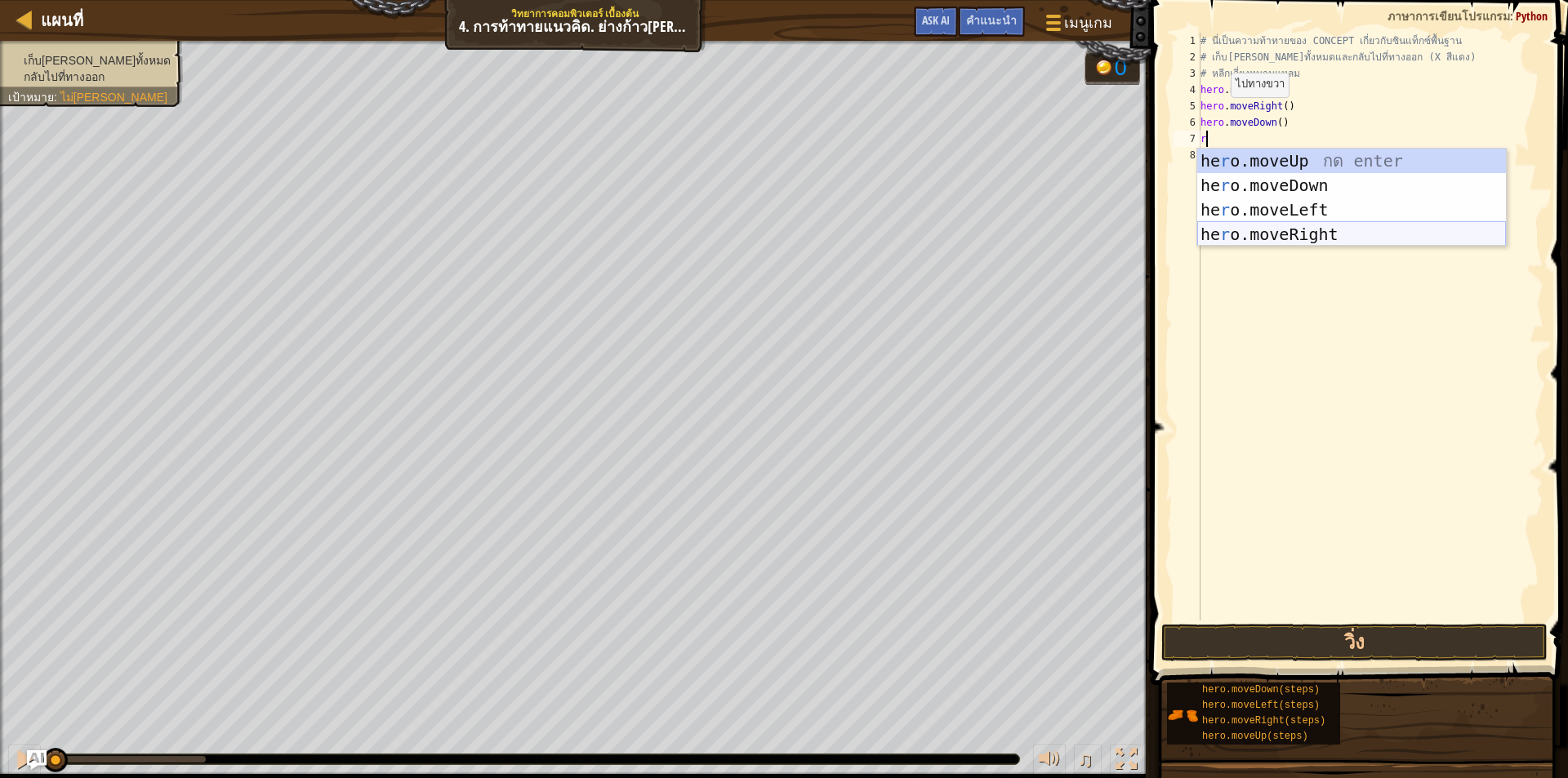
click at [1236, 232] on div "he r o.moveUp กด enter he r o.moveDown กด enter he r o.moveLeft กด enter he r o…" at bounding box center [1351, 222] width 309 height 147
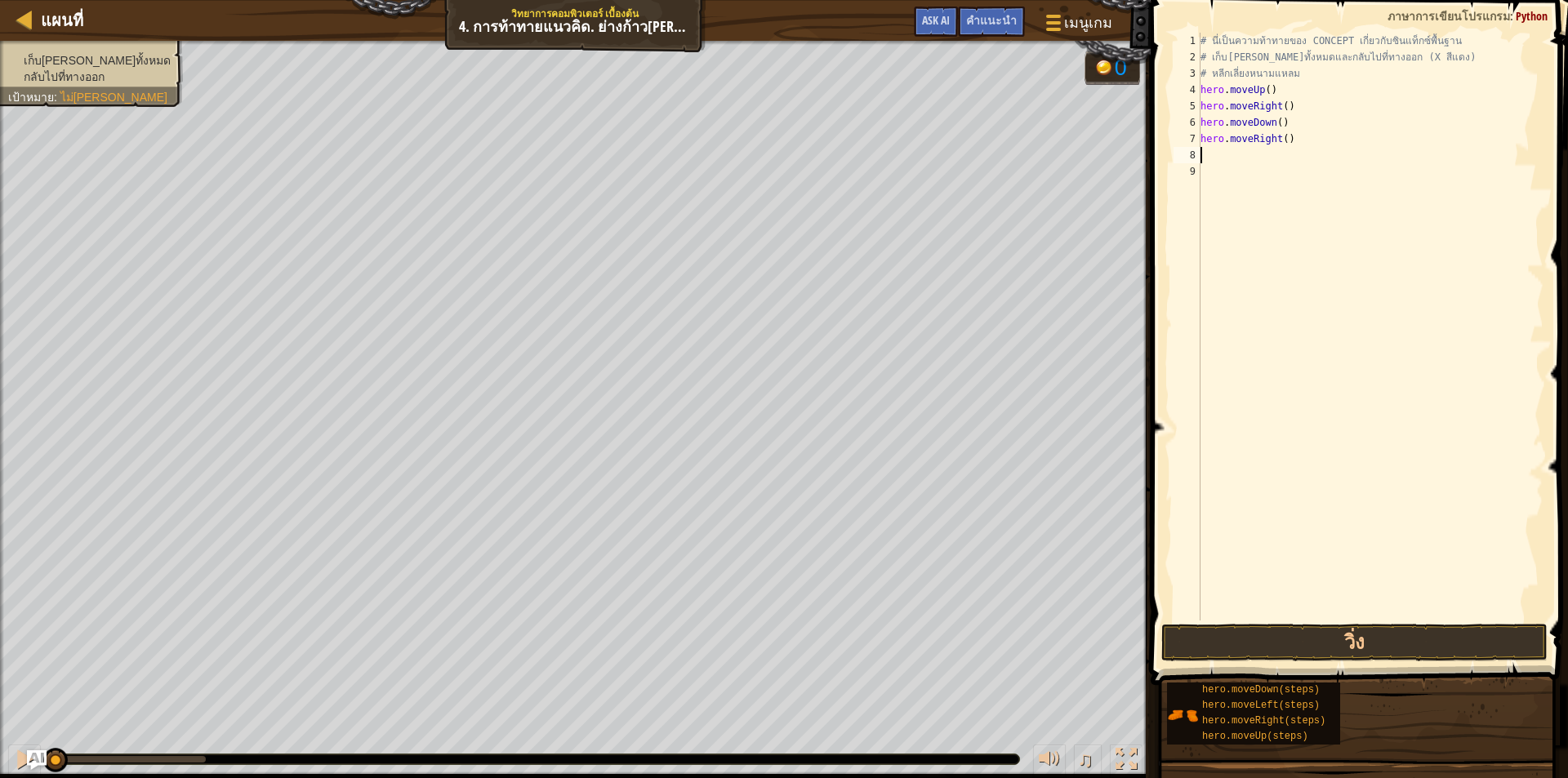
type textarea "l"
click at [1239, 179] on div "hero.move L eft กด enter" at bounding box center [1351, 201] width 309 height 73
type textarea "d"
click at [1327, 195] on div "hero.move D own กด enter" at bounding box center [1356, 218] width 309 height 73
click at [1301, 645] on button "วิ่ง" at bounding box center [1354, 642] width 386 height 37
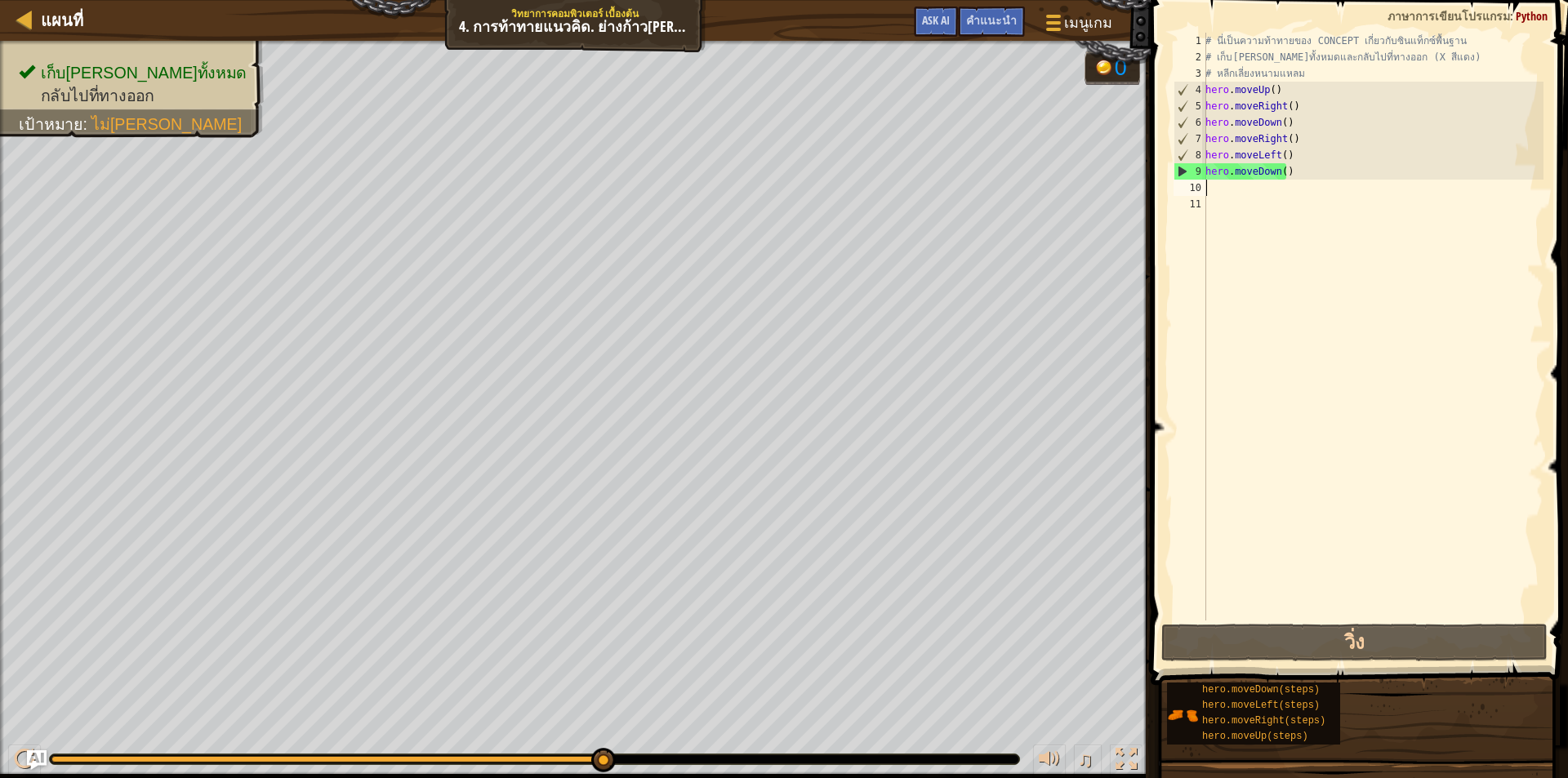
click at [1323, 192] on div "# นี่เป็นความท้าทายของ CONCEPT เกี่ยวกับซินแท็กซ์พื้นฐาน # เก็บ[PERSON_NAME]ทั้…" at bounding box center [1373, 342] width 342 height 620
type textarea "u"
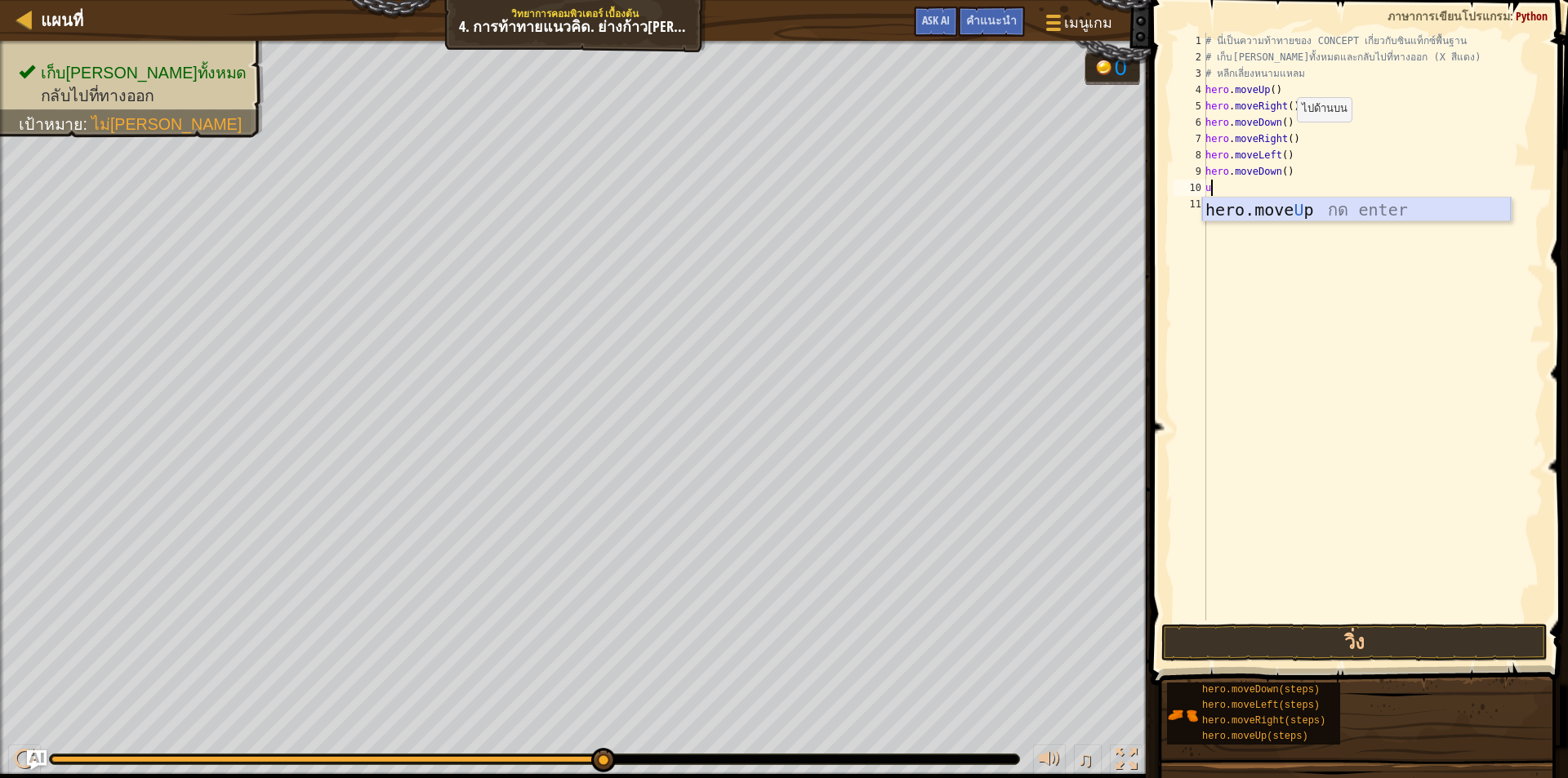
click at [1255, 204] on div "hero.move U p กด enter" at bounding box center [1356, 234] width 309 height 73
click at [1270, 186] on div "# นี่เป็นความท้าทายของ CONCEPT เกี่ยวกับซินแท็กซ์พื้นฐาน # เก็บ[PERSON_NAME]ทั้…" at bounding box center [1373, 342] width 342 height 620
type textarea "hero.moveUp(2)"
click at [1218, 208] on div "# นี่เป็นความท้าทายของ CONCEPT เกี่ยวกับซินแท็กซ์พื้นฐาน # เก็บ[PERSON_NAME]ทั้…" at bounding box center [1373, 342] width 342 height 620
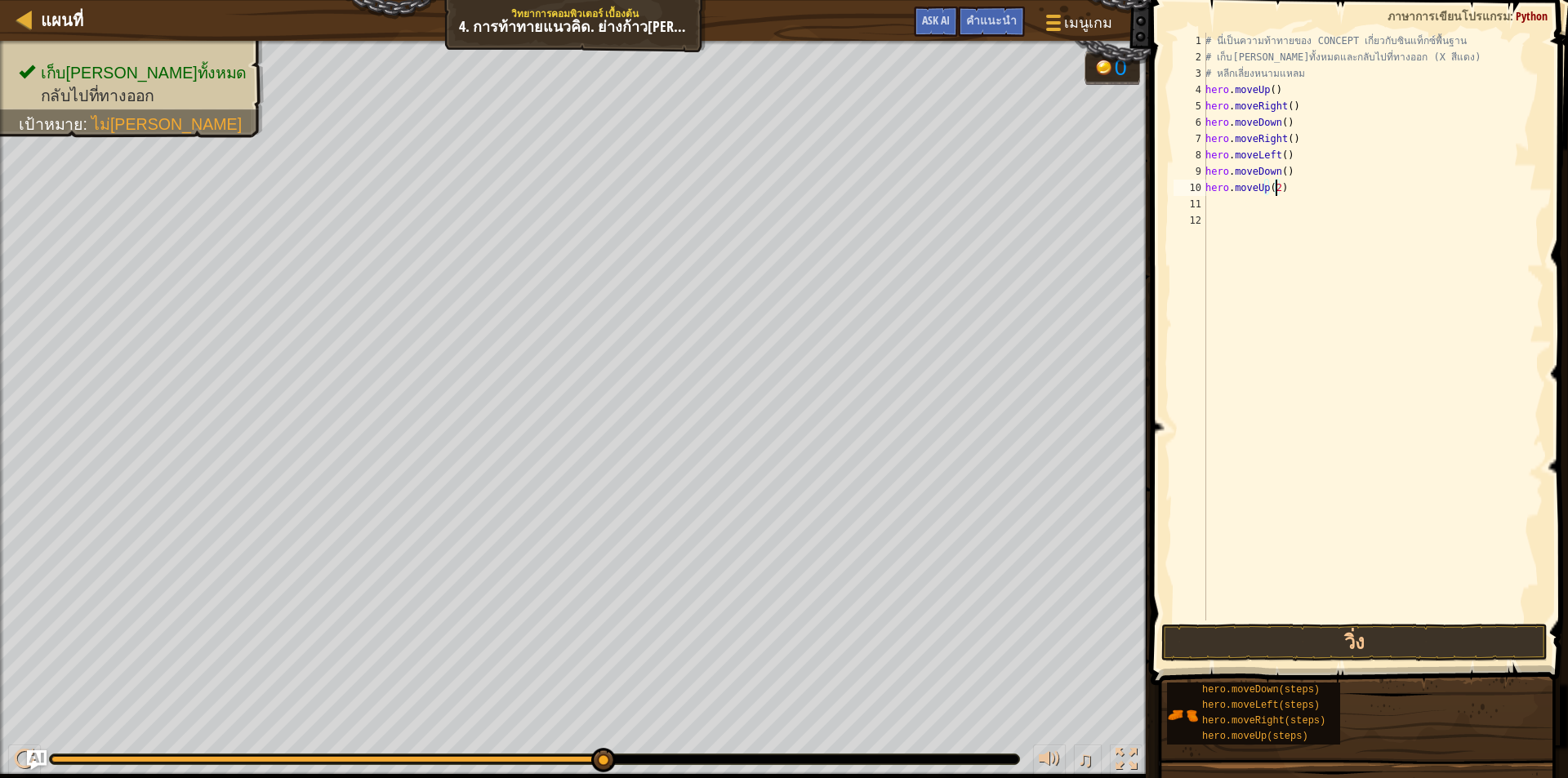
scroll to position [7, 0]
type textarea "r"
type textarea "l"
click at [1293, 230] on div "hero.move L eft กด enter" at bounding box center [1356, 250] width 309 height 73
click at [1296, 636] on button "วิ่ง" at bounding box center [1354, 642] width 386 height 37
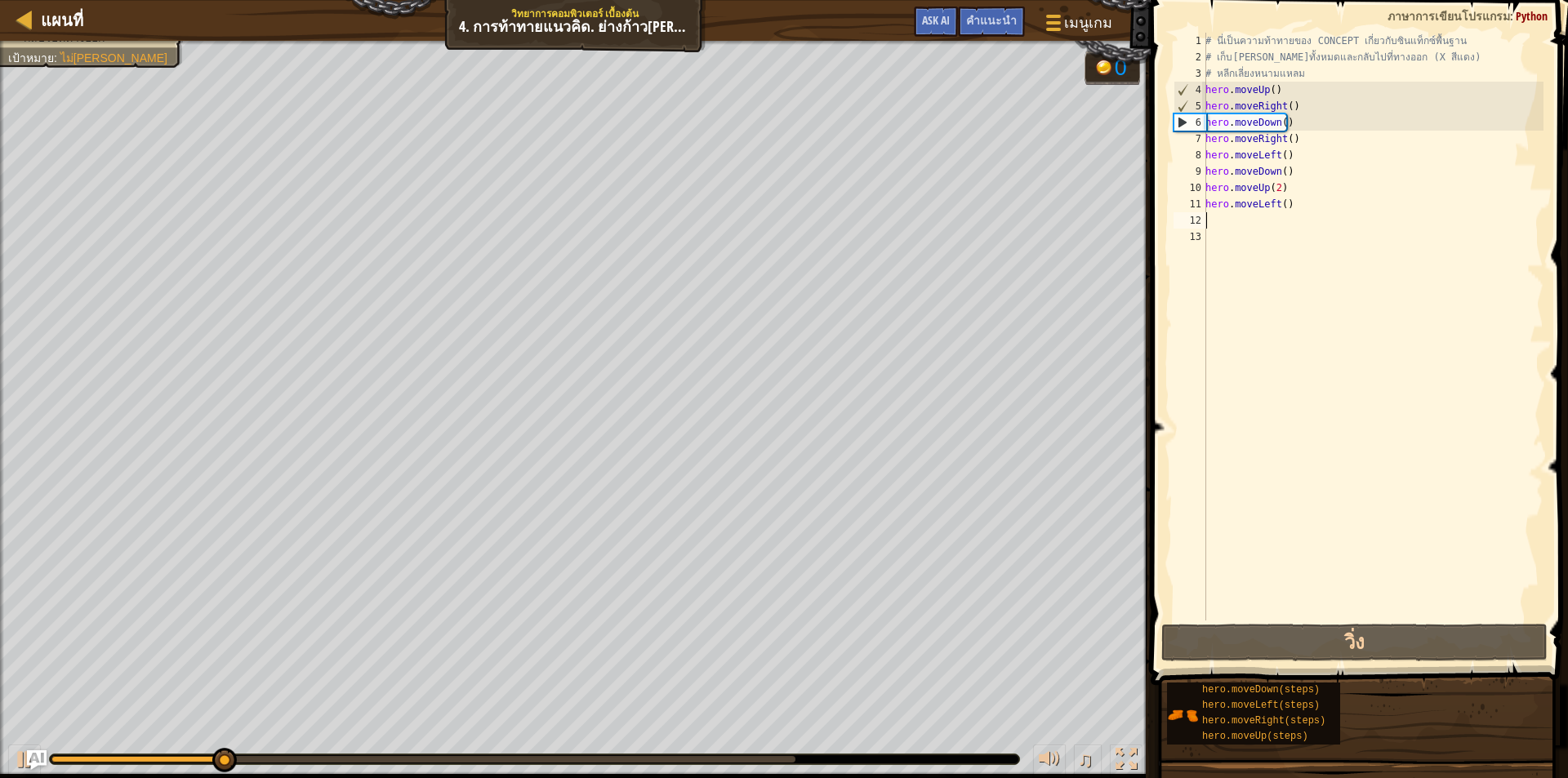
click at [1248, 227] on div "# นี่เป็นความท้าทายของ CONCEPT เกี่ยวกับซินแท็กซ์พื้นฐาน # เก็บ[PERSON_NAME]ทั้…" at bounding box center [1373, 342] width 342 height 620
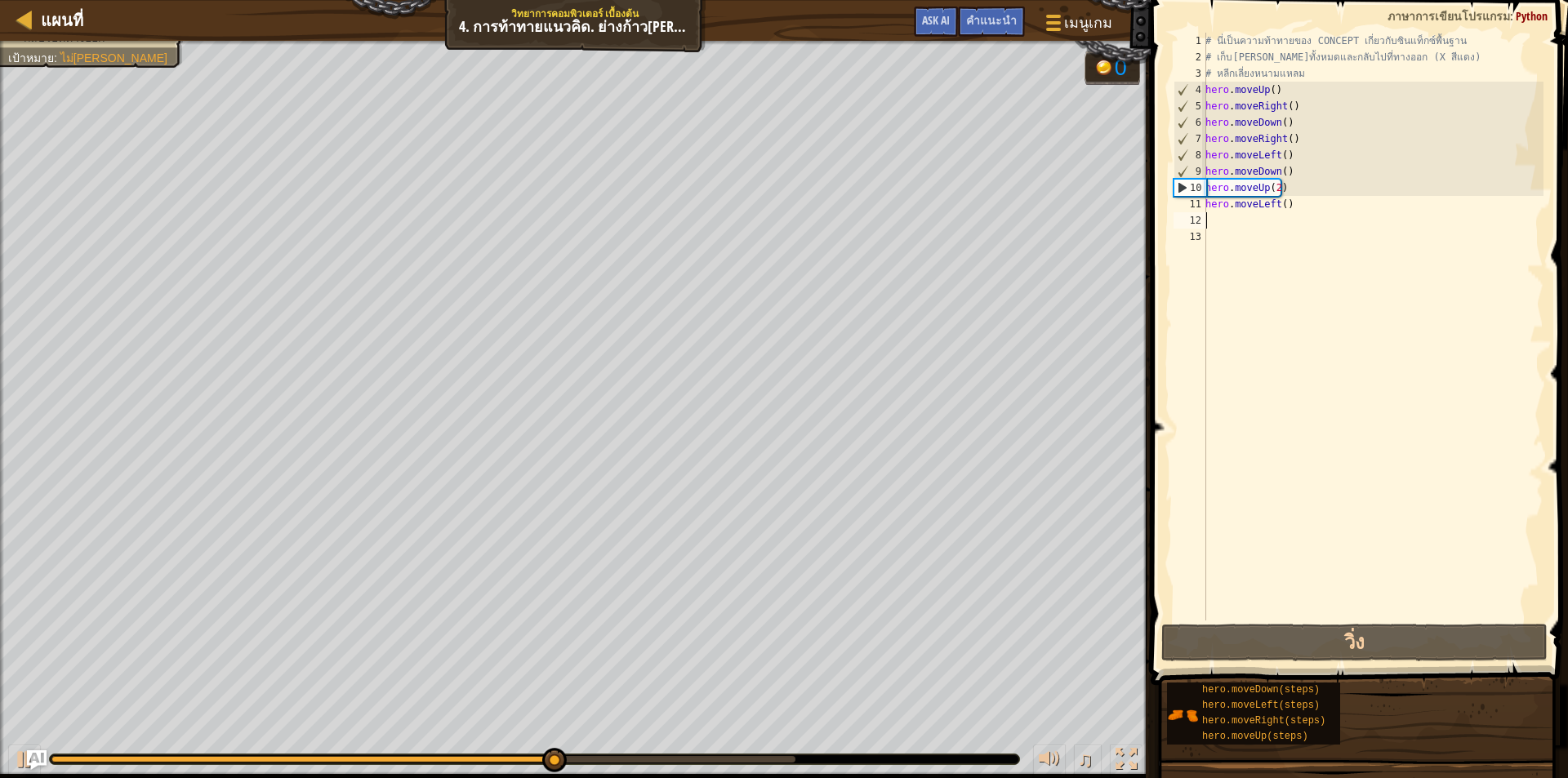
click at [1268, 228] on div "# นี่เป็นความท้าทายของ CONCEPT เกี่ยวกับซินแท็กซ์พื้นฐาน # เก็บ[PERSON_NAME]ทั้…" at bounding box center [1373, 342] width 342 height 620
click at [1267, 224] on div "# นี่เป็นความท้าทายของ CONCEPT เกี่ยวกับซินแท็กซ์พื้นฐาน # เก็บ[PERSON_NAME]ทั้…" at bounding box center [1373, 342] width 342 height 620
type textarea "d"
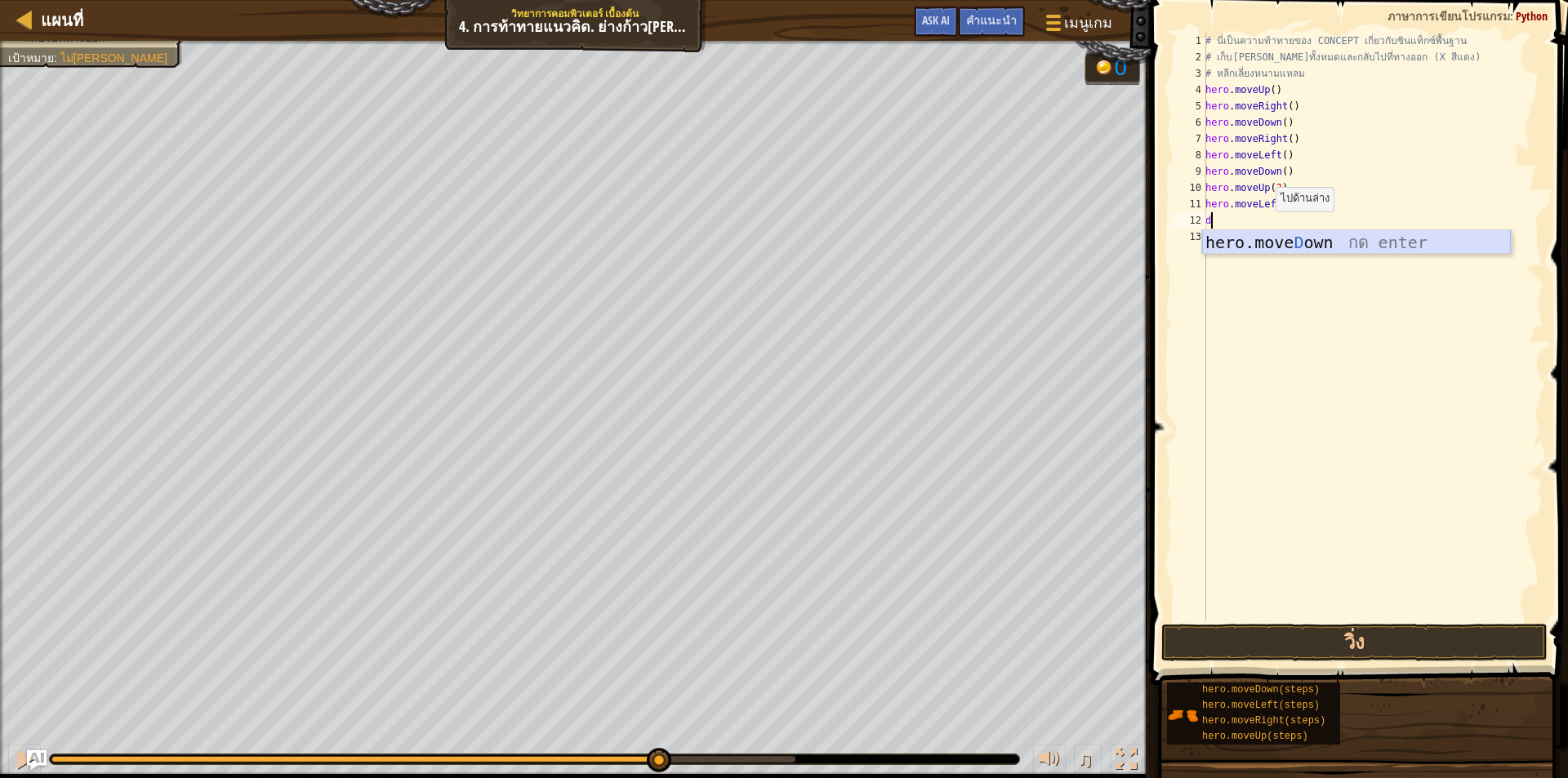
click at [1262, 240] on div "hero.move D own กด enter" at bounding box center [1356, 267] width 309 height 73
type textarea "l"
click at [1256, 265] on div "hero.move L eft กด enter" at bounding box center [1356, 283] width 309 height 73
click at [1235, 638] on button "วิ่ง" at bounding box center [1354, 642] width 386 height 37
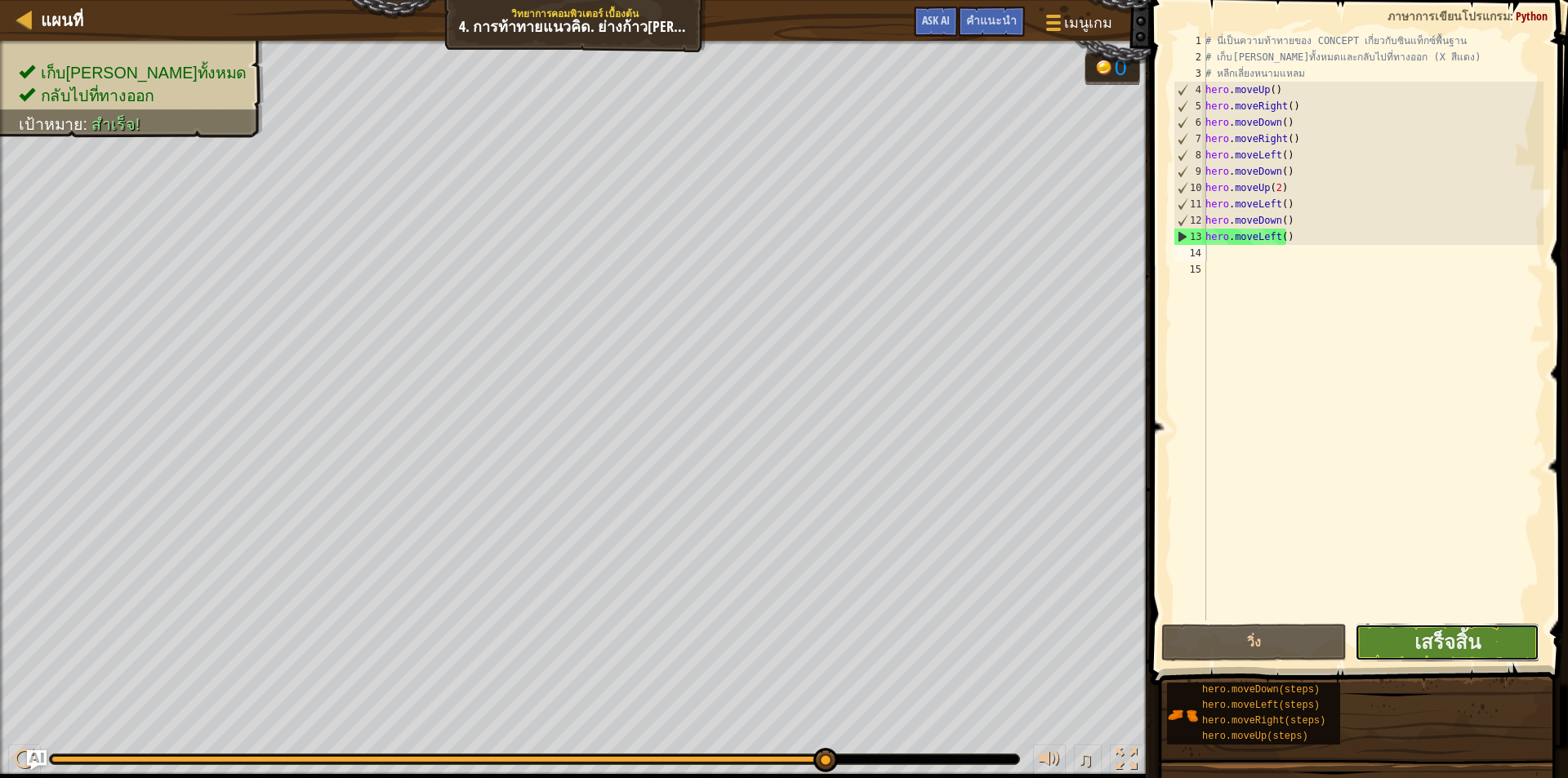
click at [1488, 653] on button "เสร็จสิ้น" at bounding box center [1447, 642] width 185 height 37
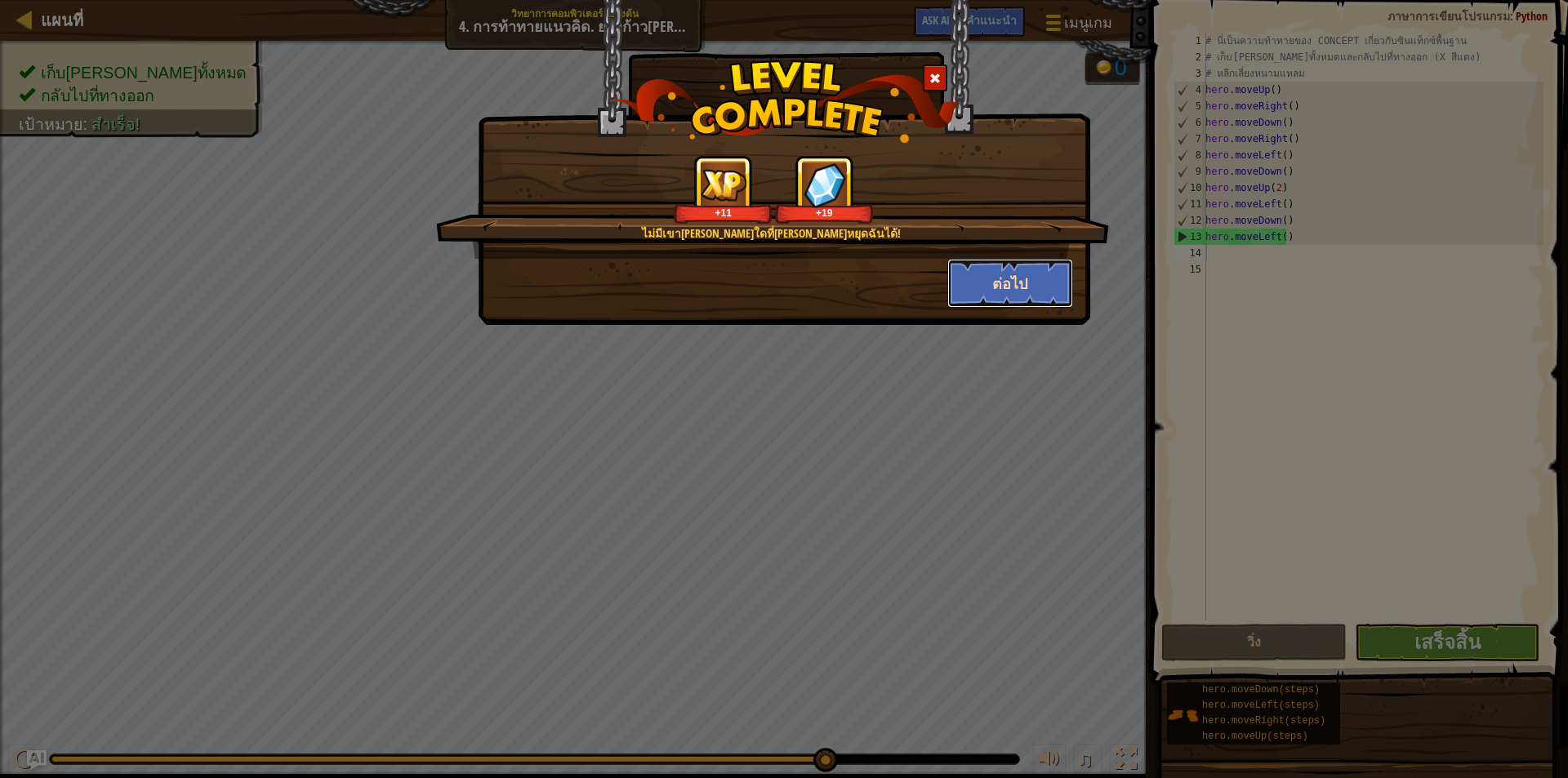
click at [999, 267] on button "ต่อไป" at bounding box center [1010, 283] width 126 height 49
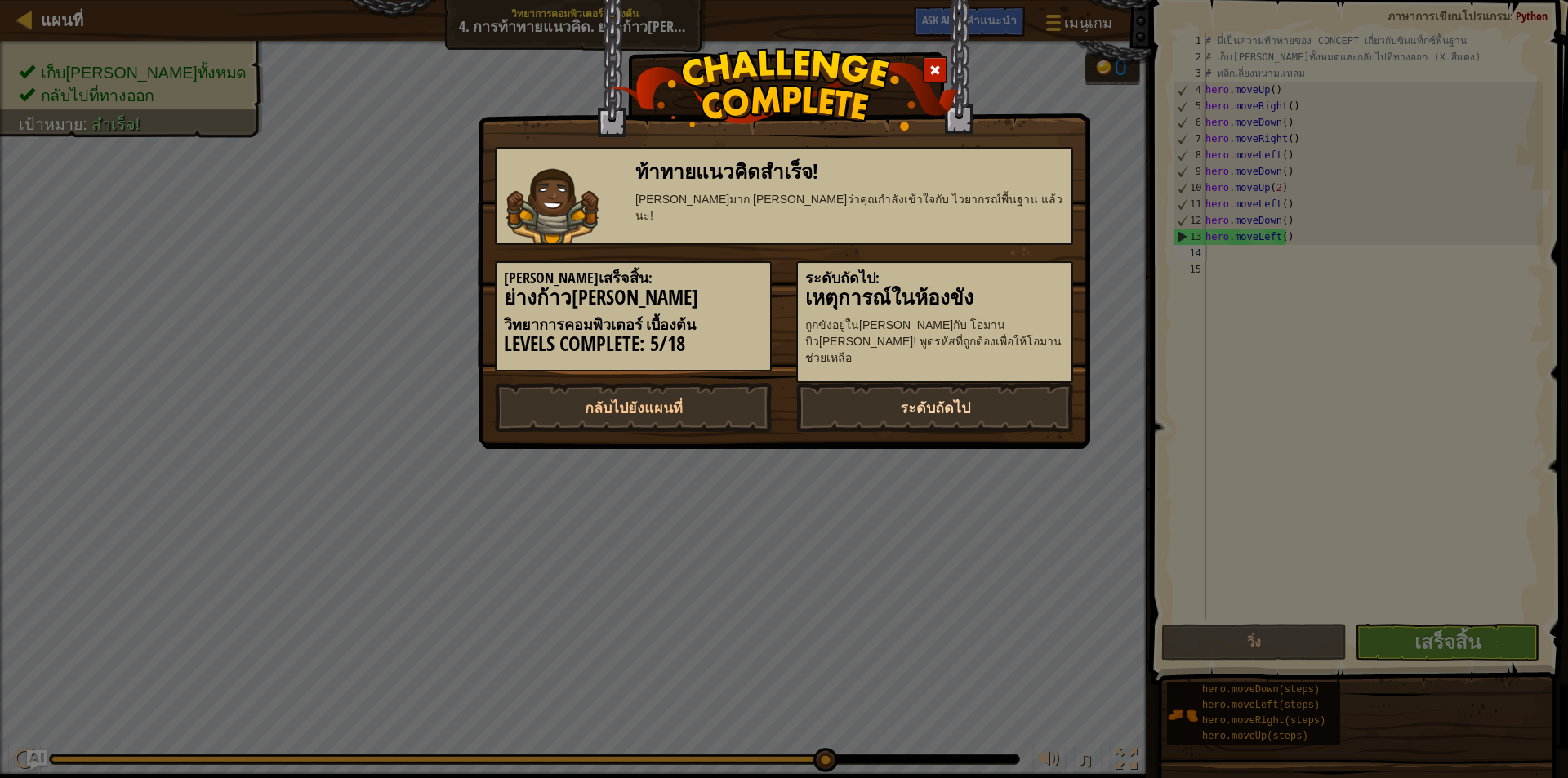
click at [970, 389] on link "ระดับถัดไป" at bounding box center [934, 407] width 277 height 49
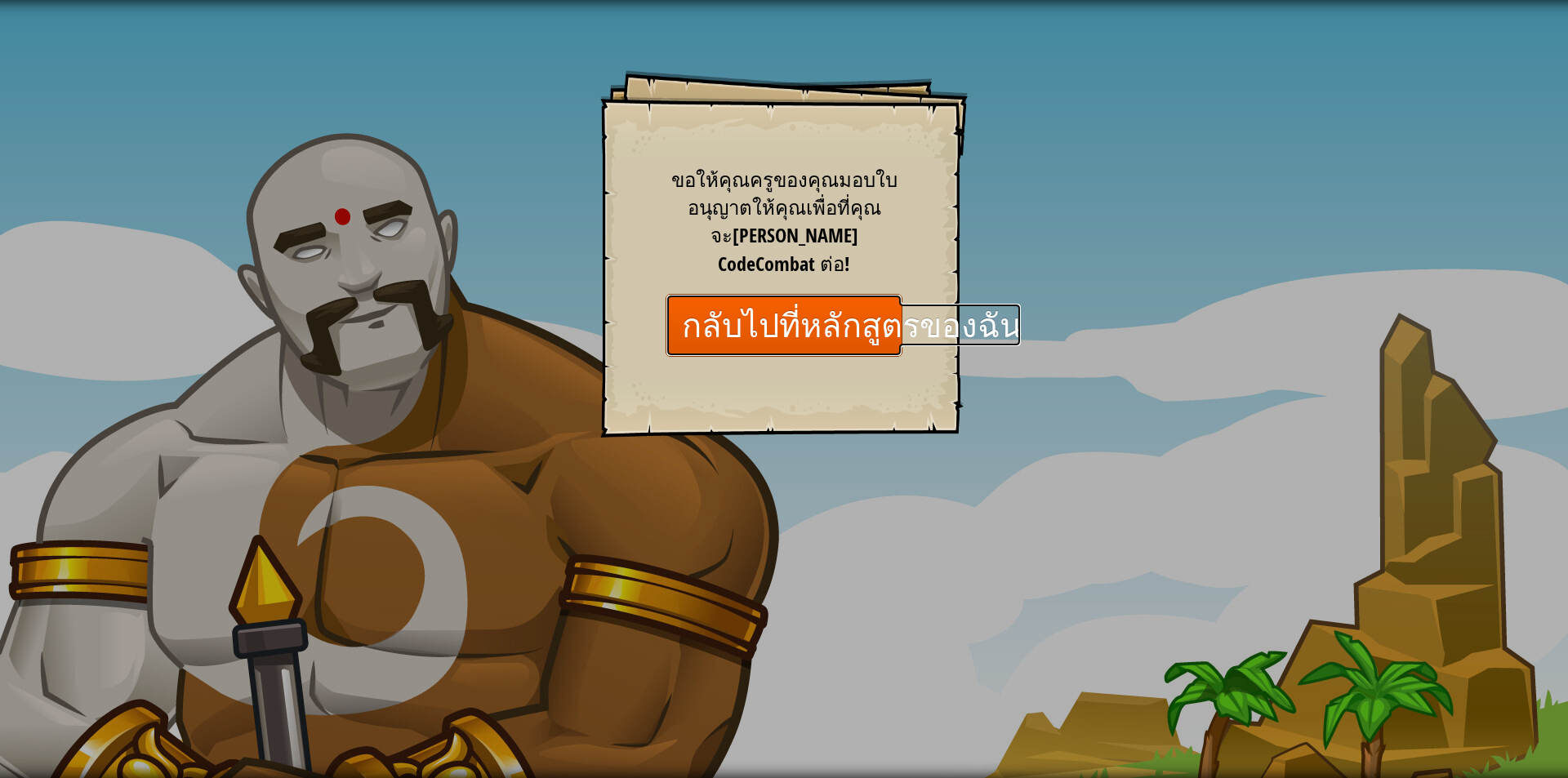
click at [818, 304] on link "กลับไปที่หลักสูตรของฉัน" at bounding box center [784, 325] width 237 height 63
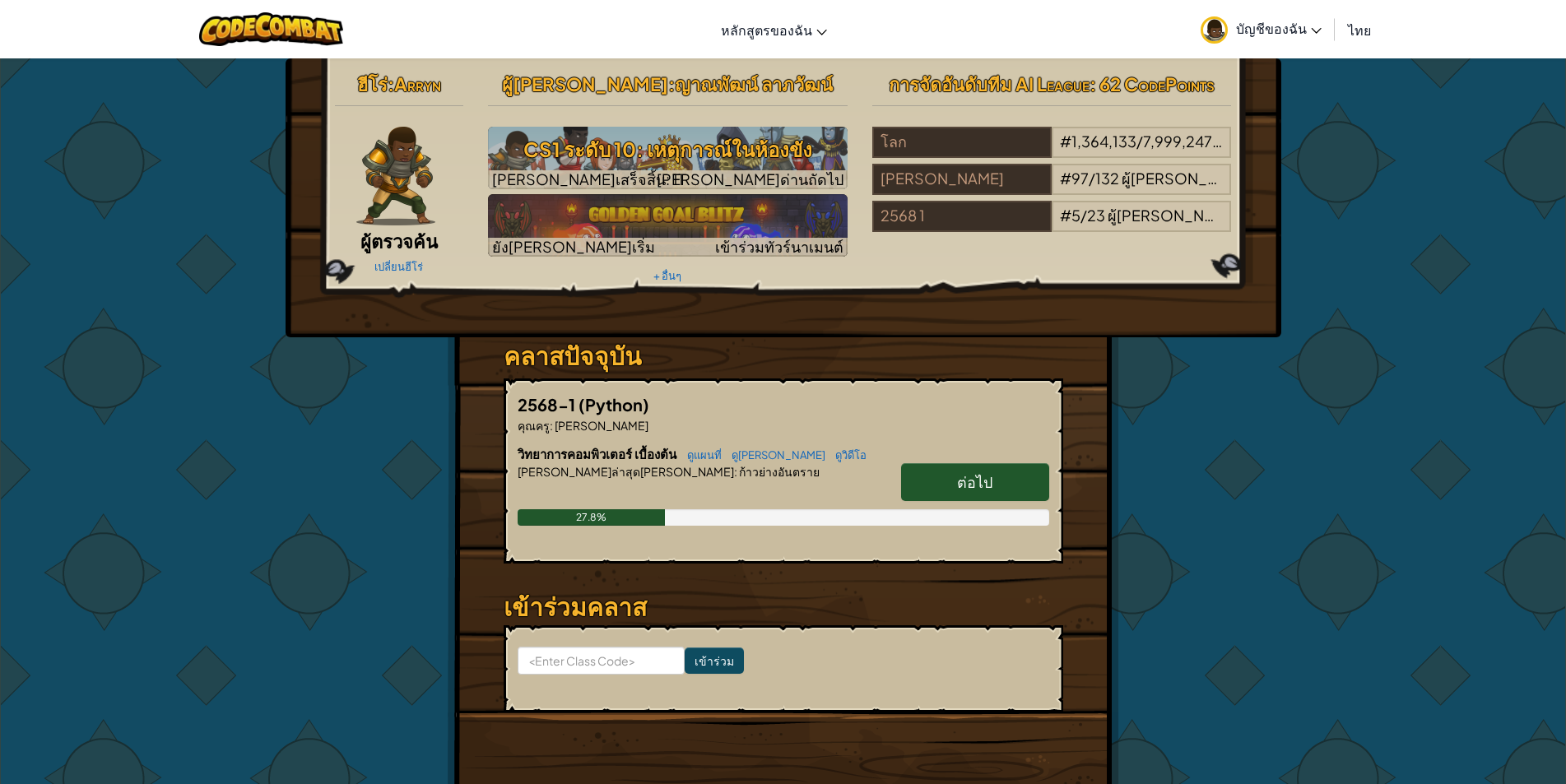
click at [953, 492] on link "ต่อไป" at bounding box center [975, 481] width 148 height 38
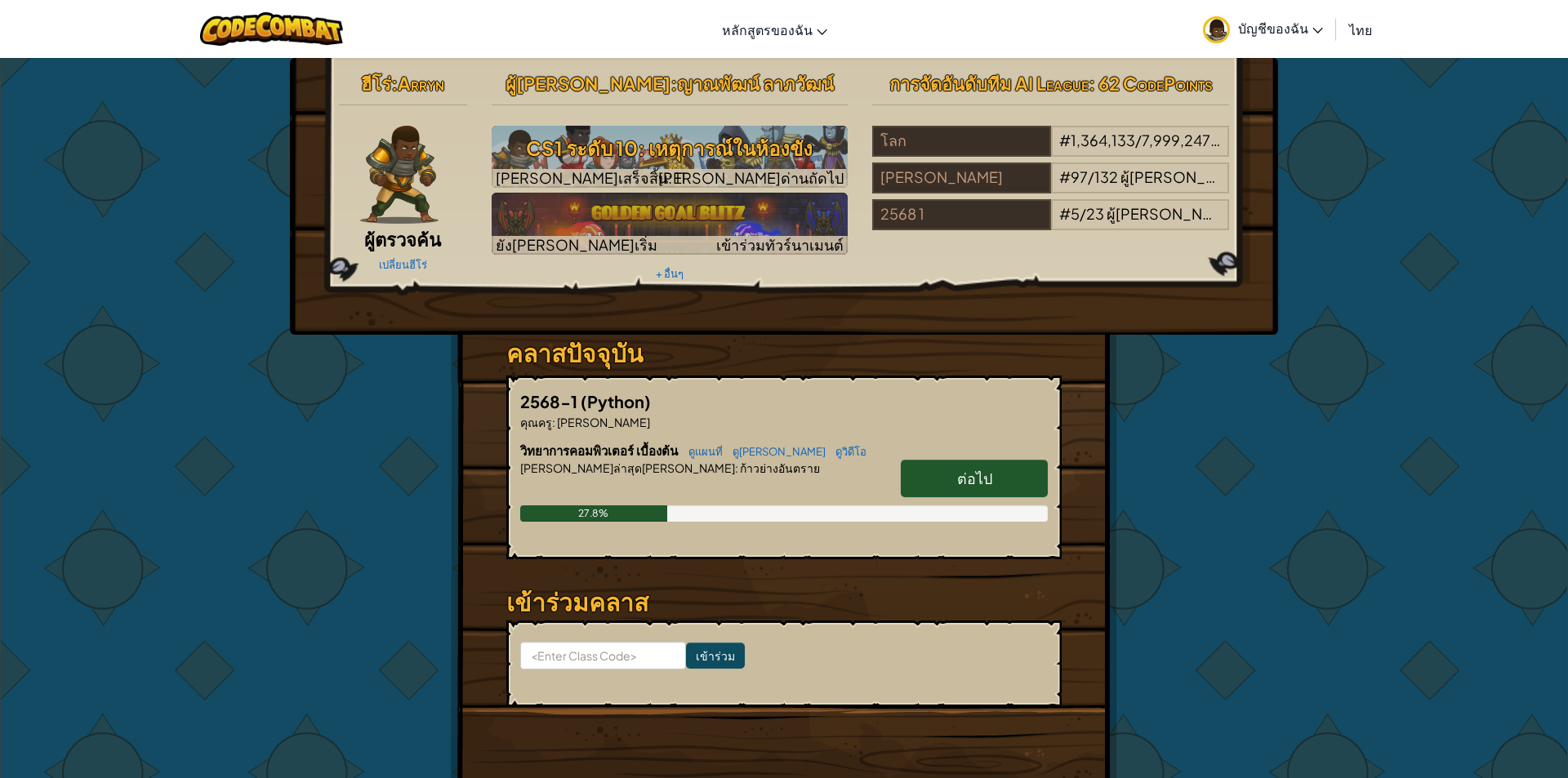
select select "th"
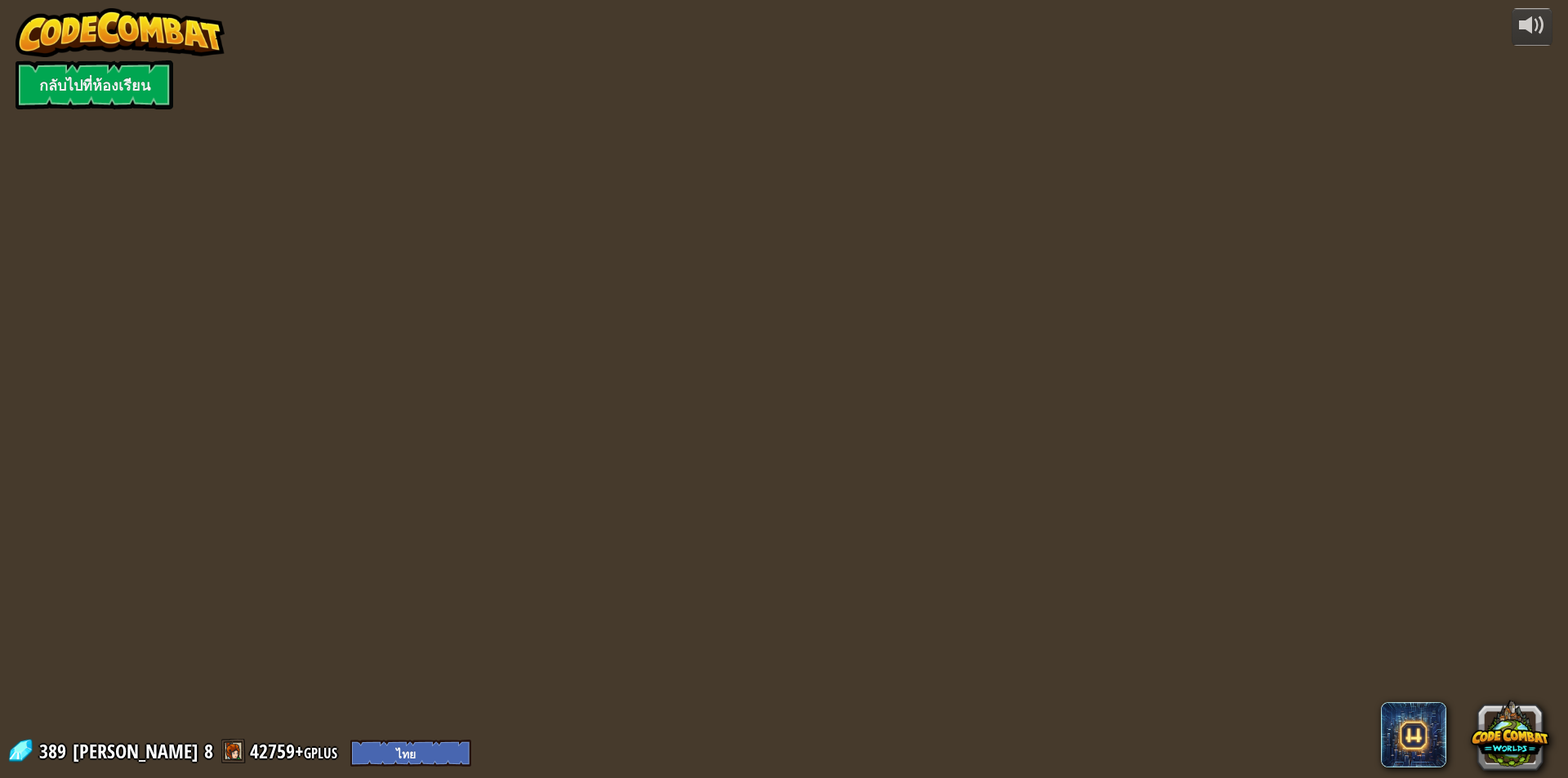
select select "th"
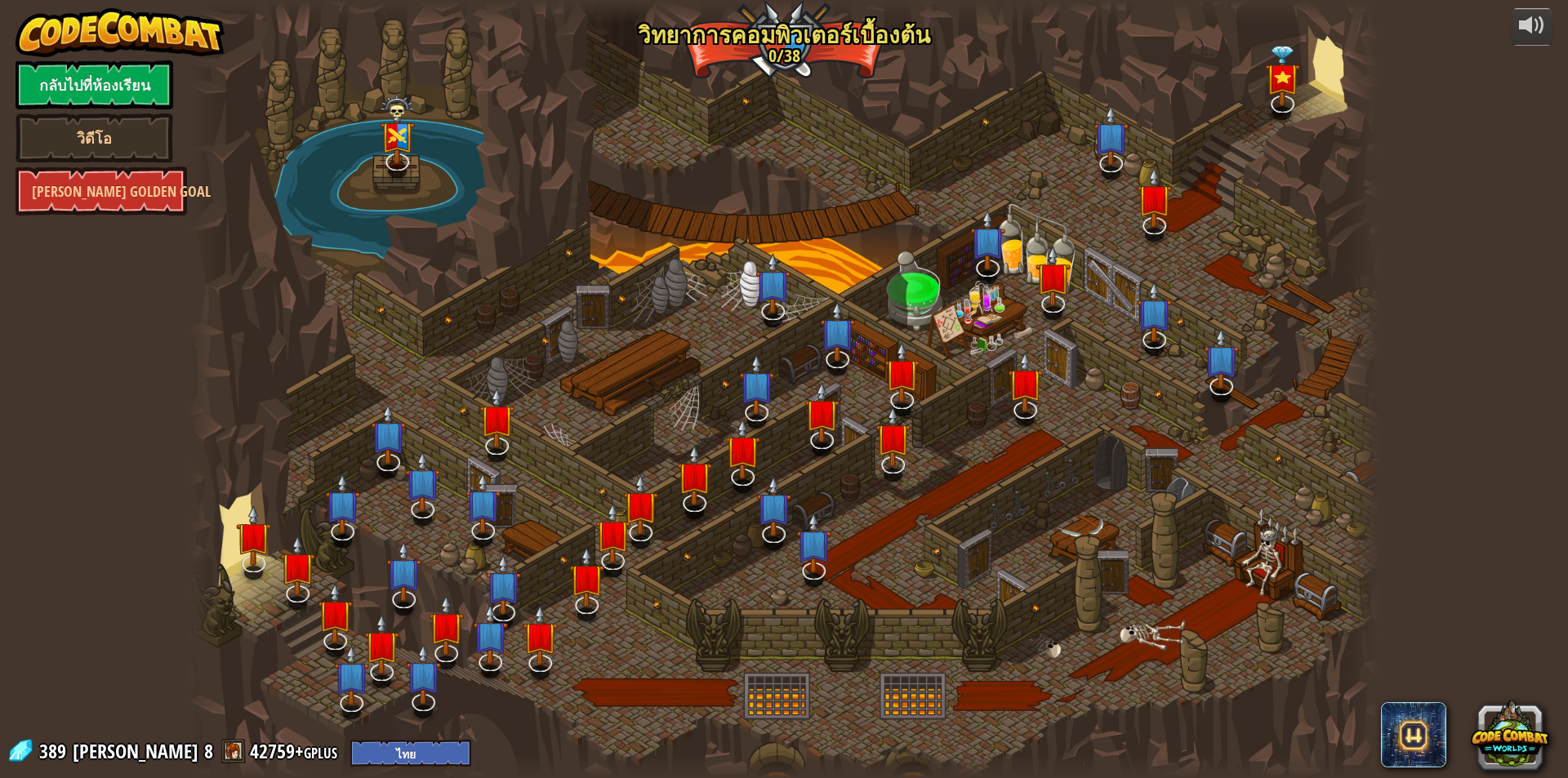
select select "th"
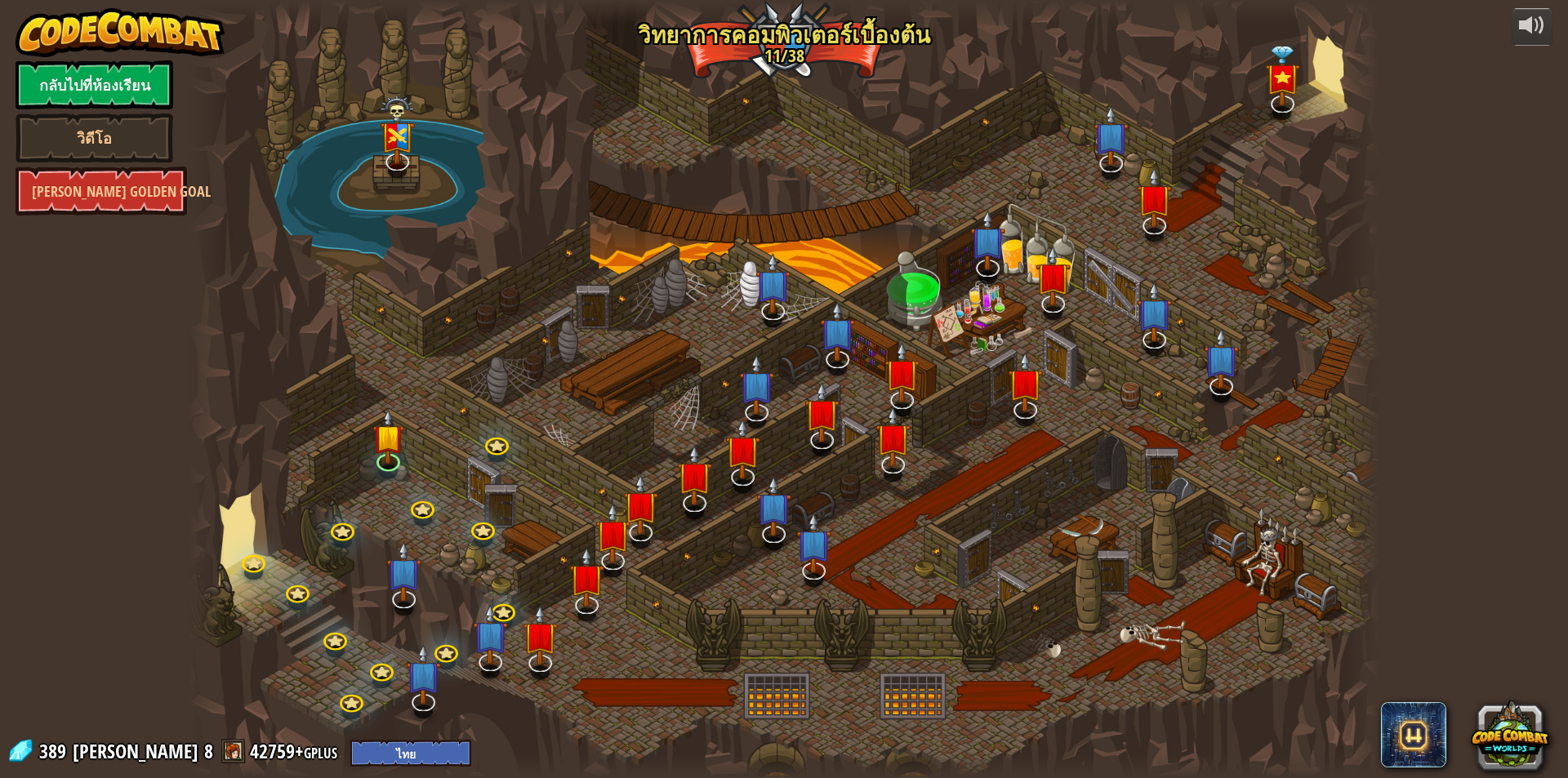
select select "th"
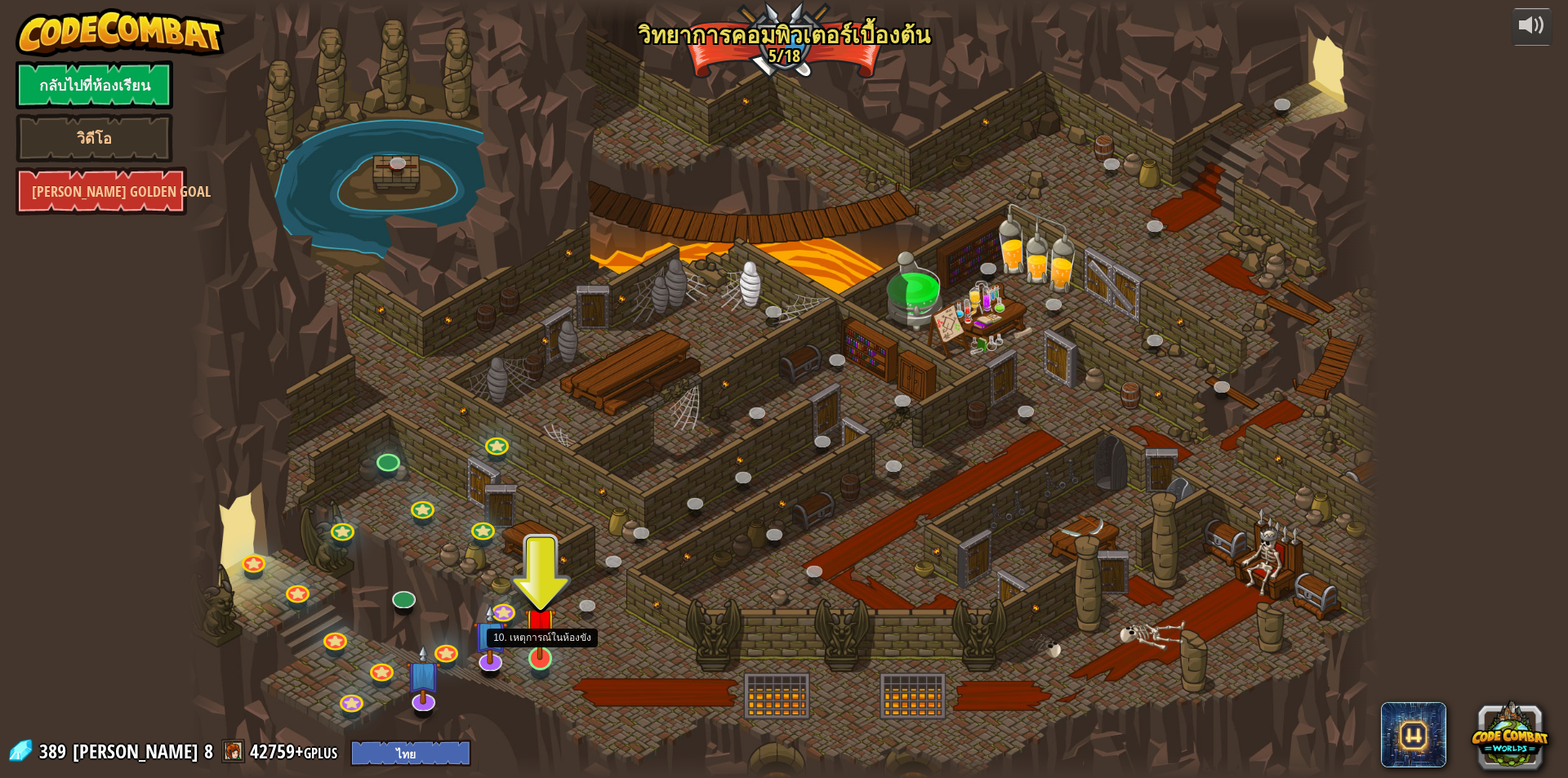
click at [548, 654] on img at bounding box center [540, 624] width 32 height 73
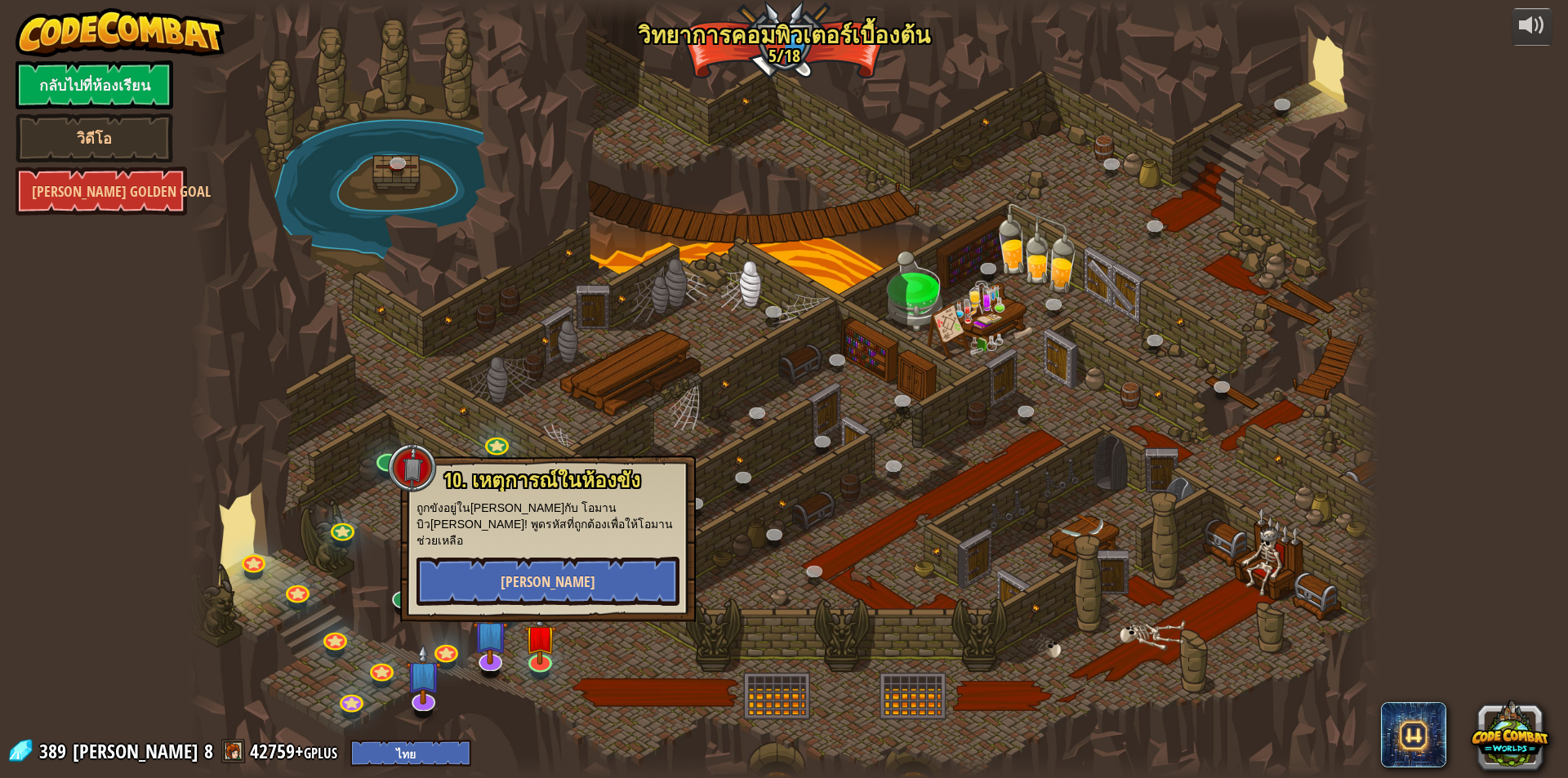
click at [562, 550] on div "10. เหตุการณ์ในห้องขัง ถูกขังอยู่ใน[PERSON_NAME]กับ โอมาน บิว[PERSON_NAME]! พูด…" at bounding box center [547, 538] width 295 height 166
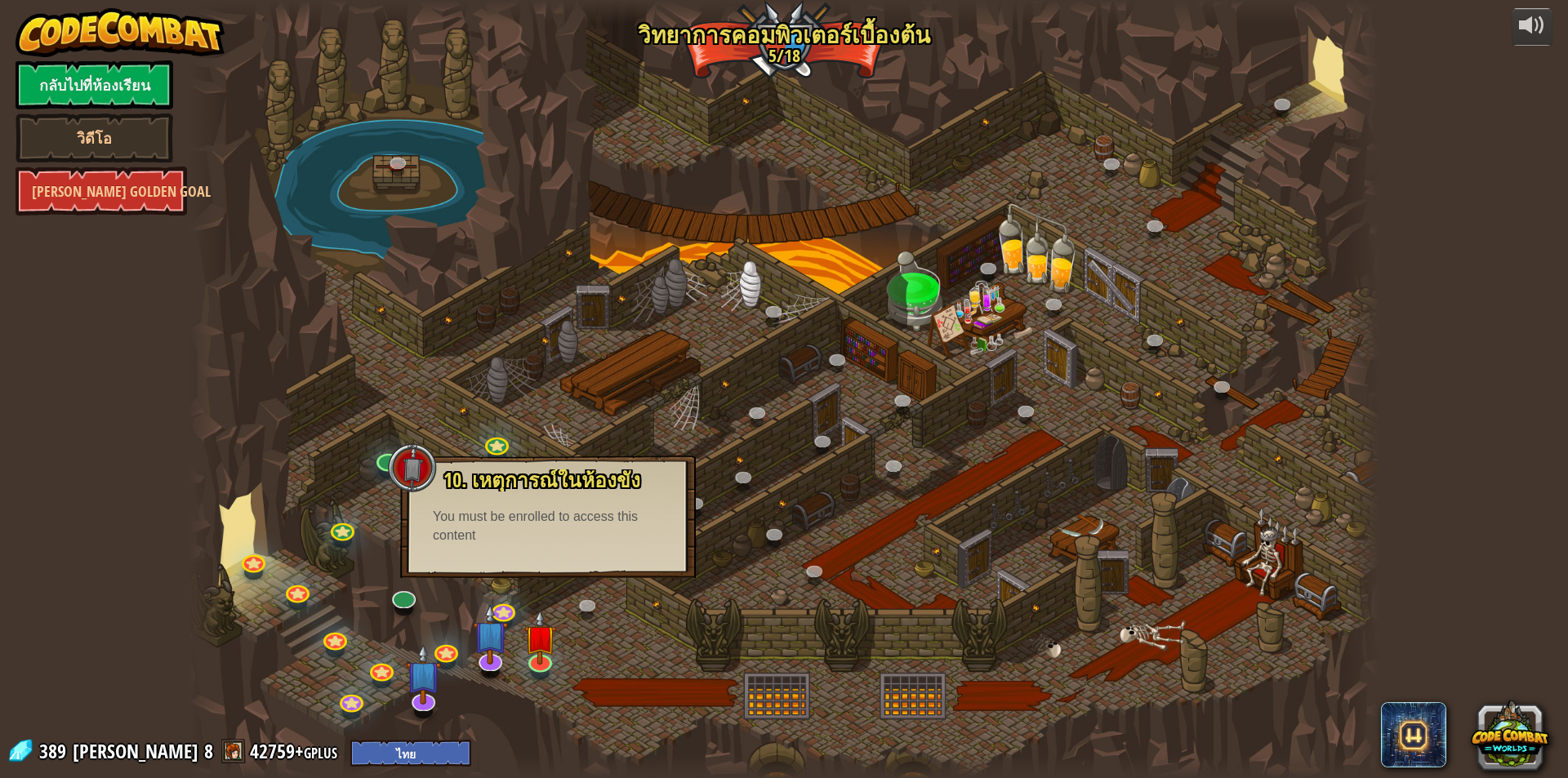
click at [537, 394] on div at bounding box center [784, 389] width 1191 height 778
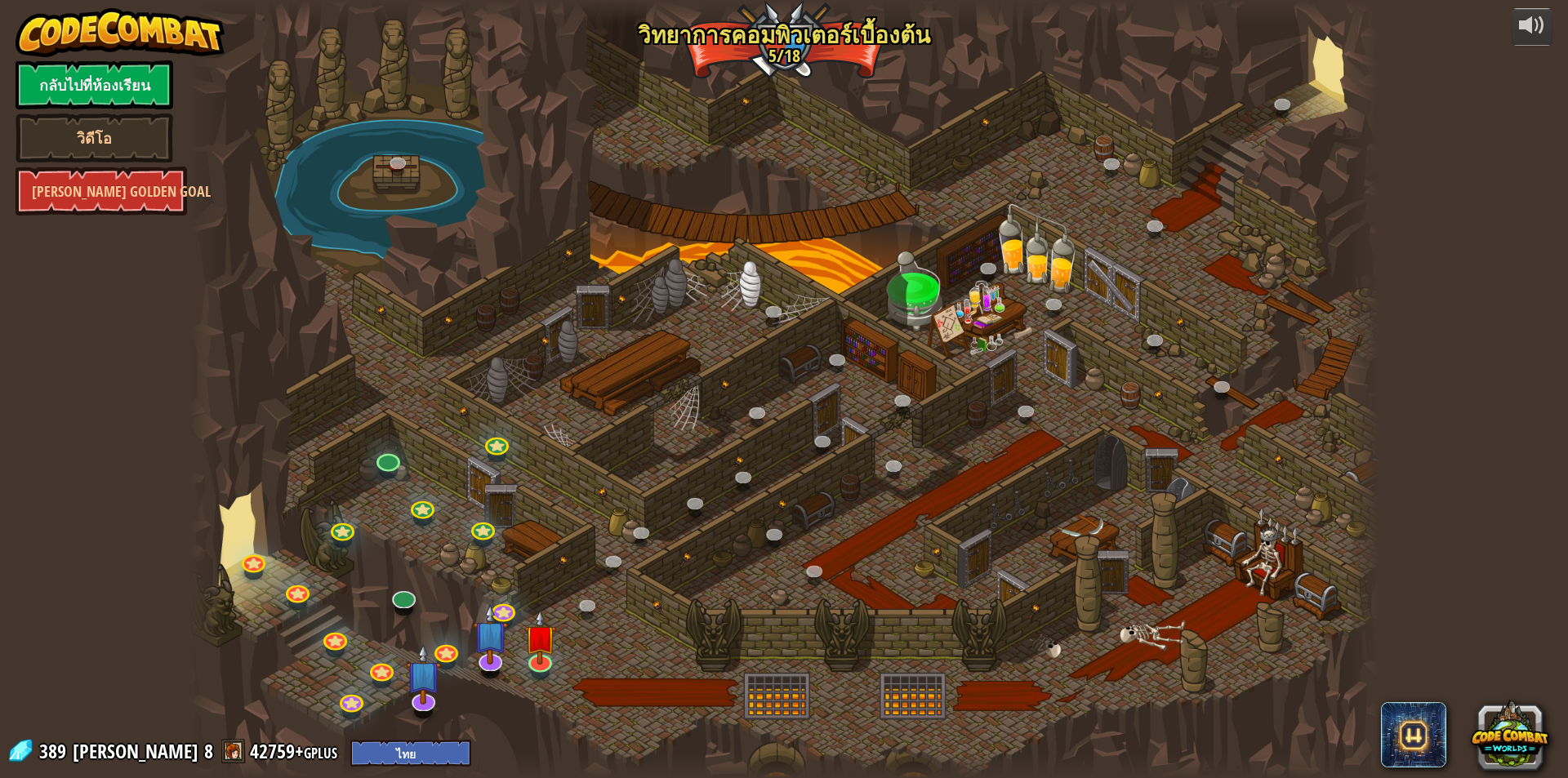
click at [514, 600] on div at bounding box center [784, 389] width 1191 height 778
click at [509, 607] on link at bounding box center [501, 605] width 32 height 32
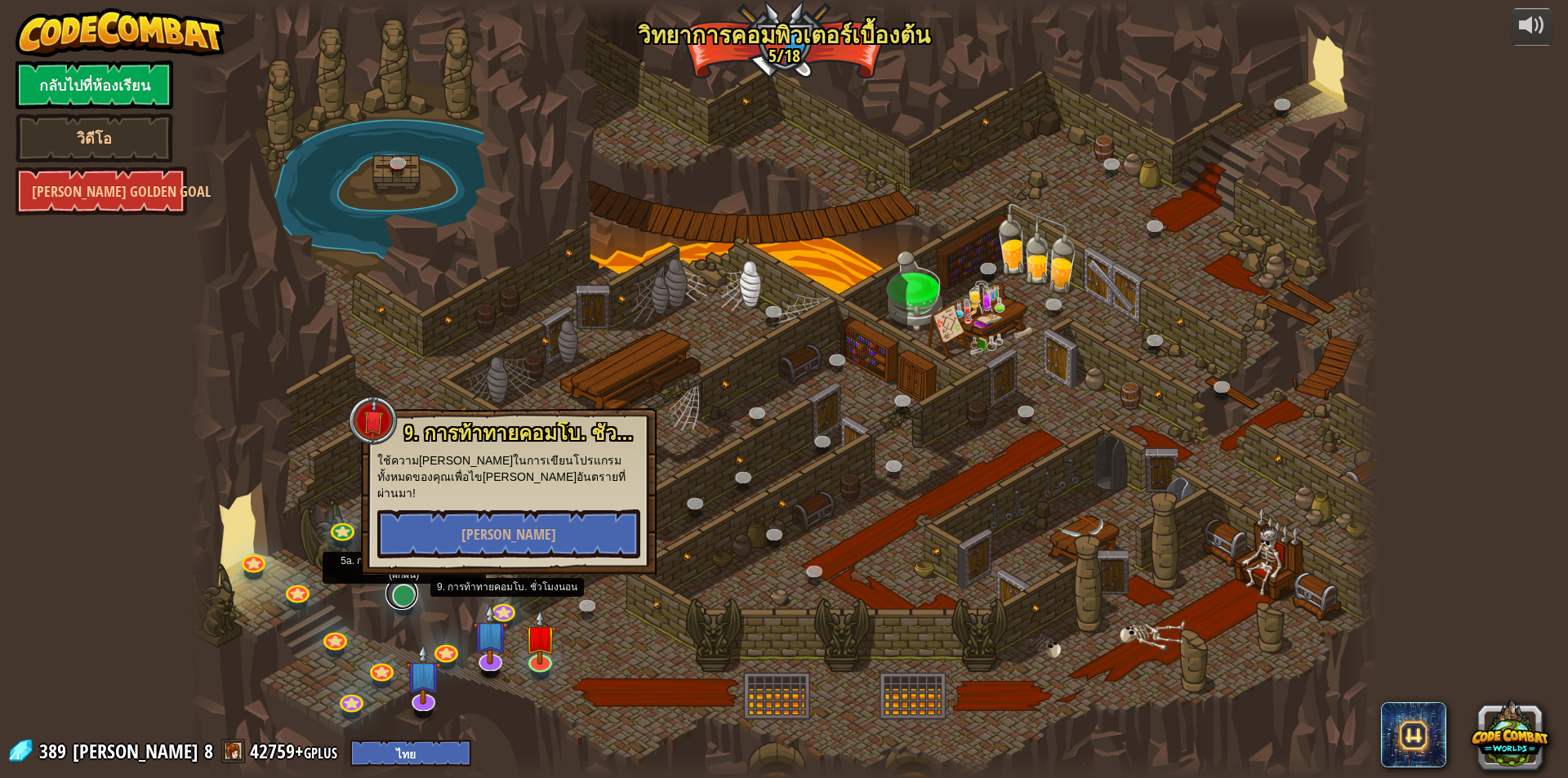
click at [407, 605] on link at bounding box center [401, 592] width 32 height 32
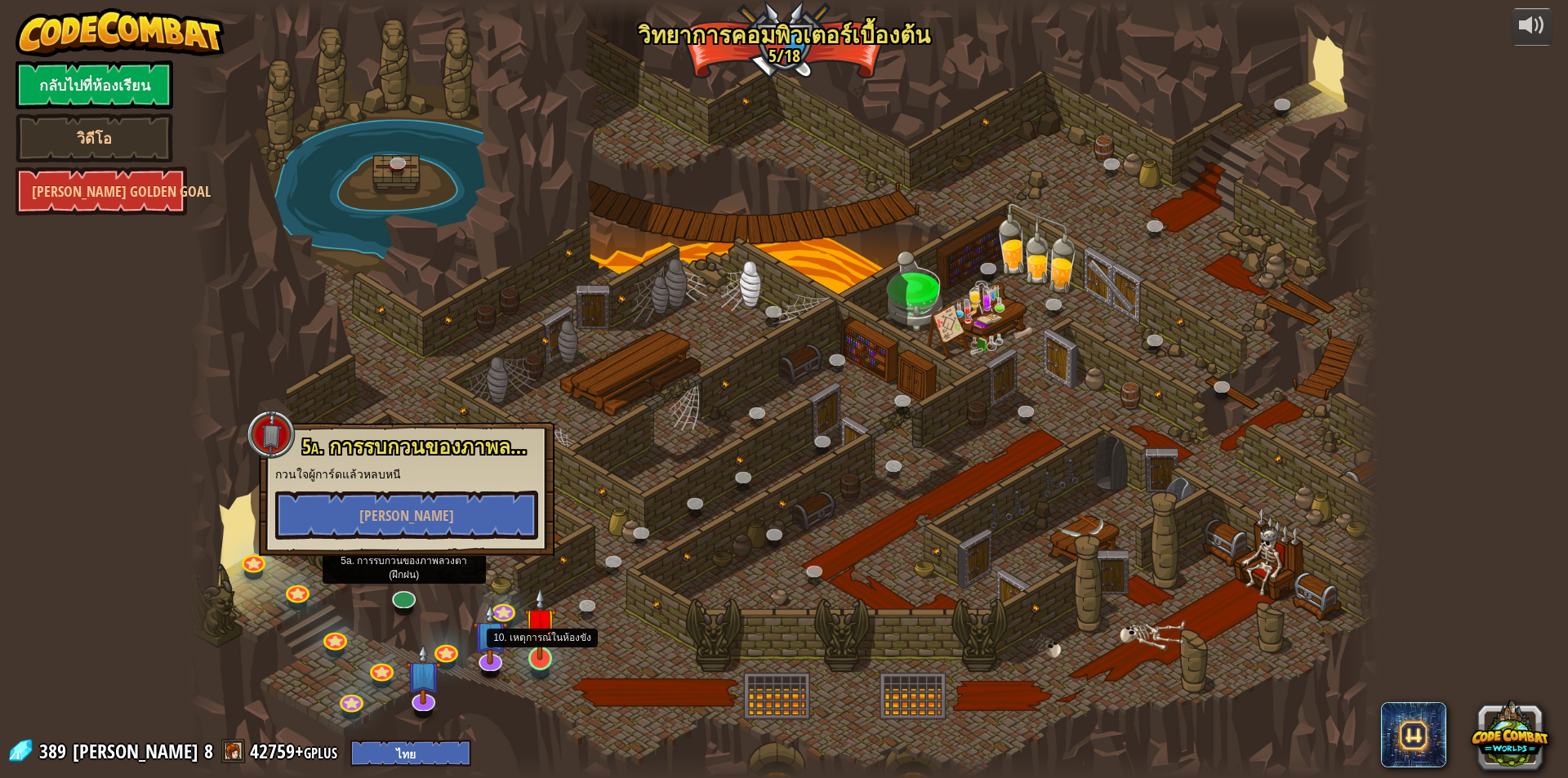
click at [536, 652] on img at bounding box center [540, 624] width 32 height 73
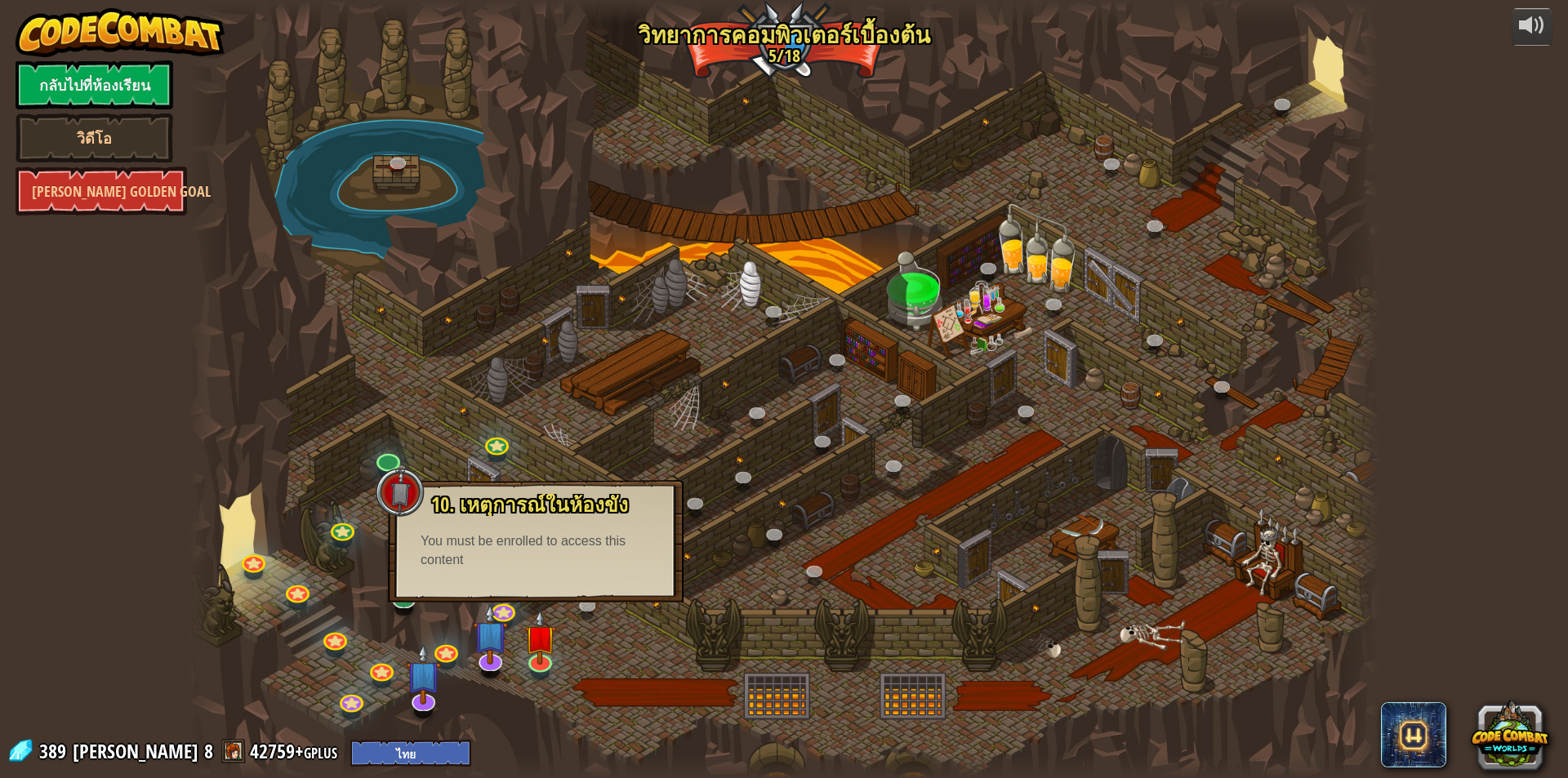
click at [1004, 396] on div at bounding box center [784, 389] width 1191 height 778
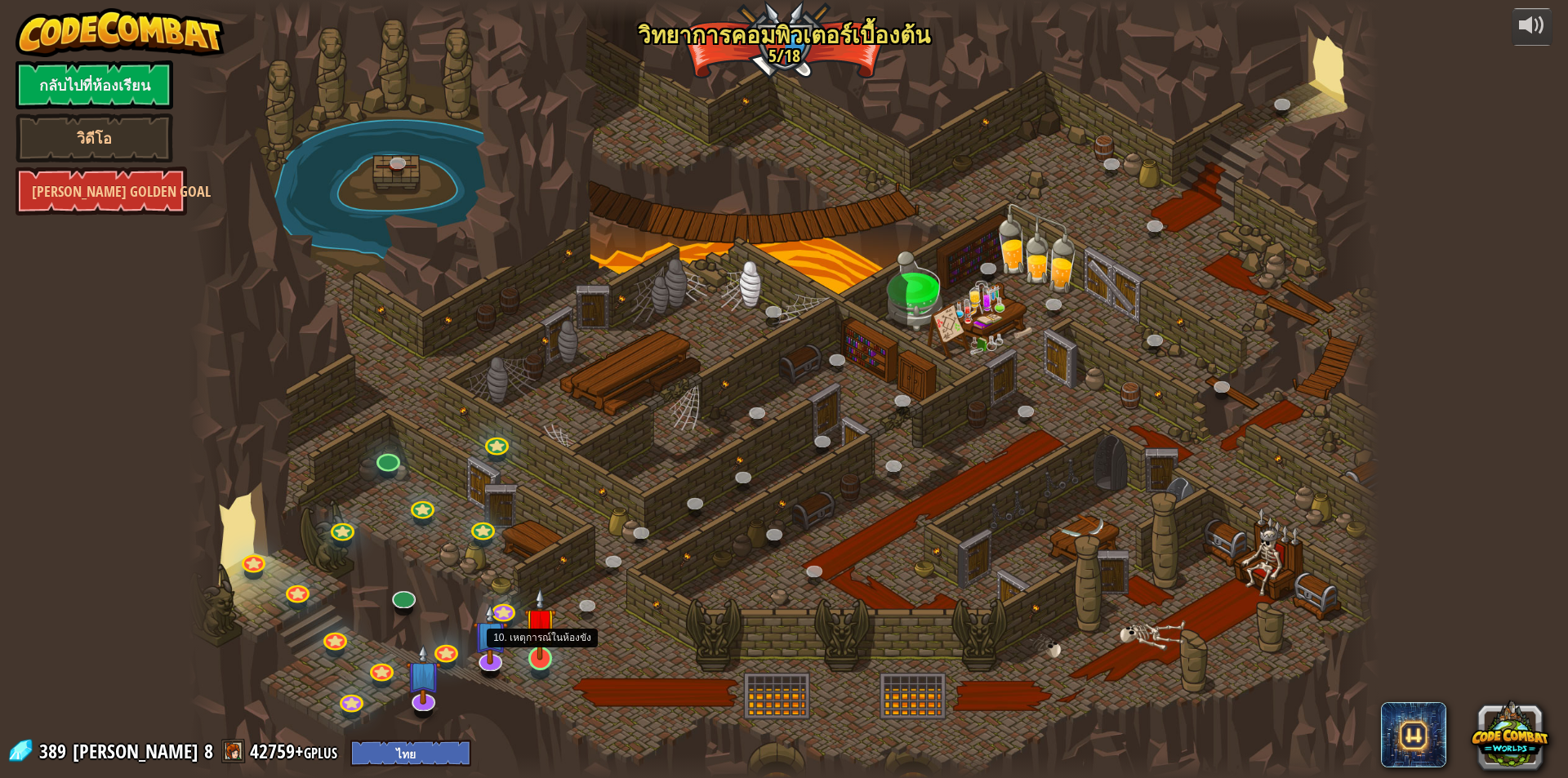
click at [534, 653] on img at bounding box center [540, 624] width 32 height 73
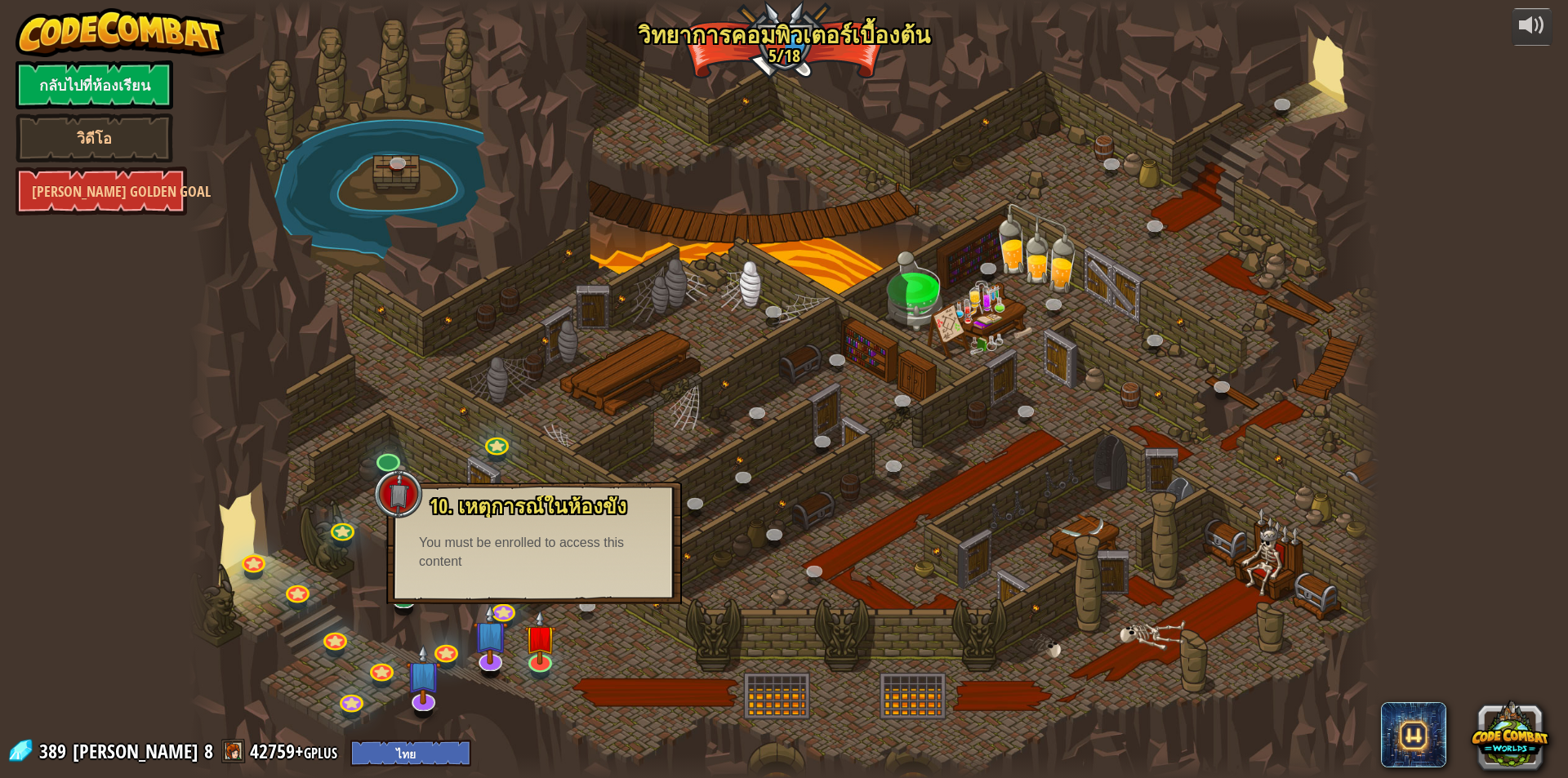
click at [563, 589] on div "10. เหตุการณ์ในห้องขัง ถูกขังอยู่ใน[PERSON_NAME]กับ โอมาน บิว[PERSON_NAME]! พูด…" at bounding box center [533, 543] width 295 height 123
click at [552, 629] on img at bounding box center [540, 624] width 32 height 73
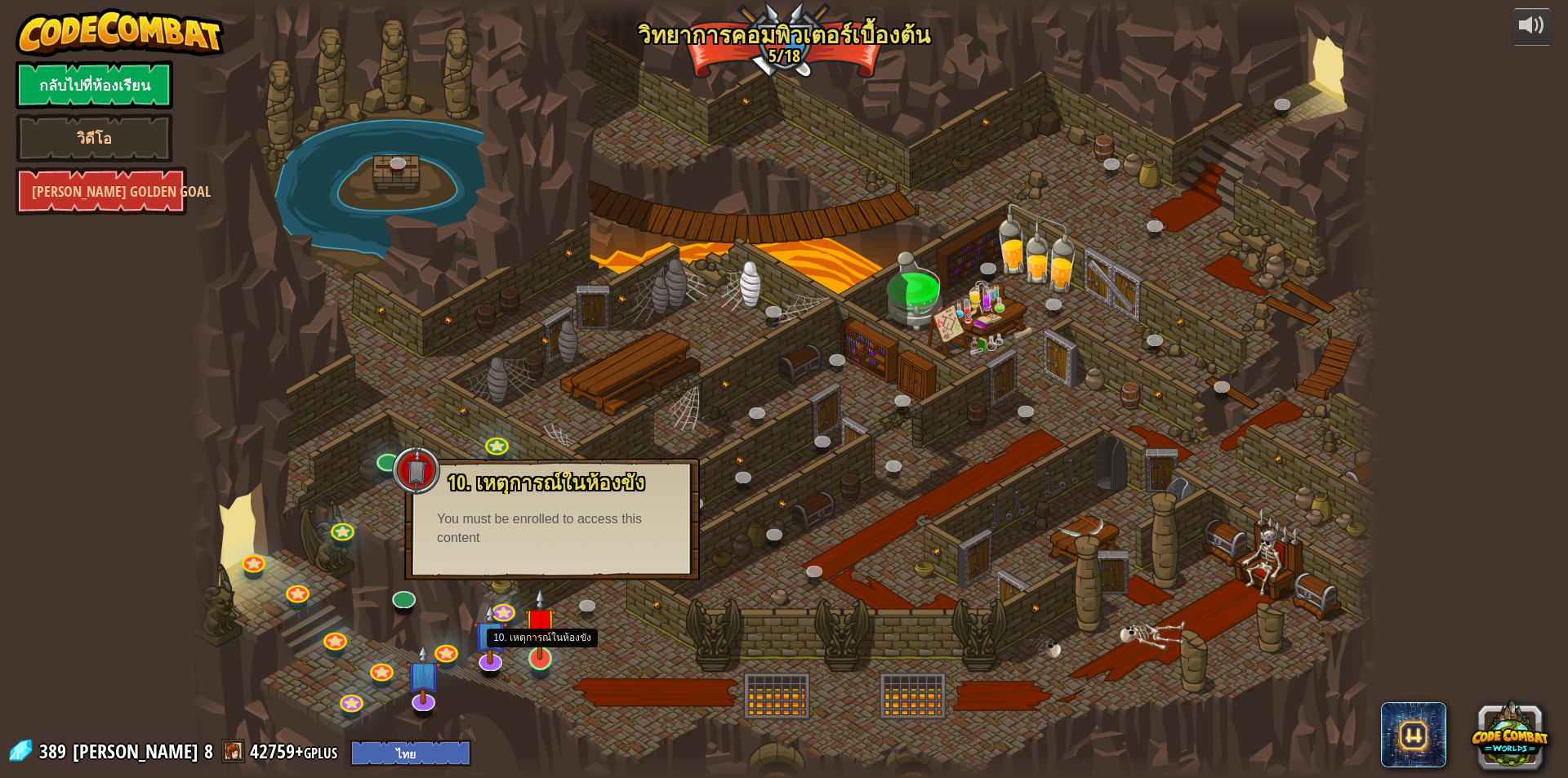
click at [547, 647] on img at bounding box center [540, 624] width 32 height 73
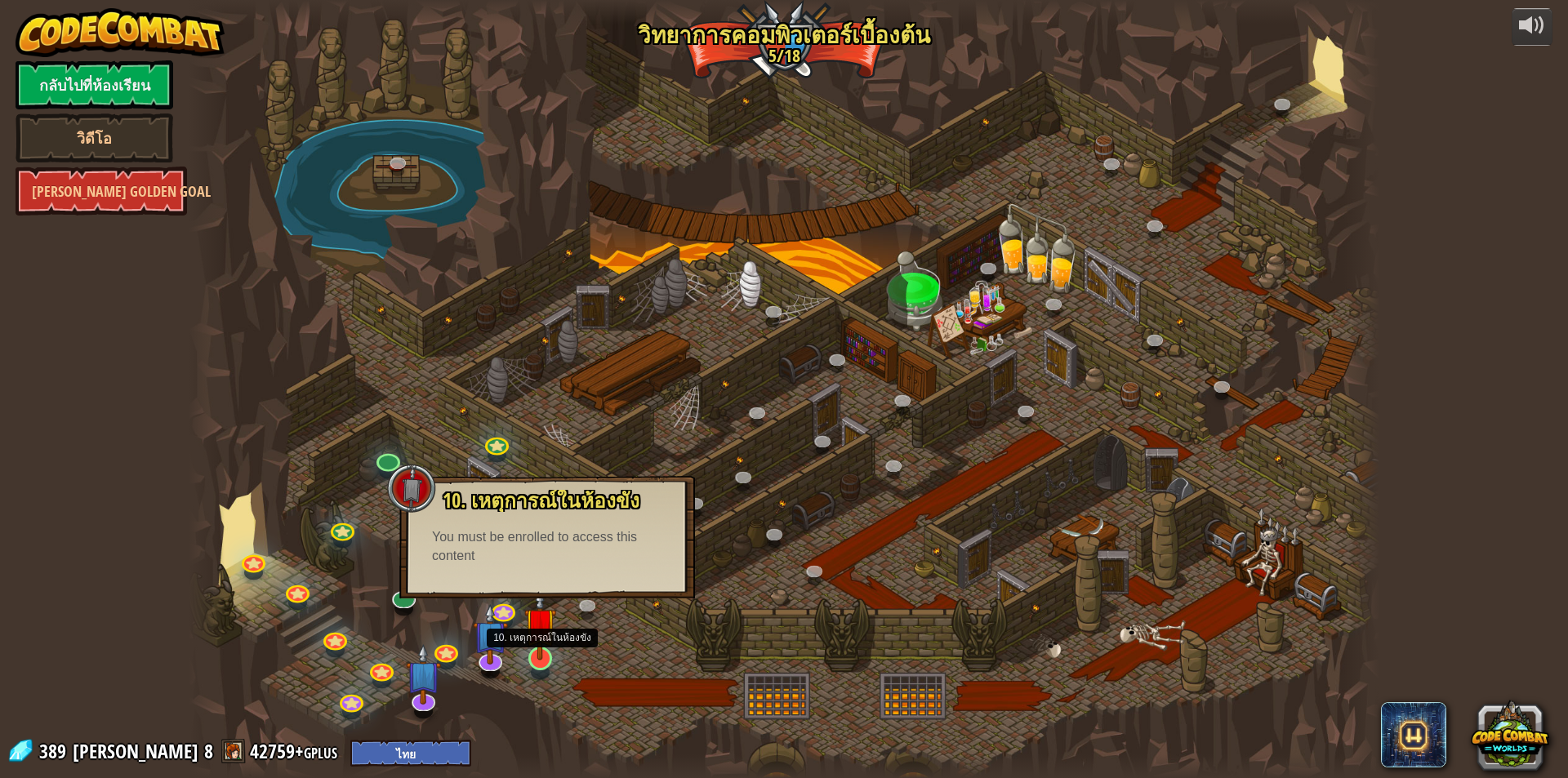
click at [547, 647] on img at bounding box center [540, 624] width 32 height 73
click at [636, 626] on div at bounding box center [784, 389] width 1191 height 778
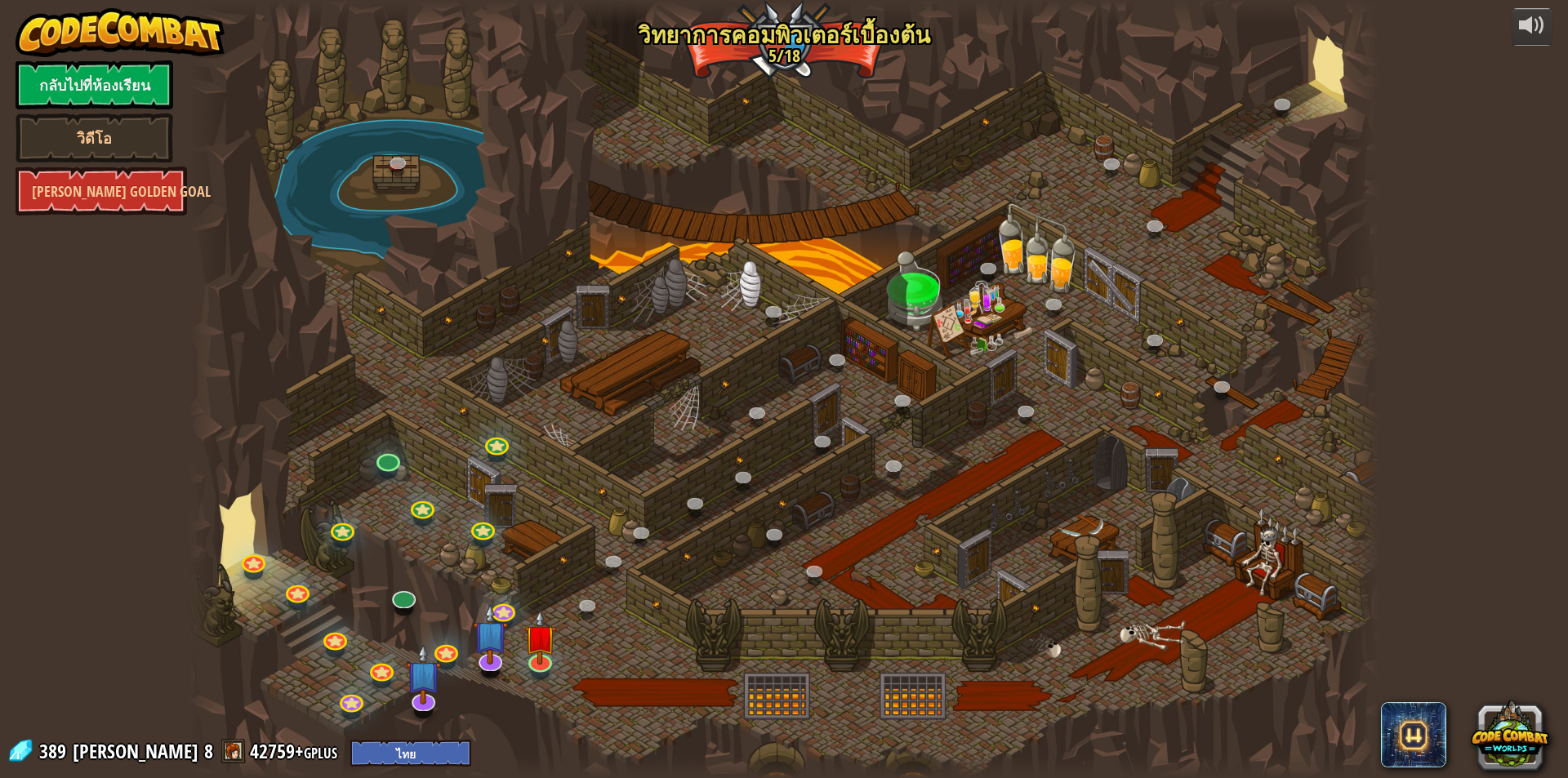
click at [637, 626] on div at bounding box center [784, 389] width 1191 height 778
